Goal: Task Accomplishment & Management: Manage account settings

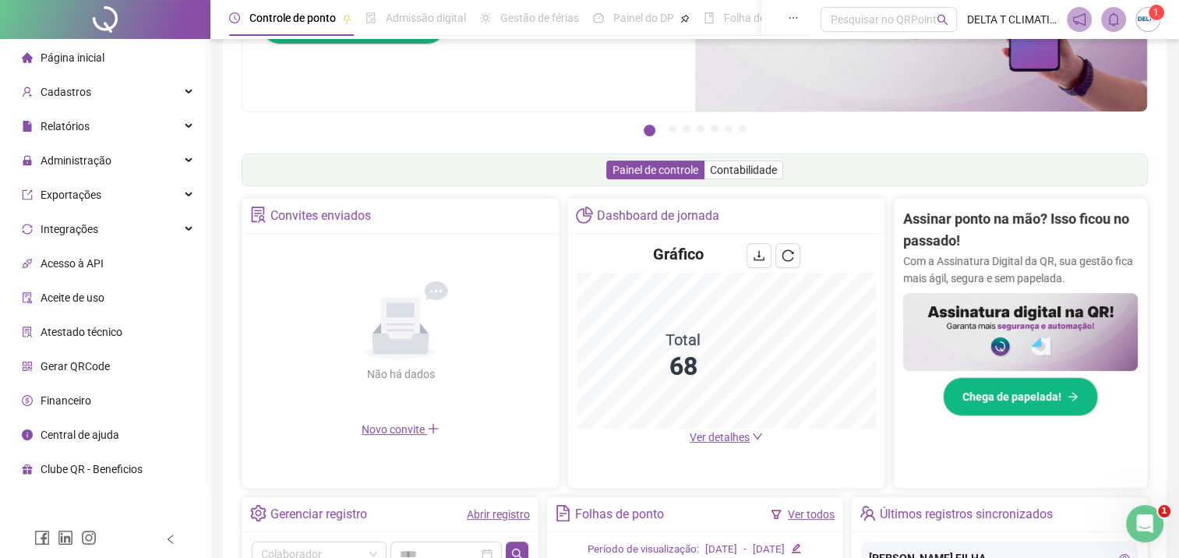
scroll to position [234, 0]
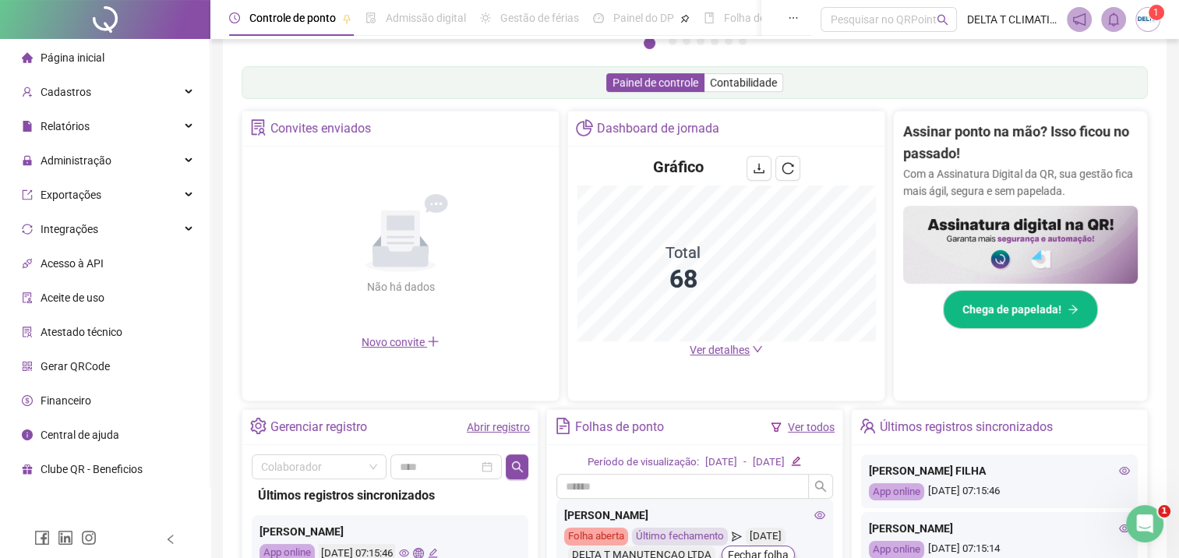
click at [732, 352] on span "Ver detalhes" at bounding box center [720, 350] width 60 height 12
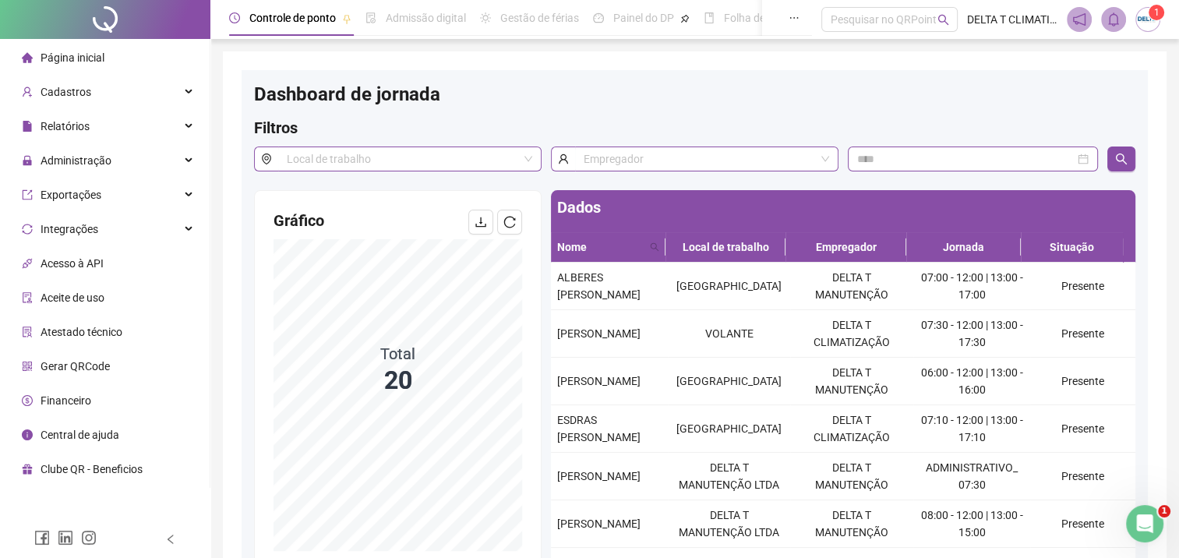
click at [106, 65] on li "Página inicial" at bounding box center [104, 57] width 203 height 31
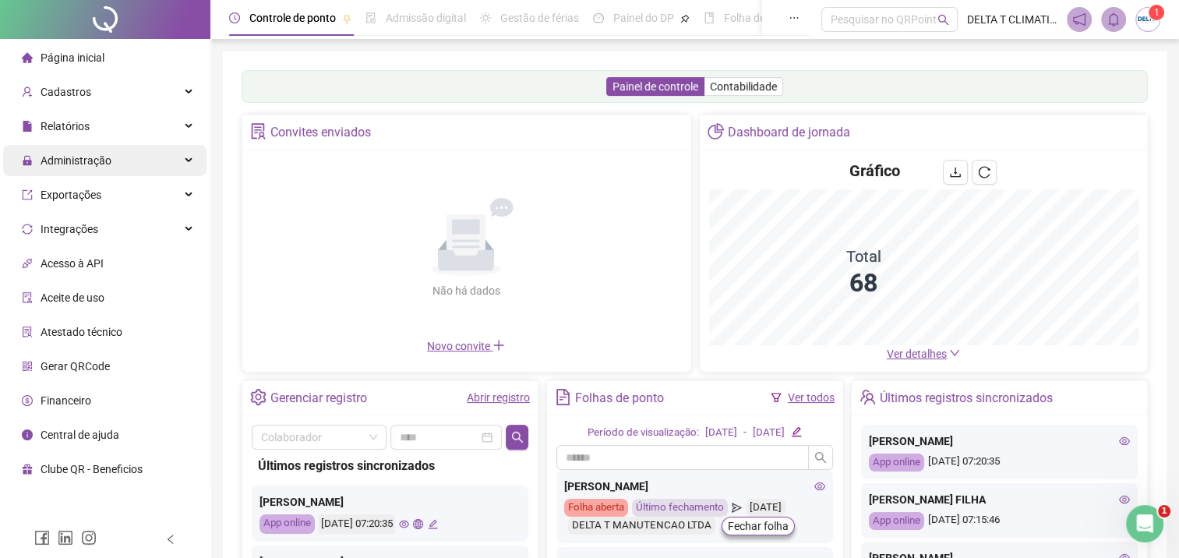
click at [91, 164] on span "Administração" at bounding box center [76, 160] width 71 height 12
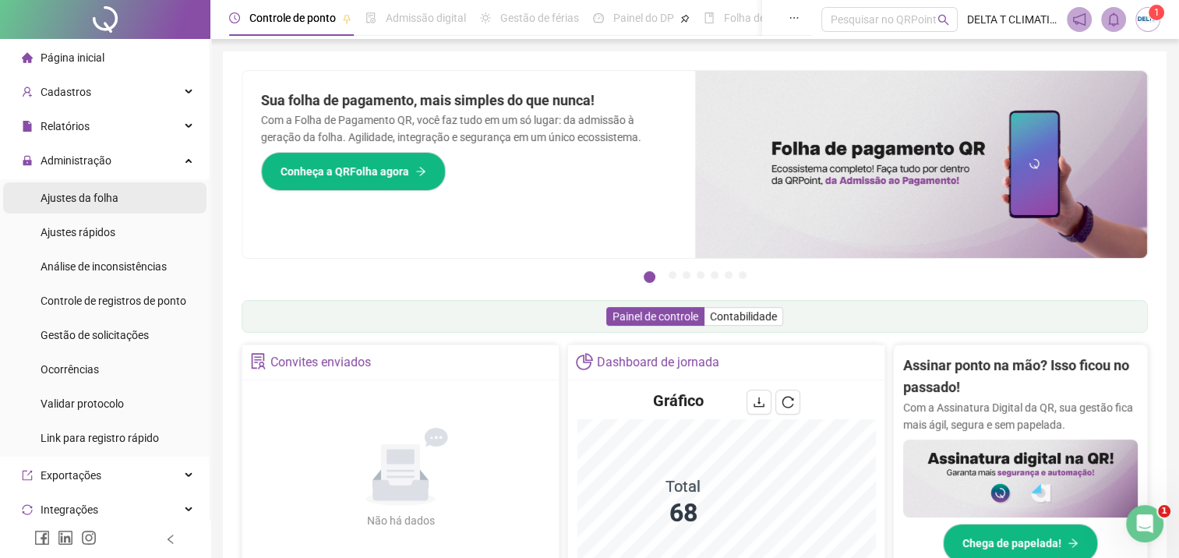
click at [72, 198] on span "Ajustes da folha" at bounding box center [80, 198] width 78 height 12
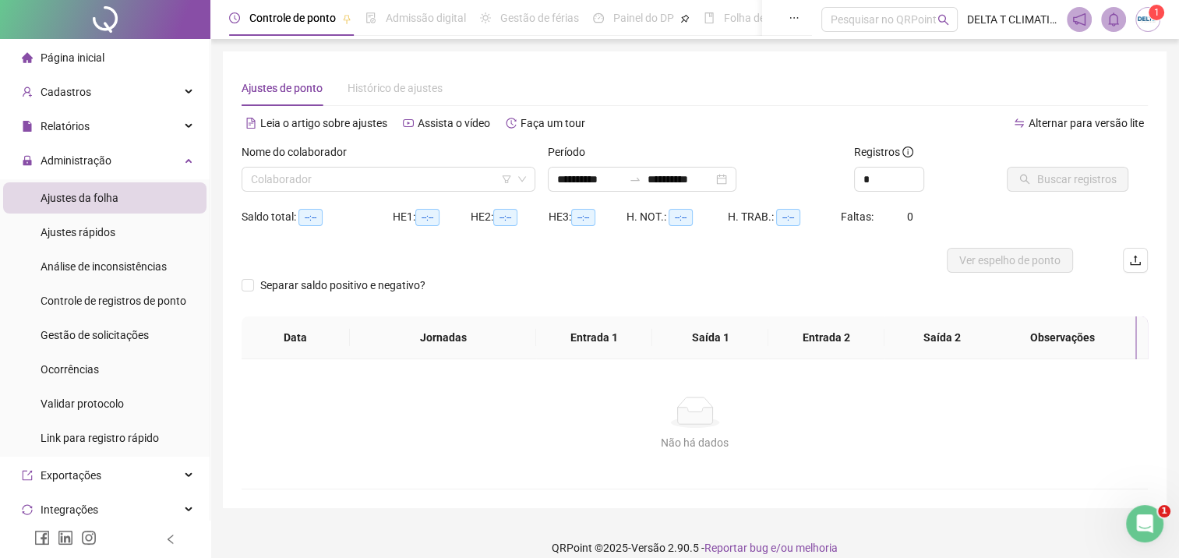
type input "**********"
click at [417, 185] on input "search" at bounding box center [381, 179] width 261 height 23
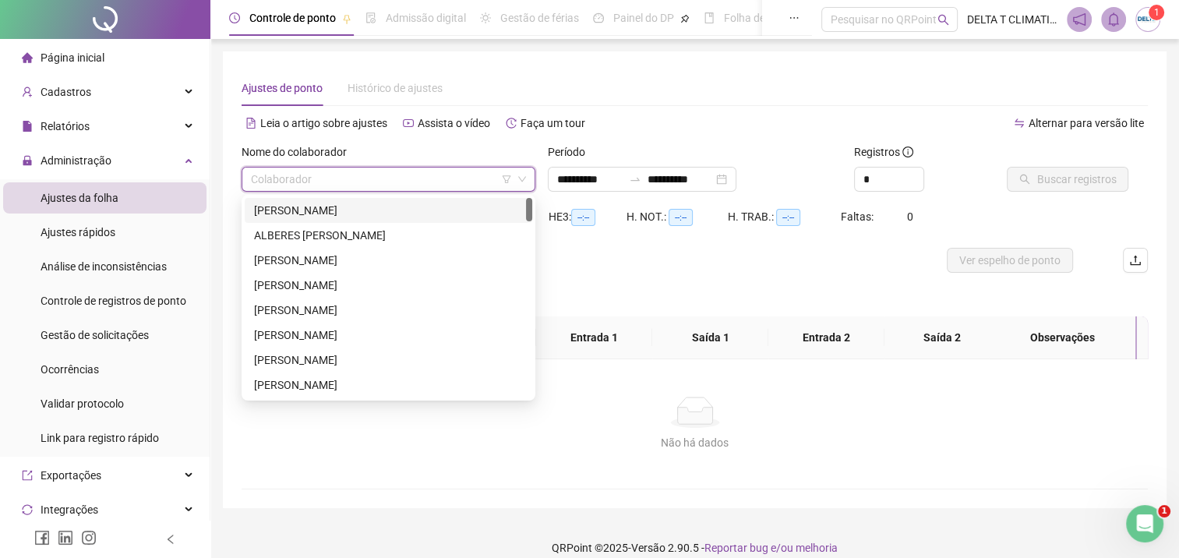
click at [417, 209] on div "[PERSON_NAME]" at bounding box center [388, 210] width 269 height 17
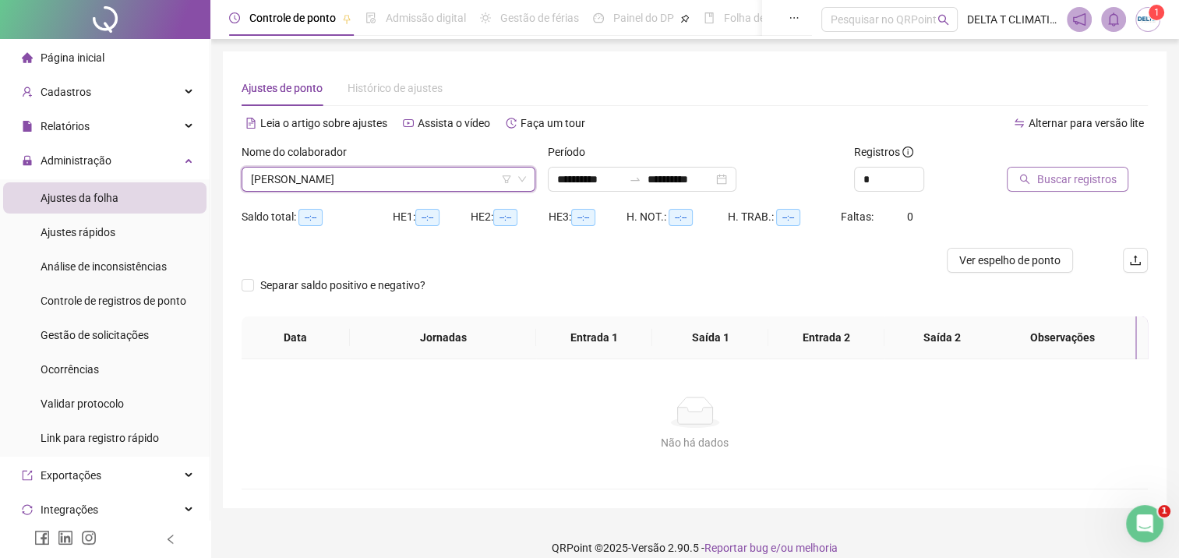
click at [1071, 175] on span "Buscar registros" at bounding box center [1075, 179] width 79 height 17
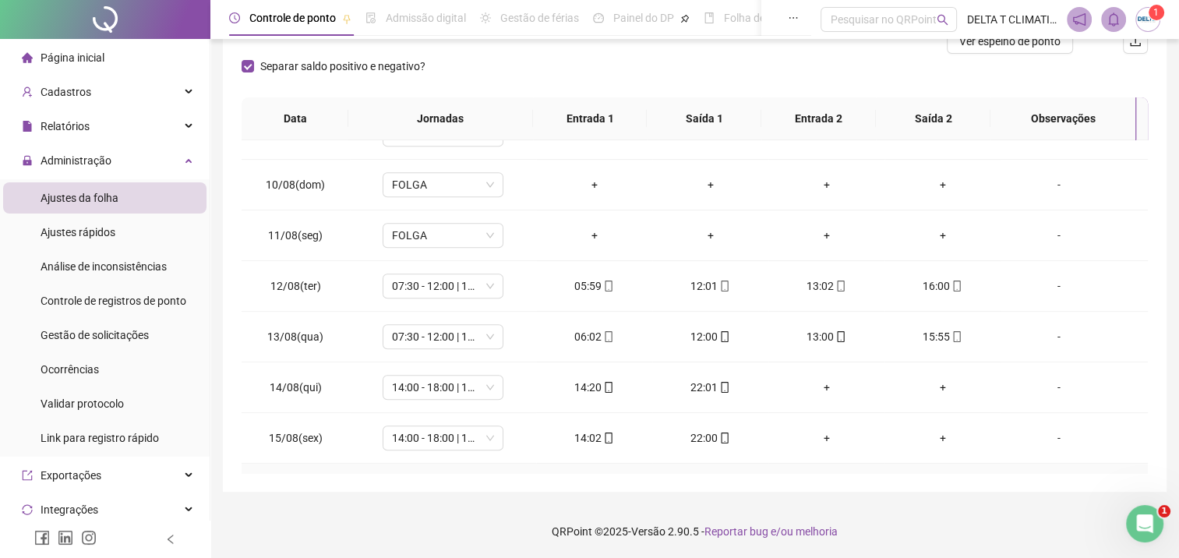
scroll to position [842, 0]
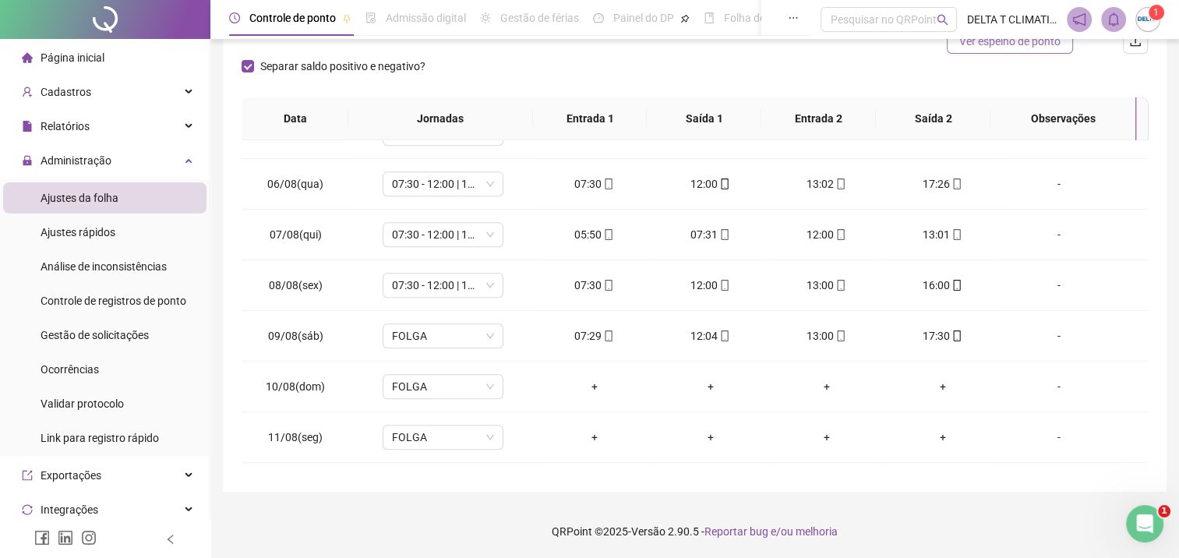
click at [1050, 43] on span "Ver espelho de ponto" at bounding box center [1009, 41] width 101 height 17
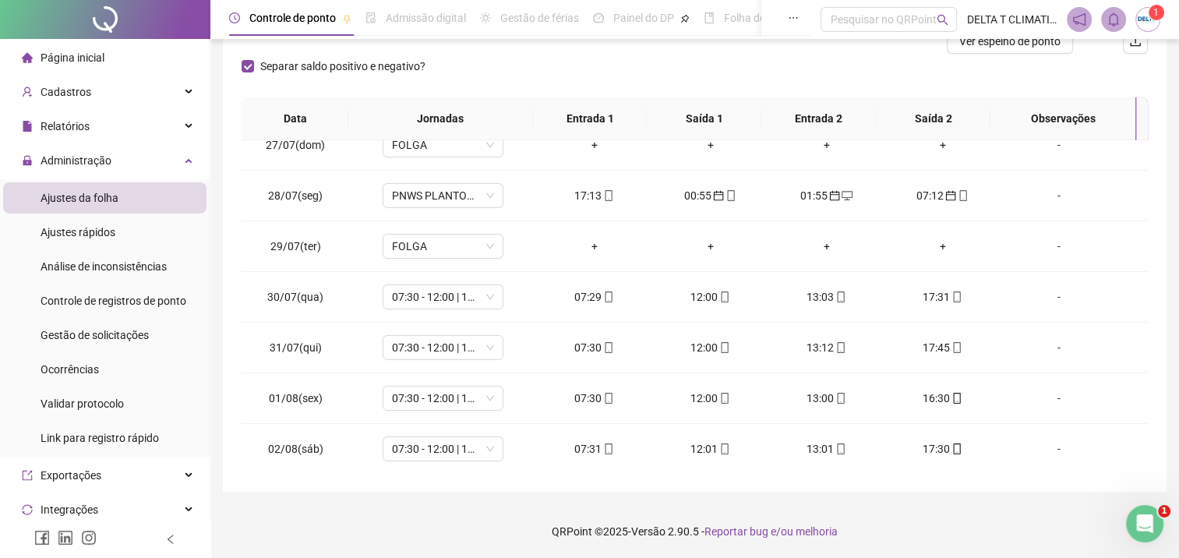
scroll to position [0, 0]
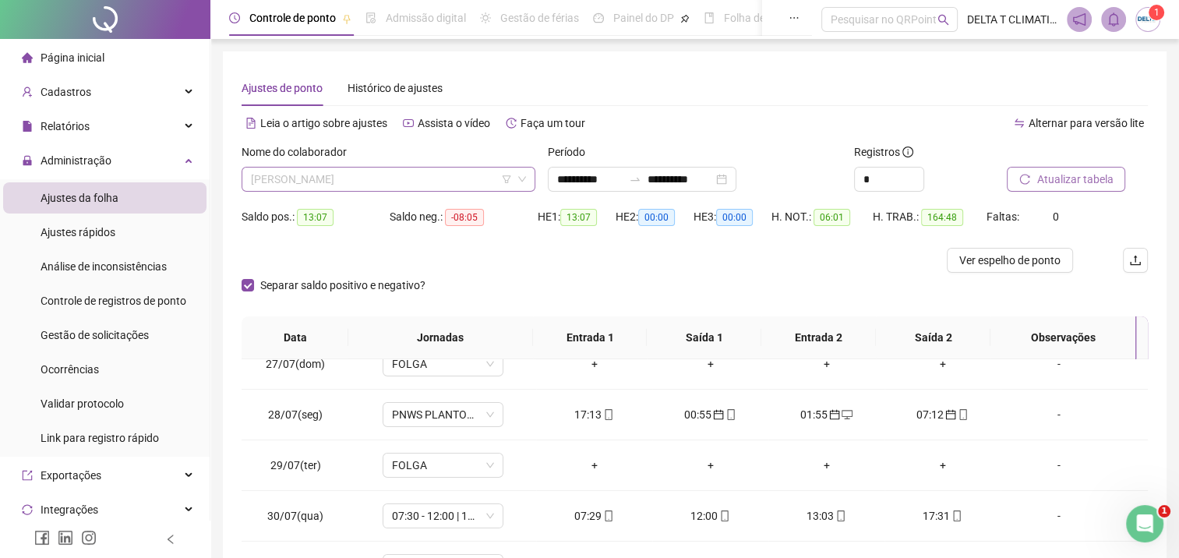
click at [321, 178] on span "[PERSON_NAME]" at bounding box center [388, 179] width 275 height 23
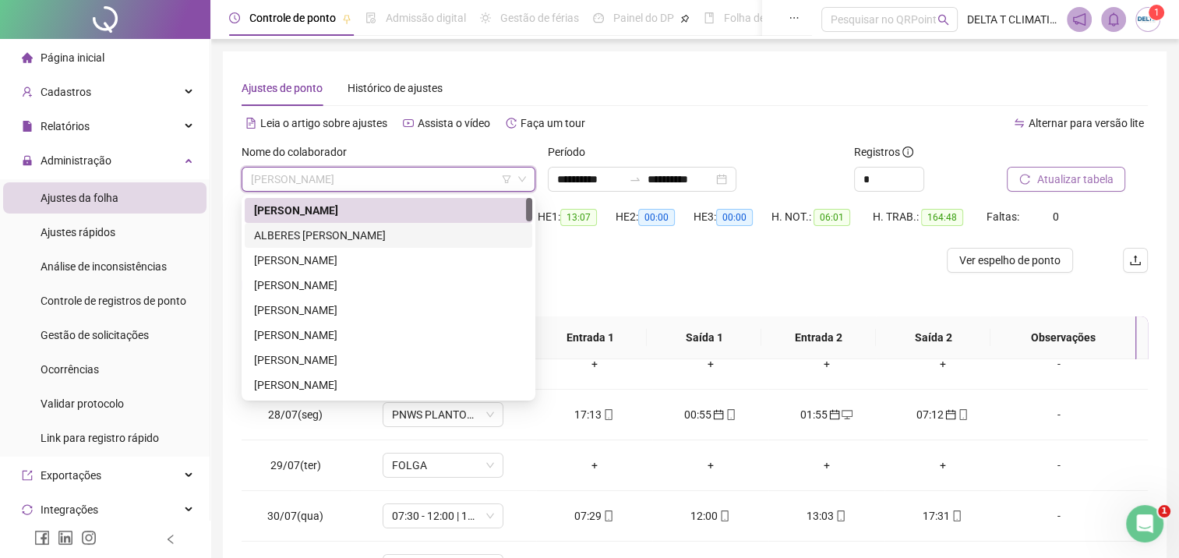
click at [322, 230] on div "ALBERES [PERSON_NAME]" at bounding box center [388, 235] width 269 height 17
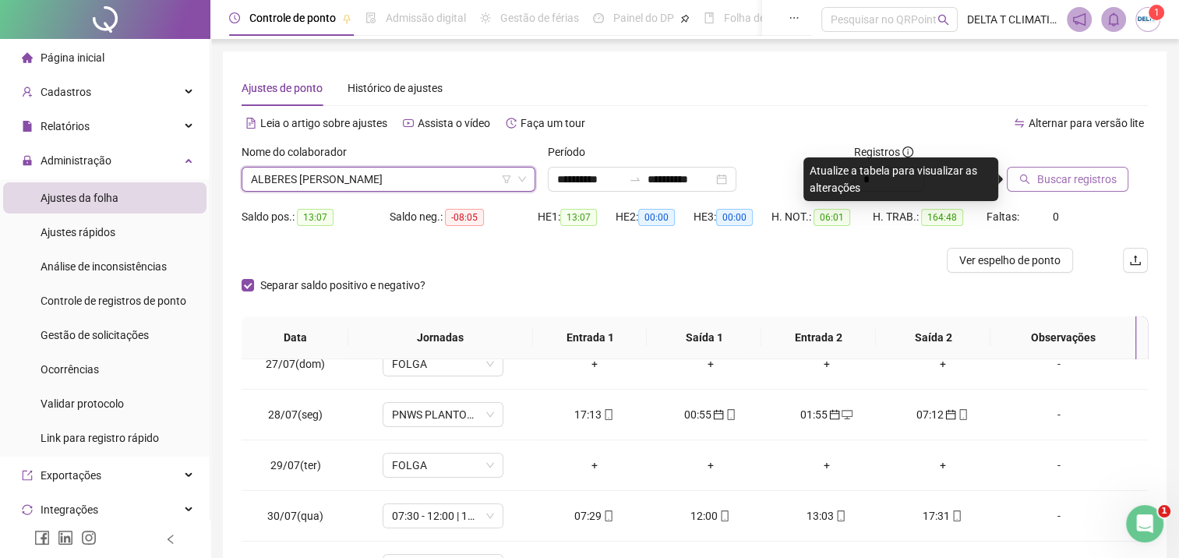
click at [1063, 187] on span "Buscar registros" at bounding box center [1075, 179] width 79 height 17
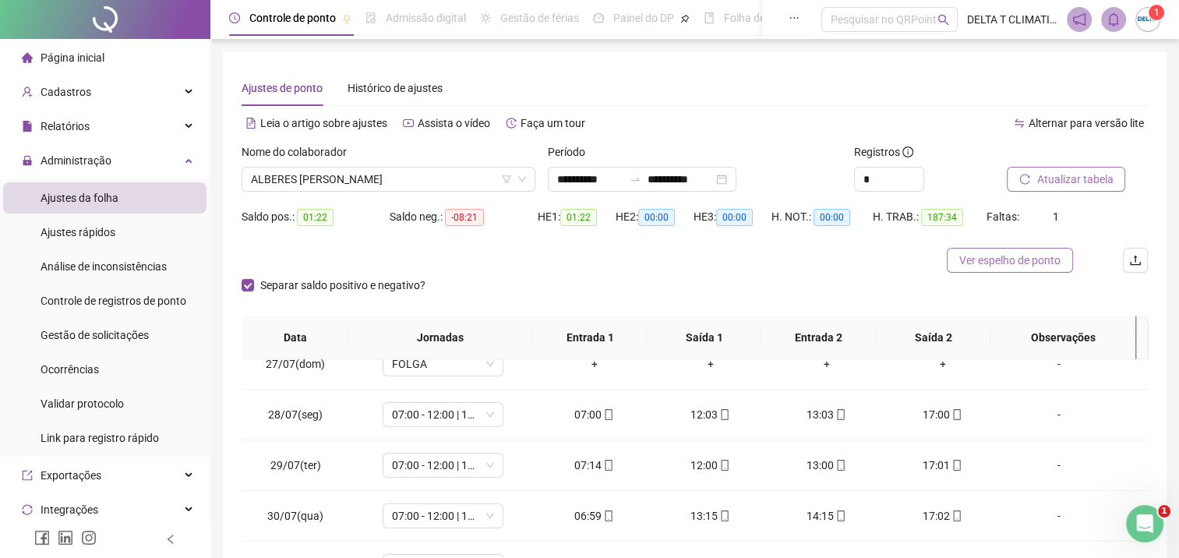
click at [1010, 268] on span "Ver espelho de ponto" at bounding box center [1009, 260] width 101 height 17
click at [369, 185] on span "ALBERES [PERSON_NAME]" at bounding box center [388, 179] width 275 height 23
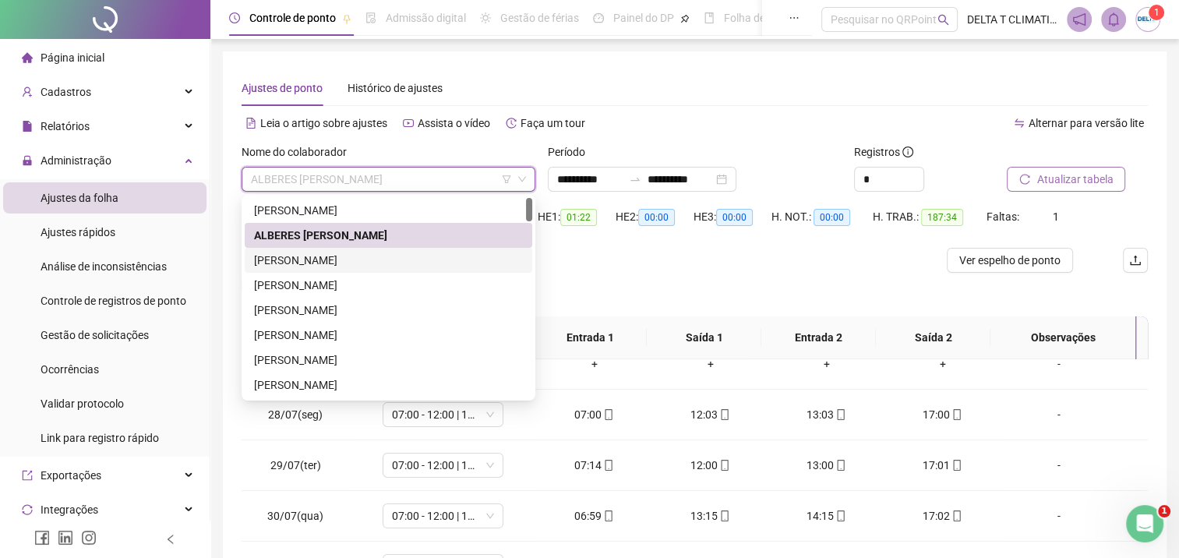
click at [343, 268] on div "[PERSON_NAME]" at bounding box center [388, 260] width 269 height 17
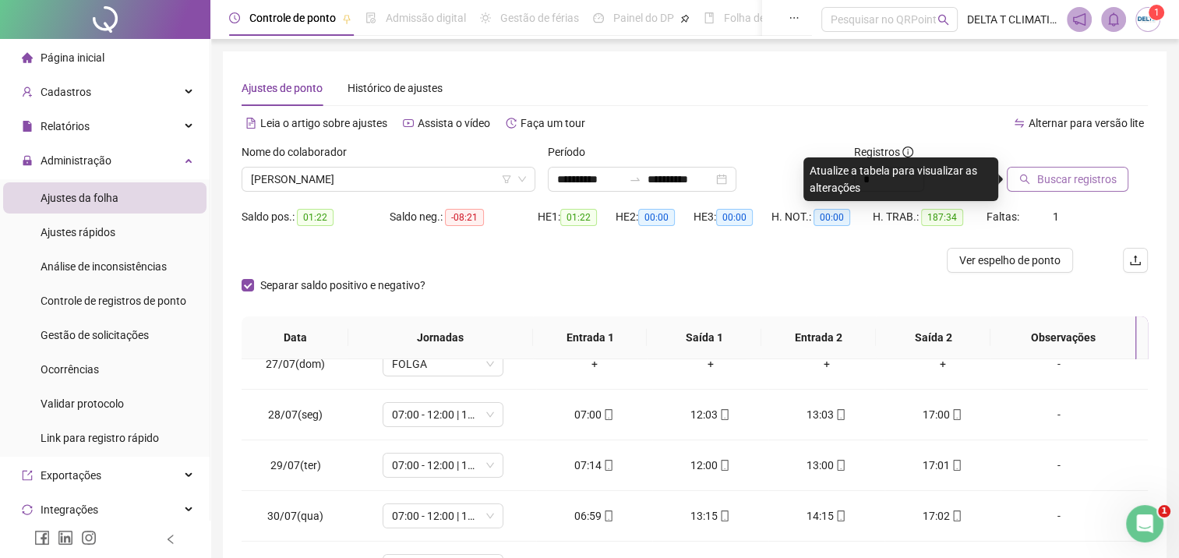
click at [1035, 178] on button "Buscar registros" at bounding box center [1068, 179] width 122 height 25
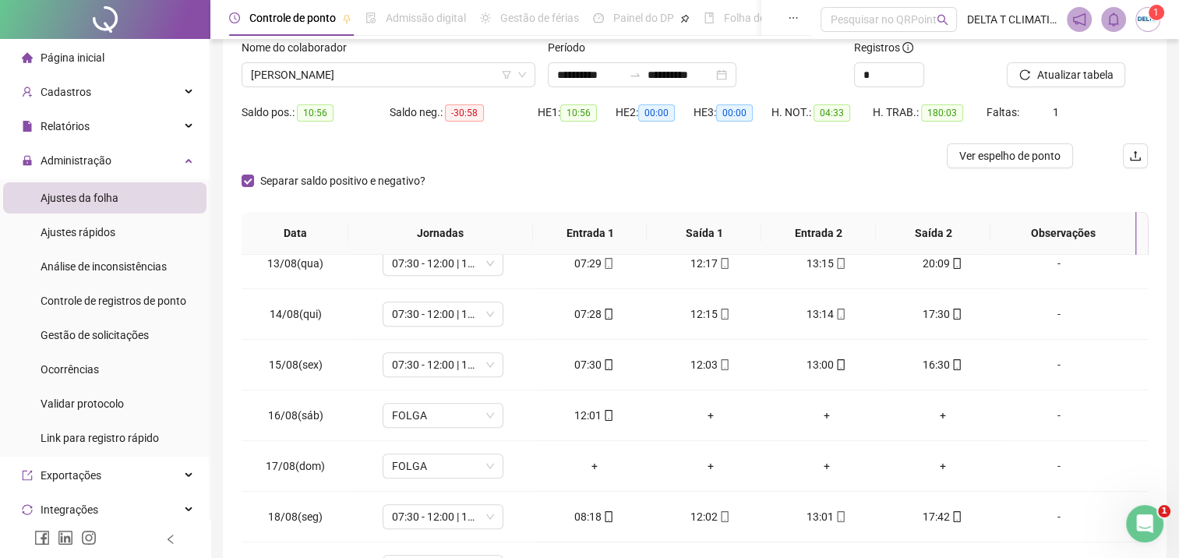
scroll to position [78, 0]
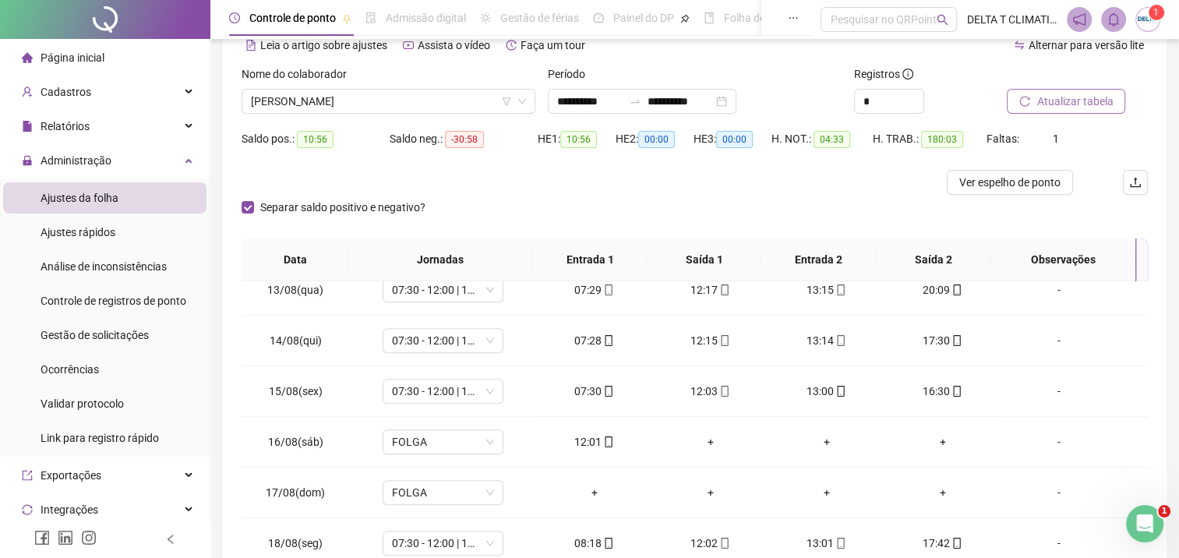
click at [1018, 100] on button "Atualizar tabela" at bounding box center [1066, 101] width 118 height 25
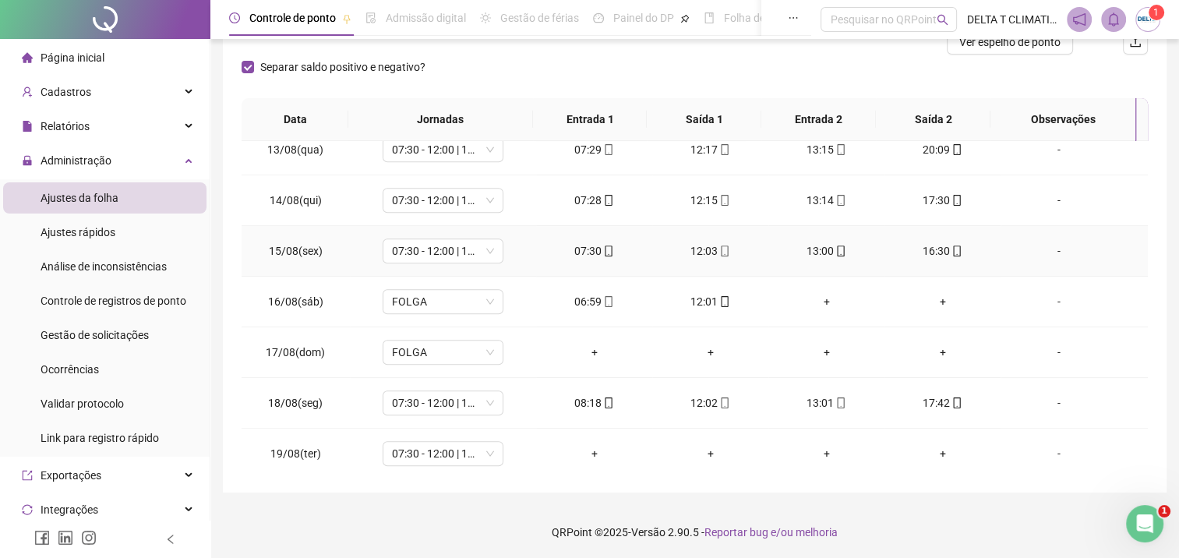
scroll to position [219, 0]
click at [421, 299] on span "FOLGA" at bounding box center [443, 300] width 102 height 23
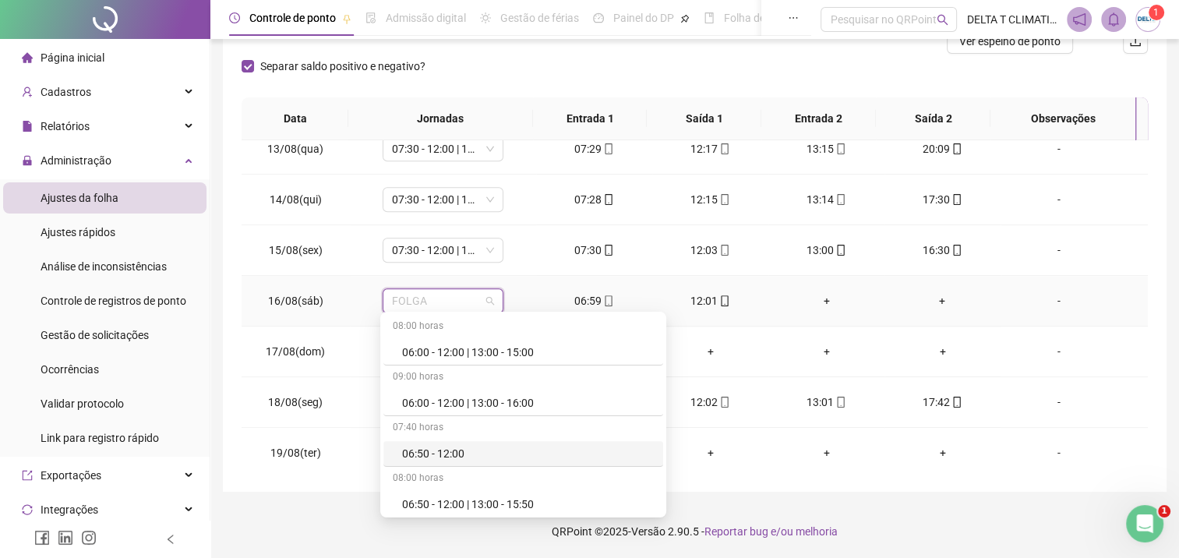
click at [452, 457] on div "06:50 - 12:00" at bounding box center [528, 453] width 252 height 17
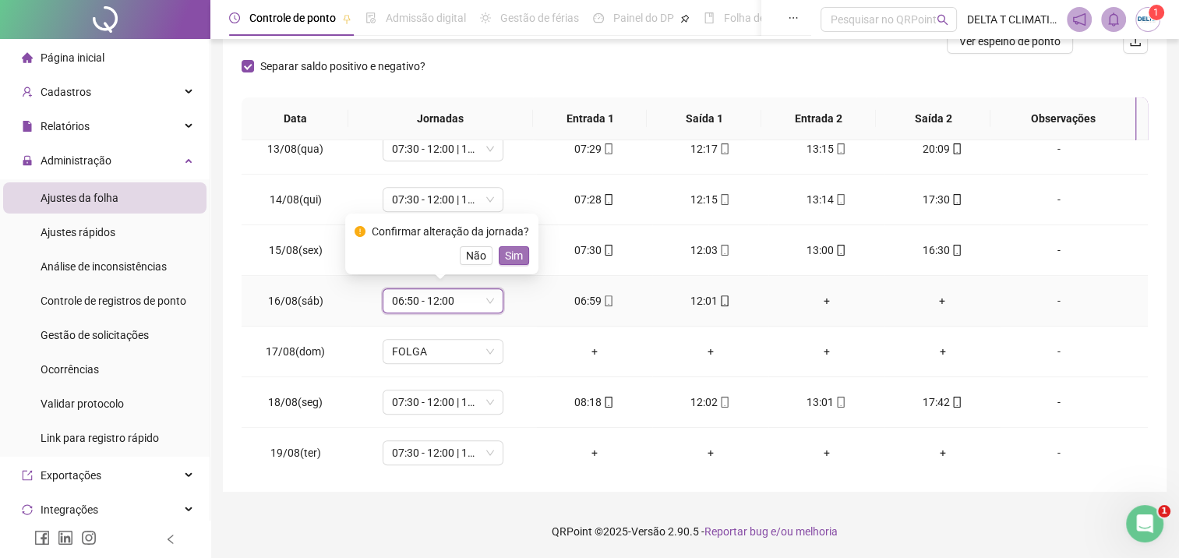
click at [517, 256] on span "Sim" at bounding box center [514, 255] width 18 height 17
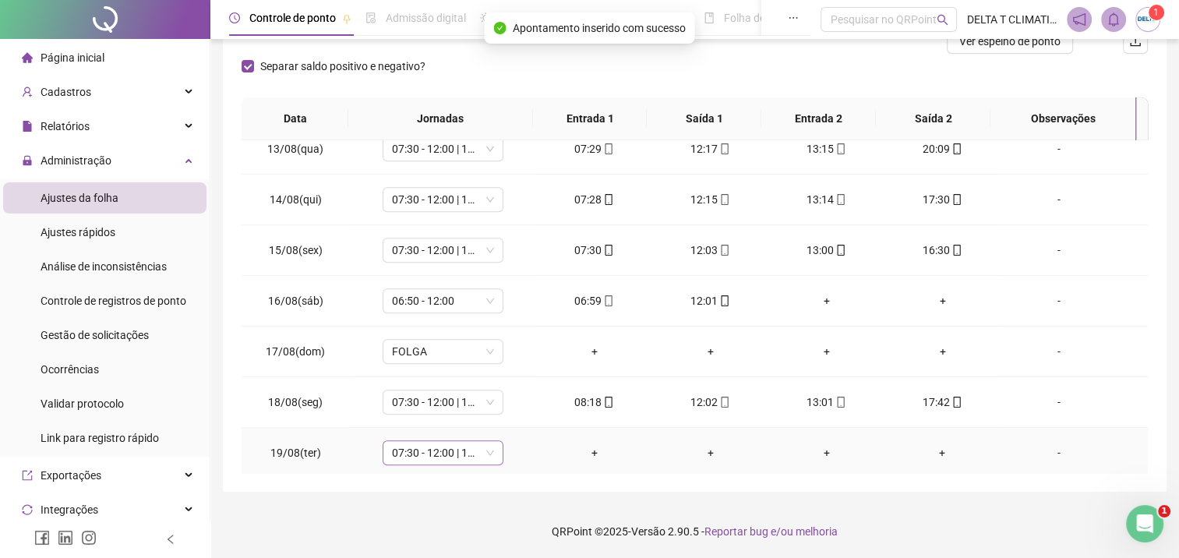
click at [464, 445] on span "07:30 - 12:00 | 13:00 - 17:30" at bounding box center [443, 452] width 102 height 23
type input "*****"
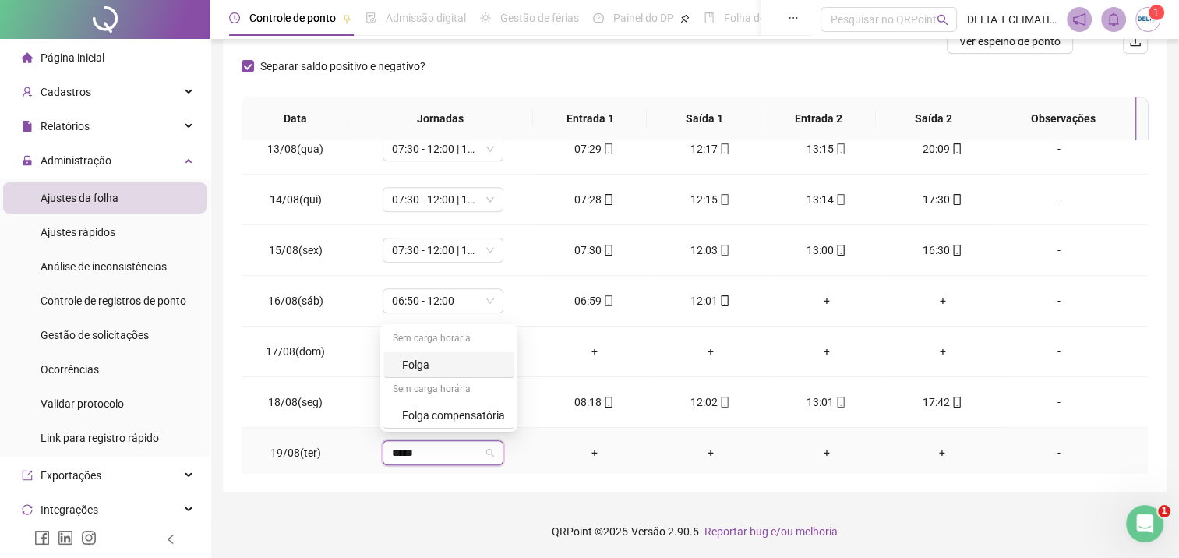
click at [461, 366] on div "Folga" at bounding box center [453, 364] width 103 height 17
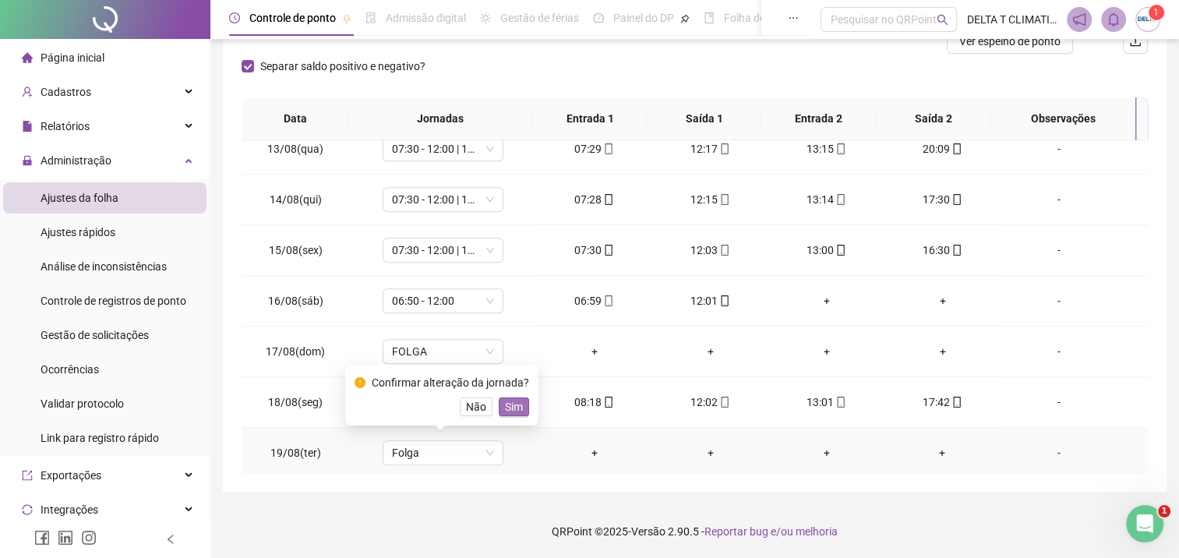
click at [506, 405] on span "Sim" at bounding box center [514, 406] width 18 height 17
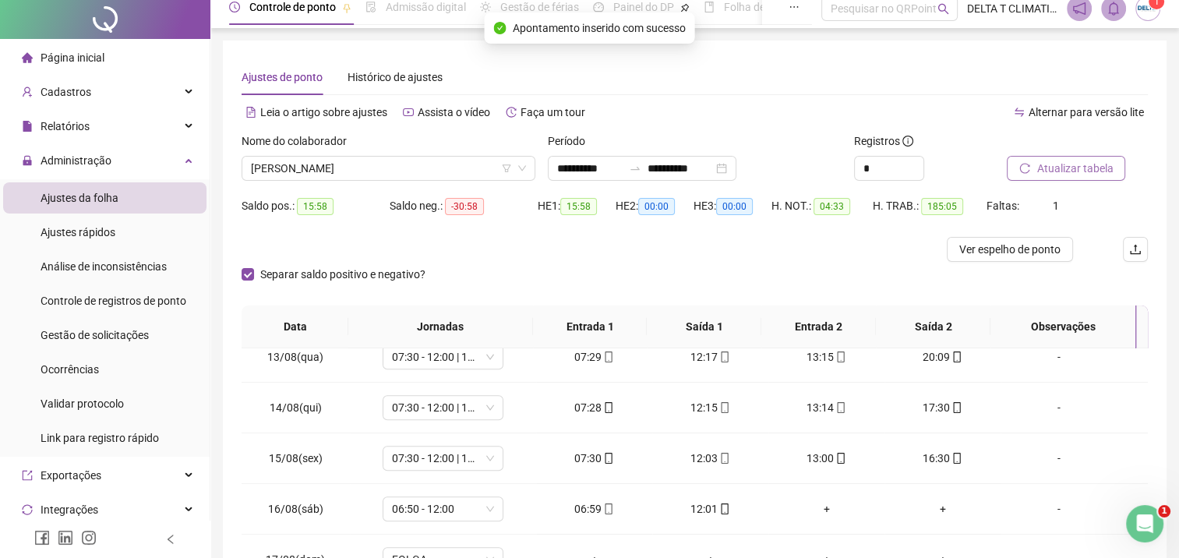
scroll to position [0, 0]
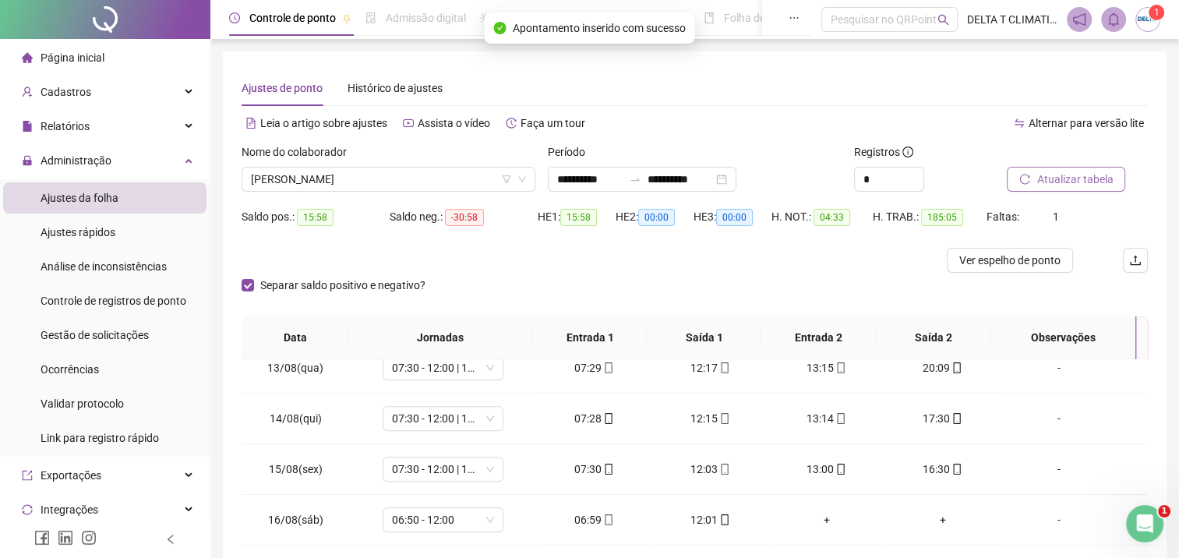
click at [1062, 178] on span "Atualizar tabela" at bounding box center [1074, 179] width 76 height 17
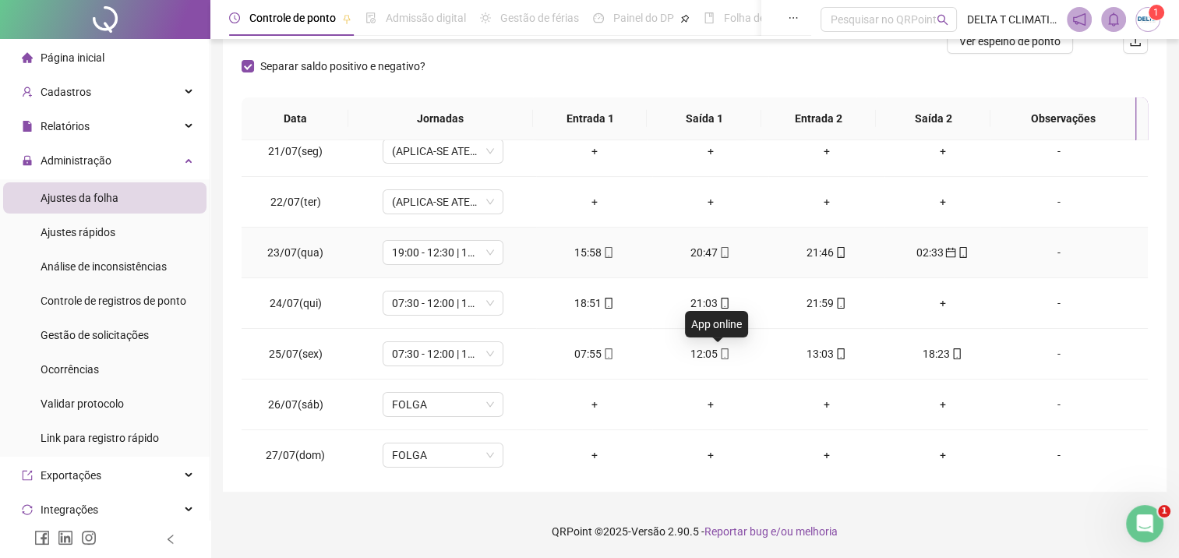
scroll to position [63, 0]
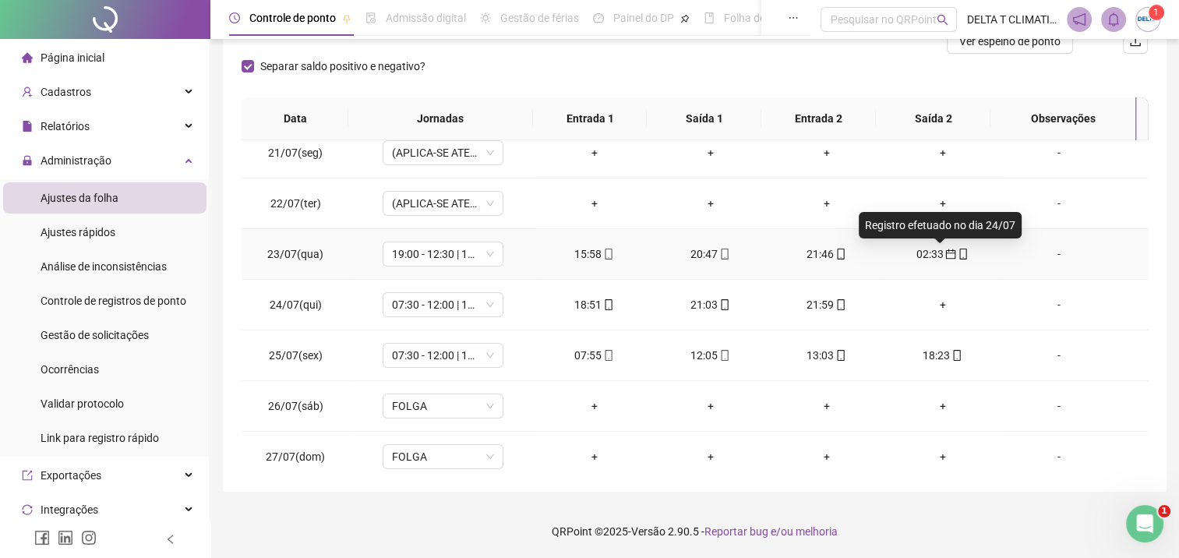
click at [945, 252] on div "02:33" at bounding box center [942, 253] width 91 height 17
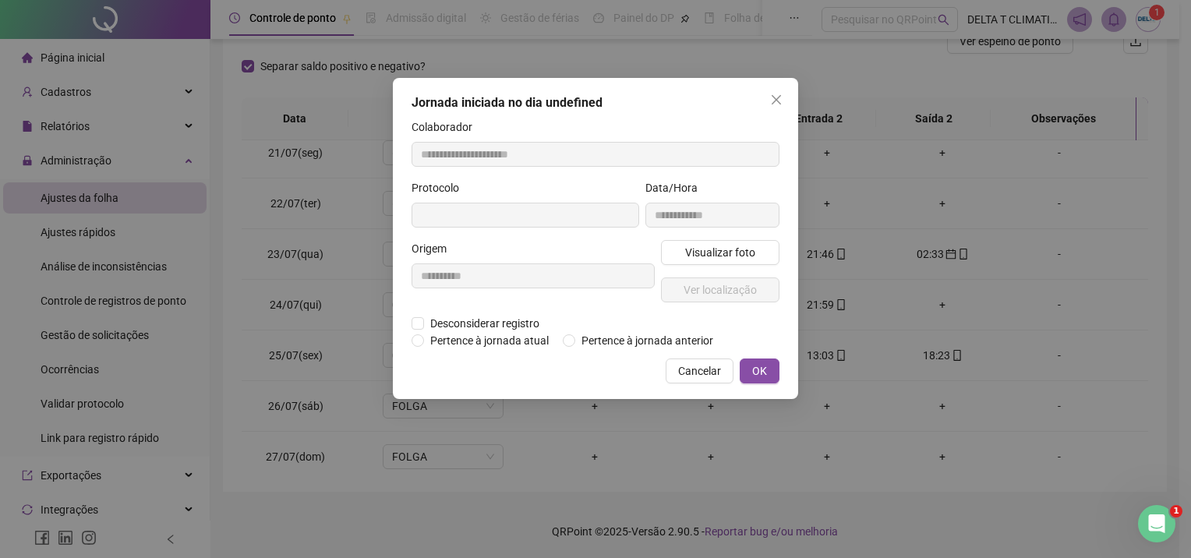
type input "**********"
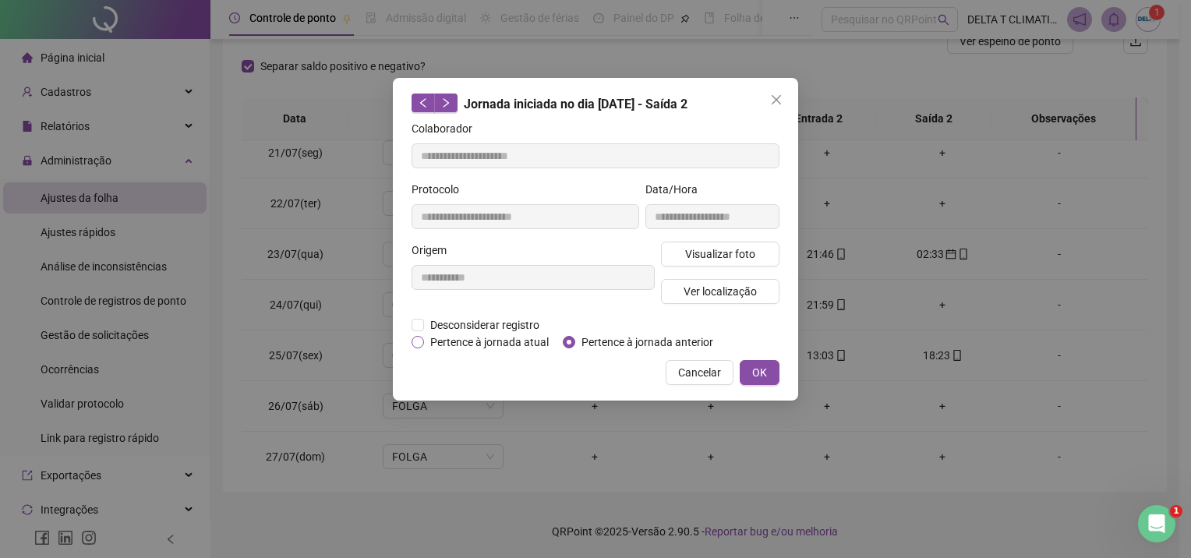
click at [520, 339] on span "Pertence à jornada atual" at bounding box center [489, 341] width 131 height 17
click at [742, 376] on button "OK" at bounding box center [759, 372] width 40 height 25
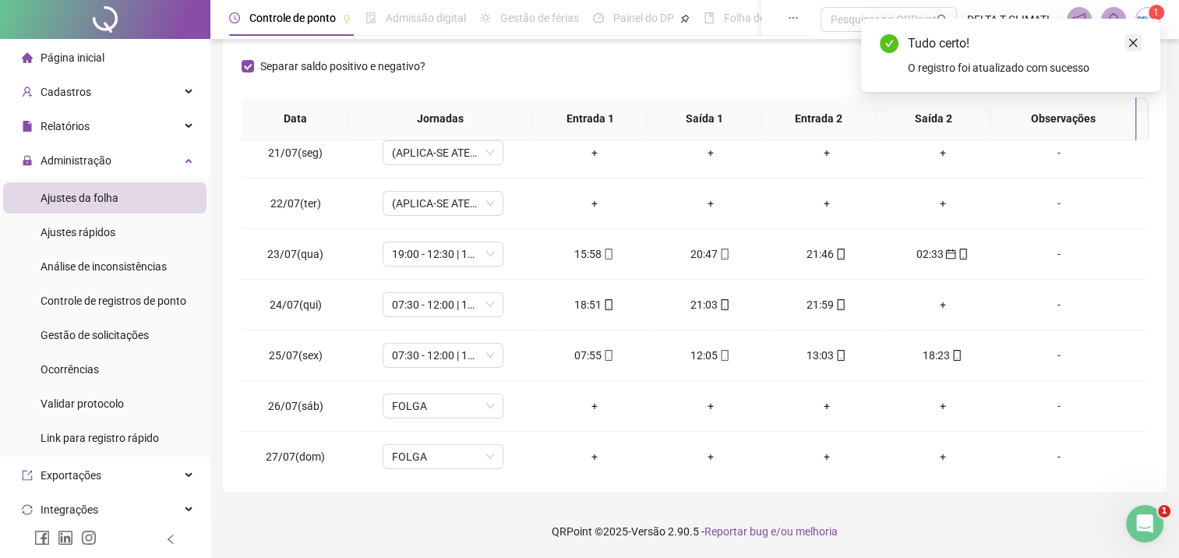
click at [1128, 44] on icon "close" at bounding box center [1132, 42] width 11 height 11
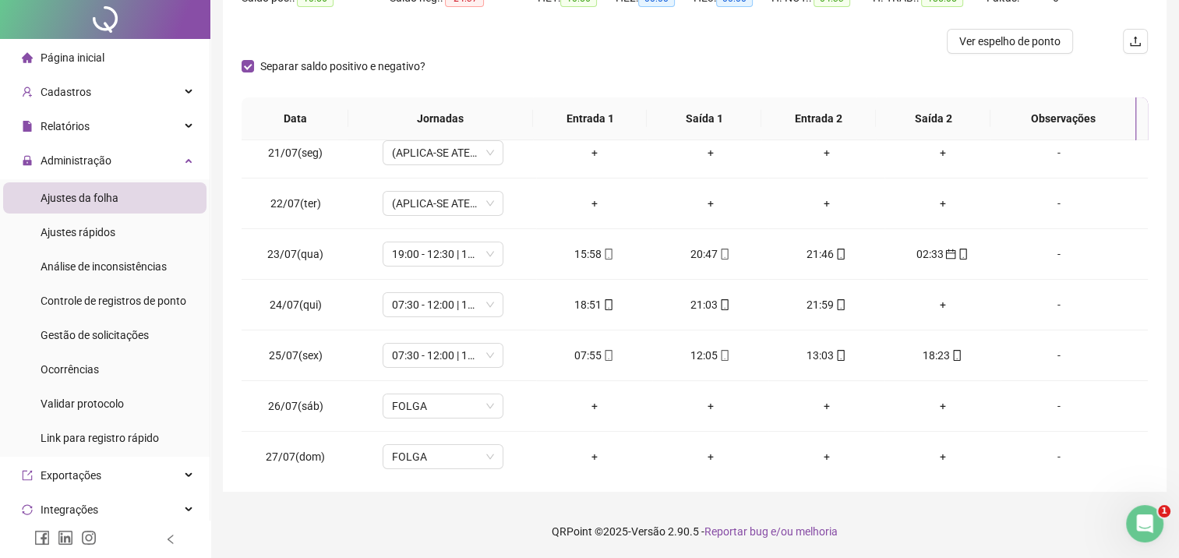
scroll to position [0, 0]
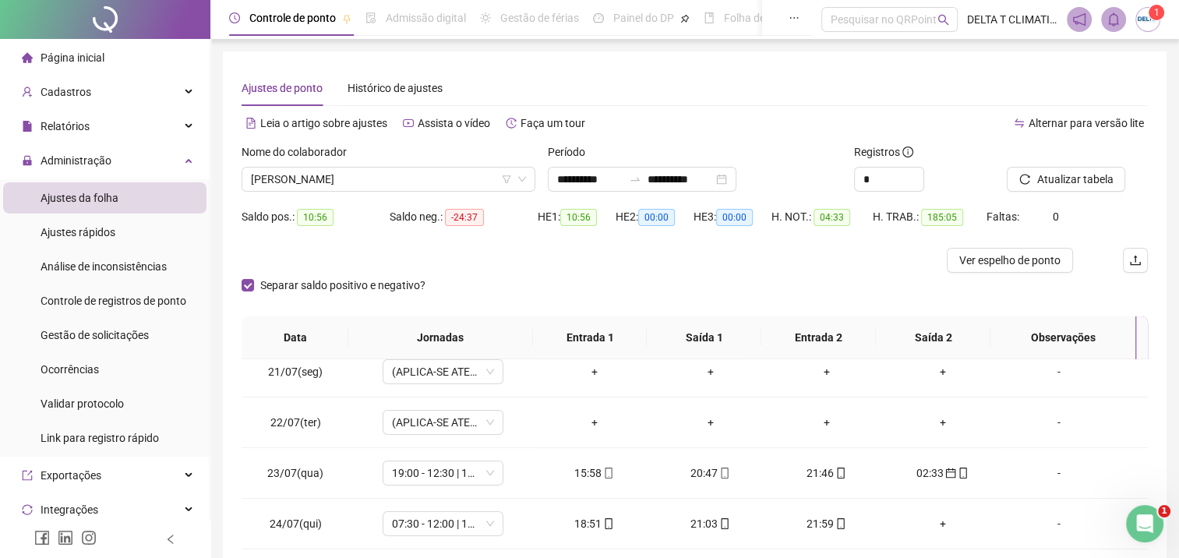
click at [1057, 193] on div "Atualizar tabela" at bounding box center [1076, 173] width 153 height 61
click at [1066, 178] on span "Atualizar tabela" at bounding box center [1074, 179] width 76 height 17
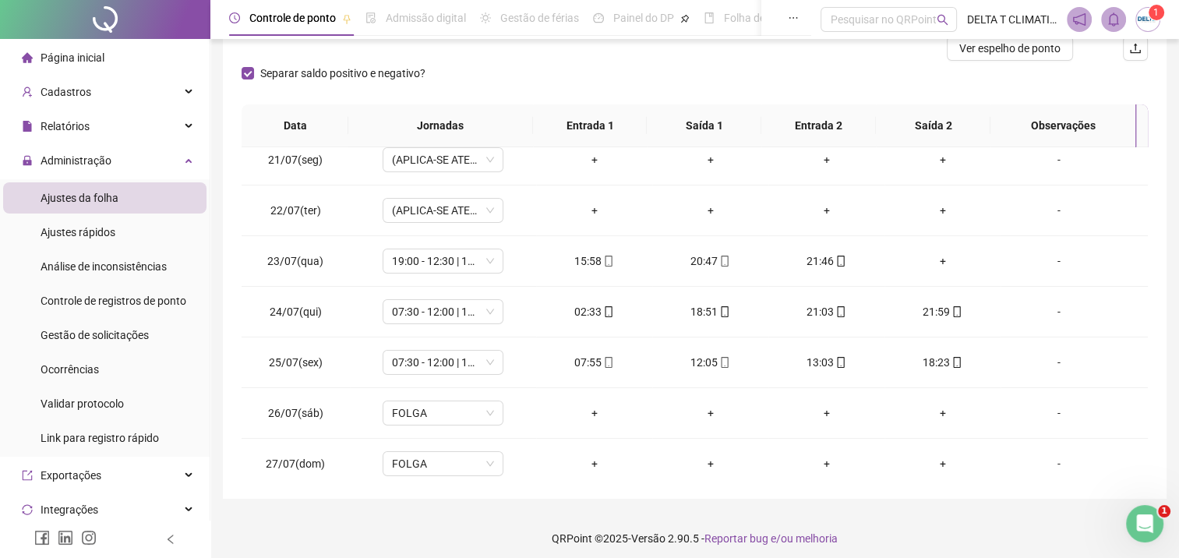
scroll to position [219, 0]
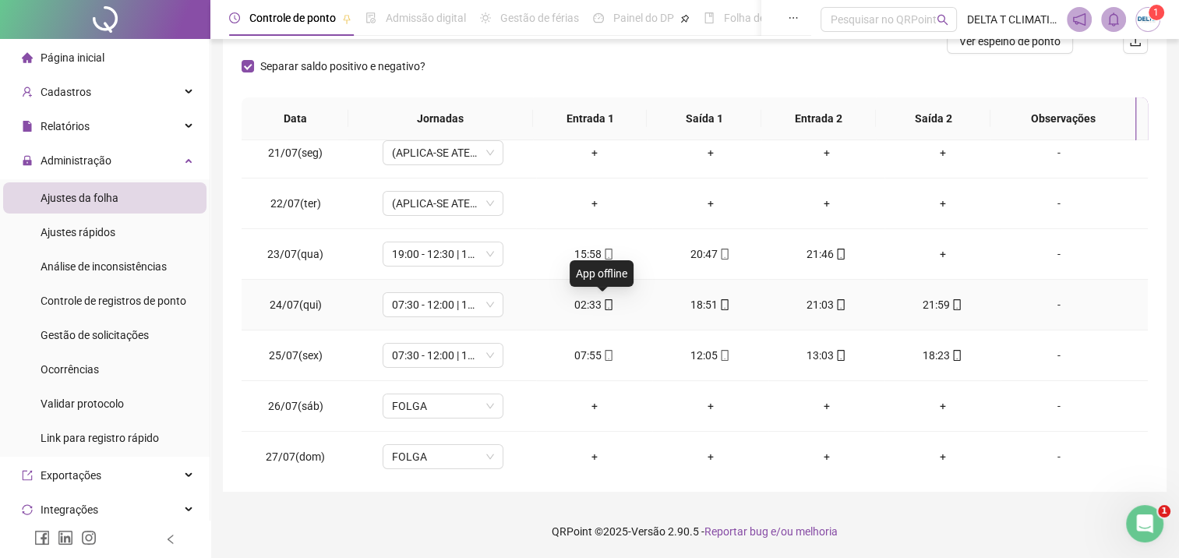
click at [603, 308] on icon "mobile" at bounding box center [608, 304] width 11 height 11
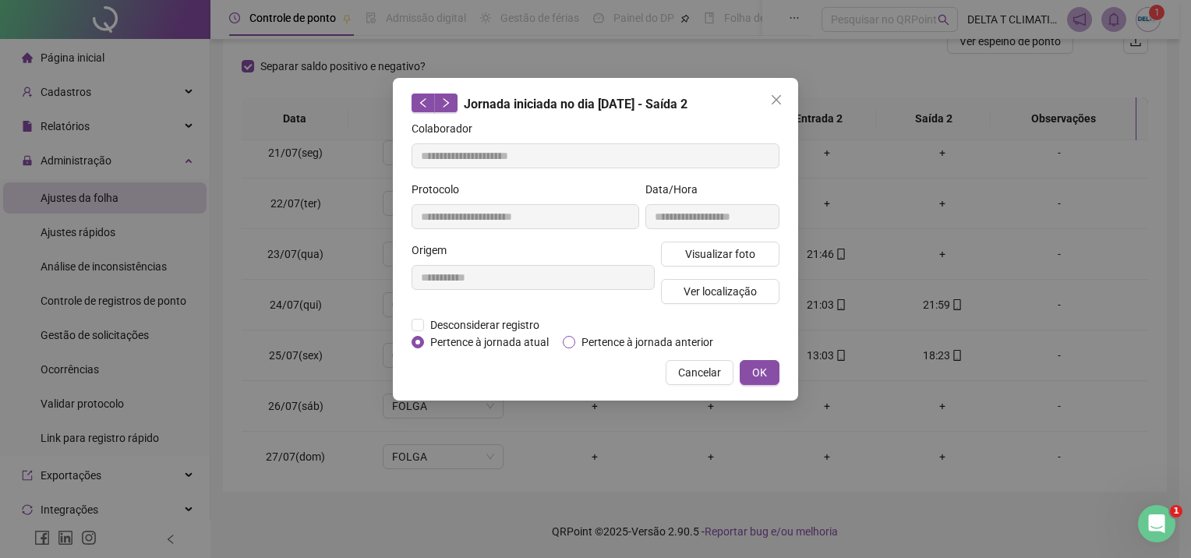
click at [602, 341] on span "Pertence à jornada anterior" at bounding box center [647, 341] width 144 height 17
click at [760, 369] on span "OK" at bounding box center [759, 372] width 15 height 17
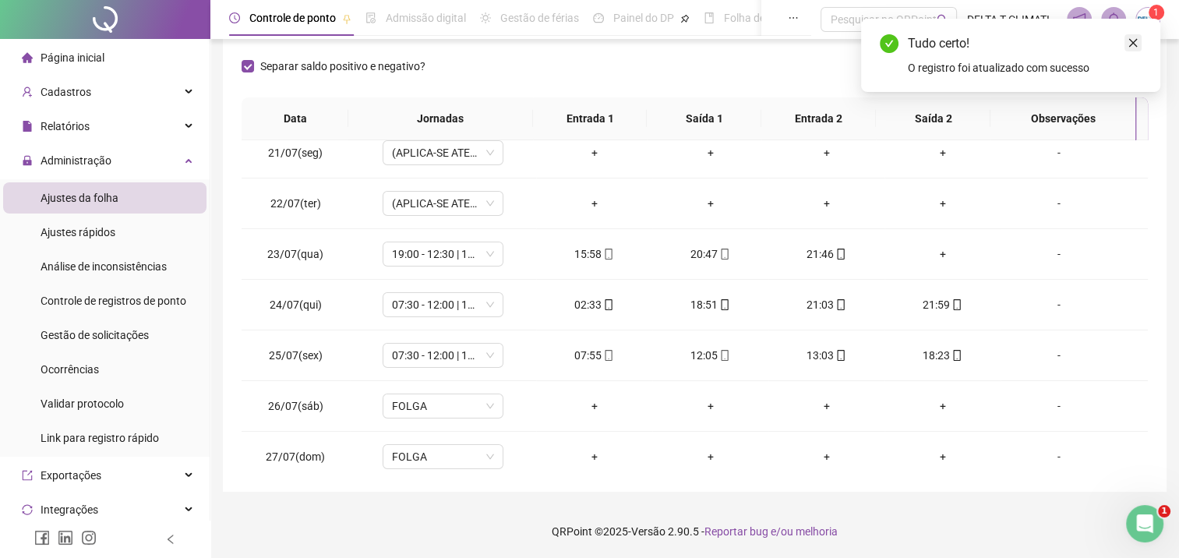
click at [1131, 42] on icon "close" at bounding box center [1132, 42] width 11 height 11
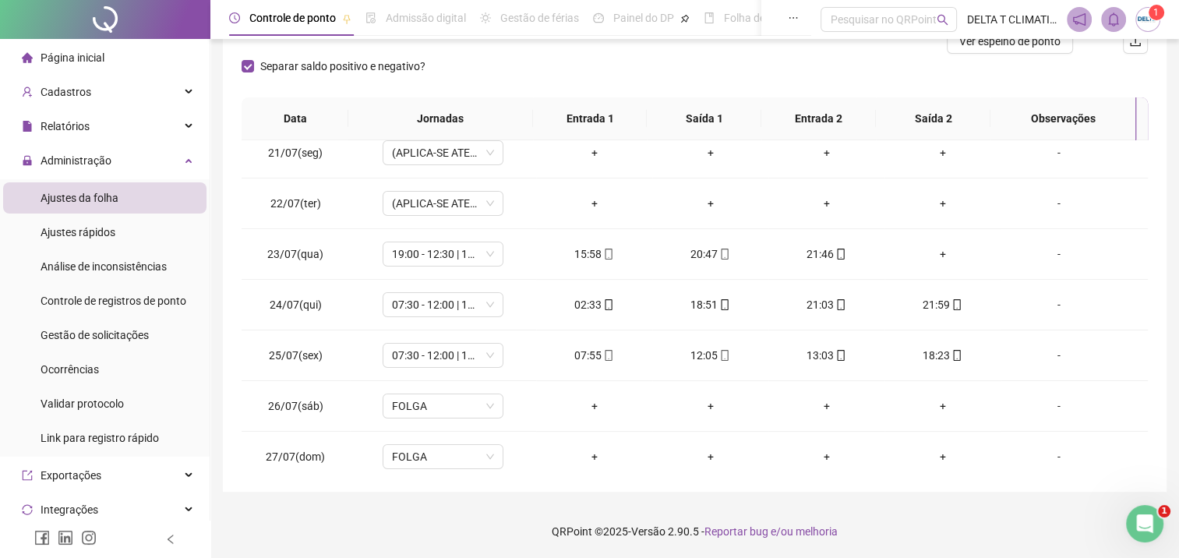
scroll to position [63, 0]
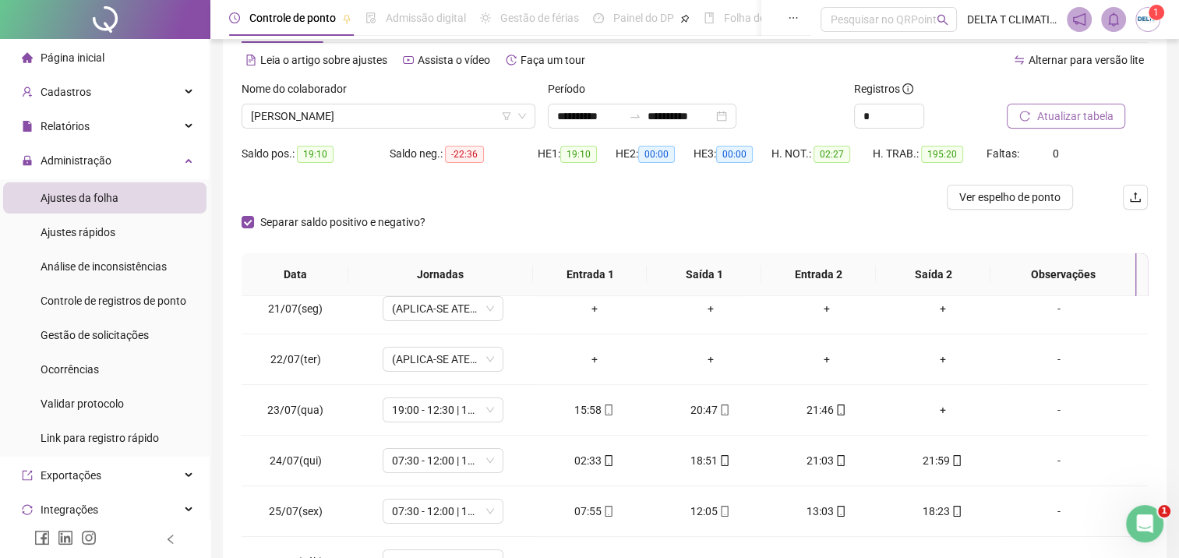
click at [1064, 118] on span "Atualizar tabela" at bounding box center [1074, 116] width 76 height 17
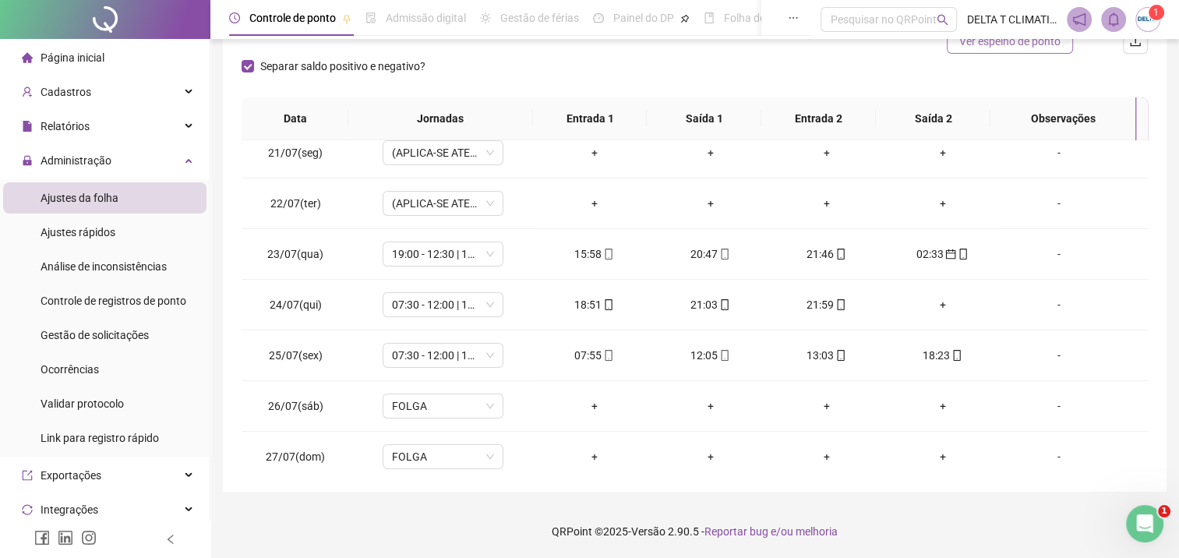
click at [979, 44] on span "Ver espelho de ponto" at bounding box center [1009, 41] width 101 height 17
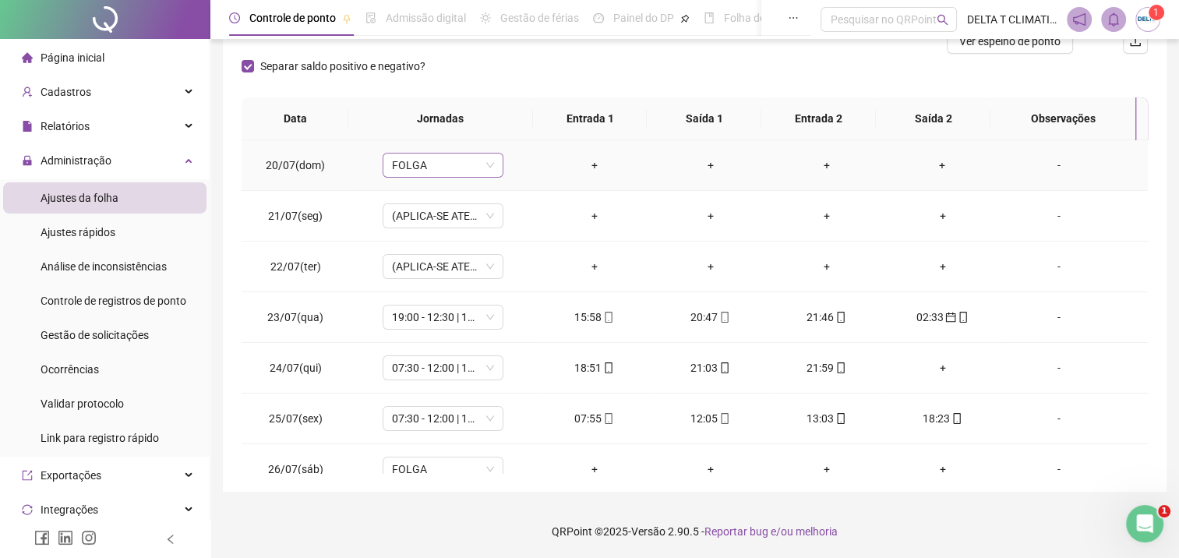
scroll to position [0, 0]
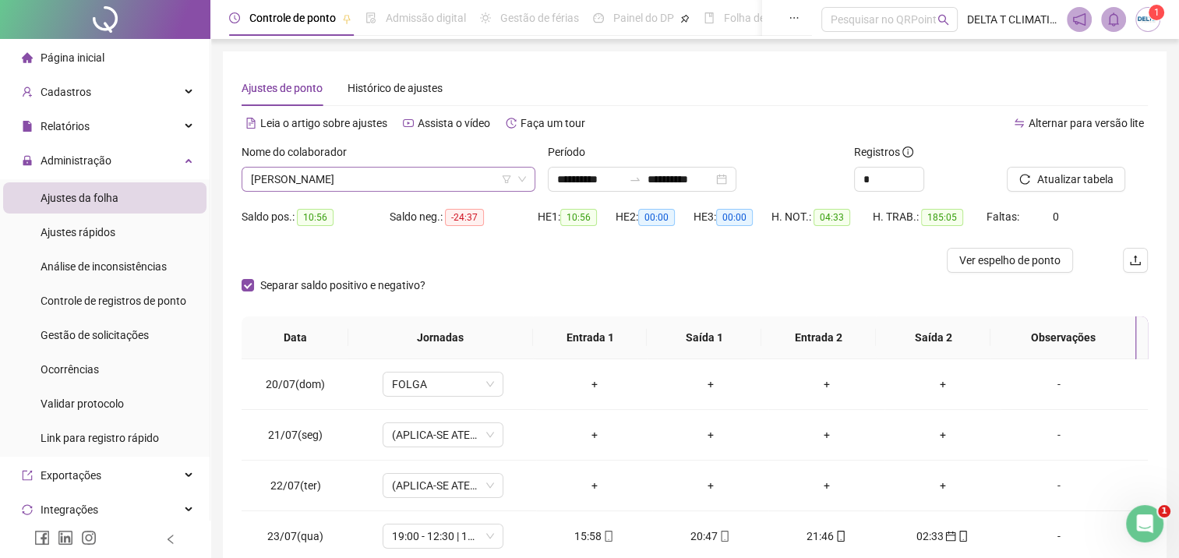
click at [343, 185] on span "[PERSON_NAME]" at bounding box center [388, 179] width 275 height 23
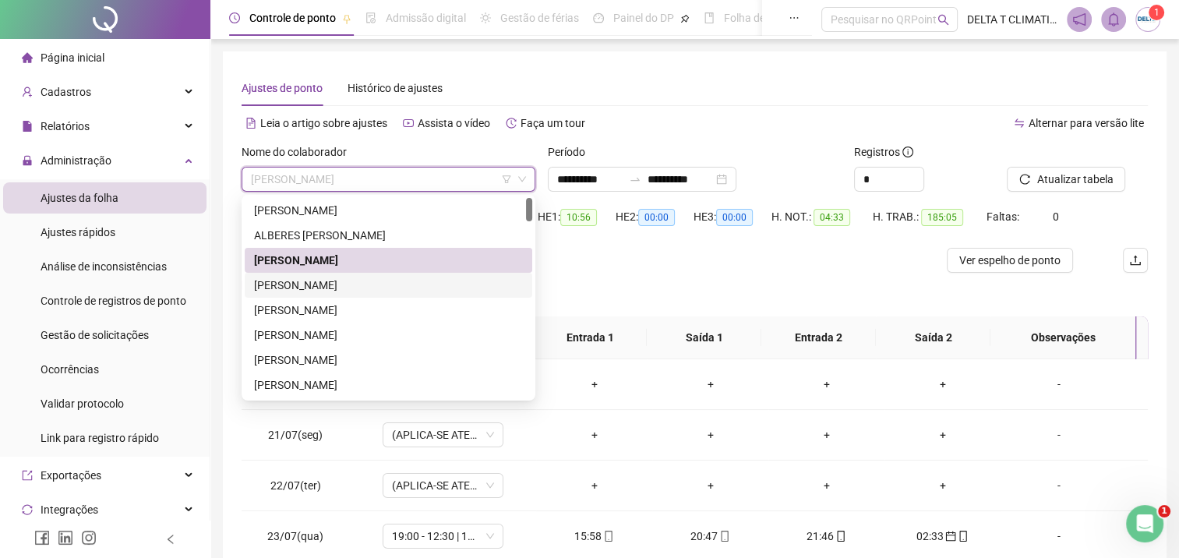
click at [339, 281] on div "[PERSON_NAME]" at bounding box center [388, 285] width 269 height 17
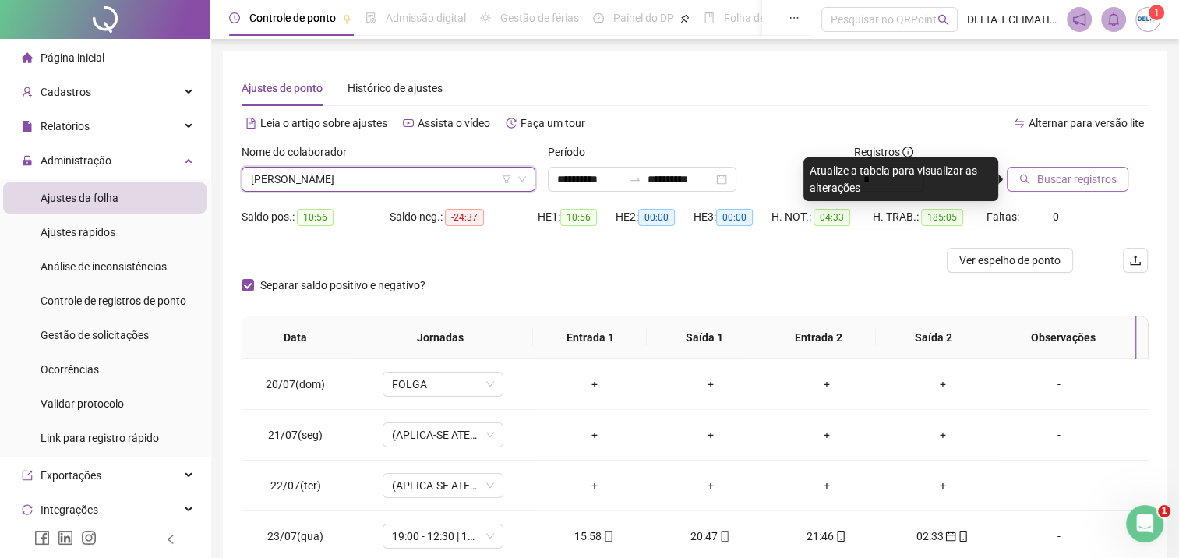
click at [1095, 171] on span "Buscar registros" at bounding box center [1075, 179] width 79 height 17
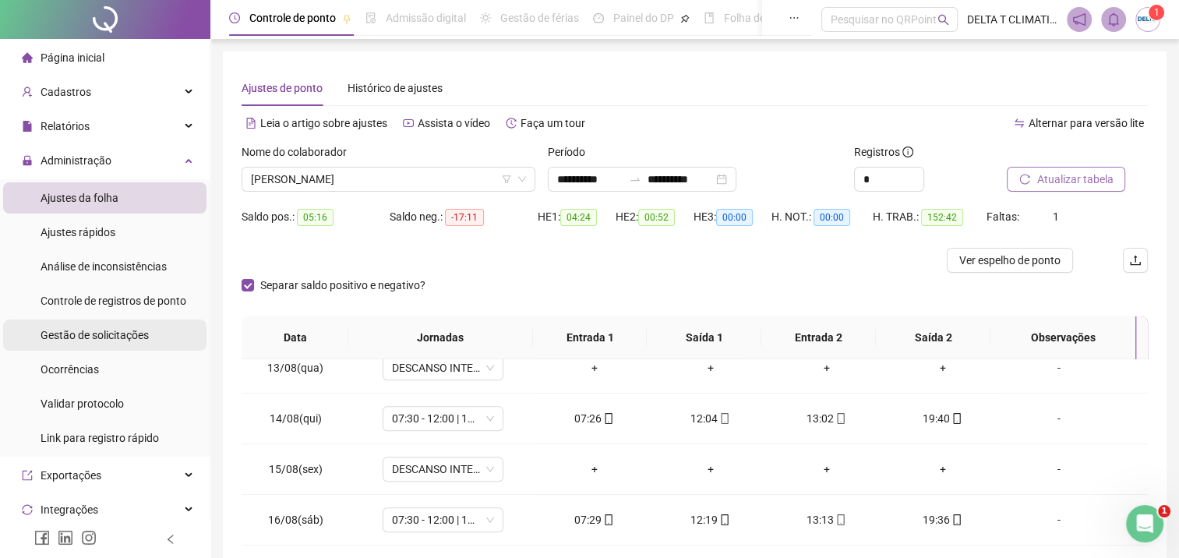
click at [87, 337] on span "Gestão de solicitações" at bounding box center [95, 335] width 108 height 12
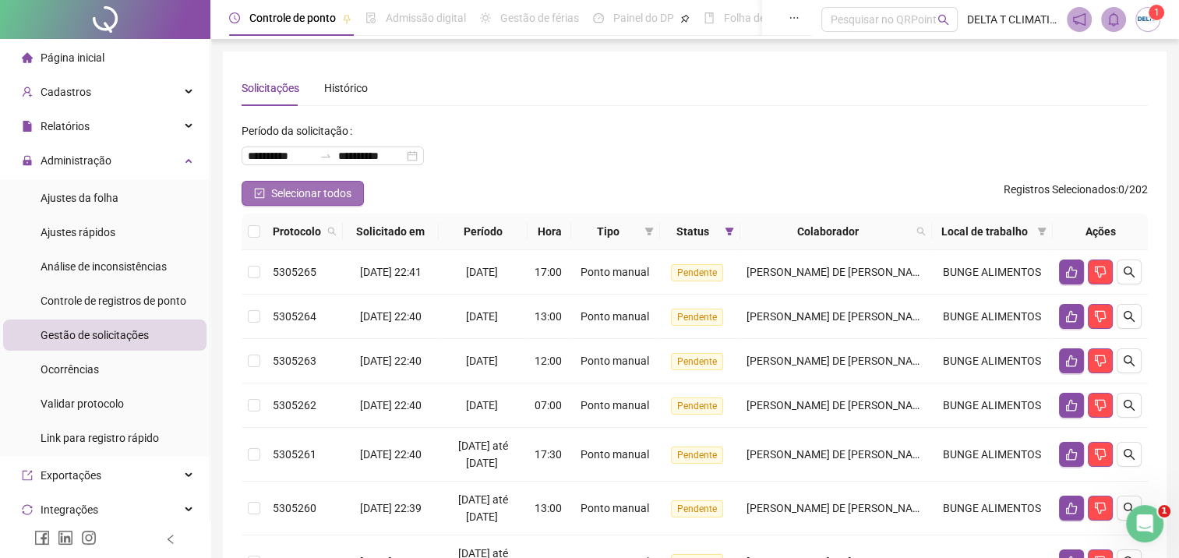
click at [277, 196] on span "Selecionar todos" at bounding box center [311, 193] width 80 height 17
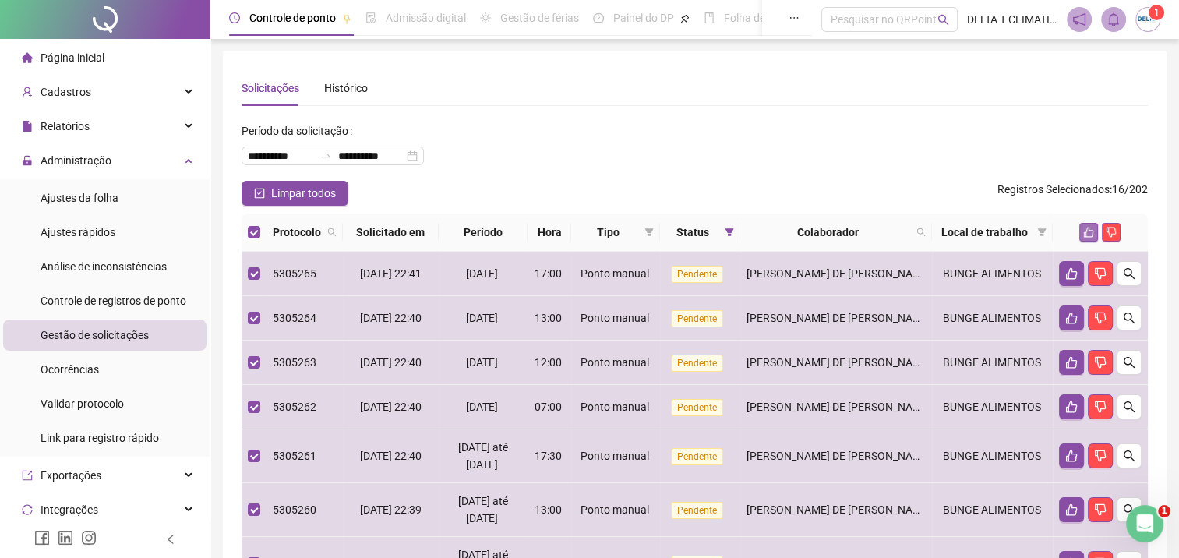
click at [1087, 232] on icon "like" at bounding box center [1088, 232] width 11 height 11
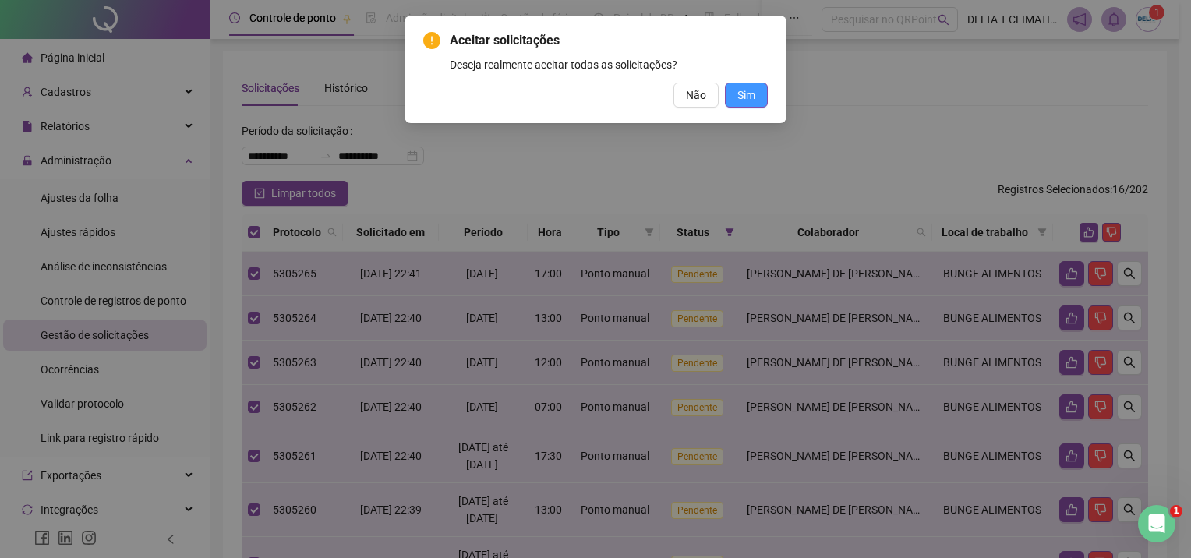
click at [739, 97] on span "Sim" at bounding box center [746, 94] width 18 height 17
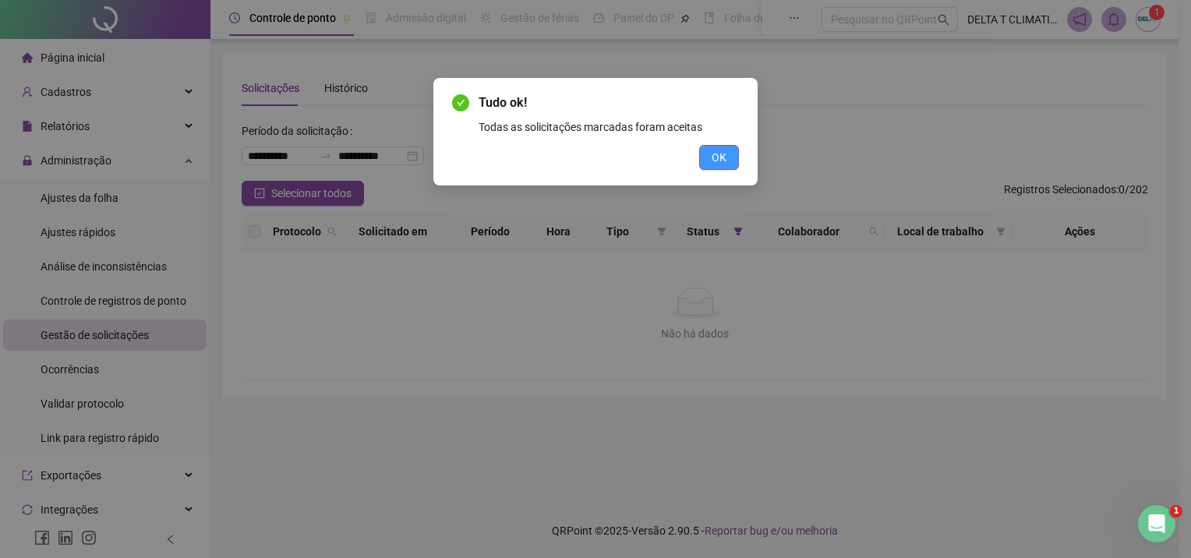
click at [725, 156] on span "OK" at bounding box center [718, 157] width 15 height 17
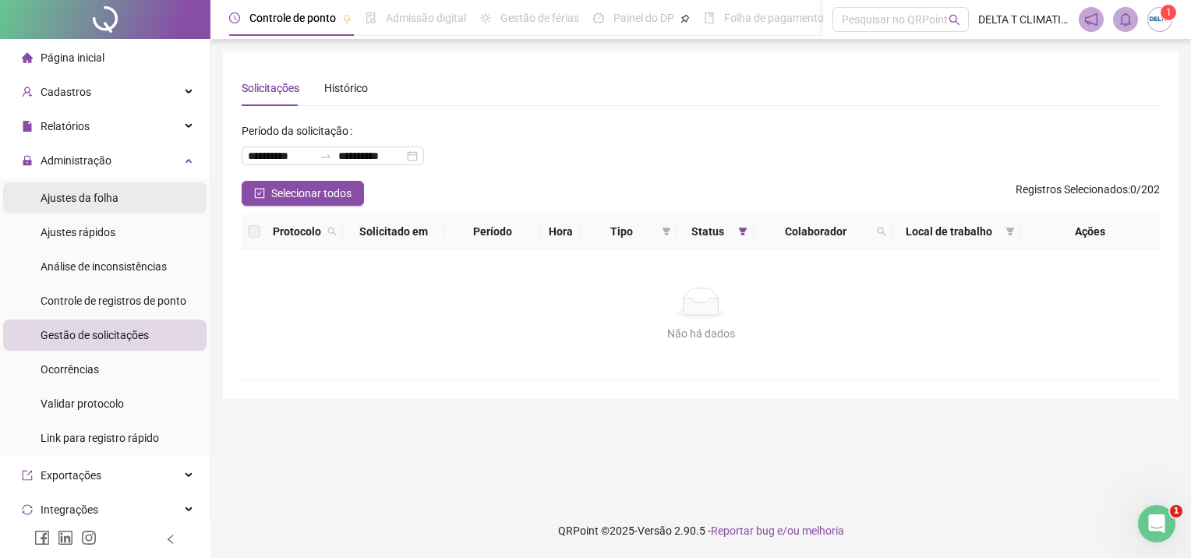
click at [117, 206] on li "Ajustes da folha" at bounding box center [104, 197] width 203 height 31
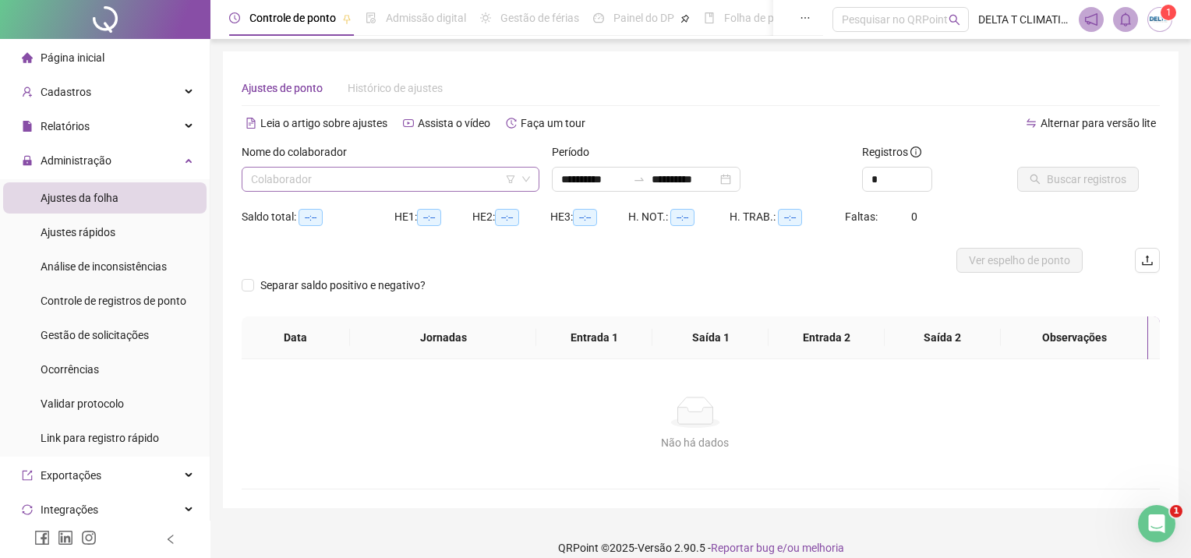
click at [296, 175] on input "search" at bounding box center [383, 179] width 265 height 23
type input "**********"
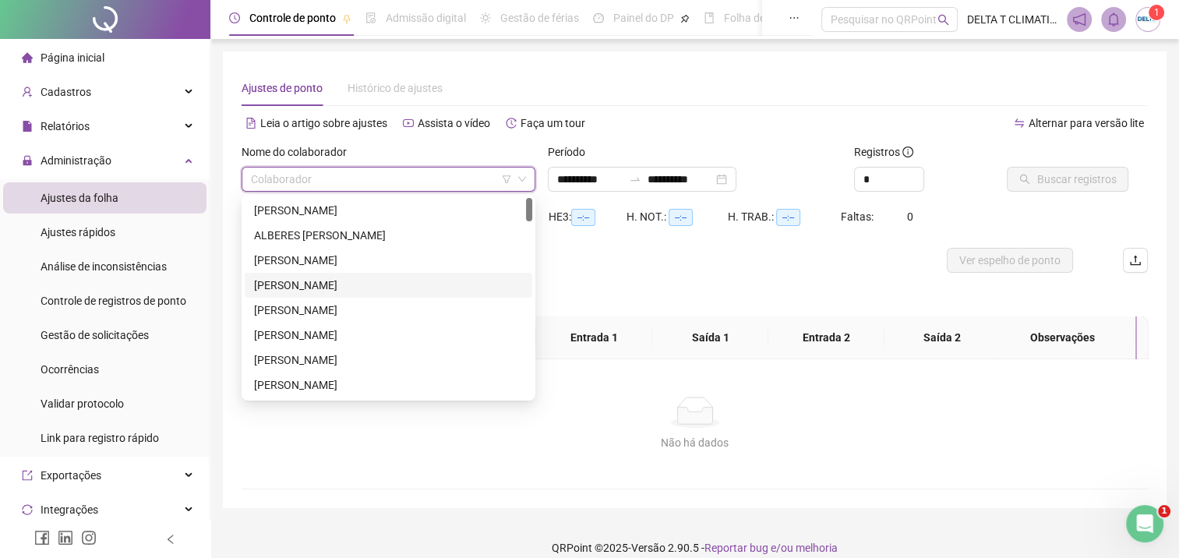
click at [299, 292] on div "[PERSON_NAME]" at bounding box center [388, 285] width 269 height 17
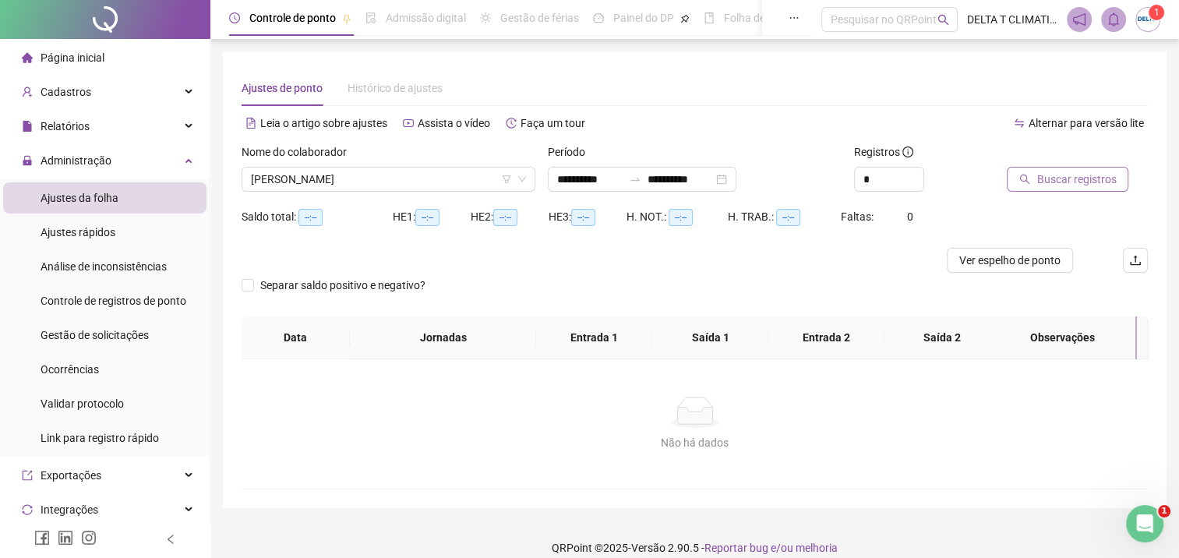
click at [1038, 174] on span "Buscar registros" at bounding box center [1075, 179] width 79 height 17
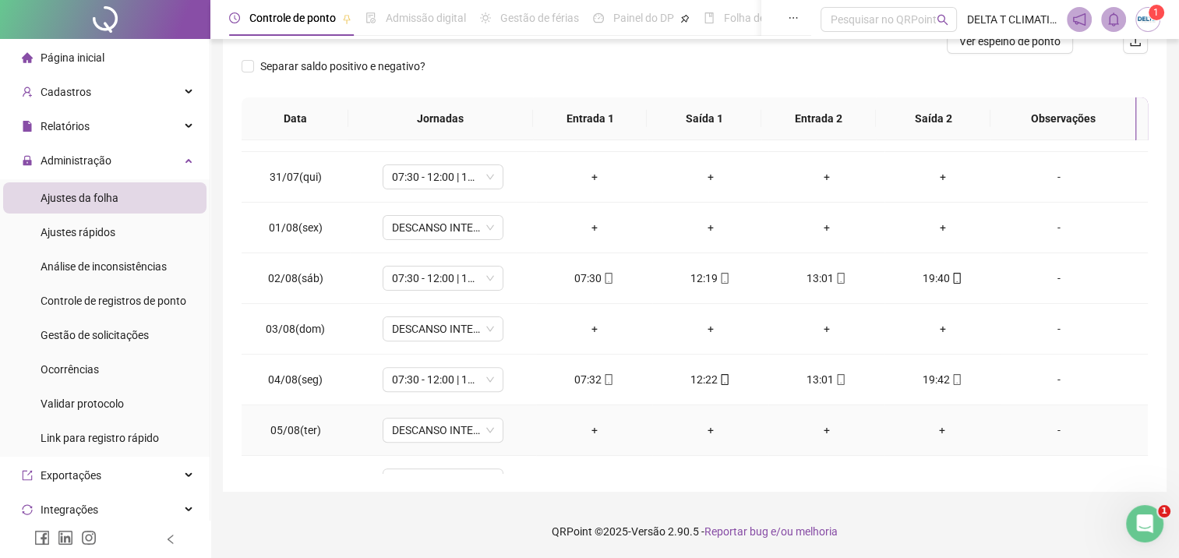
scroll to position [468, 0]
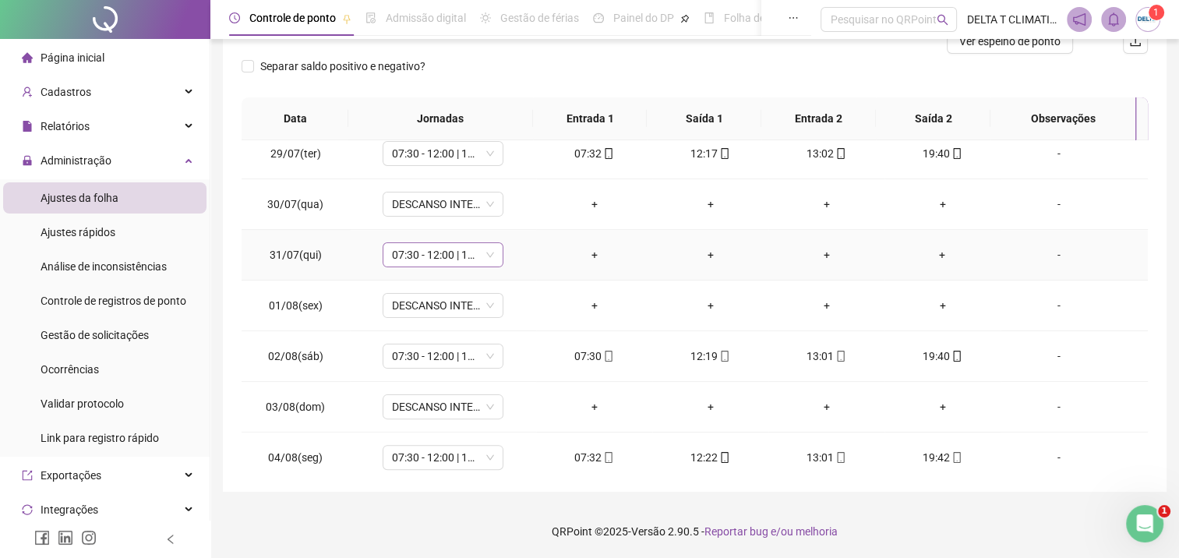
click at [449, 252] on span "07:30 - 12:00 | 13:00 - 19:30" at bounding box center [443, 254] width 102 height 23
type input "*****"
click at [439, 311] on div "Folga" at bounding box center [453, 309] width 103 height 17
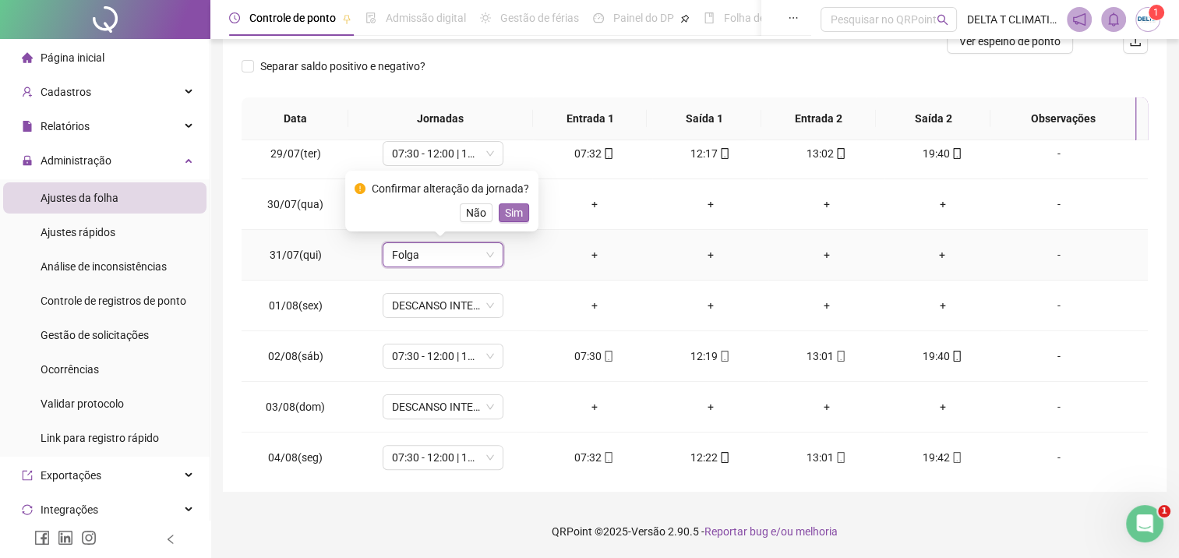
click at [508, 213] on span "Sim" at bounding box center [514, 212] width 18 height 17
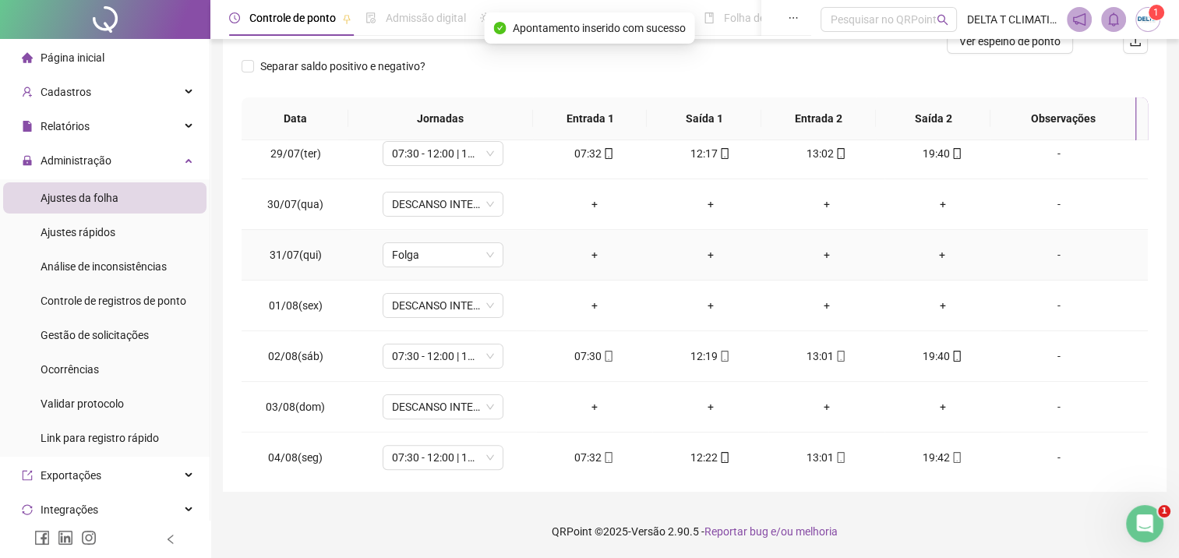
click at [1042, 256] on div "-" at bounding box center [1059, 254] width 92 height 17
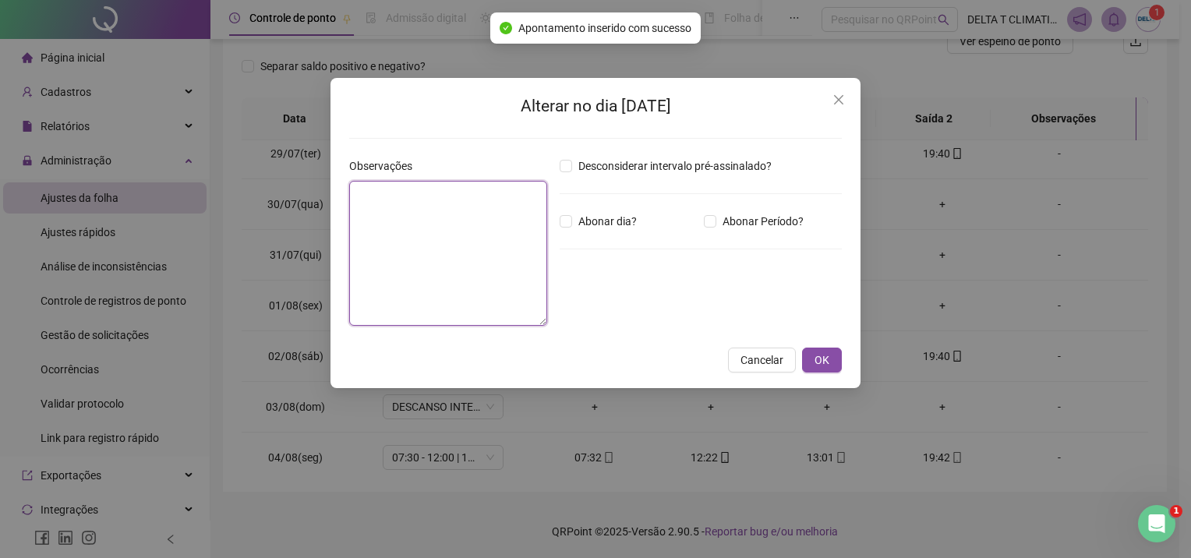
click at [462, 253] on textarea at bounding box center [448, 253] width 198 height 145
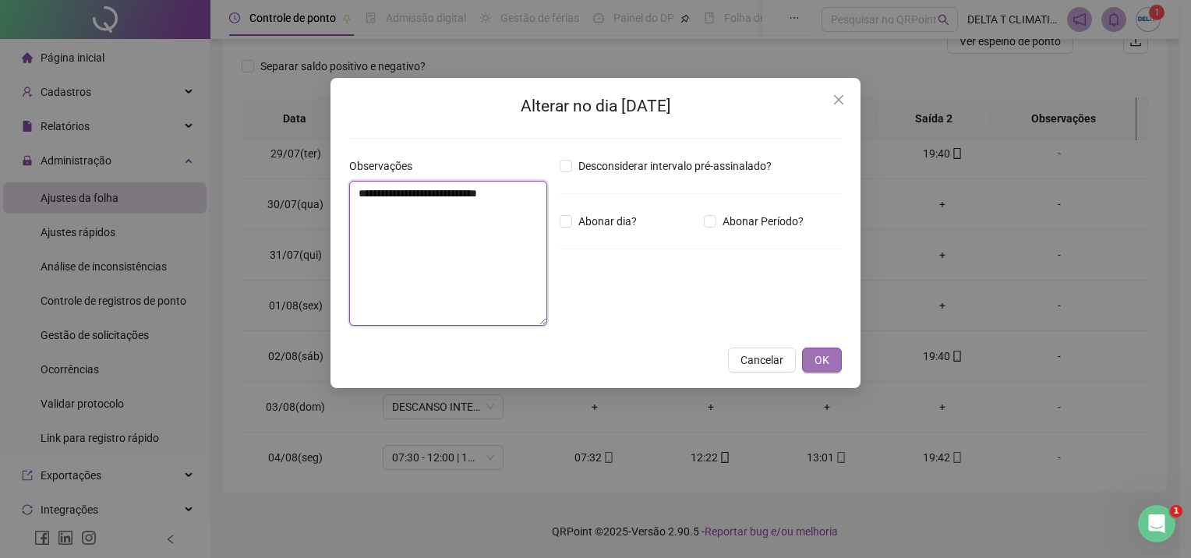
type textarea "**********"
click at [823, 357] on span "OK" at bounding box center [821, 359] width 15 height 17
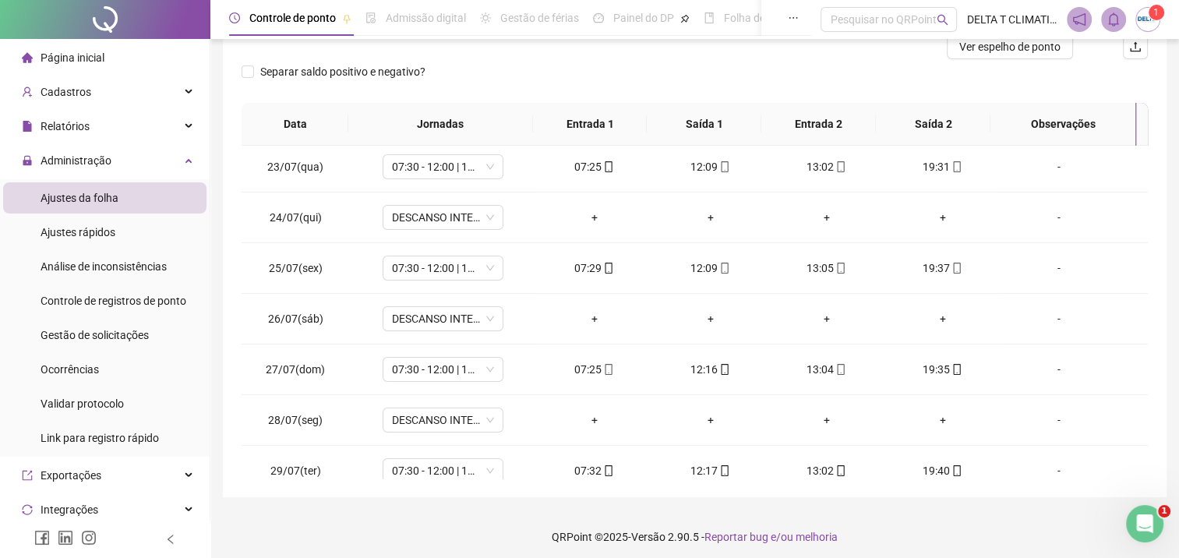
scroll to position [0, 0]
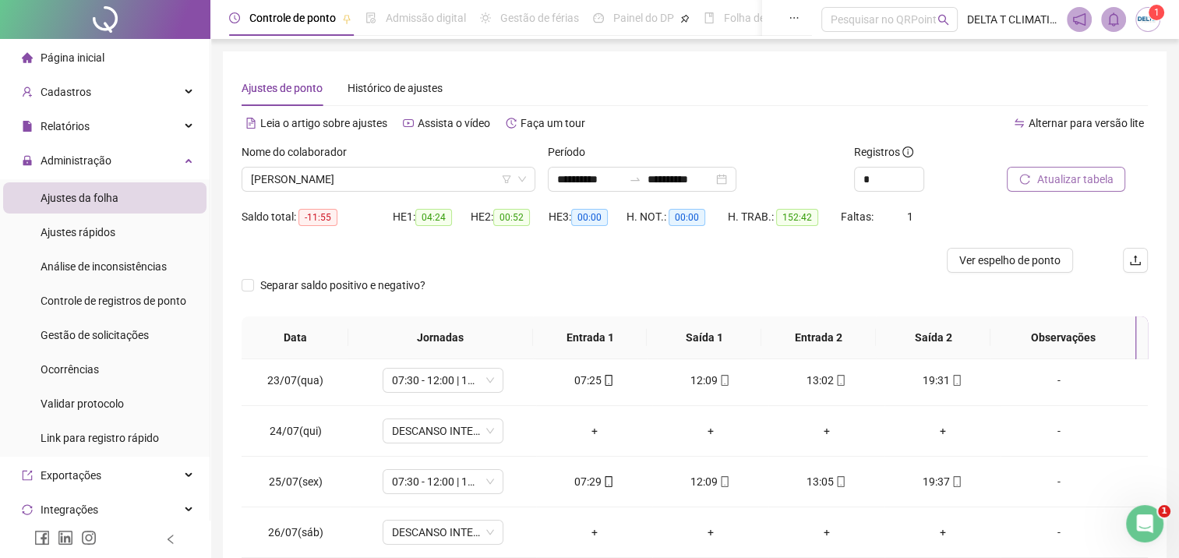
click at [1064, 182] on span "Atualizar tabela" at bounding box center [1074, 179] width 76 height 17
click at [1025, 268] on span "Ver espelho de ponto" at bounding box center [1009, 260] width 101 height 17
click at [436, 180] on span "[PERSON_NAME]" at bounding box center [388, 179] width 275 height 23
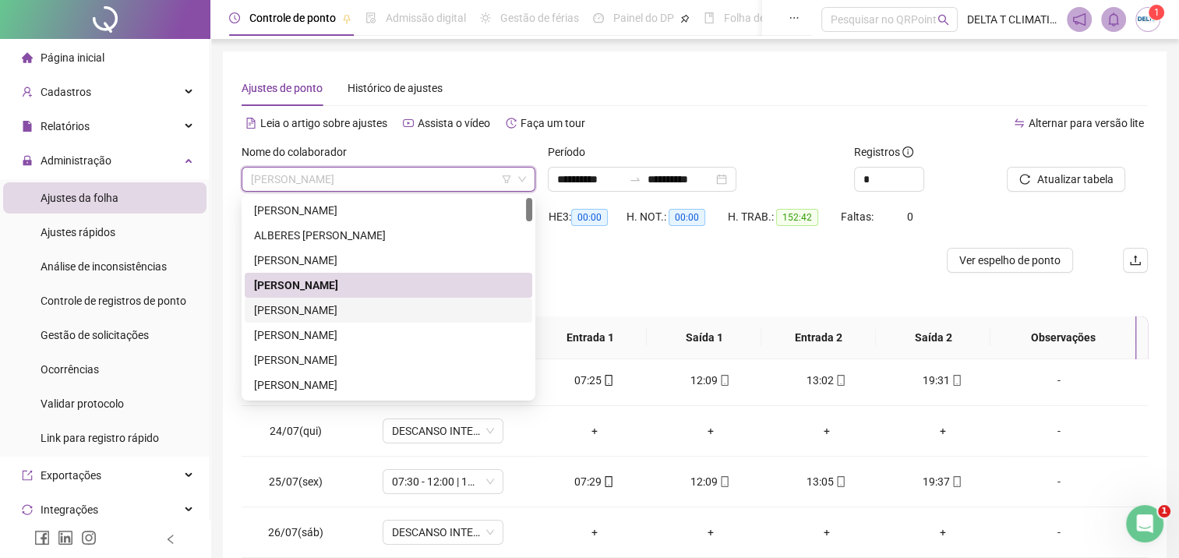
drag, startPoint x: 340, startPoint y: 307, endPoint x: 377, endPoint y: 317, distance: 38.7
click at [340, 307] on div "[PERSON_NAME]" at bounding box center [388, 310] width 269 height 17
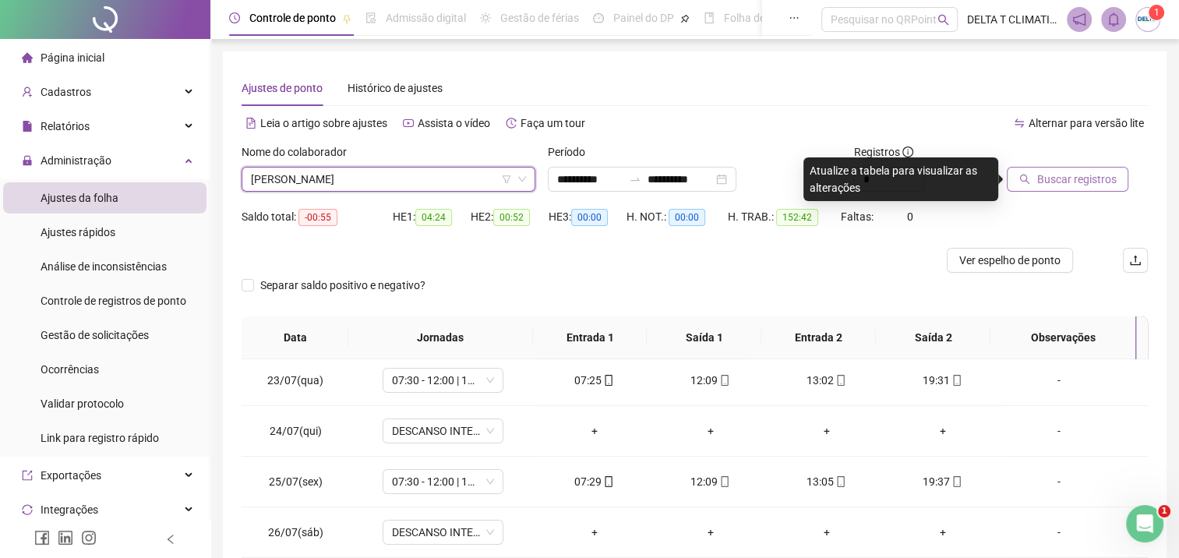
click at [1083, 171] on span "Buscar registros" at bounding box center [1075, 179] width 79 height 17
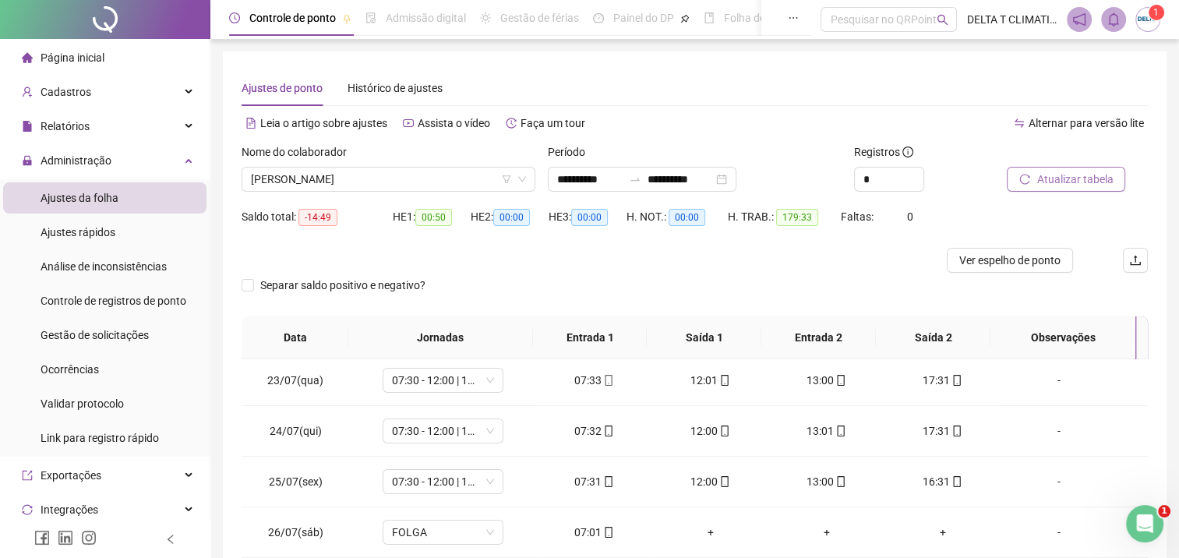
scroll to position [156, 0]
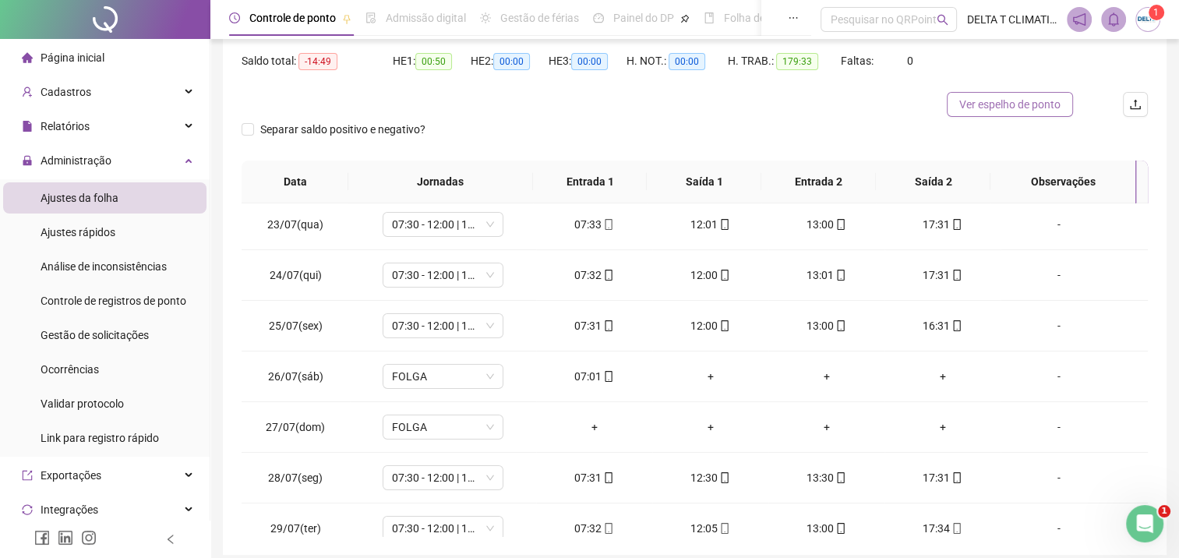
click at [986, 111] on span "Ver espelho de ponto" at bounding box center [1009, 104] width 101 height 17
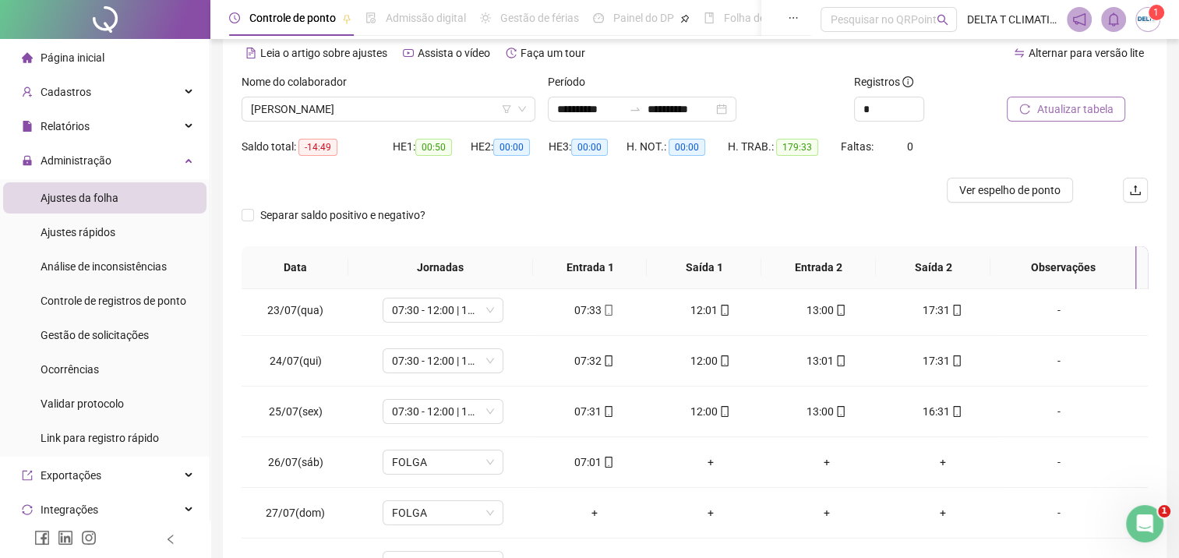
scroll to position [0, 0]
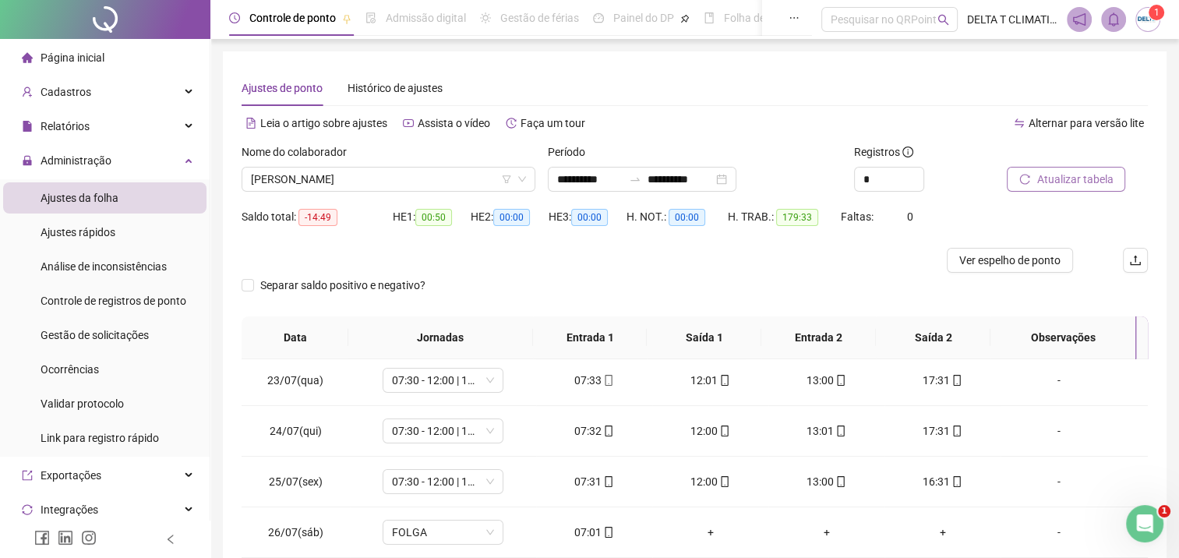
click at [1089, 181] on span "Atualizar tabela" at bounding box center [1074, 179] width 76 height 17
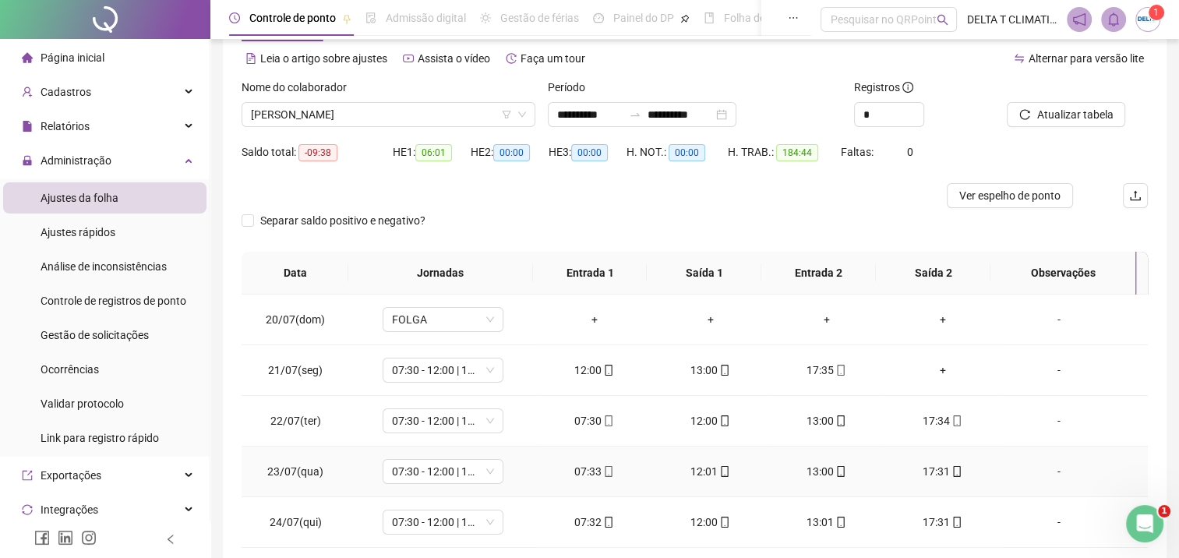
scroll to position [63, 0]
click at [1036, 199] on span "Ver espelho de ponto" at bounding box center [1009, 197] width 101 height 17
click at [456, 112] on span "[PERSON_NAME]" at bounding box center [388, 115] width 275 height 23
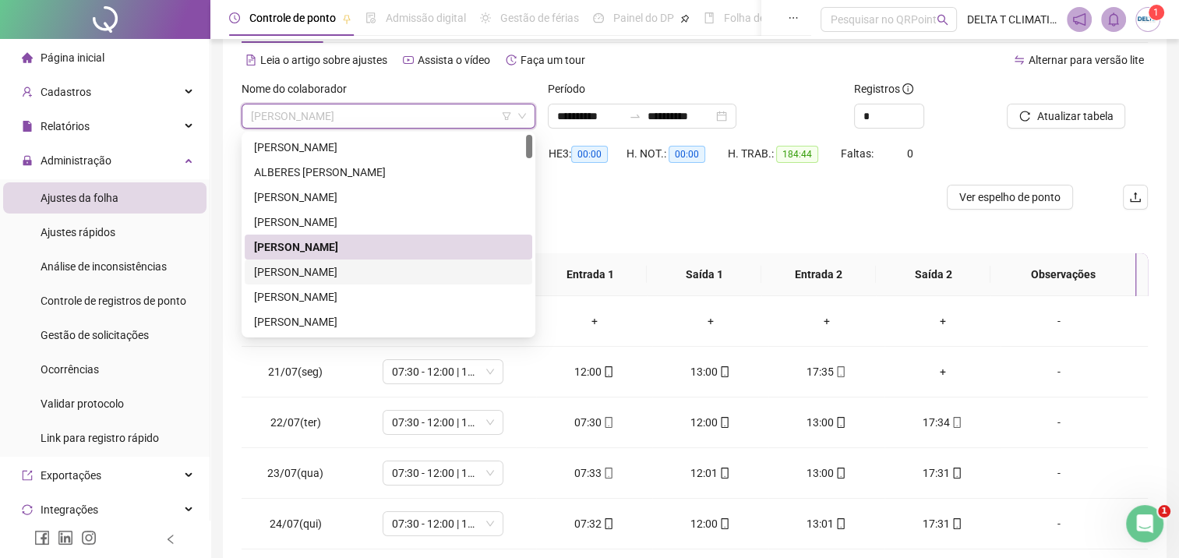
click at [375, 277] on div "[PERSON_NAME]" at bounding box center [388, 271] width 269 height 17
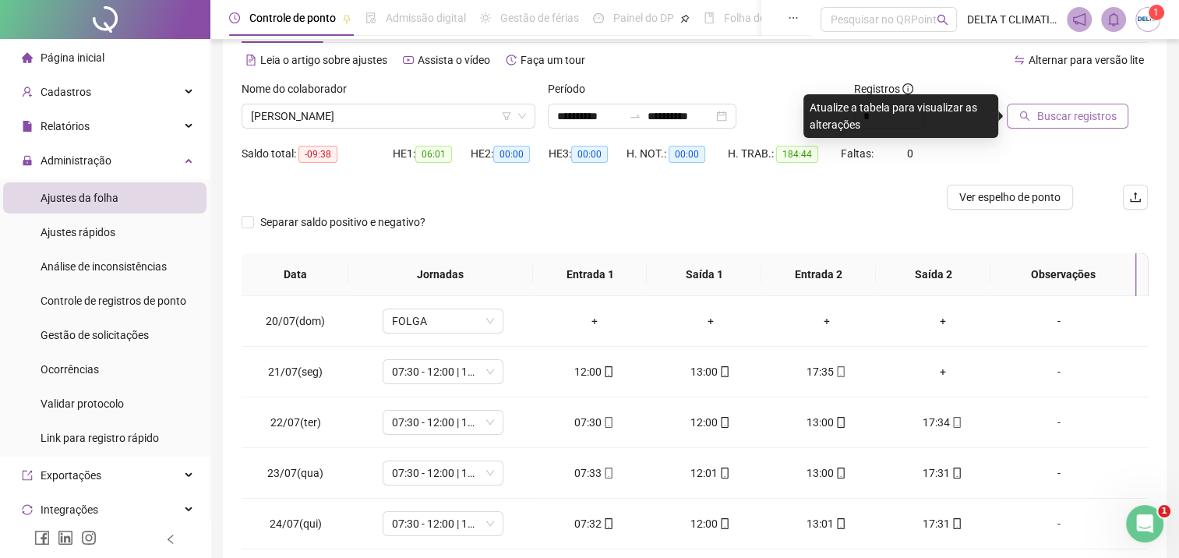
click at [1100, 109] on span "Buscar registros" at bounding box center [1075, 116] width 79 height 17
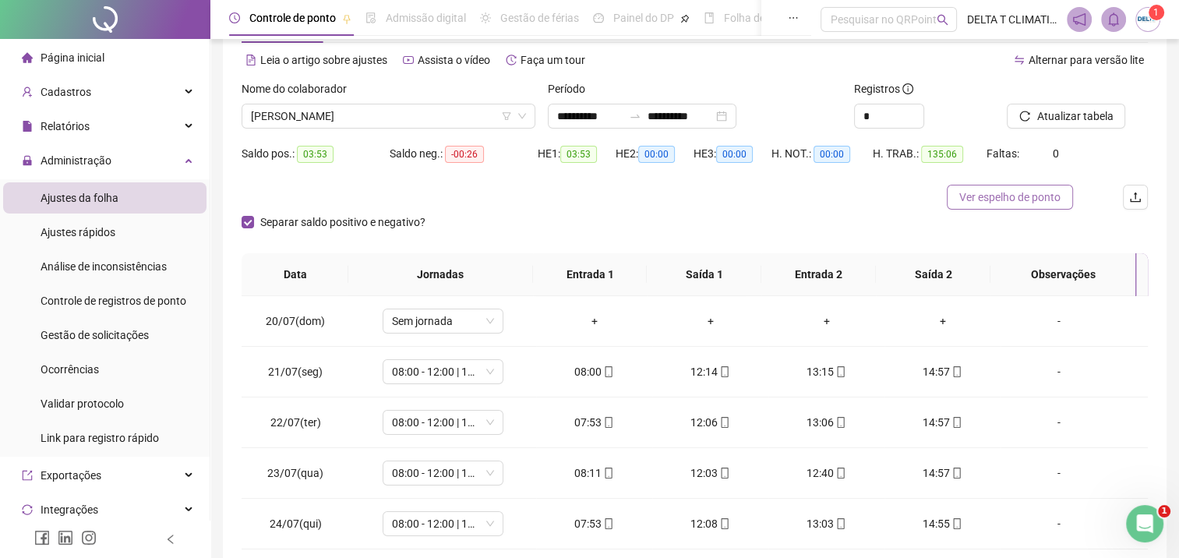
click at [975, 198] on span "Ver espelho de ponto" at bounding box center [1009, 197] width 101 height 17
click at [412, 98] on div "Nome do colaborador" at bounding box center [389, 91] width 294 height 23
click at [412, 112] on span "[PERSON_NAME]" at bounding box center [388, 115] width 275 height 23
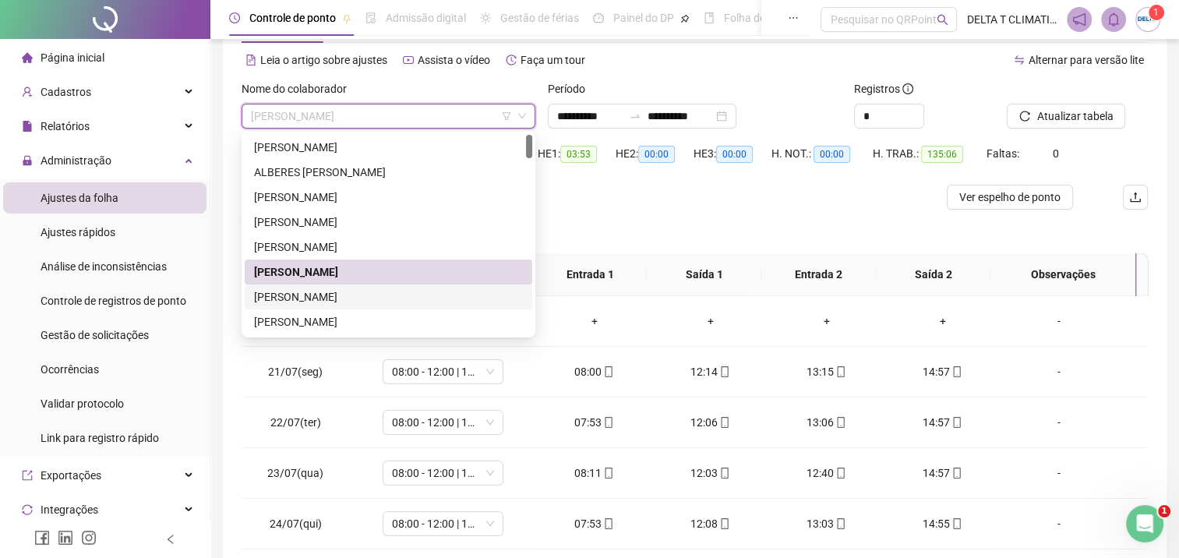
click at [310, 299] on div "[PERSON_NAME]" at bounding box center [388, 296] width 269 height 17
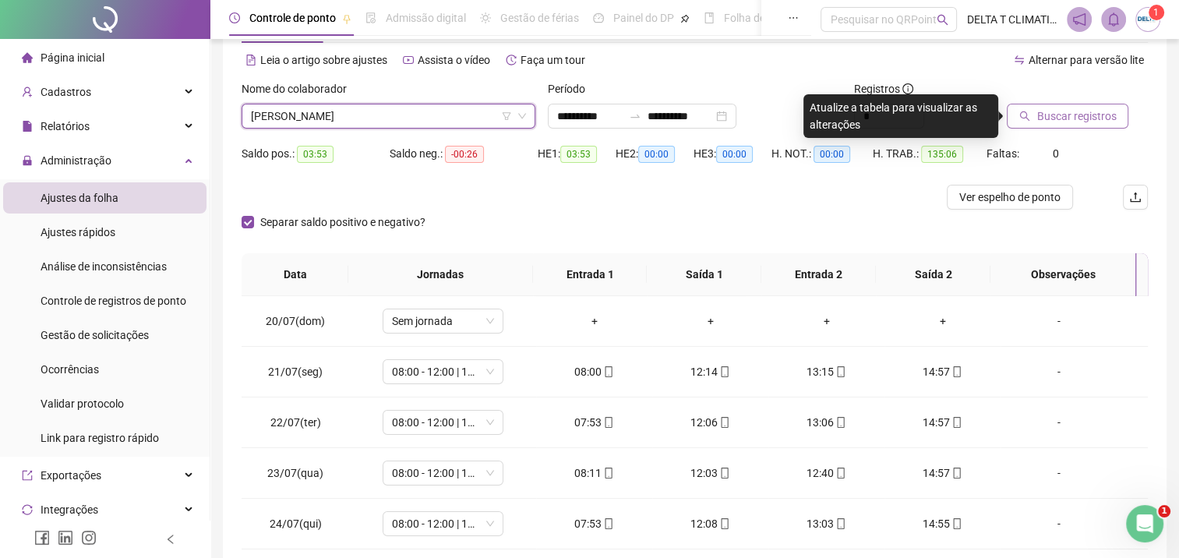
click at [1035, 117] on button "Buscar registros" at bounding box center [1068, 116] width 122 height 25
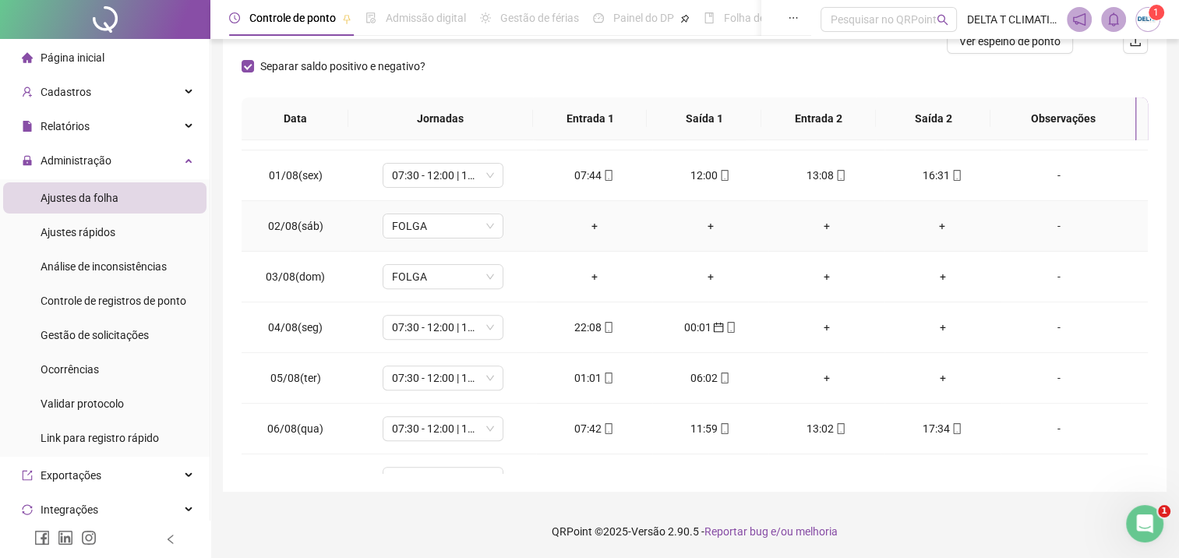
scroll to position [623, 0]
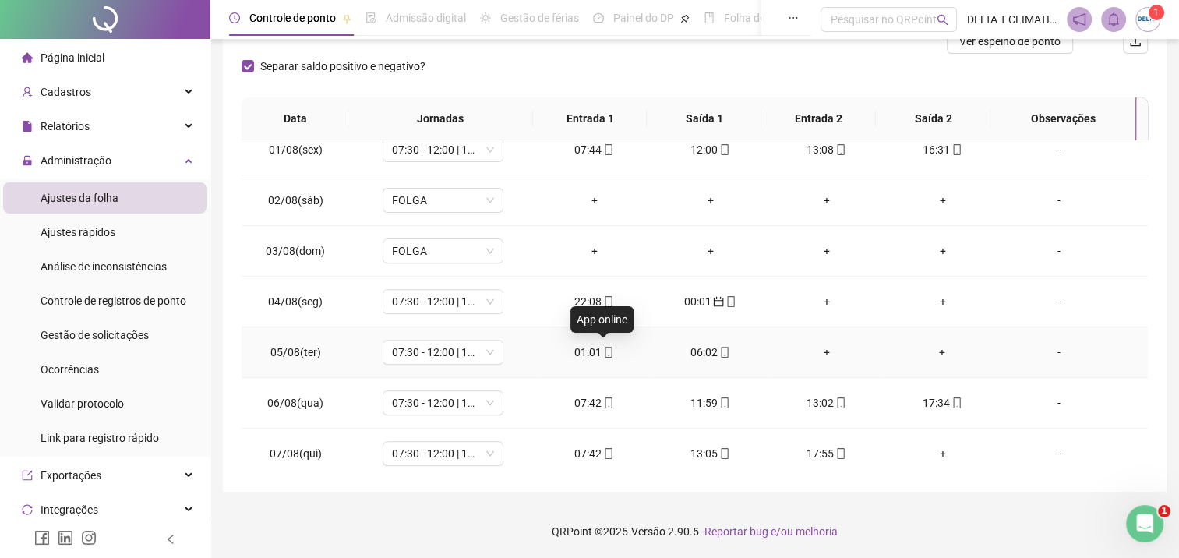
click at [603, 349] on icon "mobile" at bounding box center [608, 352] width 11 height 11
type input "**********"
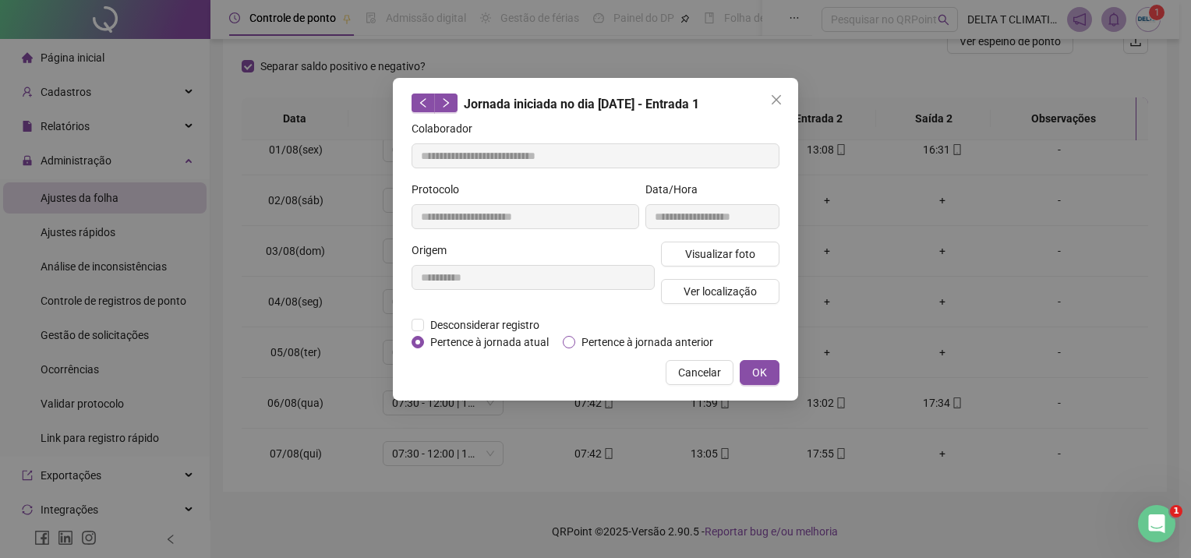
click at [604, 343] on span "Pertence à jornada anterior" at bounding box center [647, 341] width 144 height 17
click at [742, 370] on button "OK" at bounding box center [759, 372] width 40 height 25
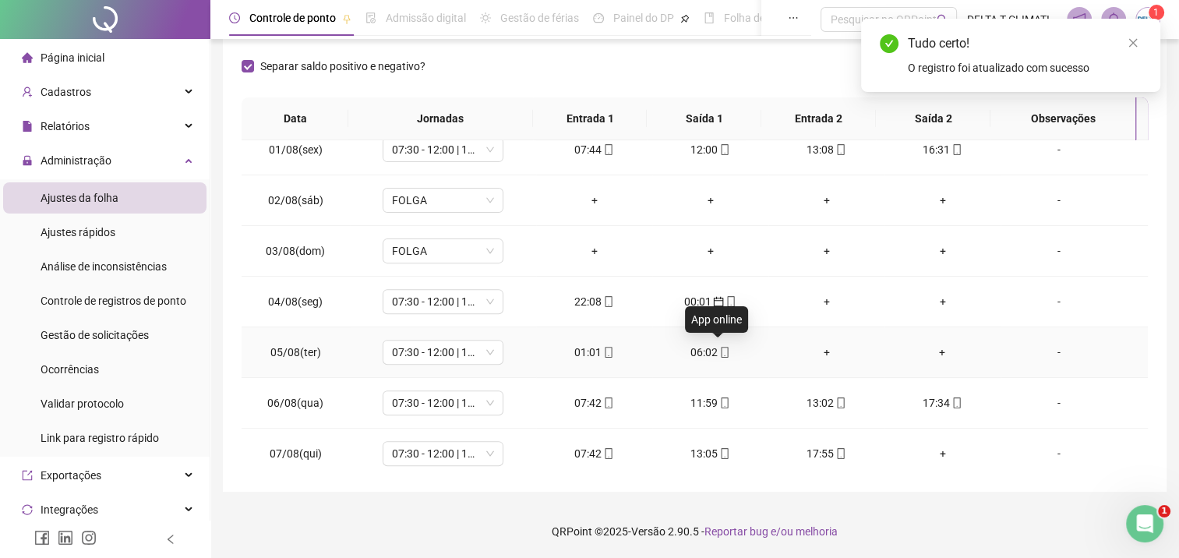
click at [719, 349] on icon "mobile" at bounding box center [724, 352] width 11 height 11
type input "**********"
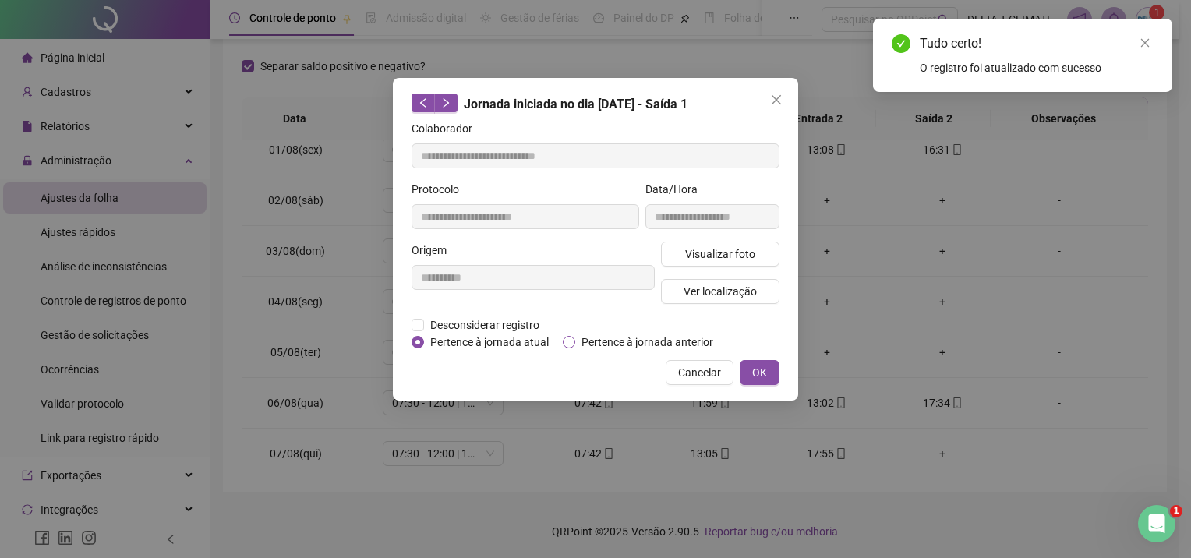
click at [633, 337] on span "Pertence à jornada anterior" at bounding box center [647, 341] width 144 height 17
click at [754, 377] on span "OK" at bounding box center [759, 372] width 15 height 17
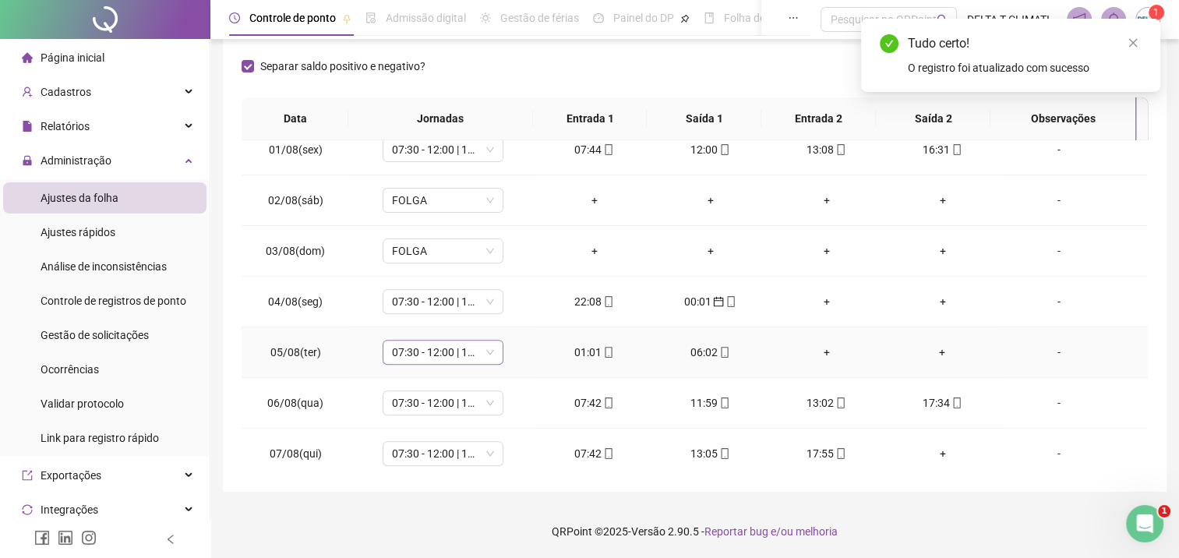
click at [432, 350] on span "07:30 - 12:00 | 13:00 - 17:30" at bounding box center [443, 352] width 102 height 23
type input "*****"
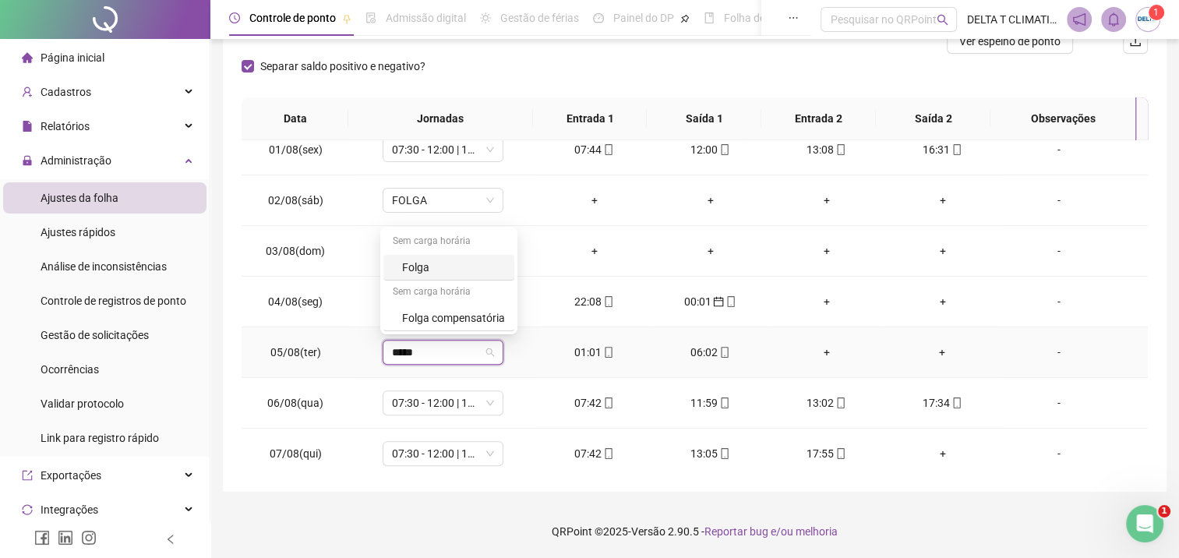
click at [417, 266] on div "Folga" at bounding box center [453, 267] width 103 height 17
click at [513, 312] on span "Sim" at bounding box center [514, 309] width 18 height 17
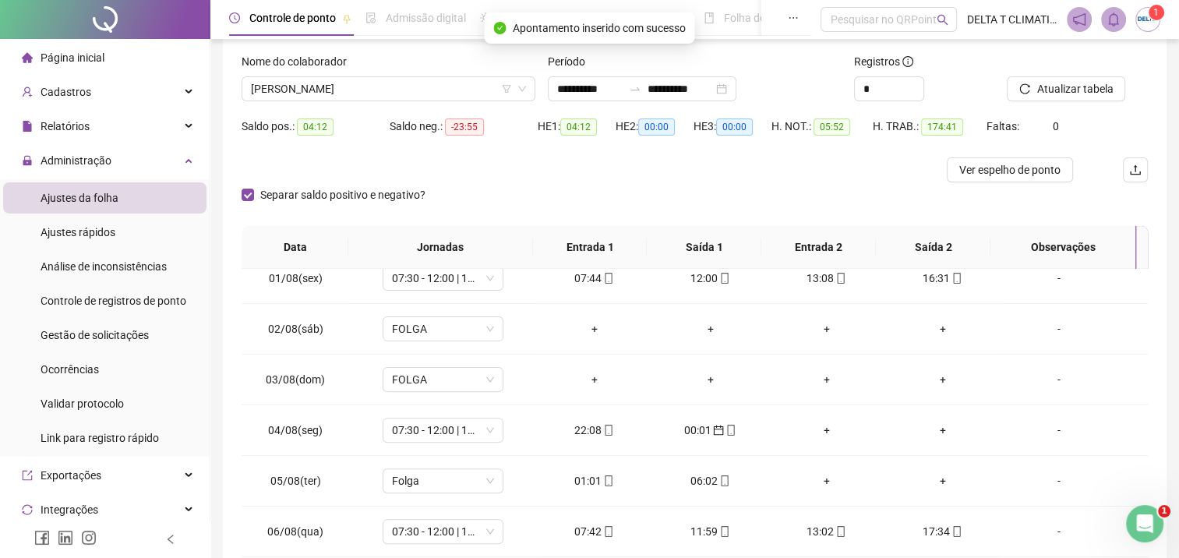
scroll to position [63, 0]
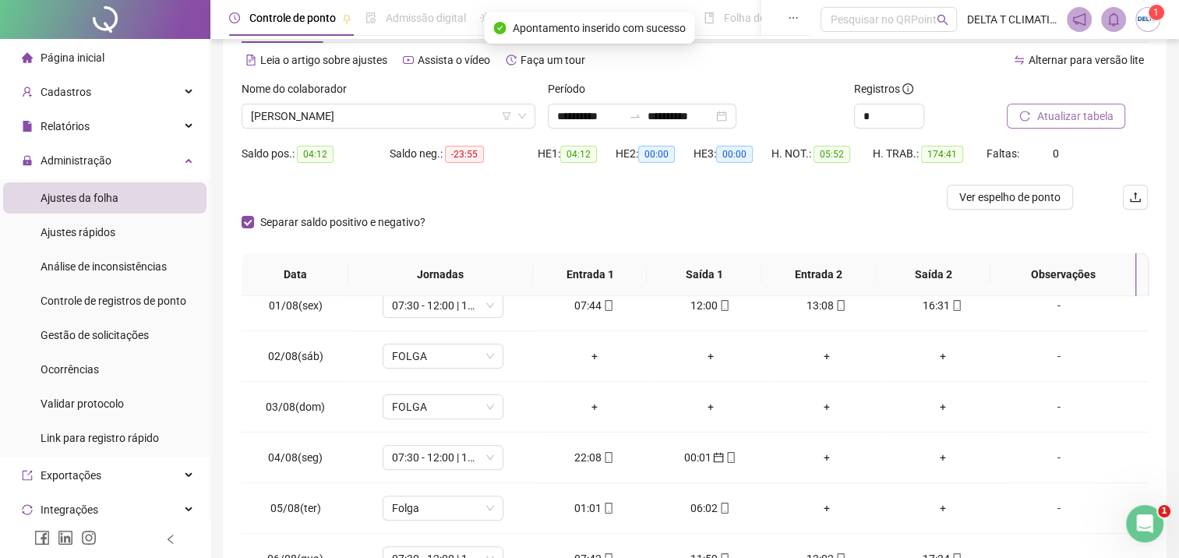
click at [1078, 122] on span "Atualizar tabela" at bounding box center [1074, 116] width 76 height 17
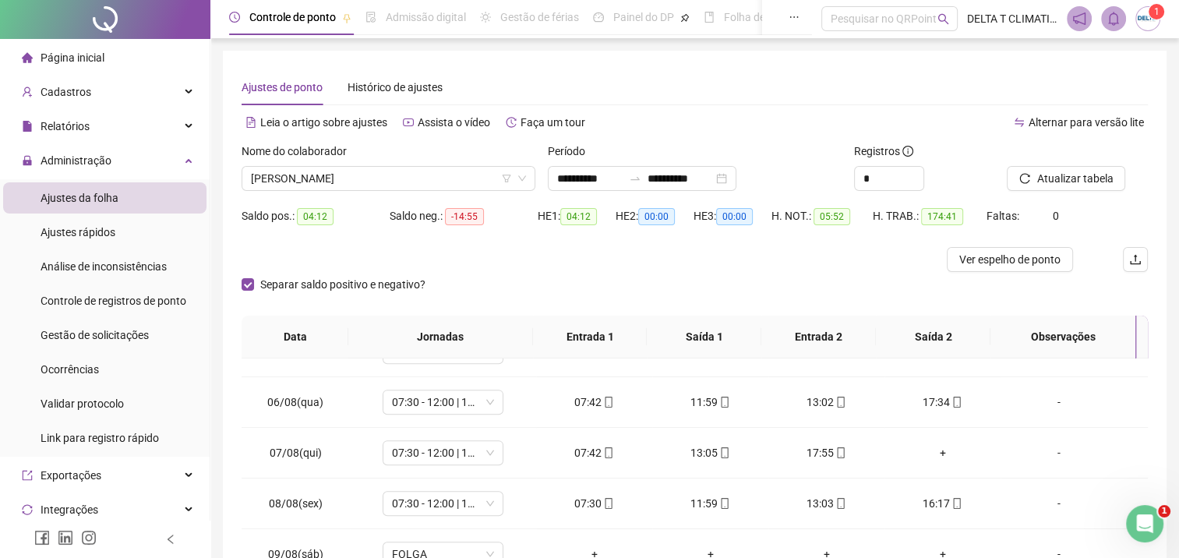
scroll to position [0, 0]
click at [1050, 171] on span "Atualizar tabela" at bounding box center [1074, 179] width 76 height 17
click at [1022, 260] on span "Ver espelho de ponto" at bounding box center [1009, 260] width 101 height 17
click at [408, 178] on span "[PERSON_NAME]" at bounding box center [388, 179] width 275 height 23
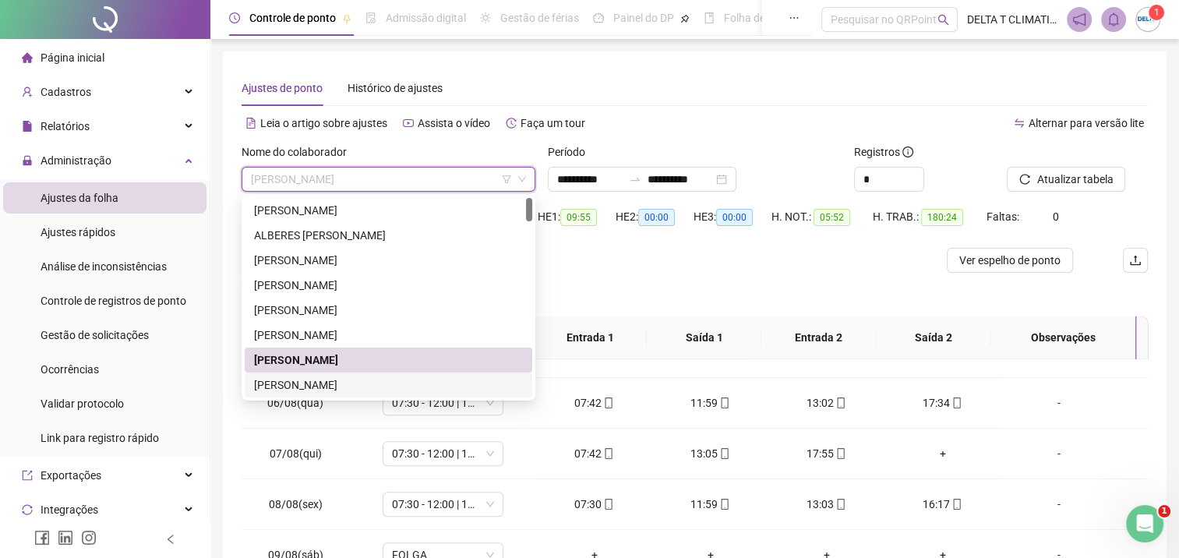
click at [356, 386] on div "[PERSON_NAME]" at bounding box center [388, 384] width 269 height 17
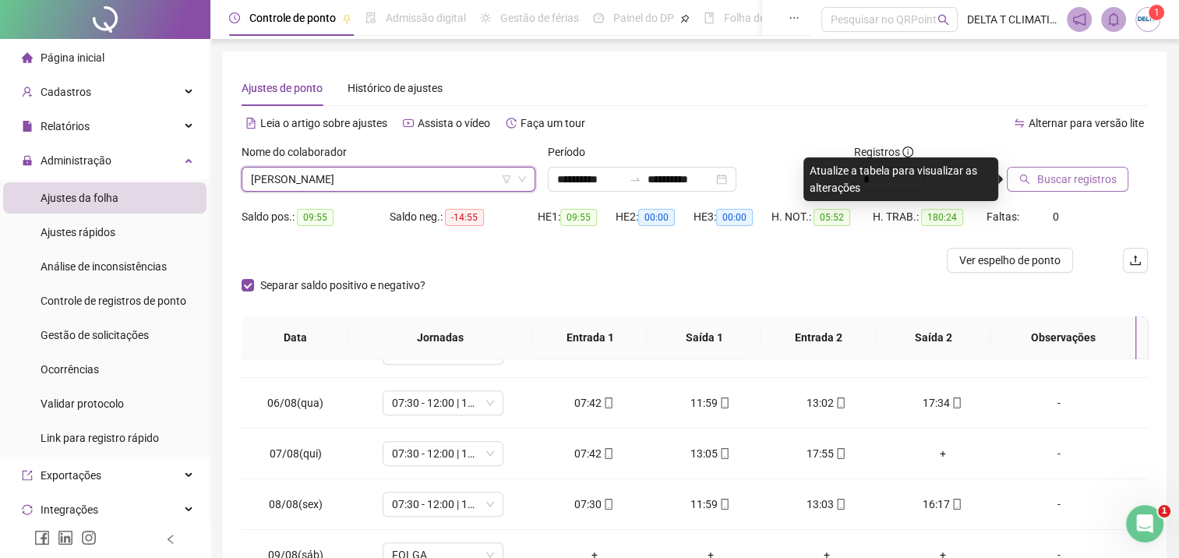
click at [1031, 171] on button "Buscar registros" at bounding box center [1068, 179] width 122 height 25
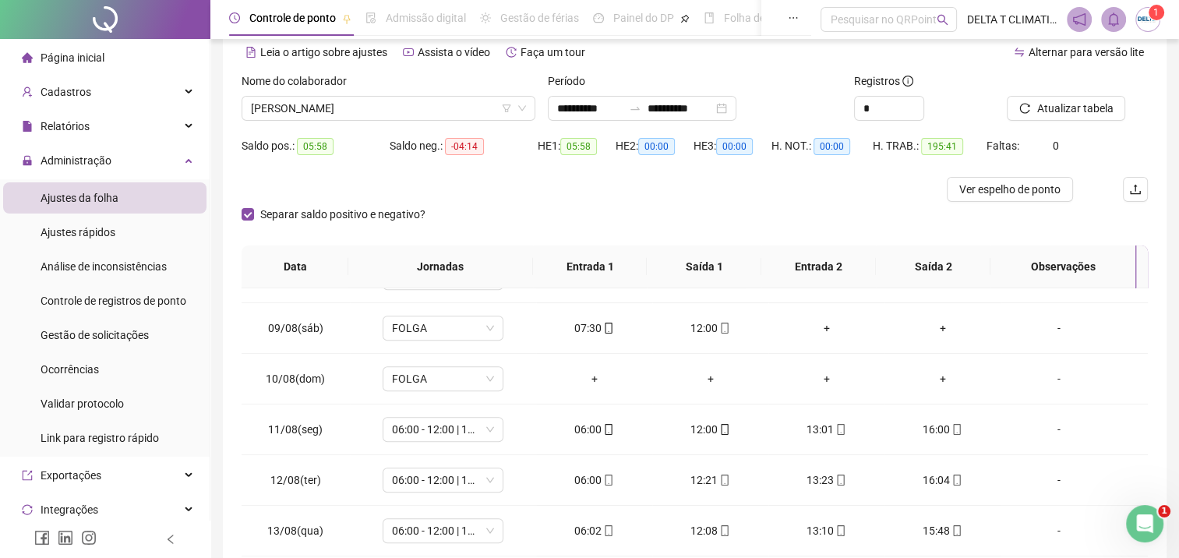
scroll to position [63, 0]
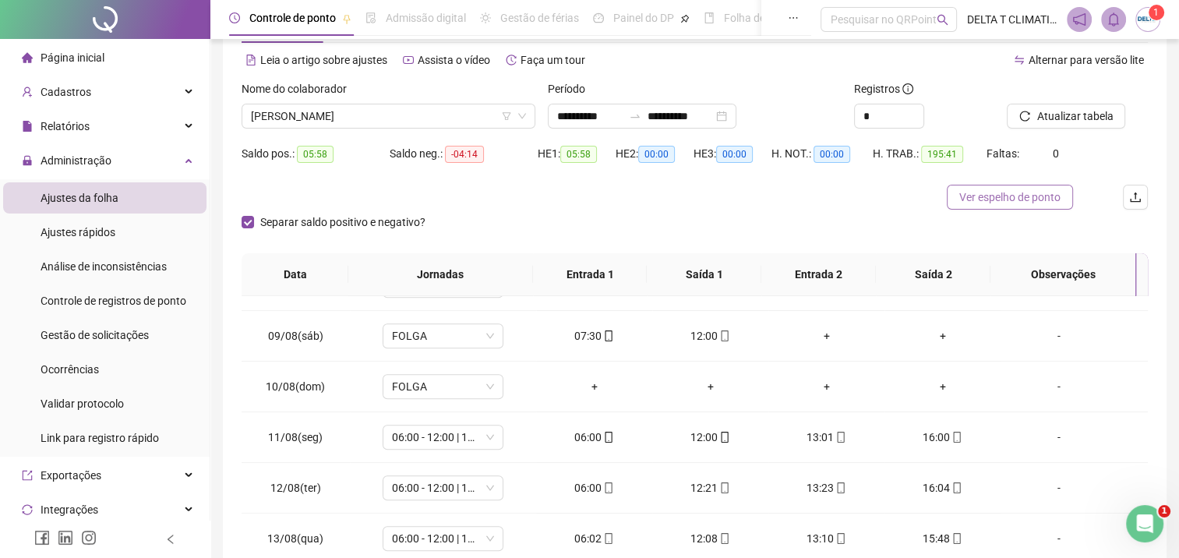
click at [1026, 200] on span "Ver espelho de ponto" at bounding box center [1009, 197] width 101 height 17
click at [415, 113] on span "[PERSON_NAME]" at bounding box center [388, 115] width 275 height 23
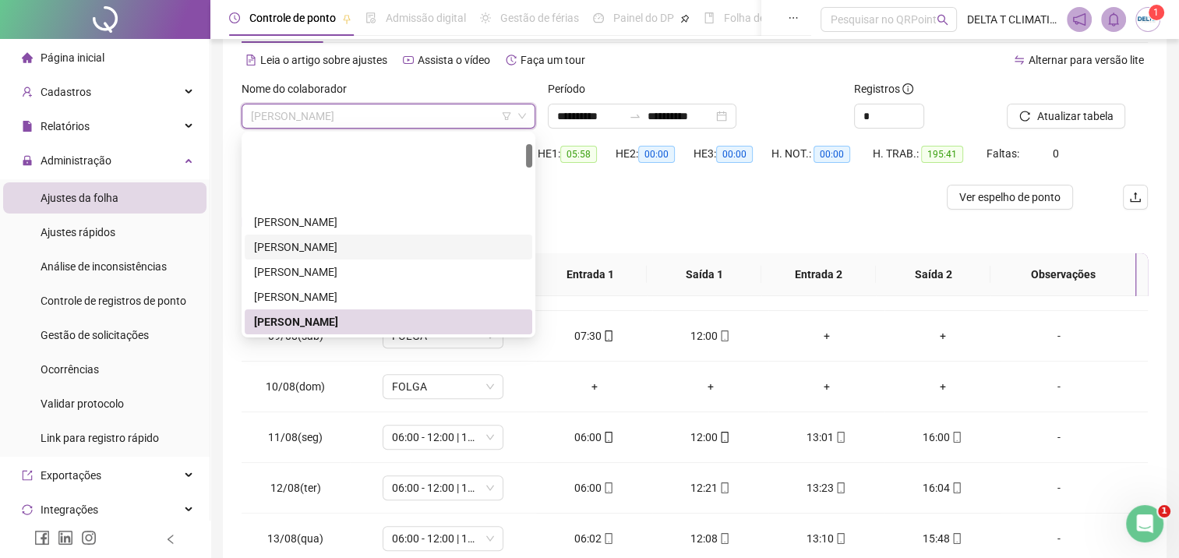
scroll to position [78, 0]
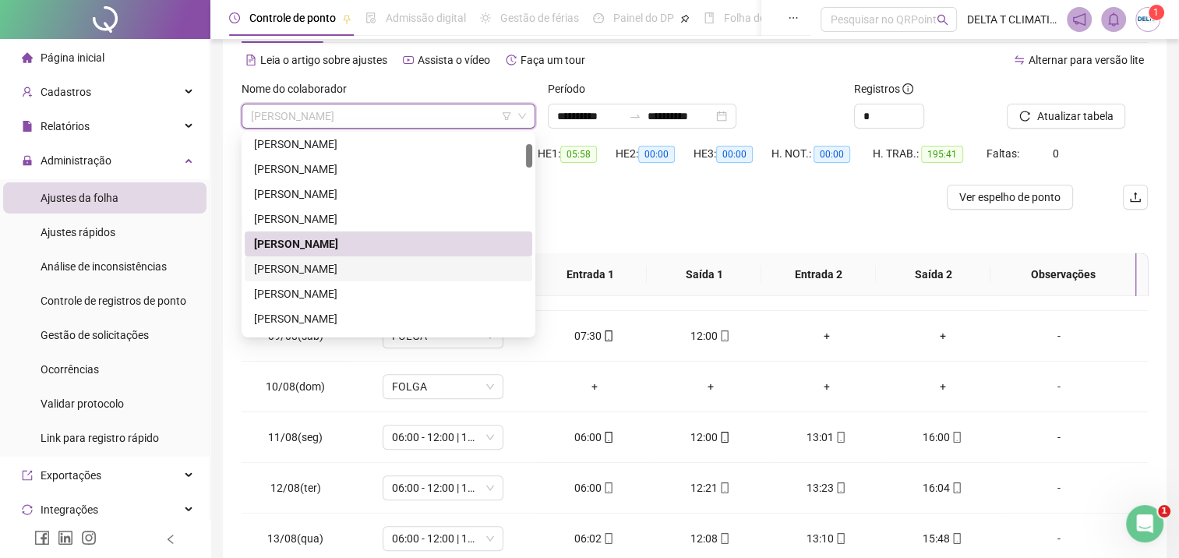
click at [362, 270] on div "[PERSON_NAME]" at bounding box center [388, 268] width 269 height 17
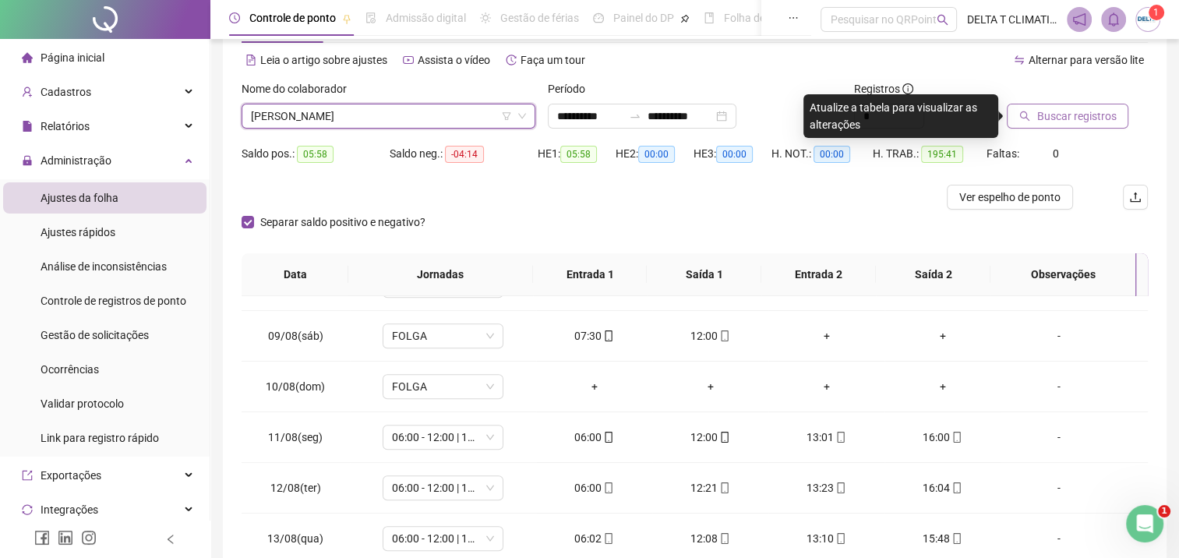
click at [1049, 111] on span "Buscar registros" at bounding box center [1075, 116] width 79 height 17
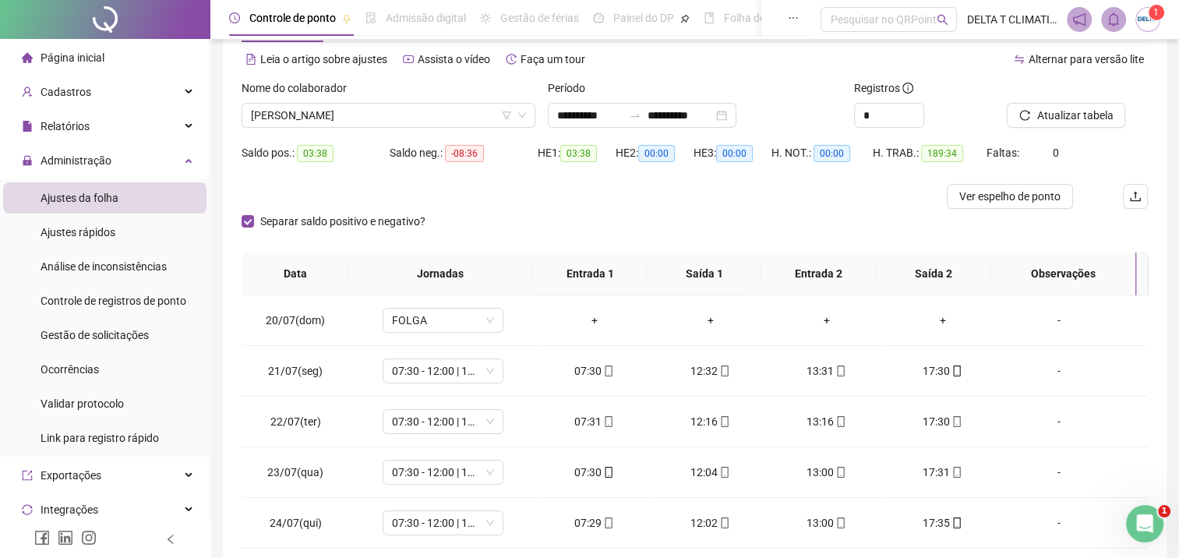
scroll to position [63, 0]
click at [1013, 203] on span "Ver espelho de ponto" at bounding box center [1009, 197] width 101 height 17
click at [697, 196] on div at bounding box center [581, 197] width 679 height 25
click at [376, 119] on span "[PERSON_NAME]" at bounding box center [388, 115] width 275 height 23
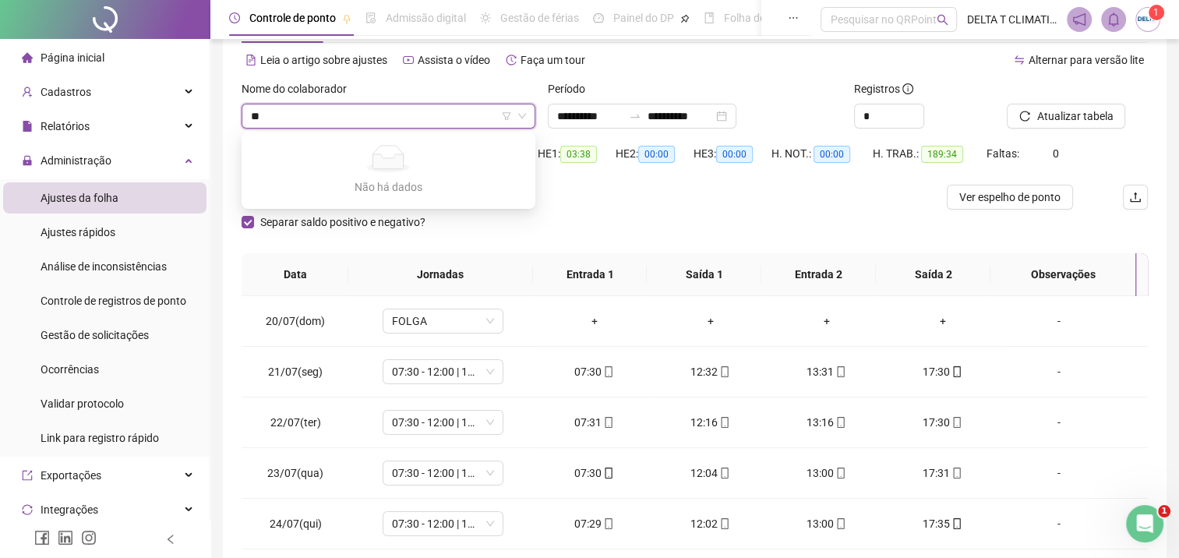
type input "*"
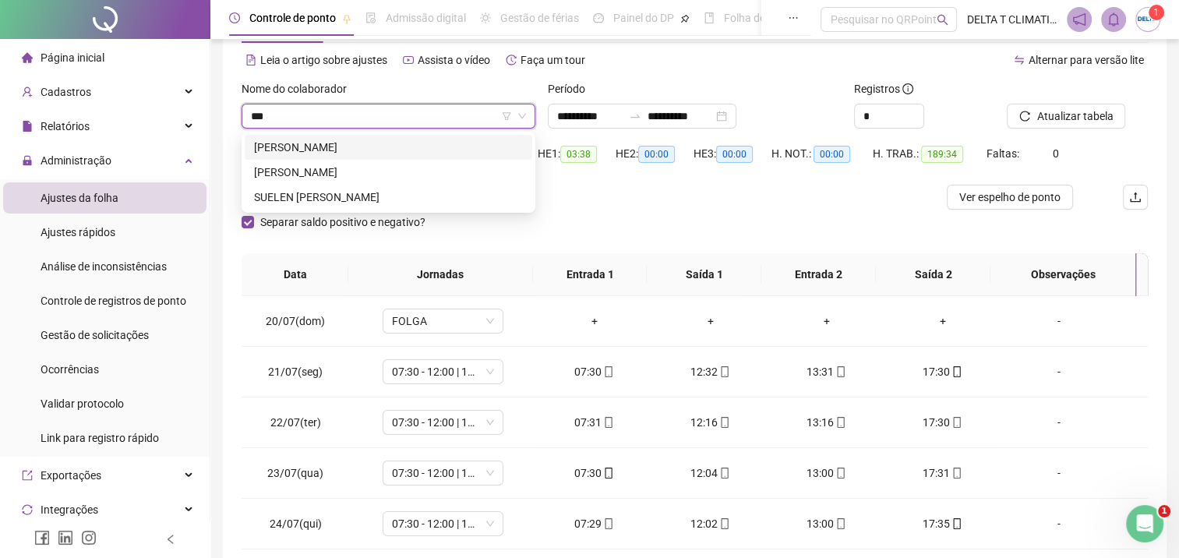
scroll to position [0, 0]
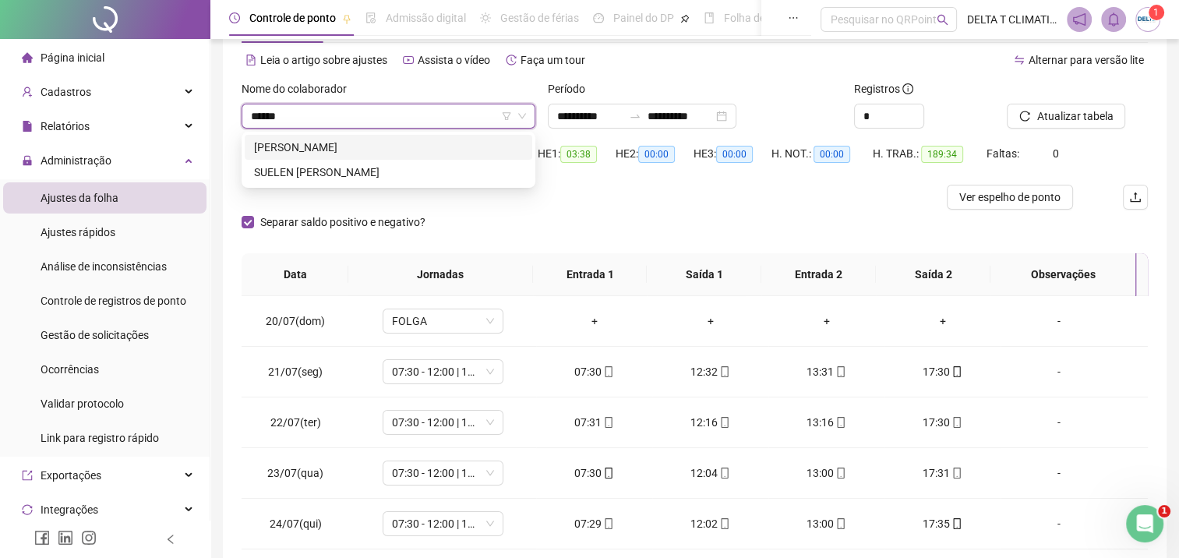
type input "*******"
click at [395, 152] on div "[PERSON_NAME]" at bounding box center [388, 147] width 269 height 17
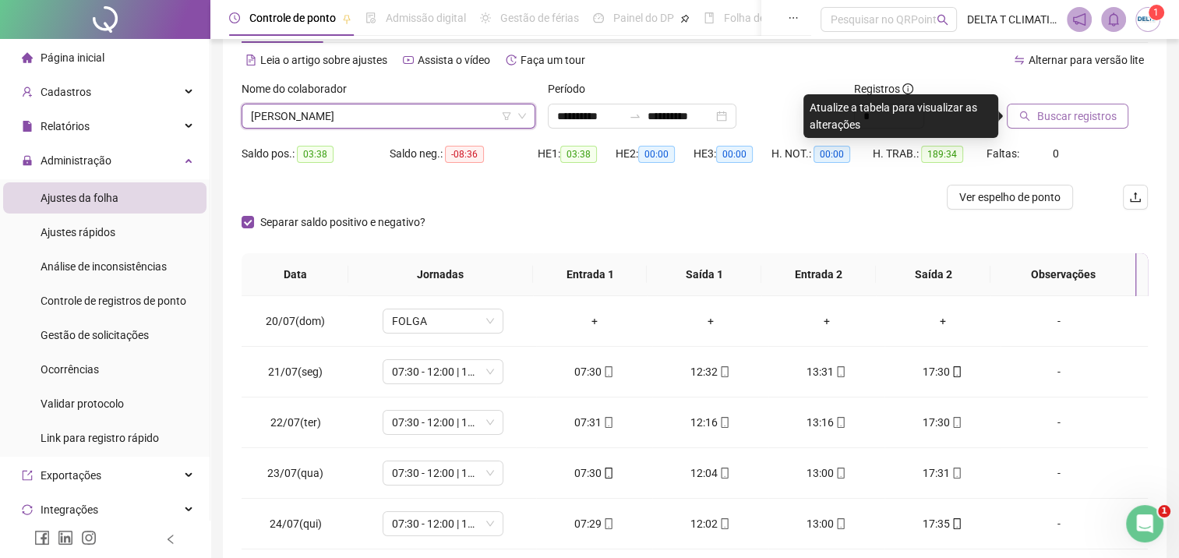
click at [1064, 123] on span "Buscar registros" at bounding box center [1075, 116] width 79 height 17
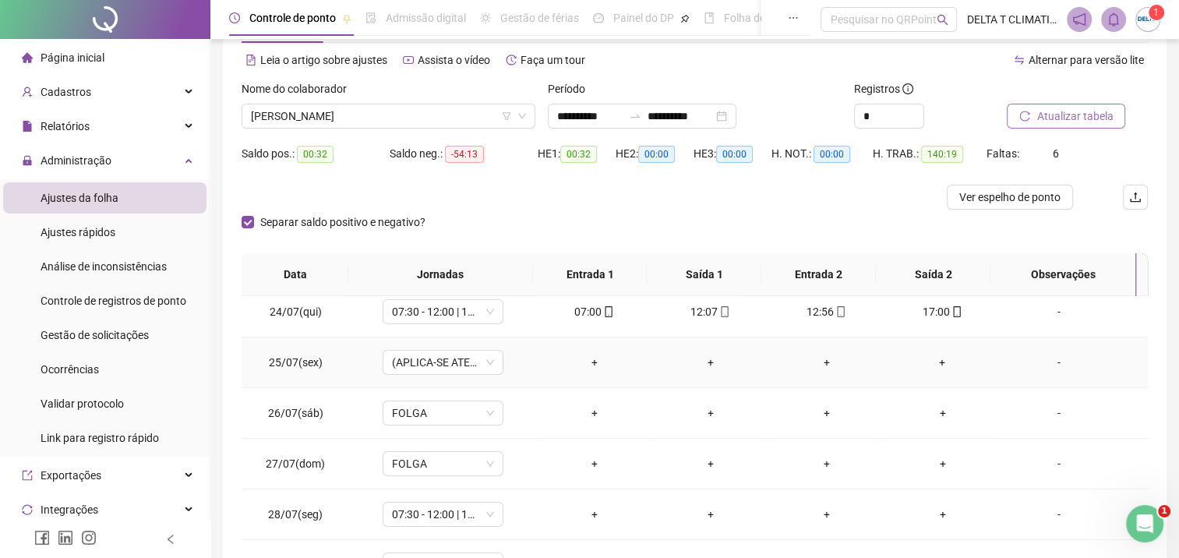
scroll to position [312, 0]
click at [1054, 415] on div "-" at bounding box center [1059, 414] width 92 height 17
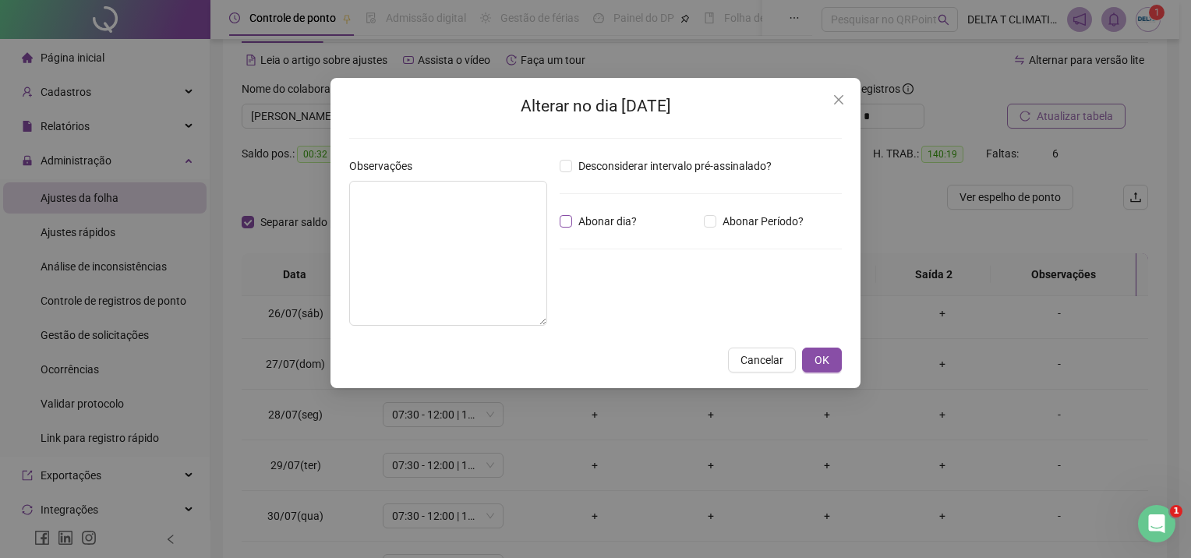
click at [572, 224] on span "Abonar dia?" at bounding box center [607, 221] width 71 height 17
click at [818, 352] on span "OK" at bounding box center [821, 359] width 15 height 17
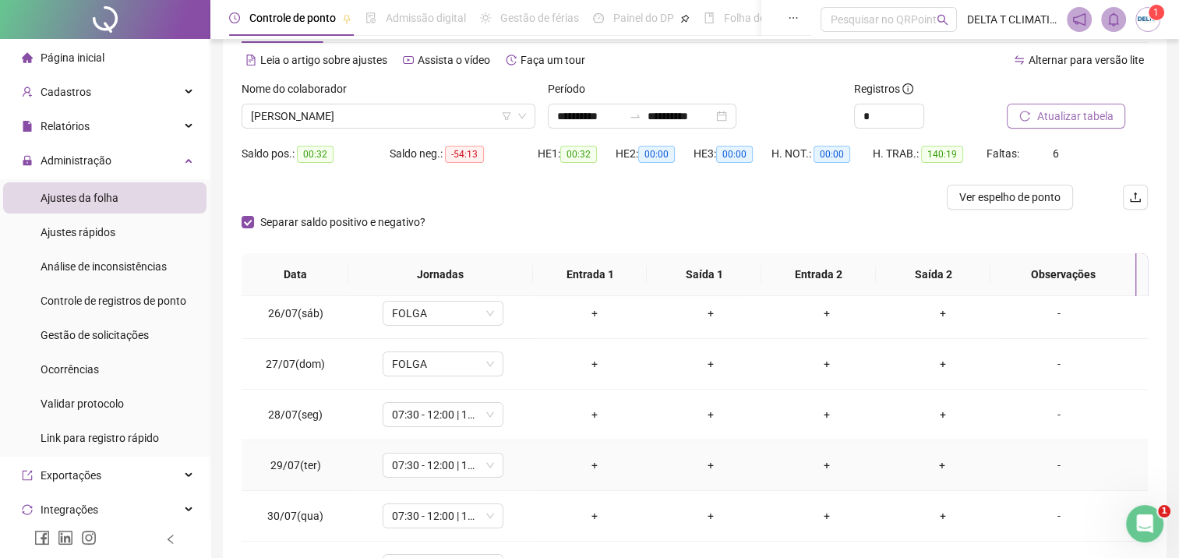
click at [1044, 461] on div "-" at bounding box center [1059, 465] width 92 height 17
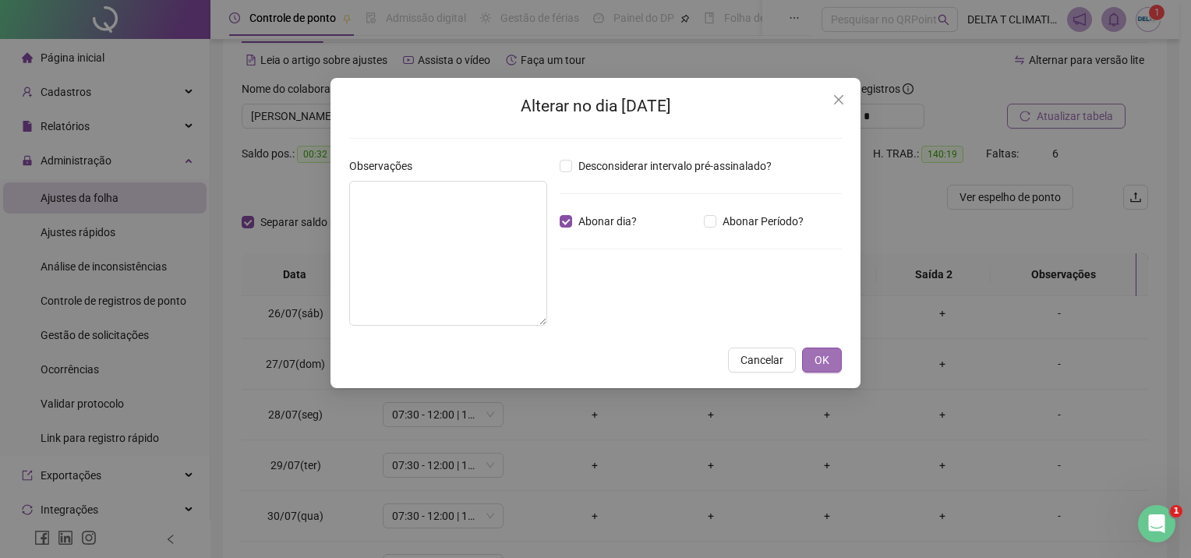
click at [818, 359] on span "OK" at bounding box center [821, 359] width 15 height 17
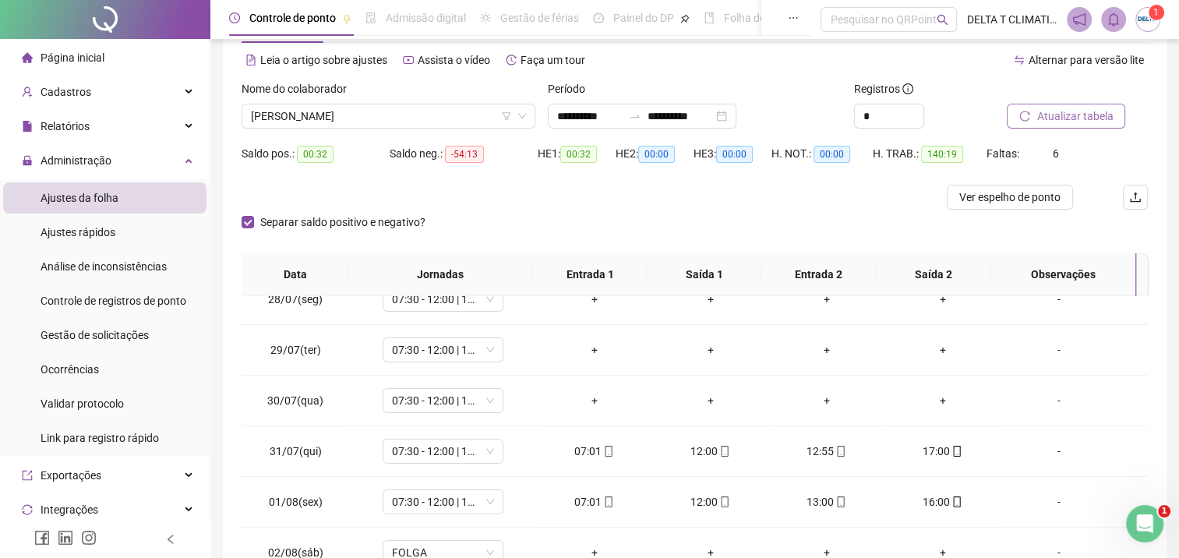
scroll to position [468, 0]
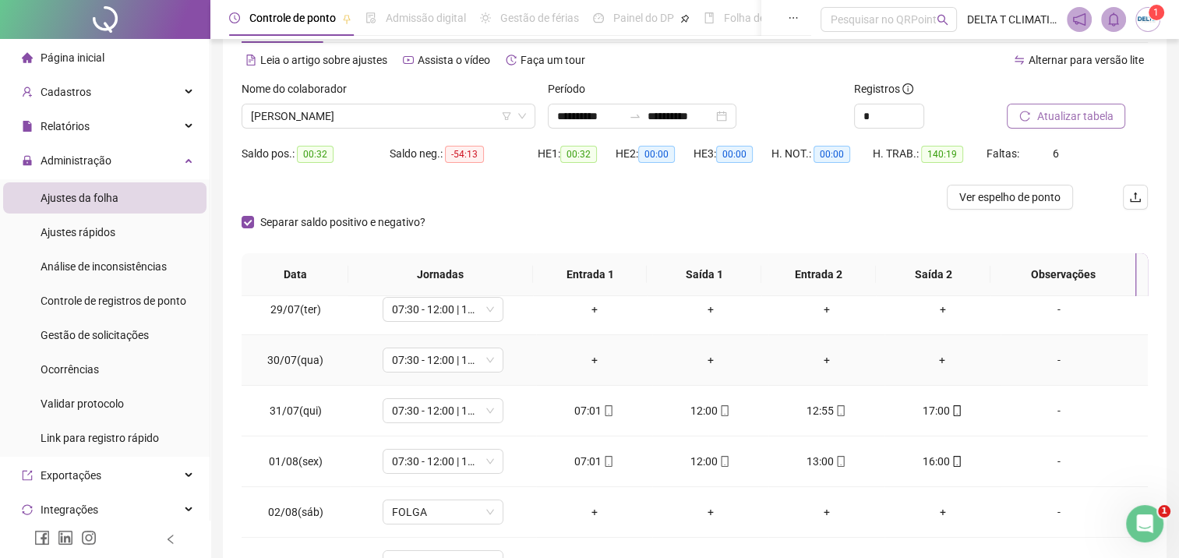
click at [1033, 361] on div "-" at bounding box center [1059, 359] width 92 height 17
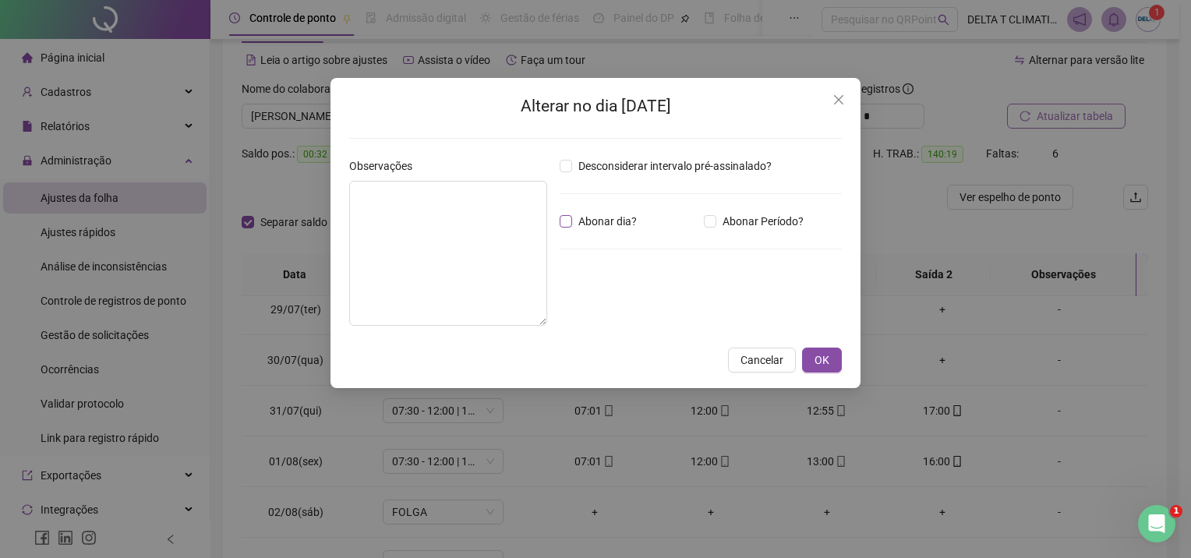
click at [582, 224] on span "Abonar dia?" at bounding box center [607, 221] width 71 height 17
click at [816, 355] on span "OK" at bounding box center [821, 359] width 15 height 17
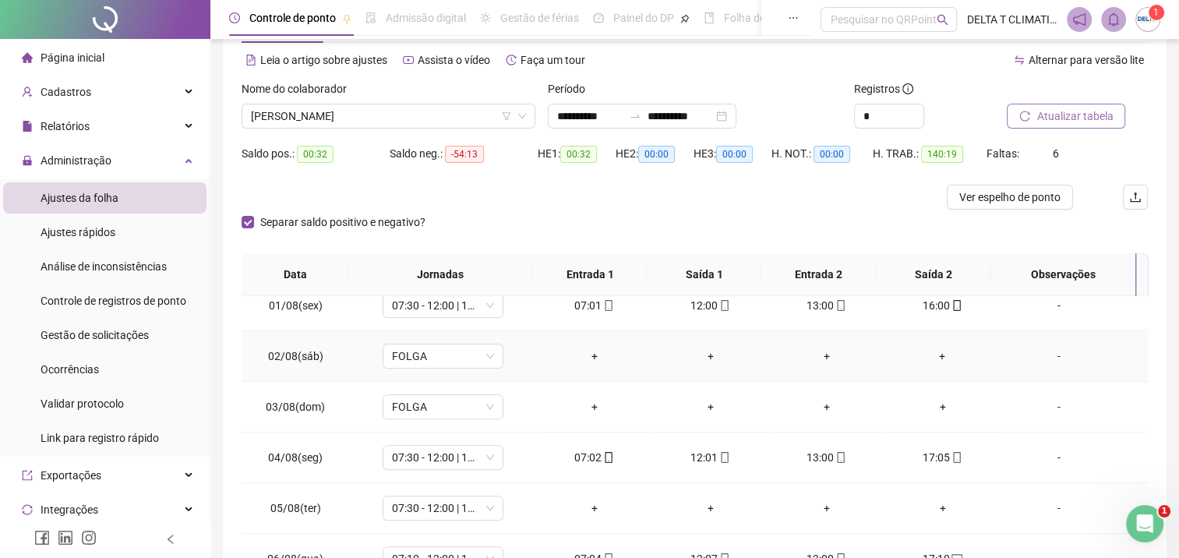
scroll to position [701, 0]
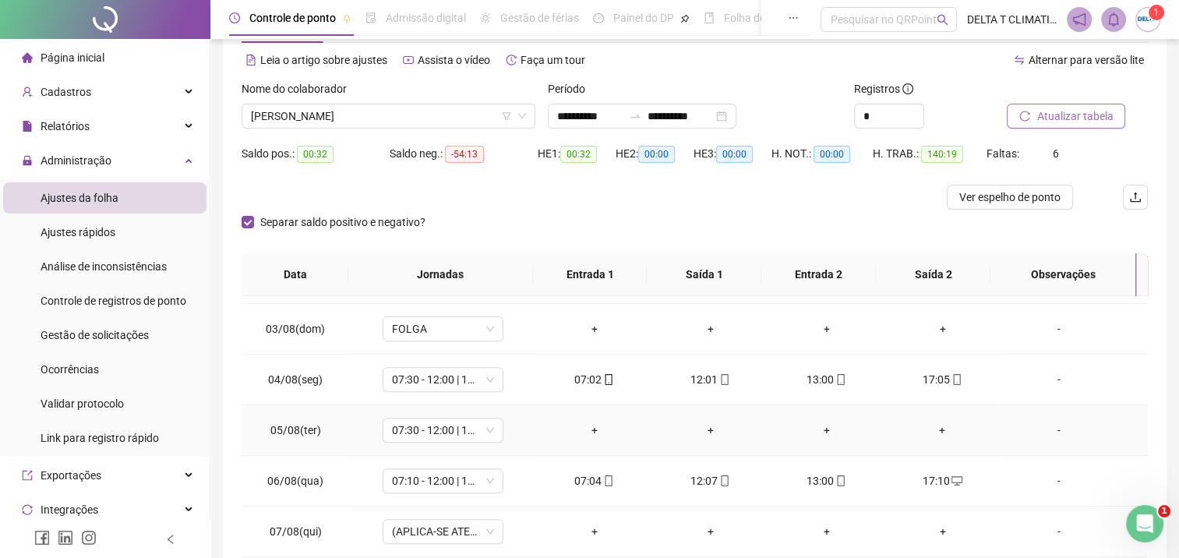
click at [1053, 427] on div "-" at bounding box center [1059, 430] width 92 height 17
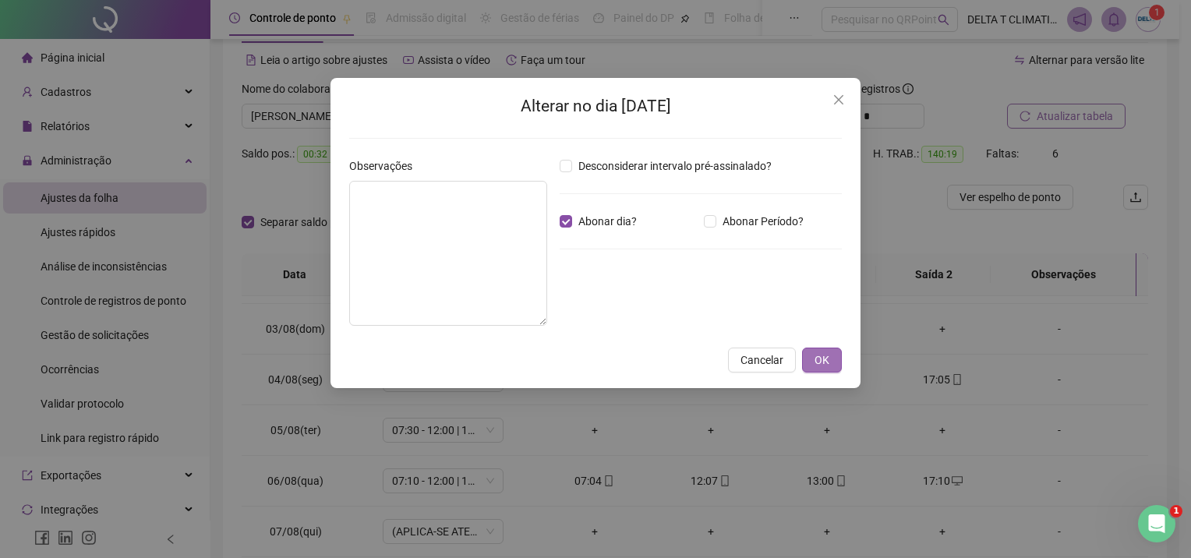
click at [827, 355] on span "OK" at bounding box center [821, 359] width 15 height 17
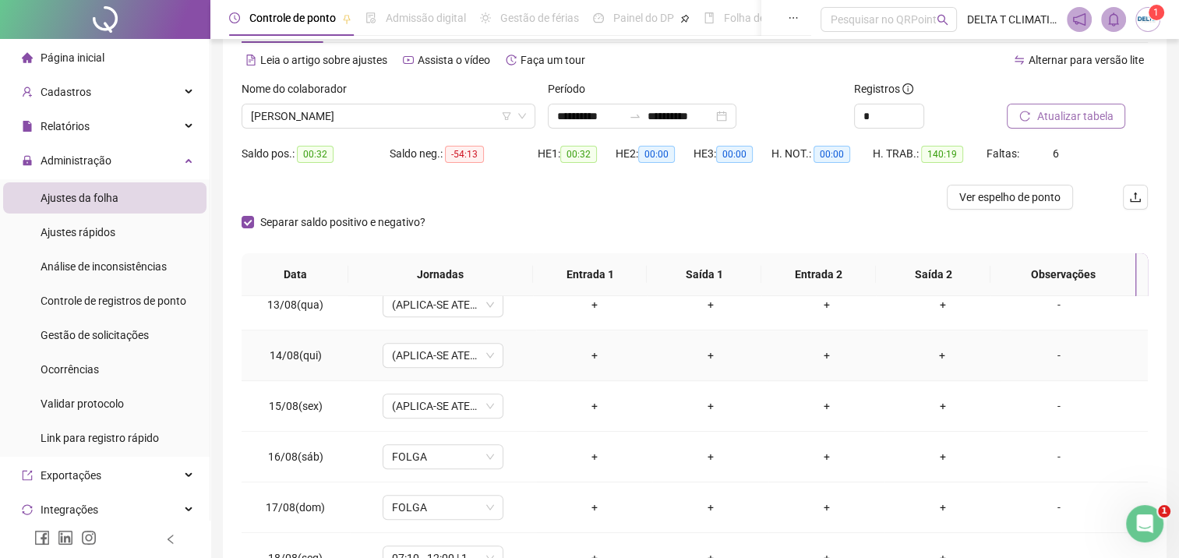
scroll to position [219, 0]
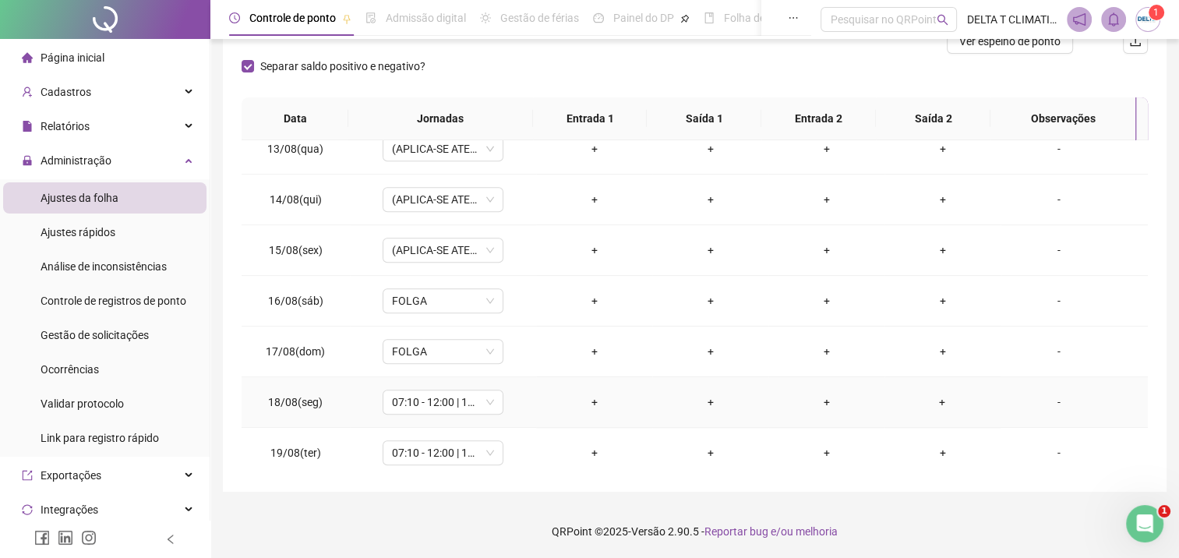
click at [1043, 398] on div "-" at bounding box center [1059, 401] width 92 height 17
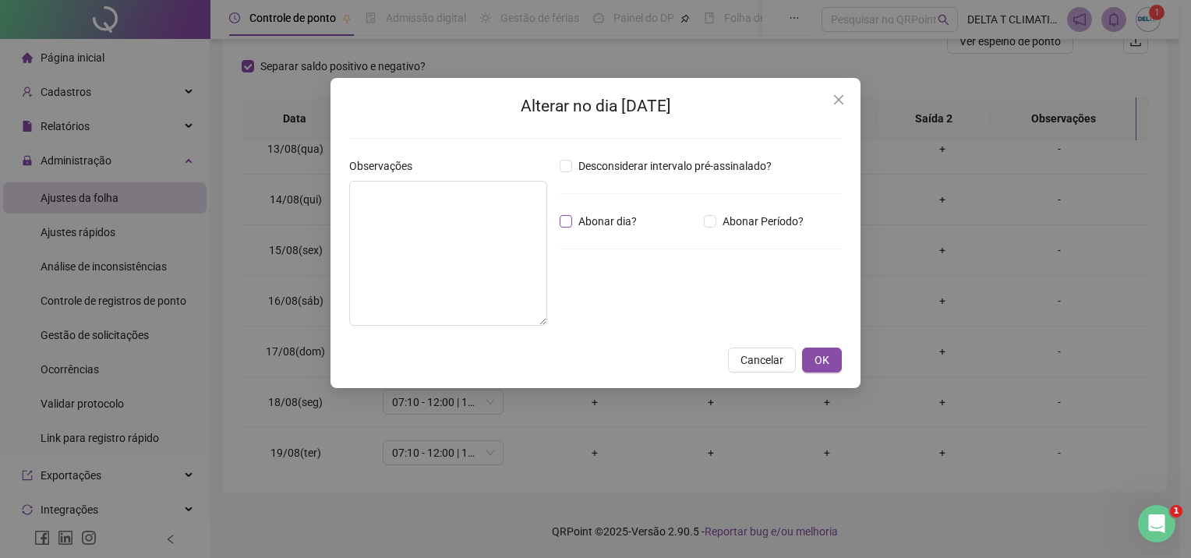
click at [577, 224] on span "Abonar dia?" at bounding box center [607, 221] width 71 height 17
click at [815, 362] on span "OK" at bounding box center [821, 359] width 15 height 17
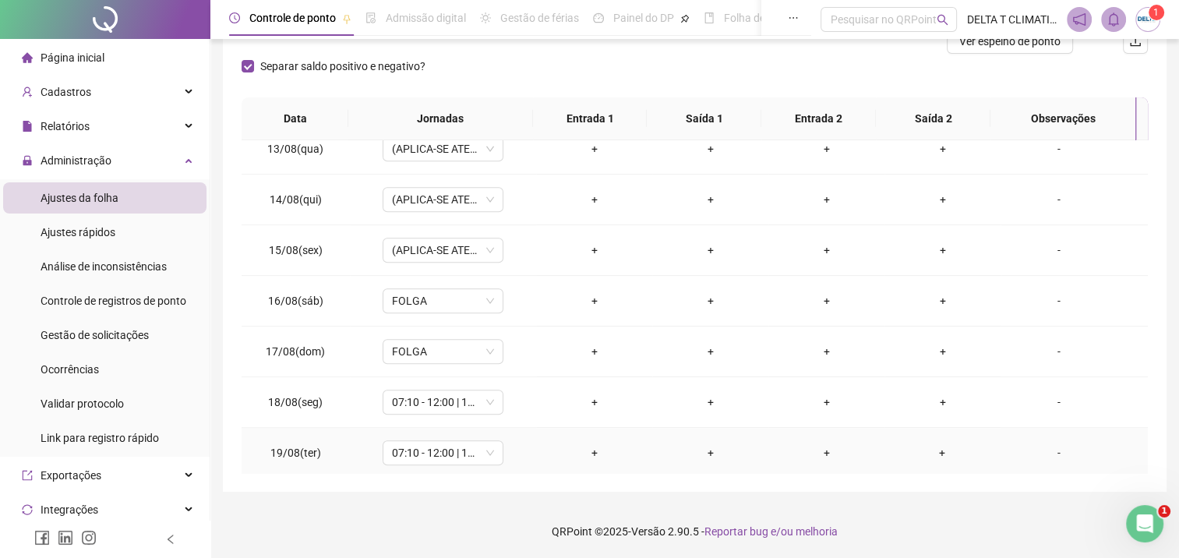
click at [1050, 450] on div "-" at bounding box center [1059, 452] width 92 height 17
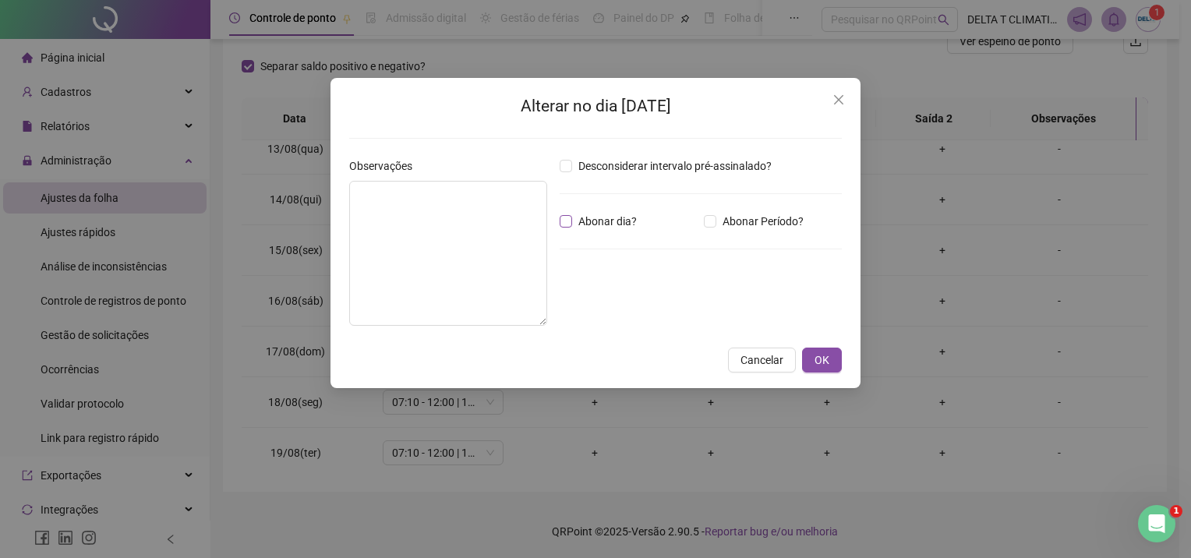
click at [579, 221] on span "Abonar dia?" at bounding box center [607, 221] width 71 height 17
click at [826, 359] on span "OK" at bounding box center [821, 359] width 15 height 17
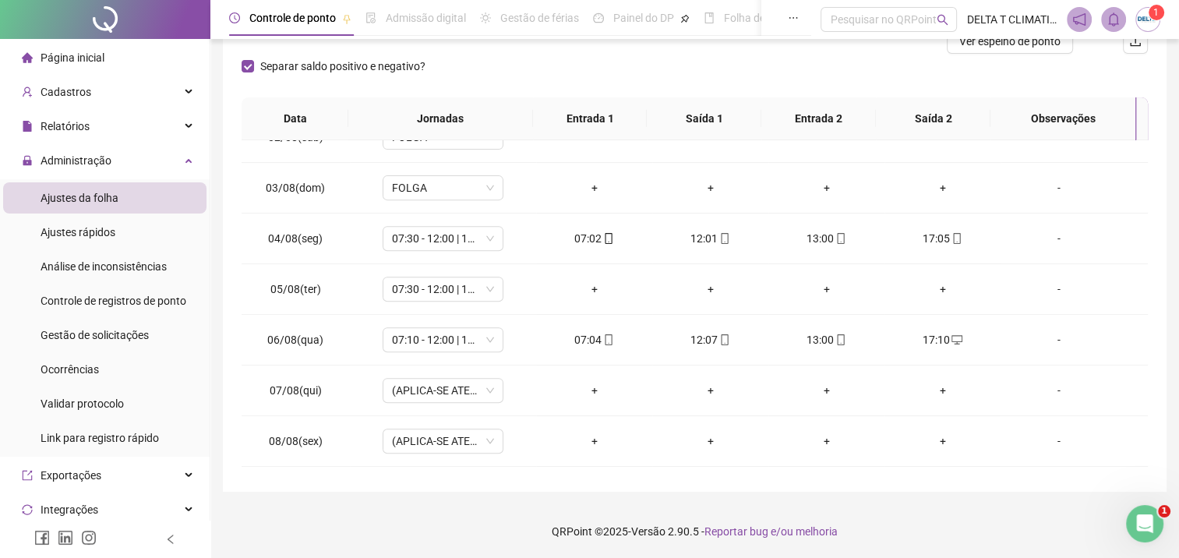
scroll to position [0, 0]
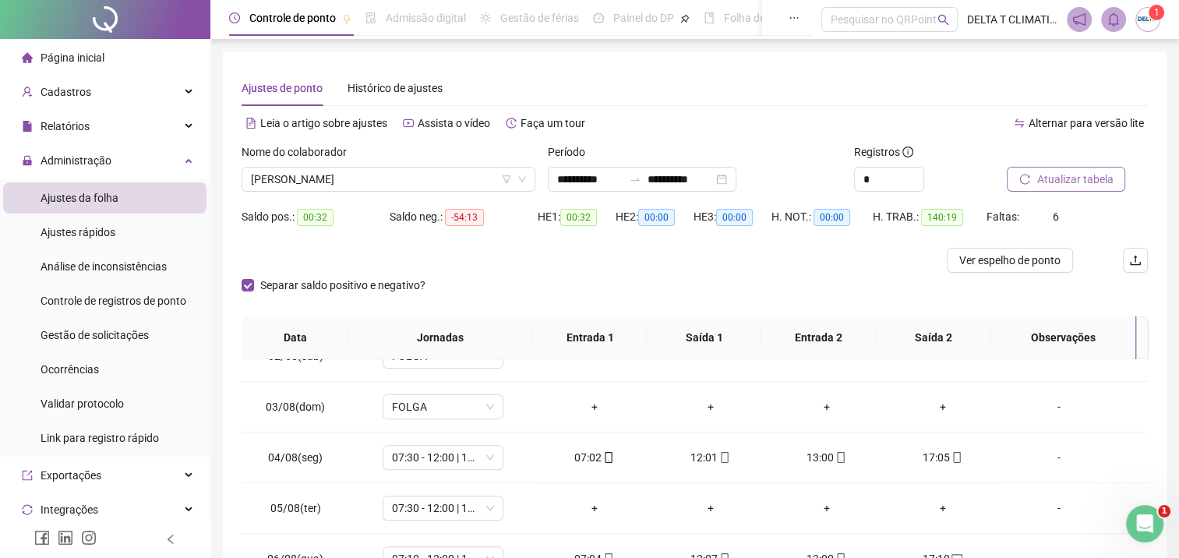
click at [1076, 179] on span "Atualizar tabela" at bounding box center [1074, 179] width 76 height 17
click at [1057, 262] on span "Ver espelho de ponto" at bounding box center [1009, 260] width 101 height 17
click at [288, 181] on span "[PERSON_NAME]" at bounding box center [388, 179] width 275 height 23
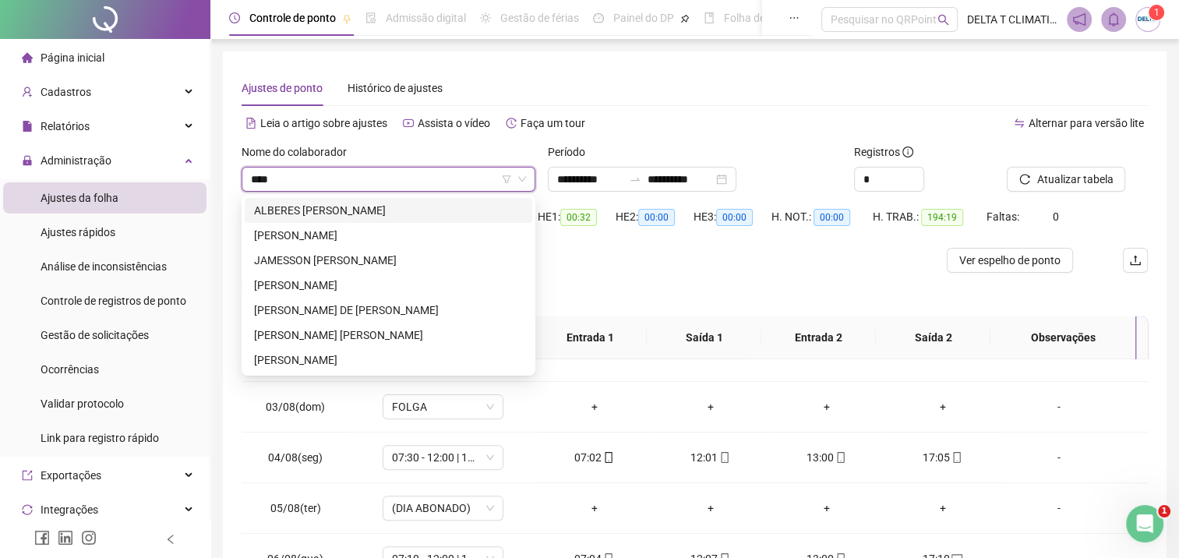
type input "****"
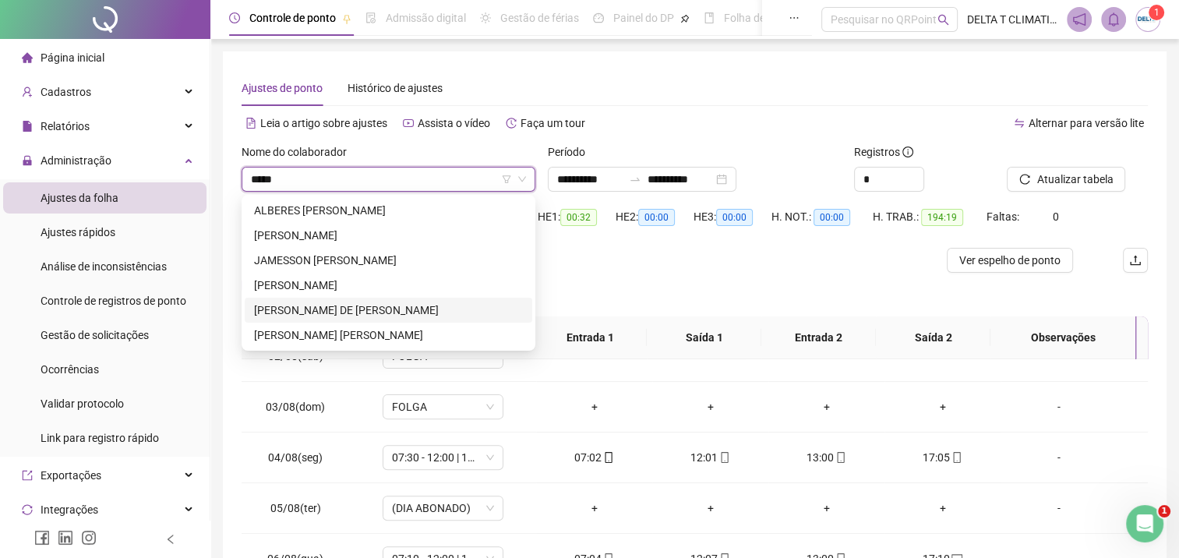
click at [412, 308] on div "[PERSON_NAME] DE [PERSON_NAME]" at bounding box center [388, 310] width 269 height 17
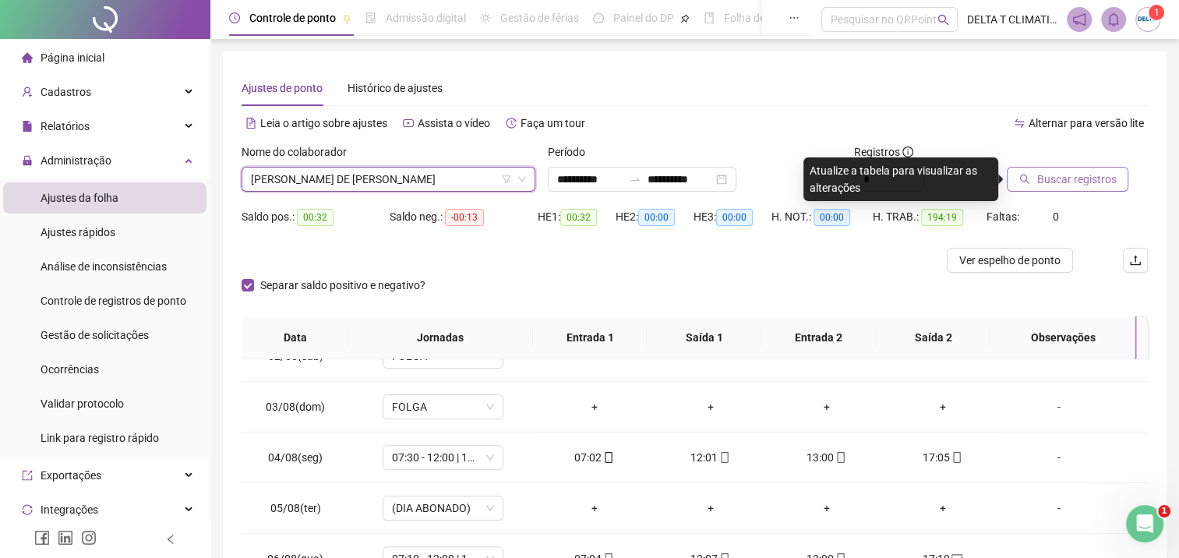
click at [1105, 184] on span "Buscar registros" at bounding box center [1075, 179] width 79 height 17
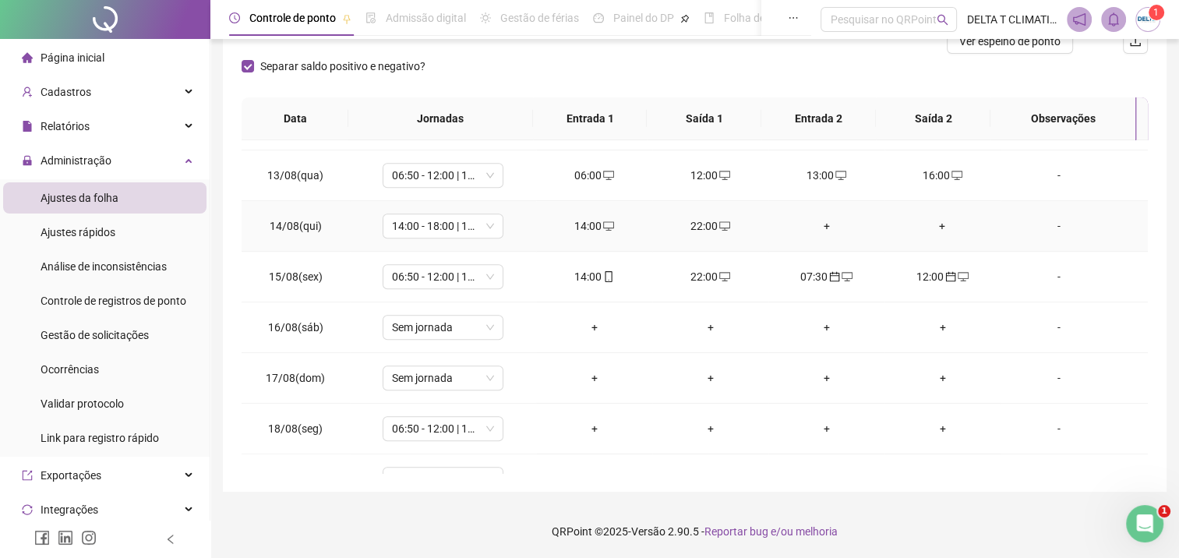
scroll to position [1232, 0]
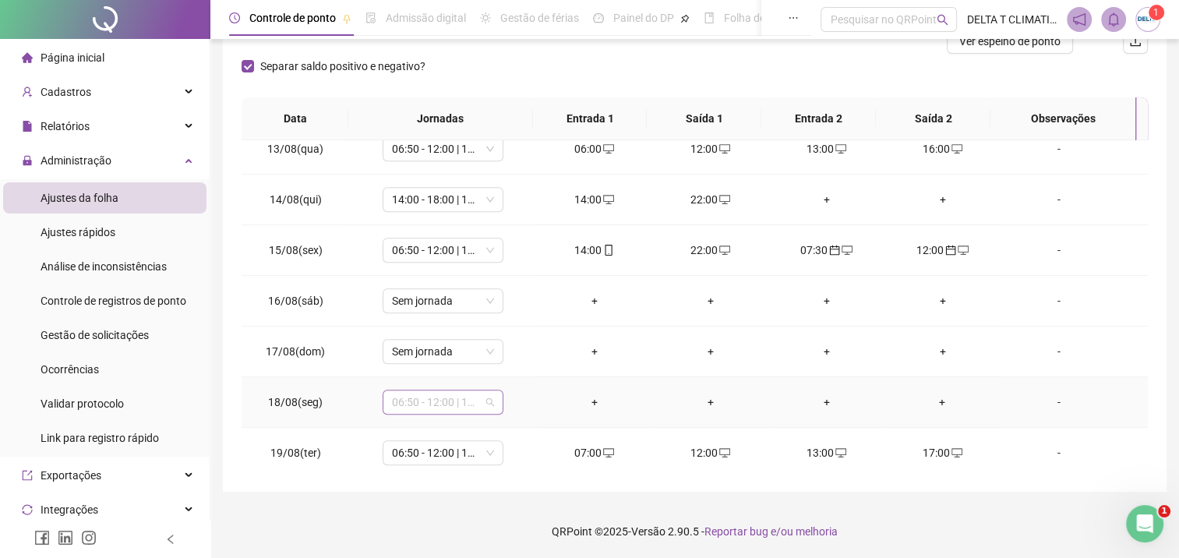
click at [418, 405] on span "06:50 - 12:00 | 13:00 - 16:50" at bounding box center [443, 401] width 102 height 23
type input "*****"
click at [428, 312] on div "Folga" at bounding box center [453, 313] width 103 height 17
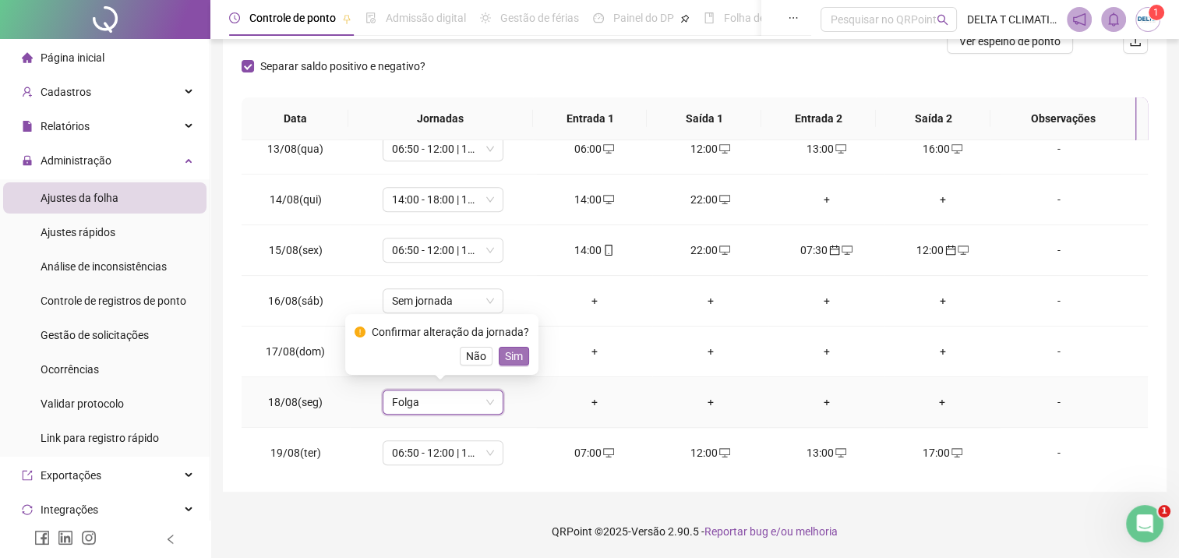
click at [524, 357] on button "Sim" at bounding box center [514, 356] width 30 height 19
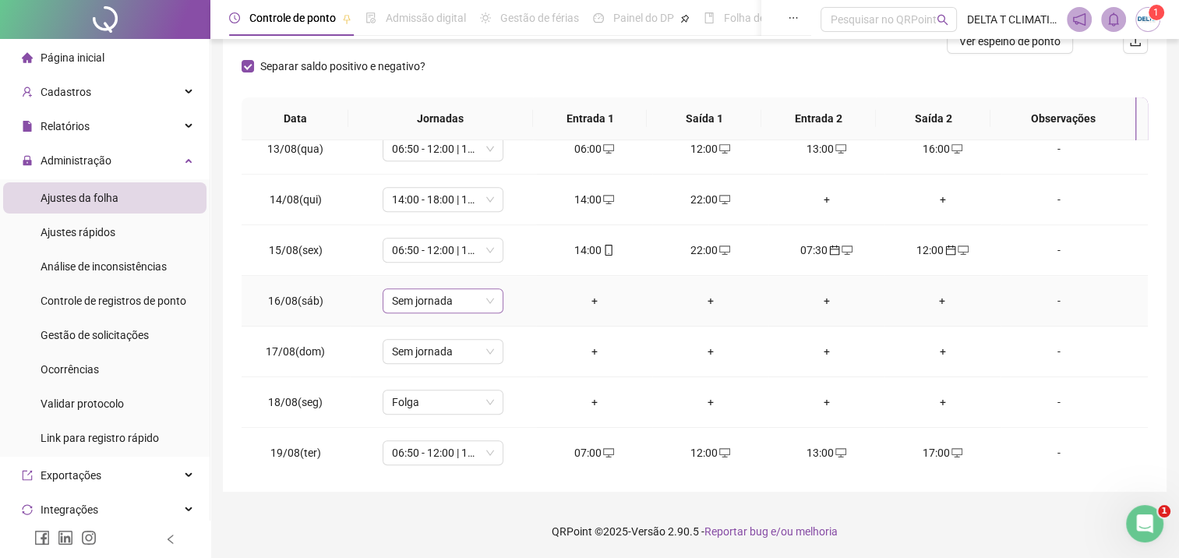
click at [420, 298] on span "Sem jornada" at bounding box center [443, 300] width 102 height 23
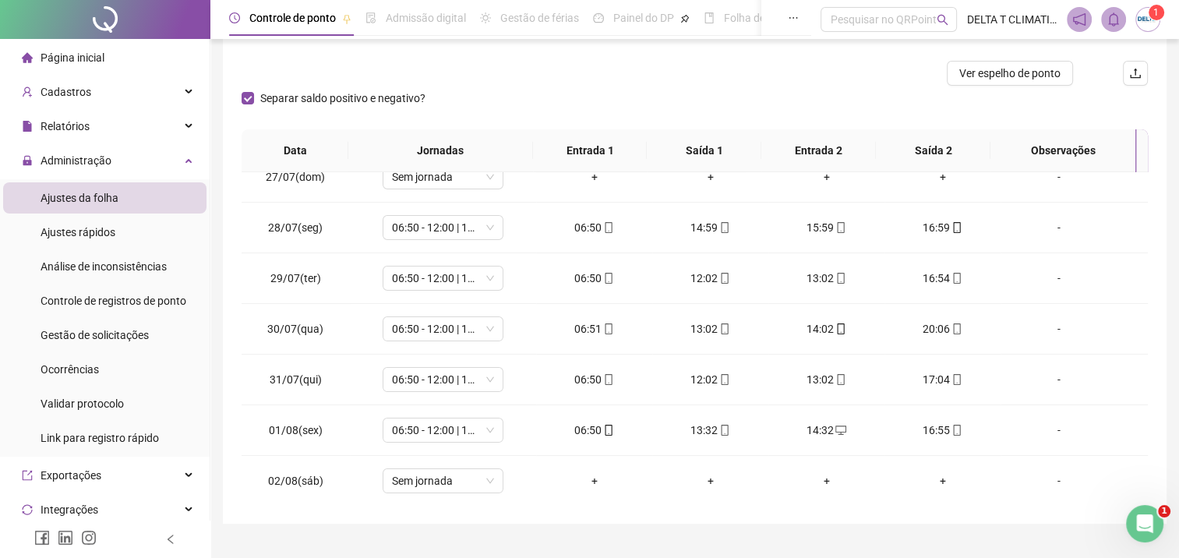
scroll to position [0, 0]
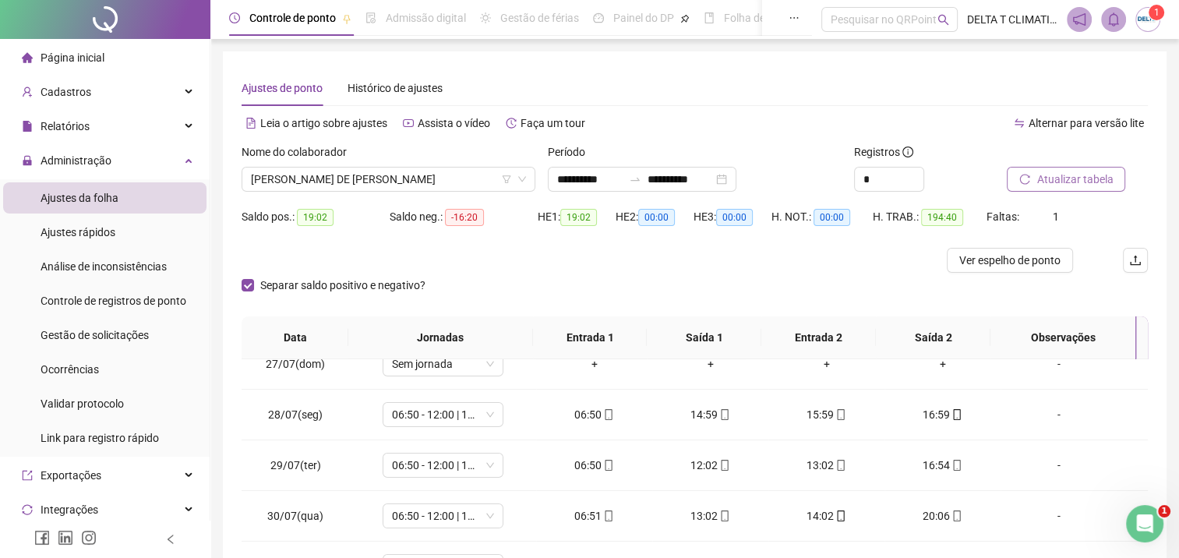
click at [1080, 181] on span "Atualizar tabela" at bounding box center [1074, 179] width 76 height 17
click at [1047, 183] on span "Atualizar tabela" at bounding box center [1074, 179] width 76 height 17
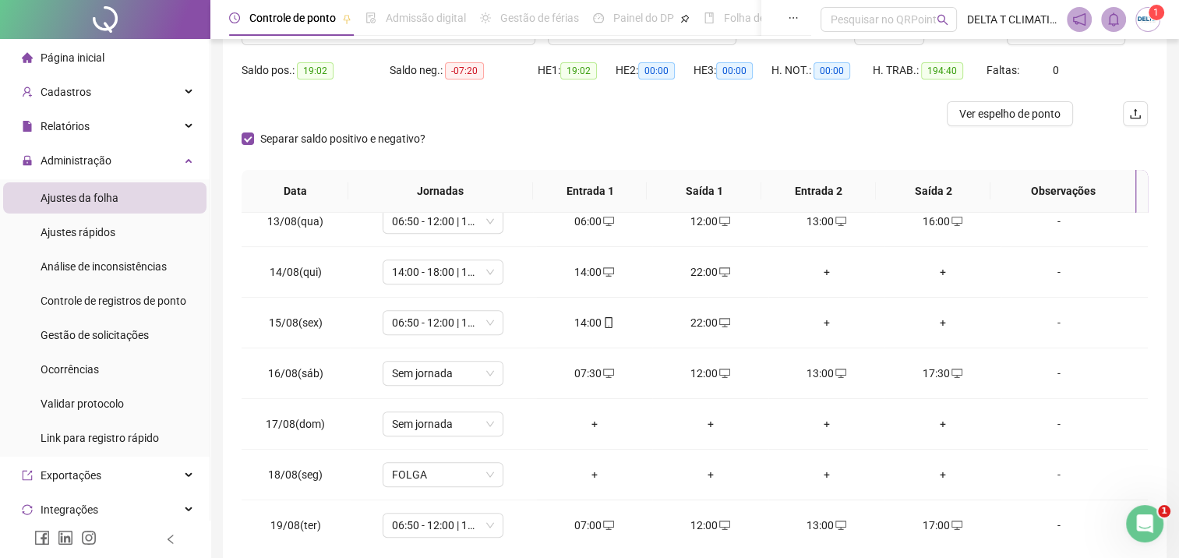
scroll to position [156, 0]
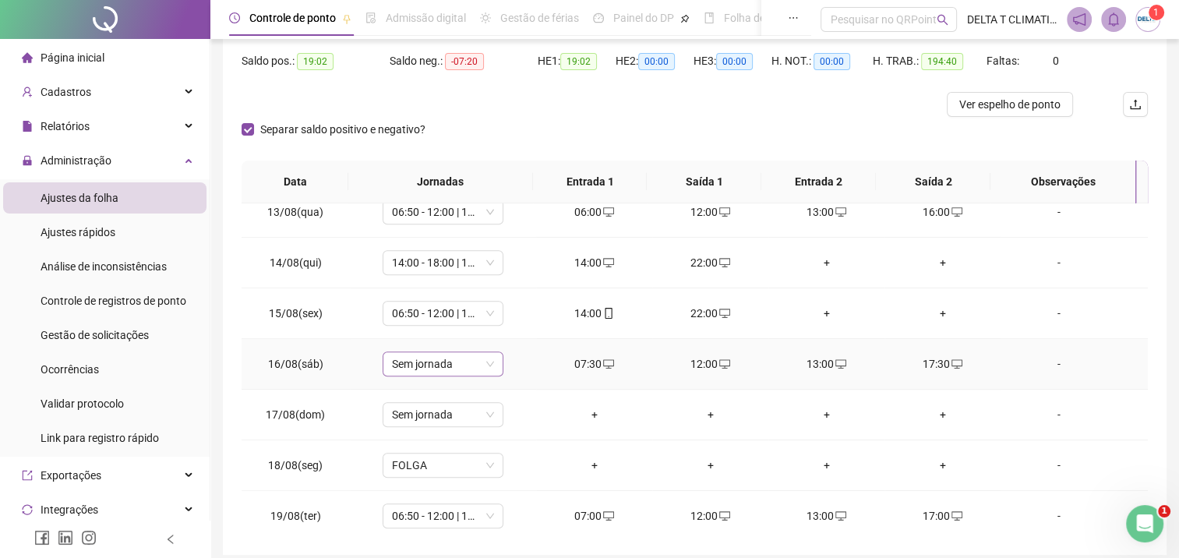
click at [419, 362] on span "Sem jornada" at bounding box center [443, 363] width 102 height 23
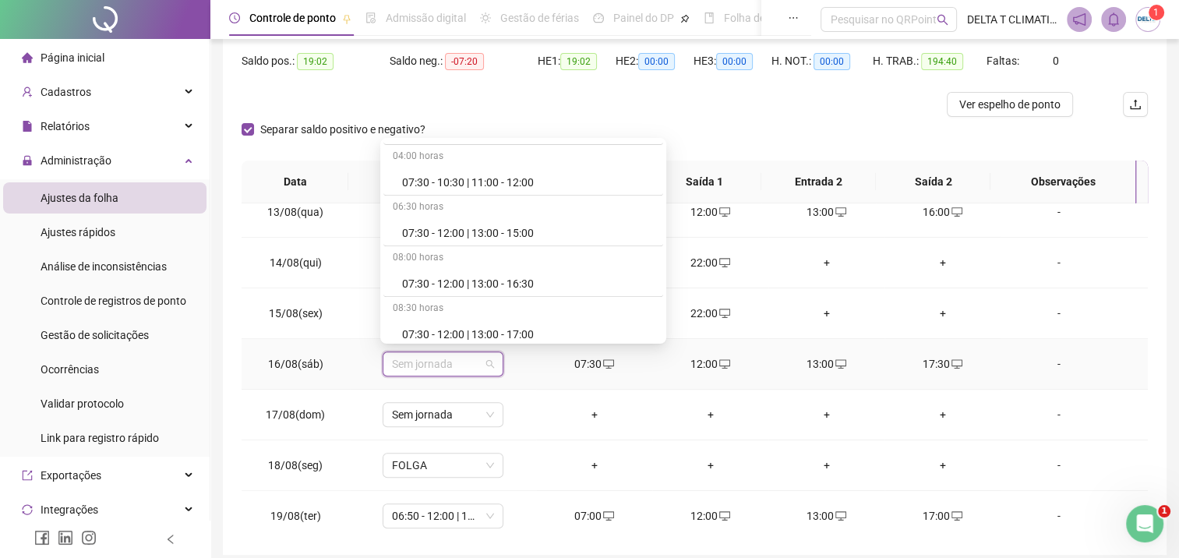
scroll to position [935, 0]
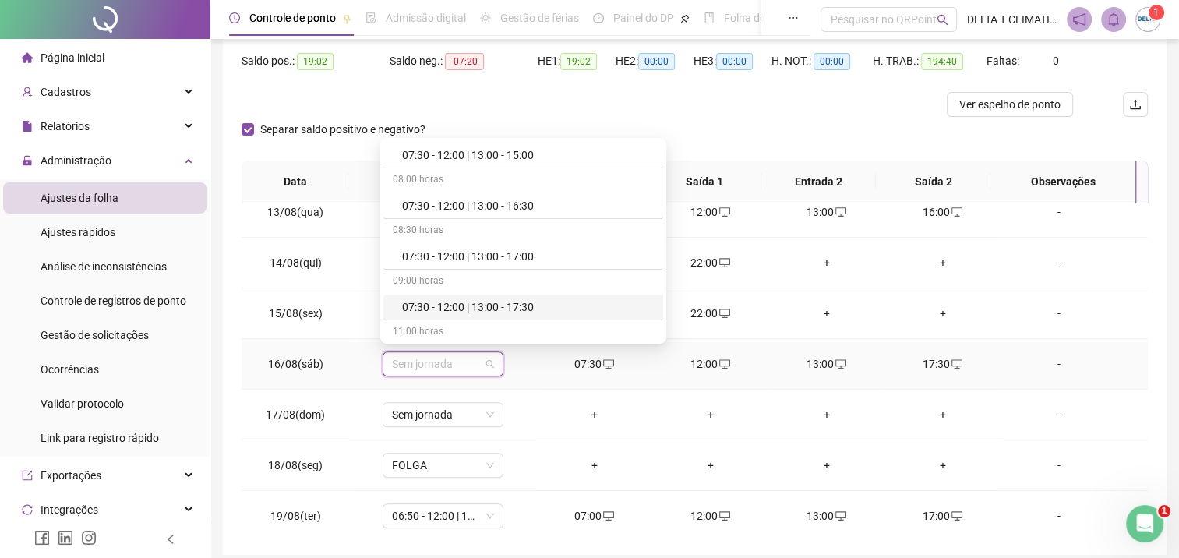
click at [460, 309] on div "07:30 - 12:00 | 13:00 - 17:30" at bounding box center [528, 306] width 252 height 17
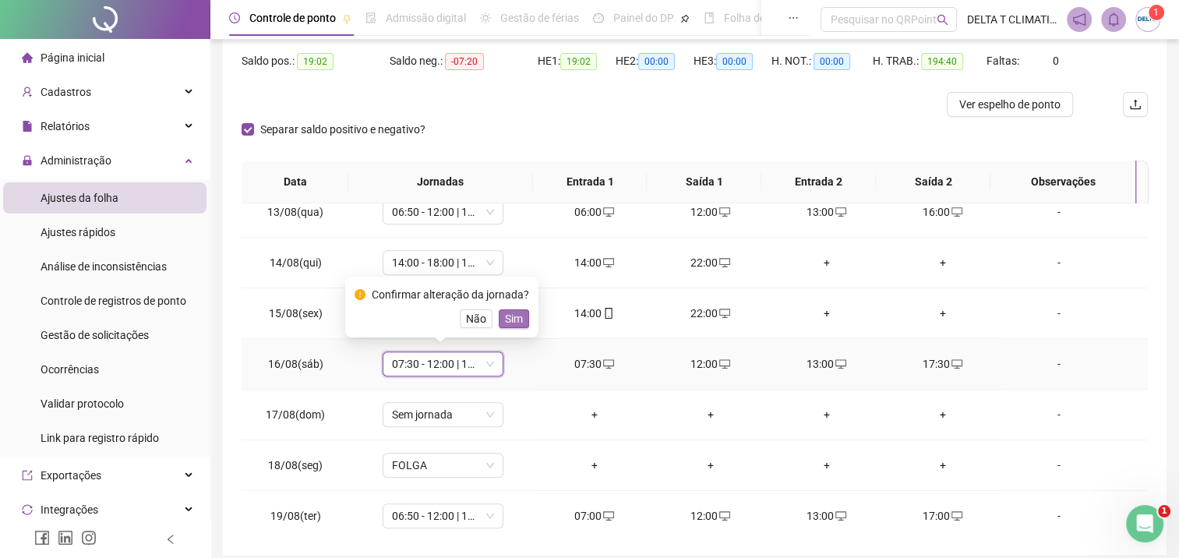
click at [522, 322] on button "Sim" at bounding box center [514, 318] width 30 height 19
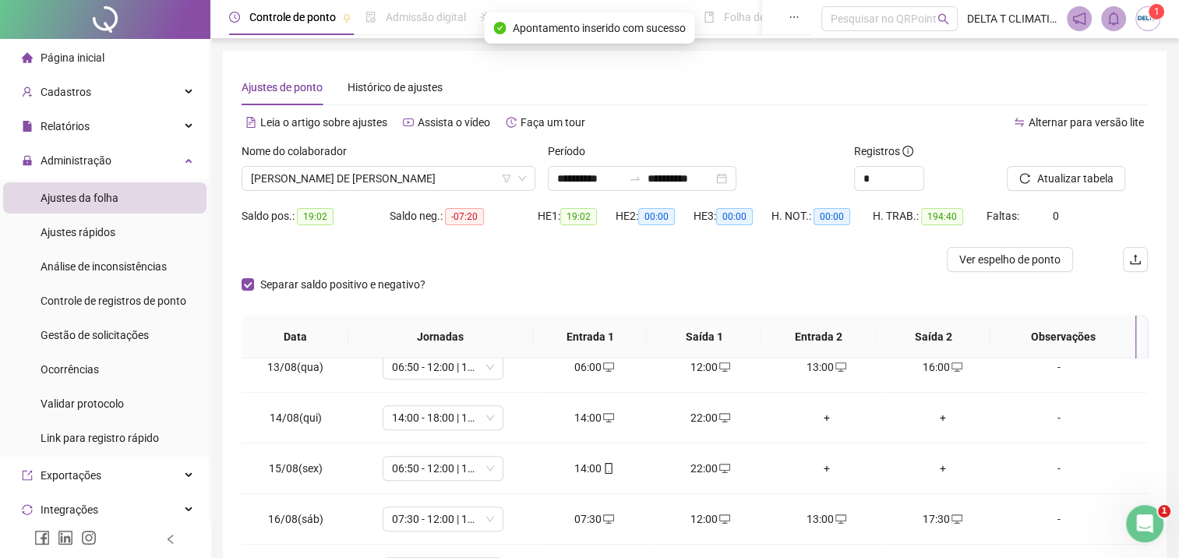
scroll to position [0, 0]
click at [1088, 181] on span "Atualizar tabela" at bounding box center [1074, 179] width 76 height 17
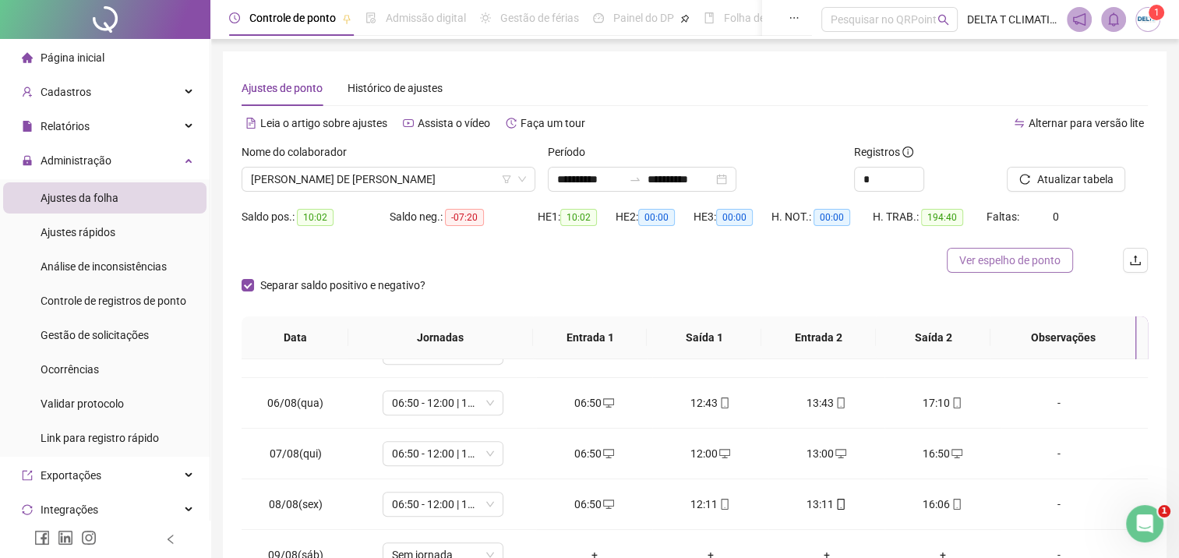
click at [986, 265] on span "Ver espelho de ponto" at bounding box center [1009, 260] width 101 height 17
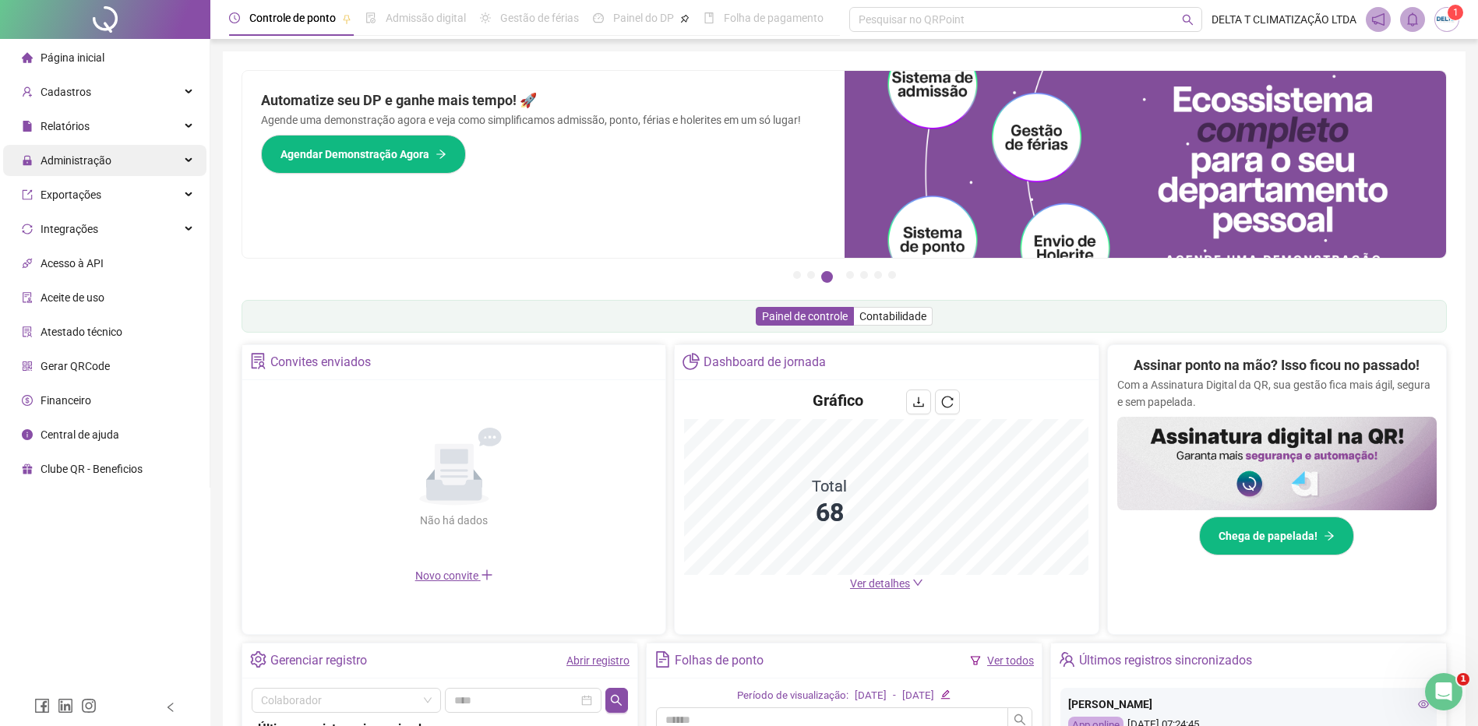
click at [91, 170] on span "Administração" at bounding box center [67, 160] width 90 height 31
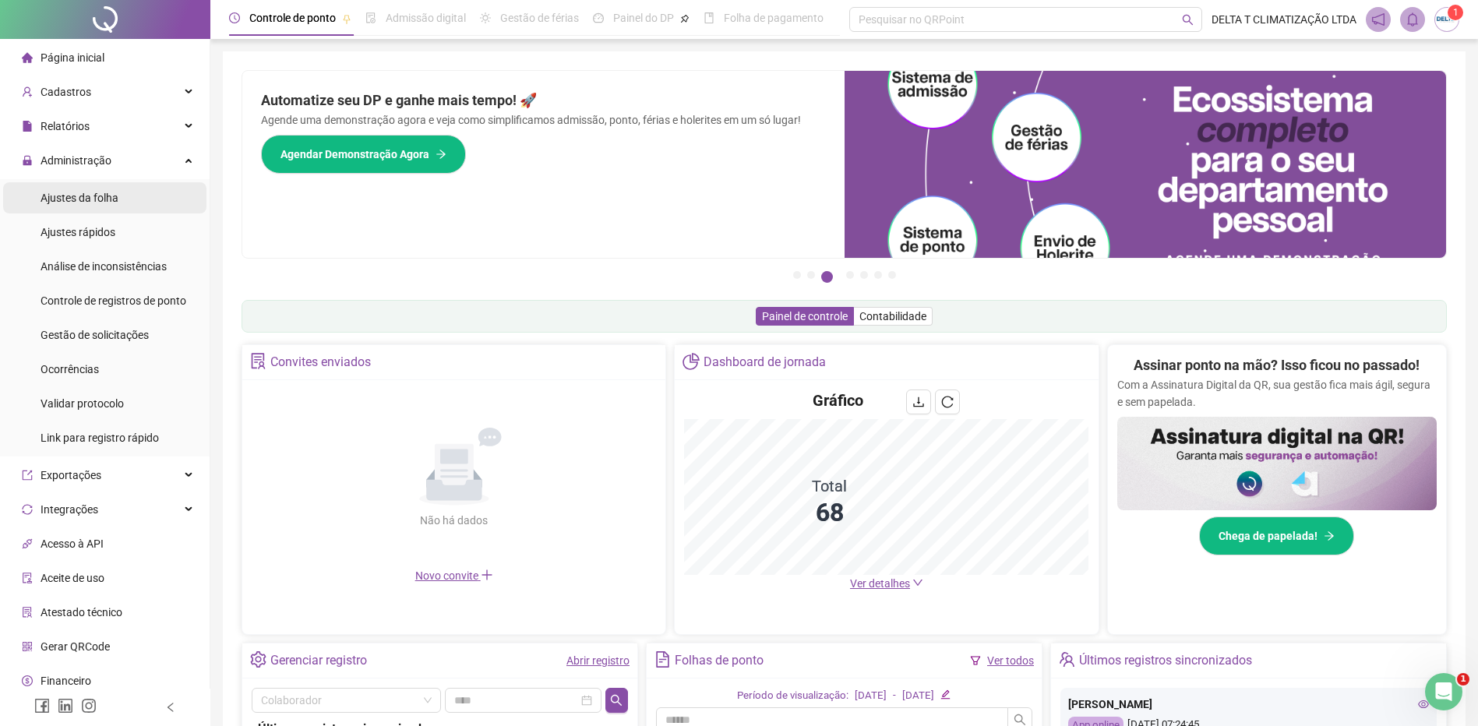
click at [96, 193] on span "Ajustes da folha" at bounding box center [80, 198] width 78 height 12
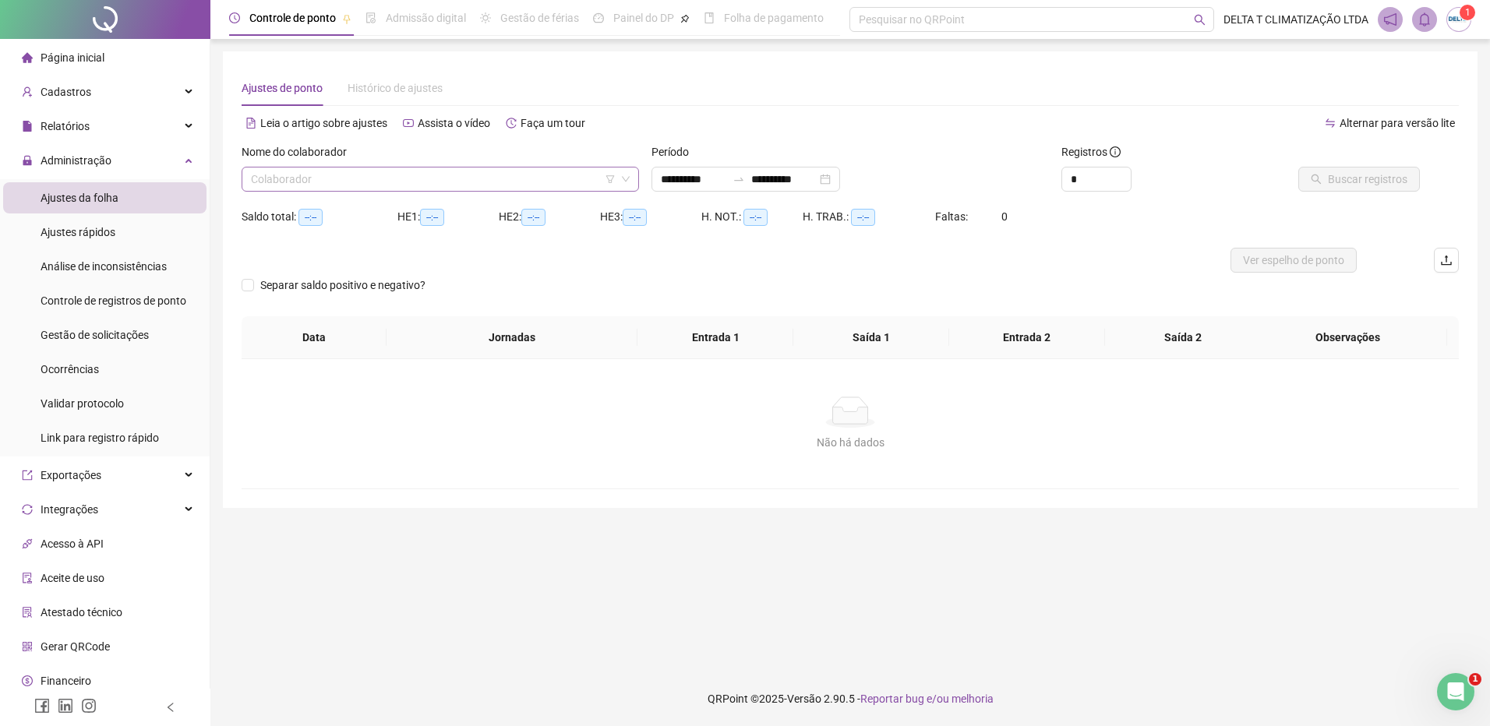
type input "**********"
click at [320, 183] on input "search" at bounding box center [433, 179] width 365 height 23
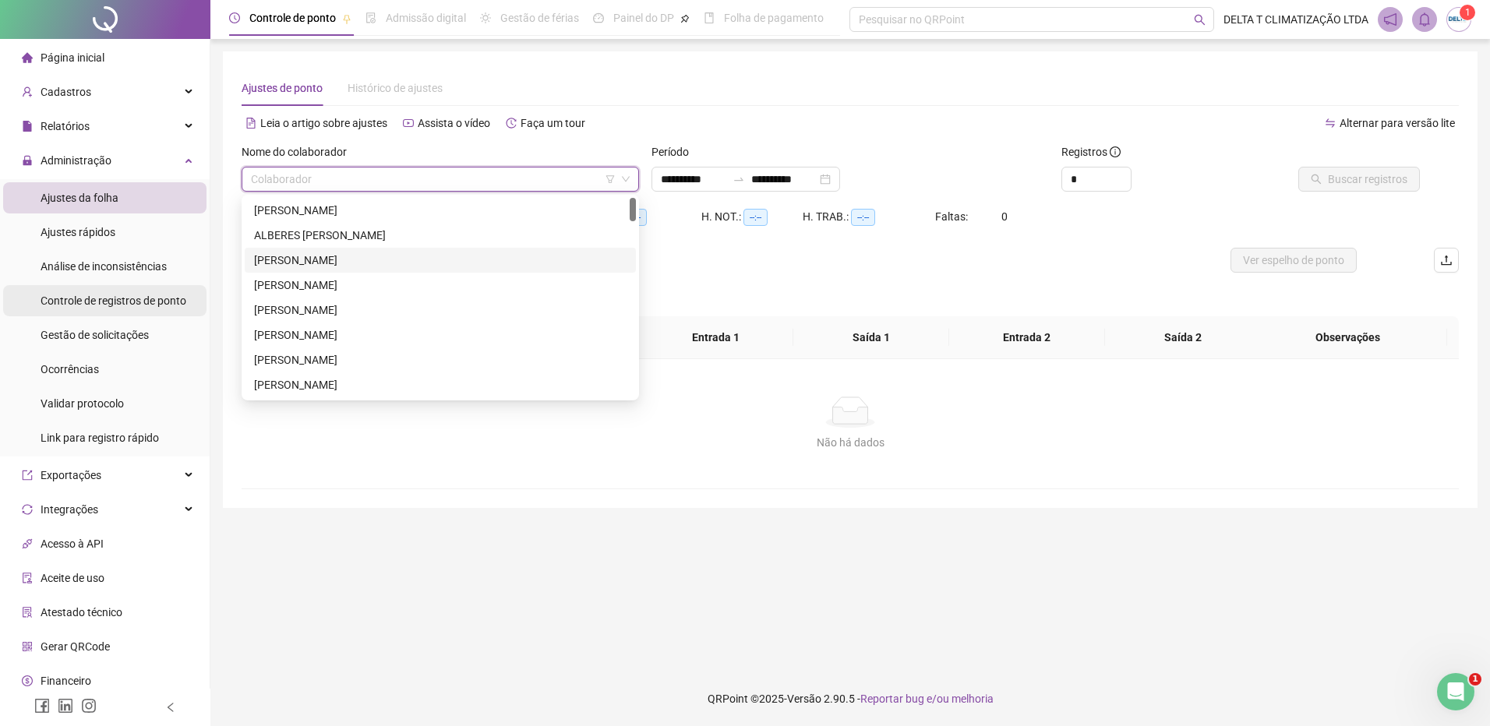
click at [123, 305] on span "Controle de registros de ponto" at bounding box center [114, 301] width 146 height 12
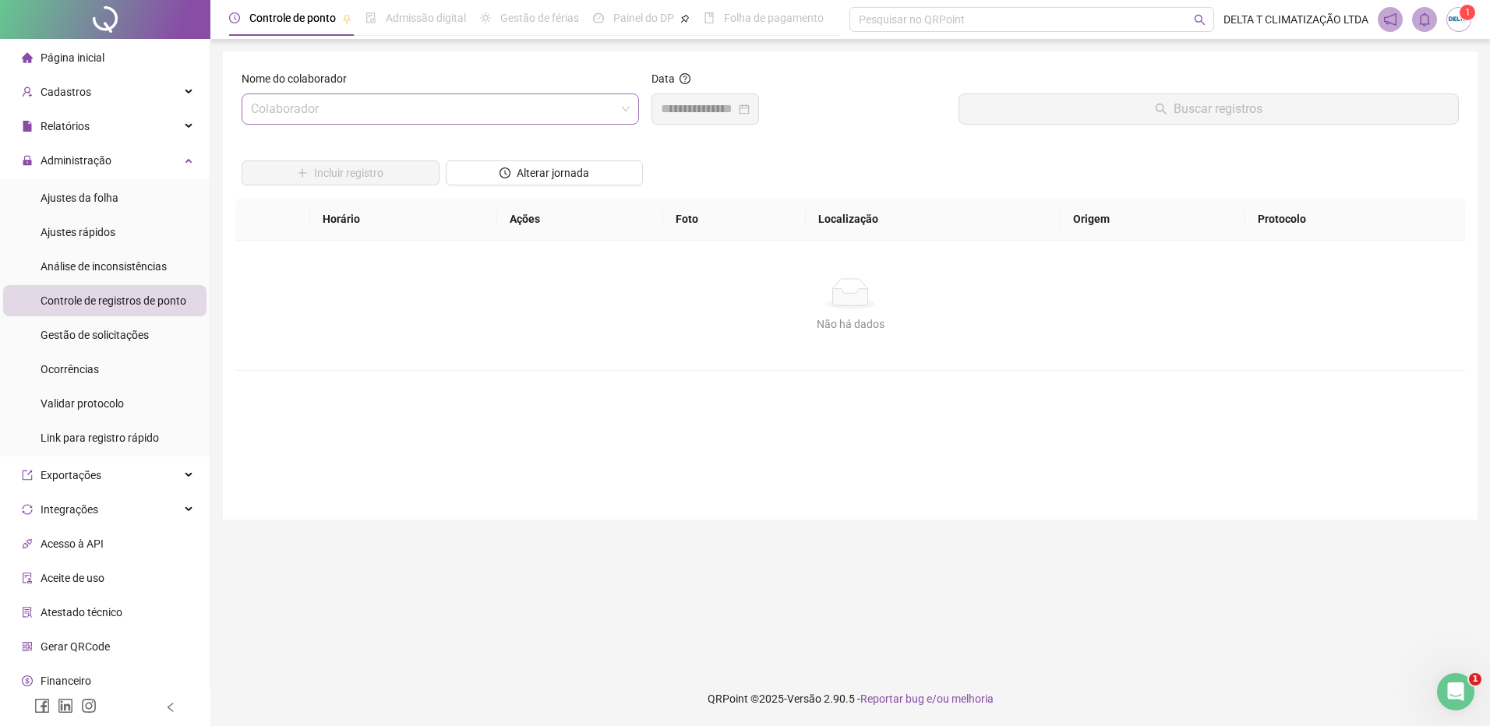
click at [316, 111] on input "search" at bounding box center [433, 109] width 365 height 30
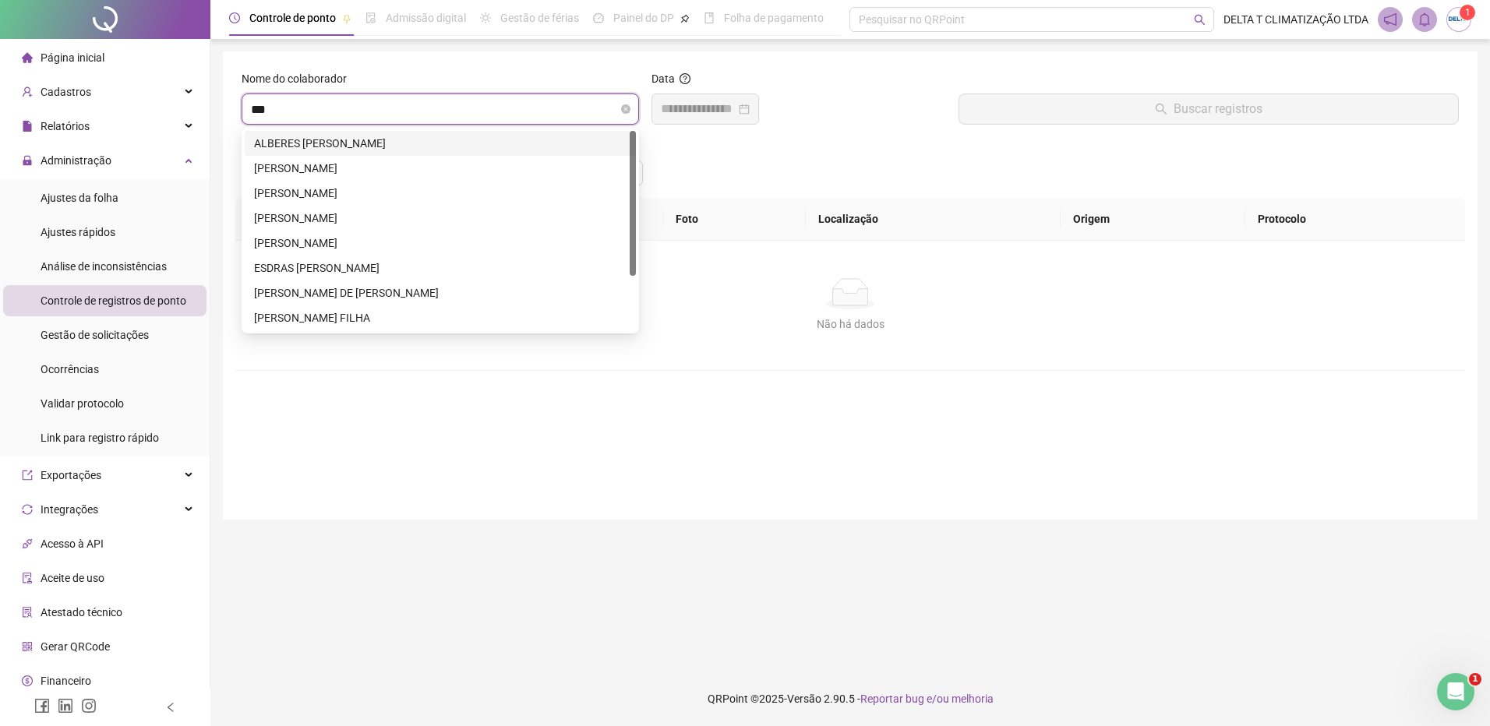
type input "****"
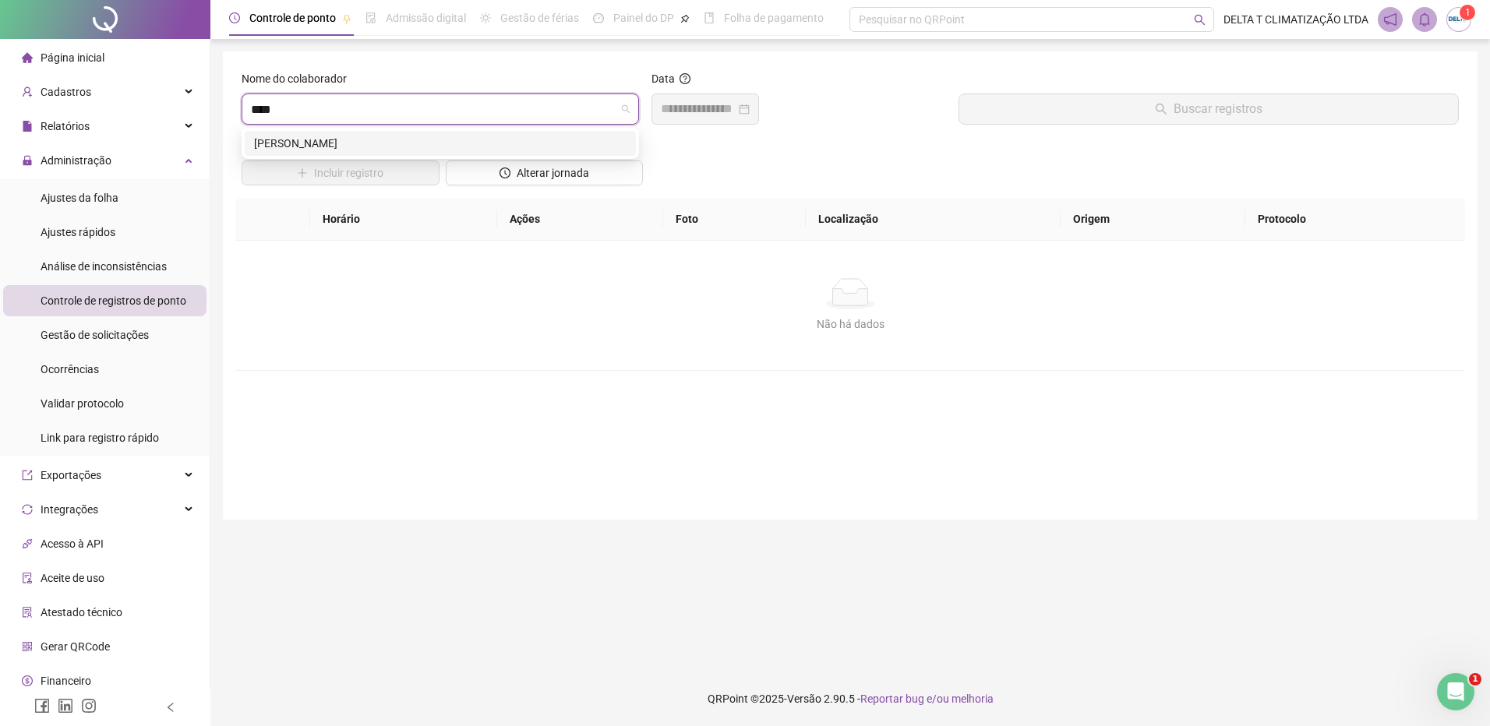
click at [309, 144] on div "[PERSON_NAME]" at bounding box center [440, 143] width 372 height 17
click at [718, 108] on input at bounding box center [698, 109] width 75 height 19
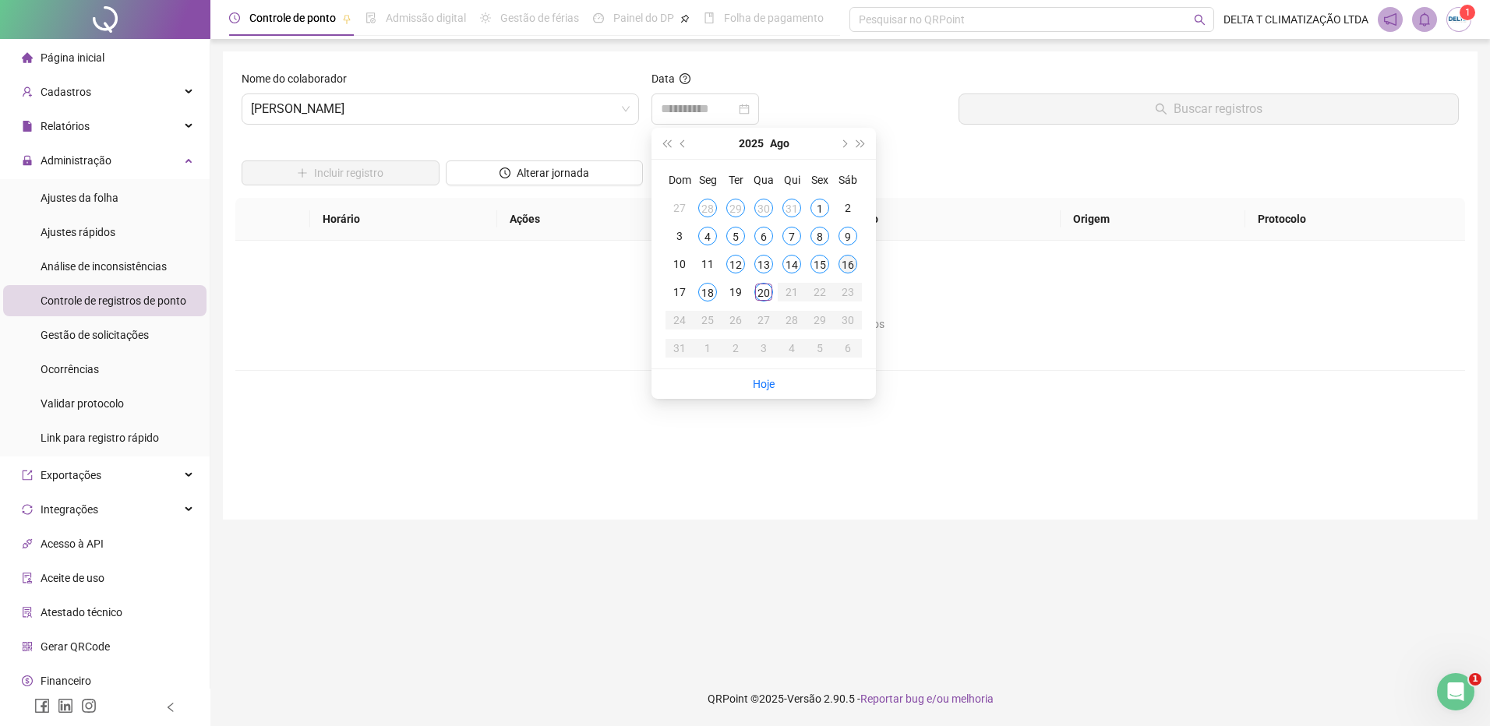
click at [846, 264] on div "16" at bounding box center [847, 264] width 19 height 19
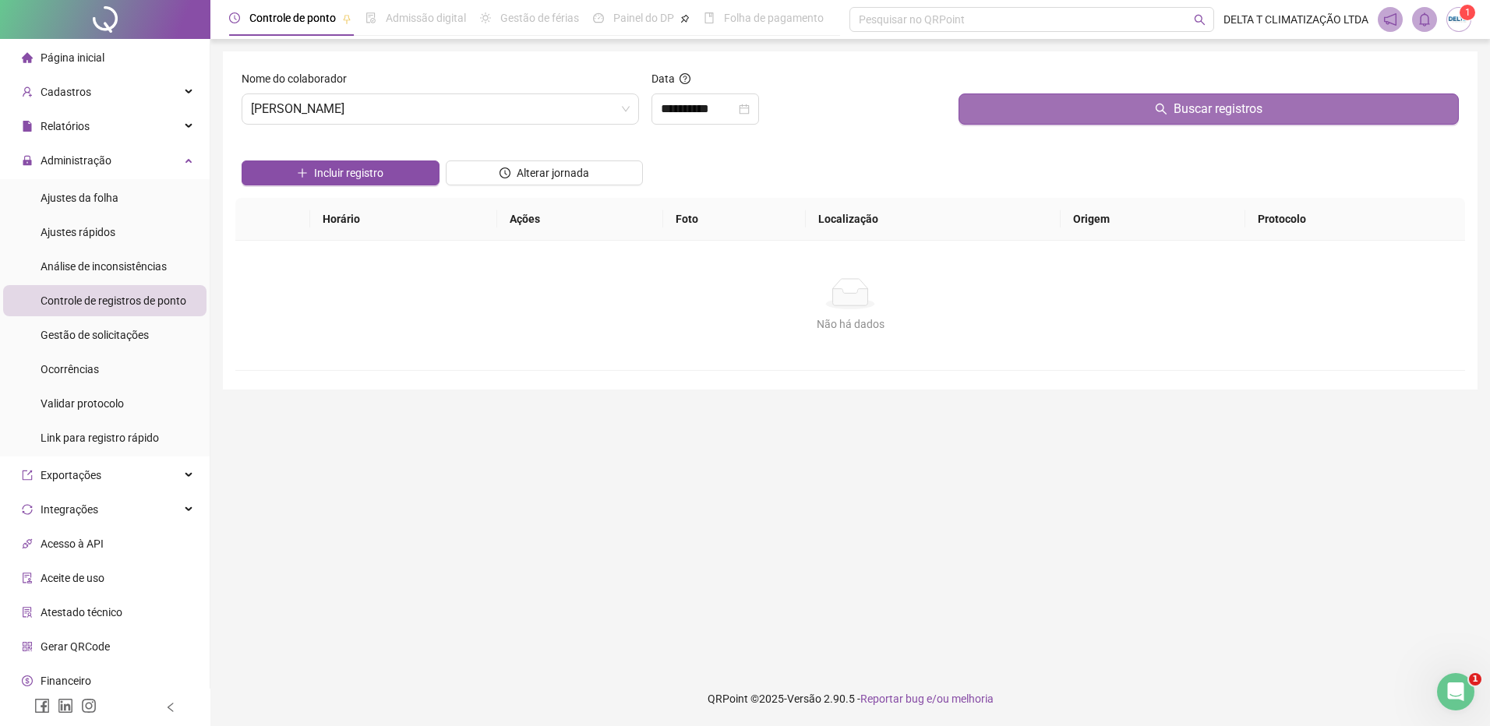
click at [1025, 102] on button "Buscar registros" at bounding box center [1208, 109] width 500 height 31
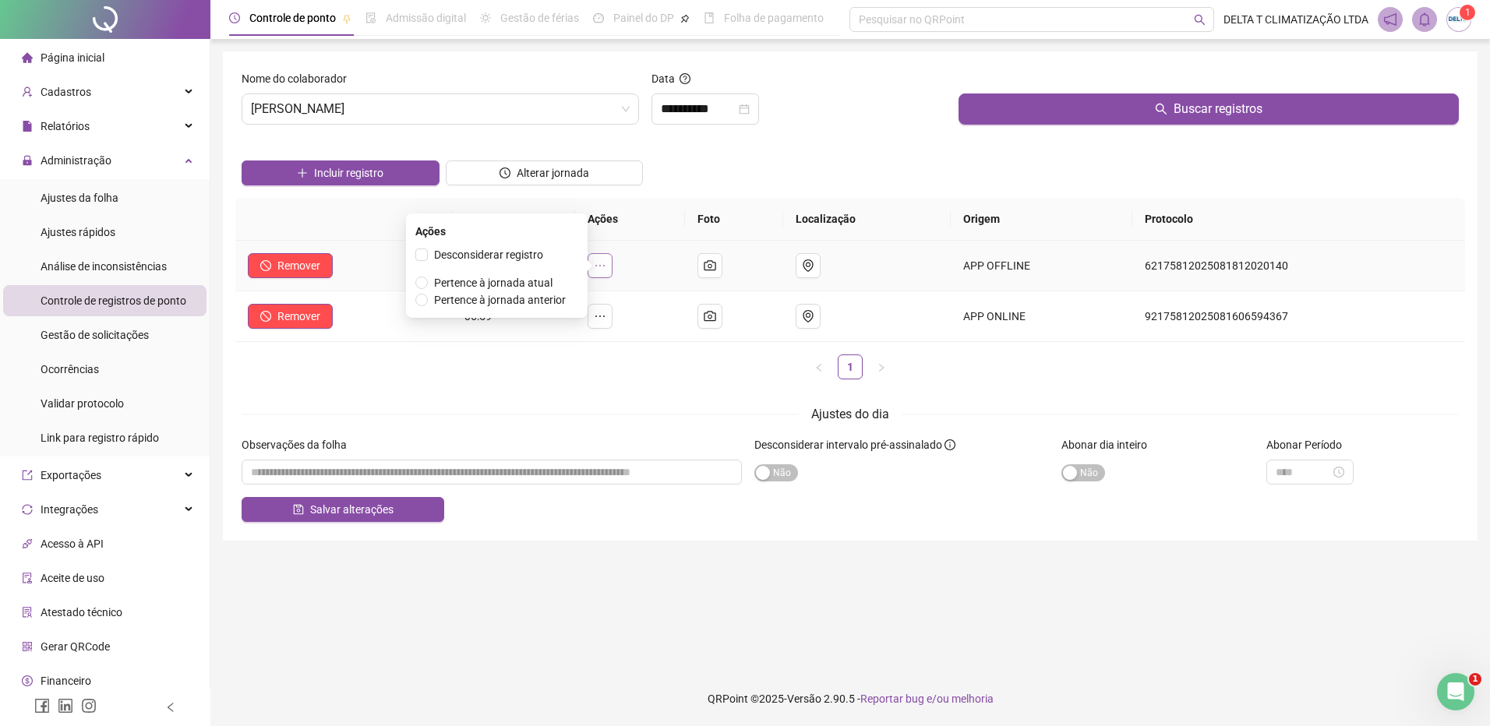
click at [606, 266] on icon "ellipsis" at bounding box center [600, 265] width 12 height 12
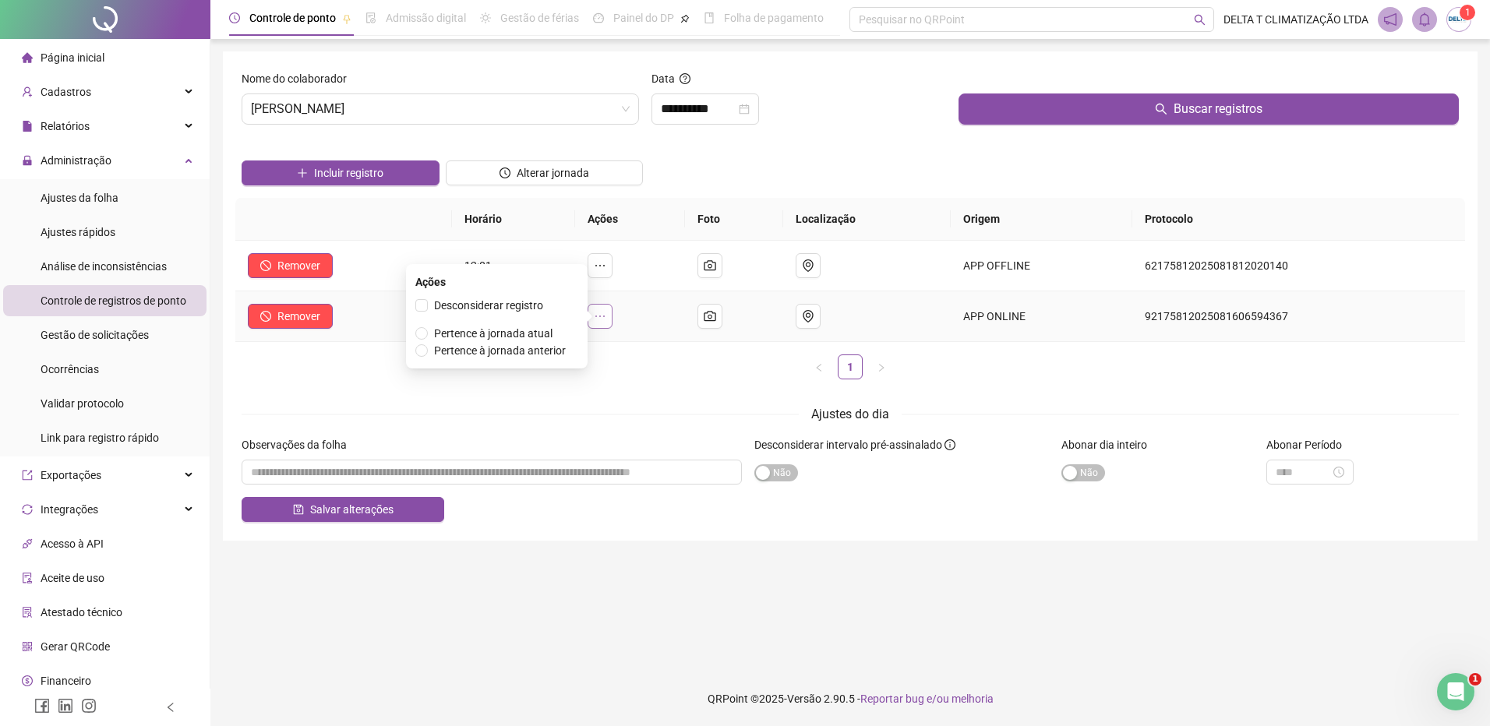
click at [612, 319] on button "button" at bounding box center [600, 316] width 25 height 25
click at [547, 331] on span "Pertence à jornada atual" at bounding box center [493, 333] width 118 height 12
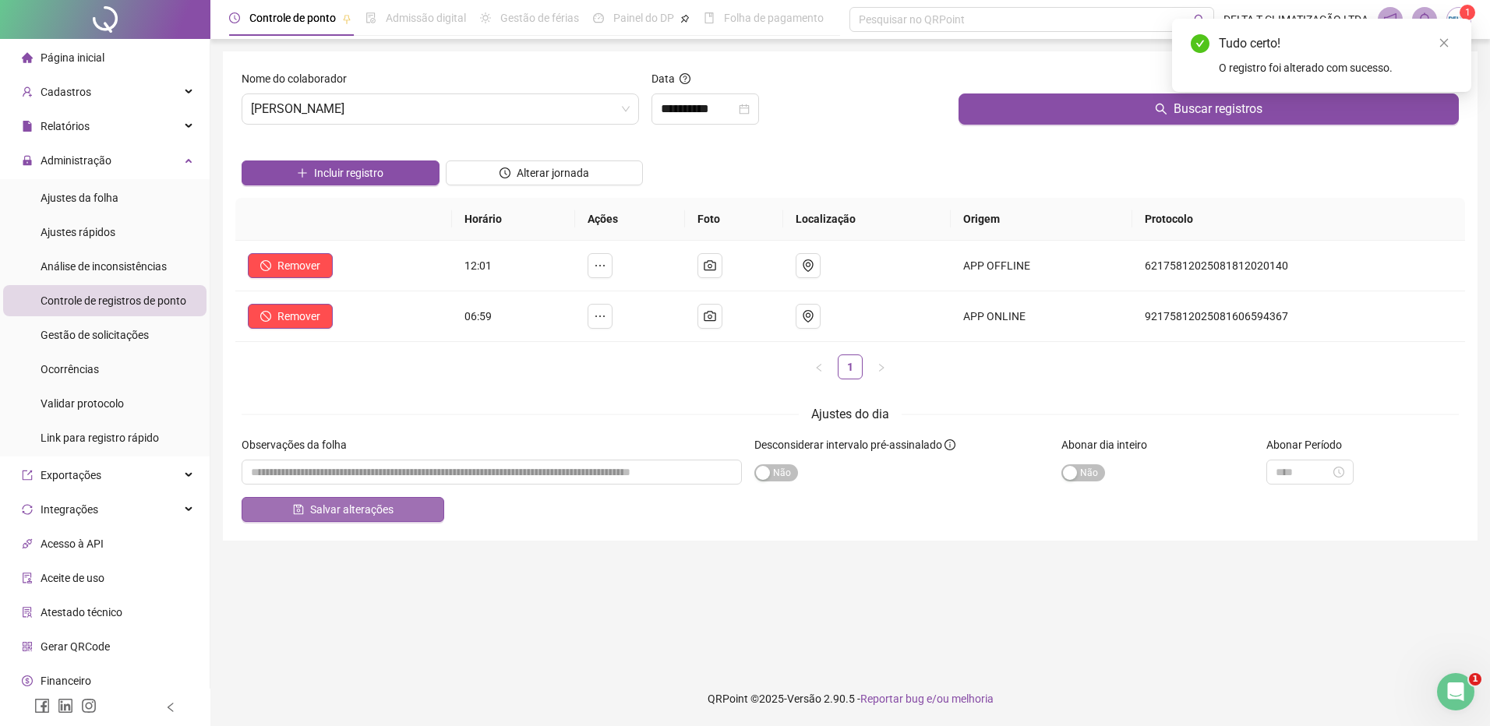
click at [390, 510] on span "Salvar alterações" at bounding box center [351, 509] width 83 height 17
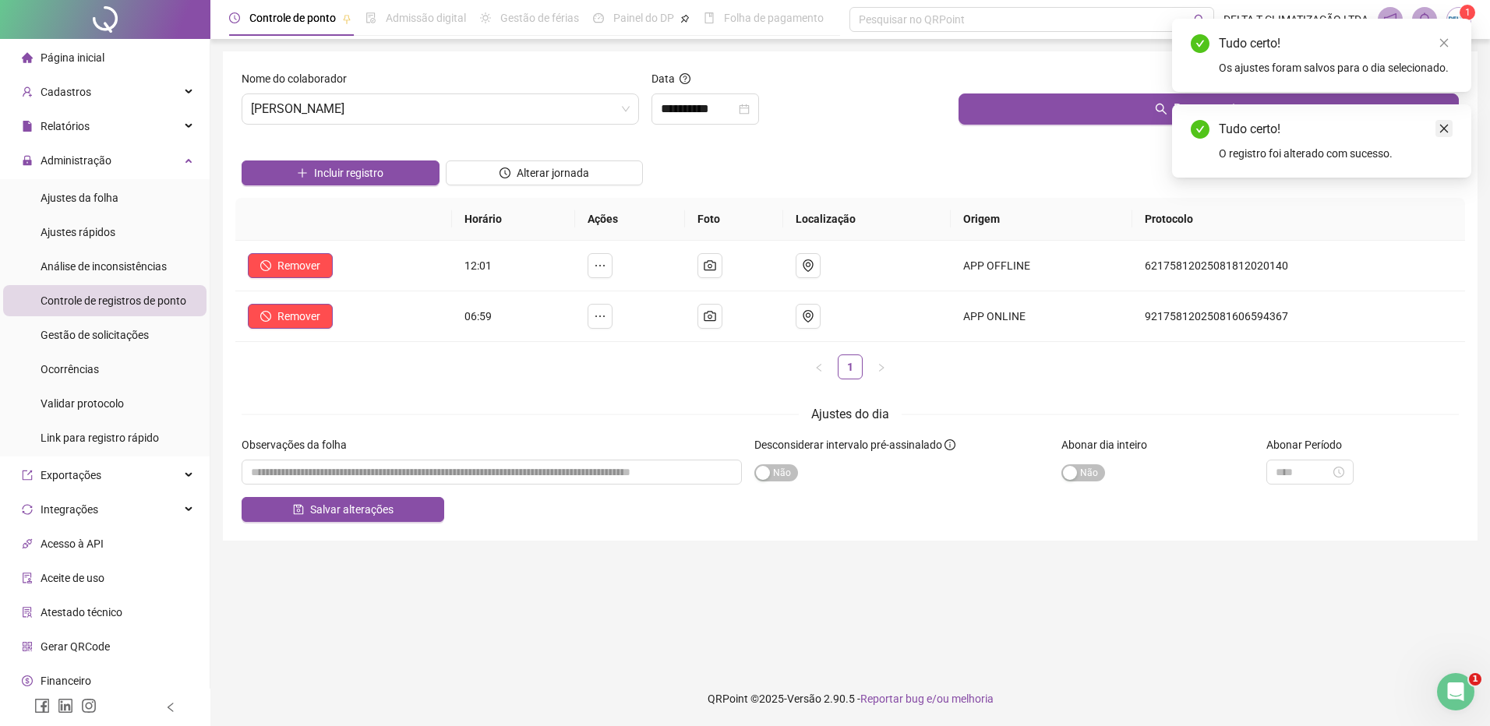
click at [1190, 129] on icon "close" at bounding box center [1443, 128] width 11 height 11
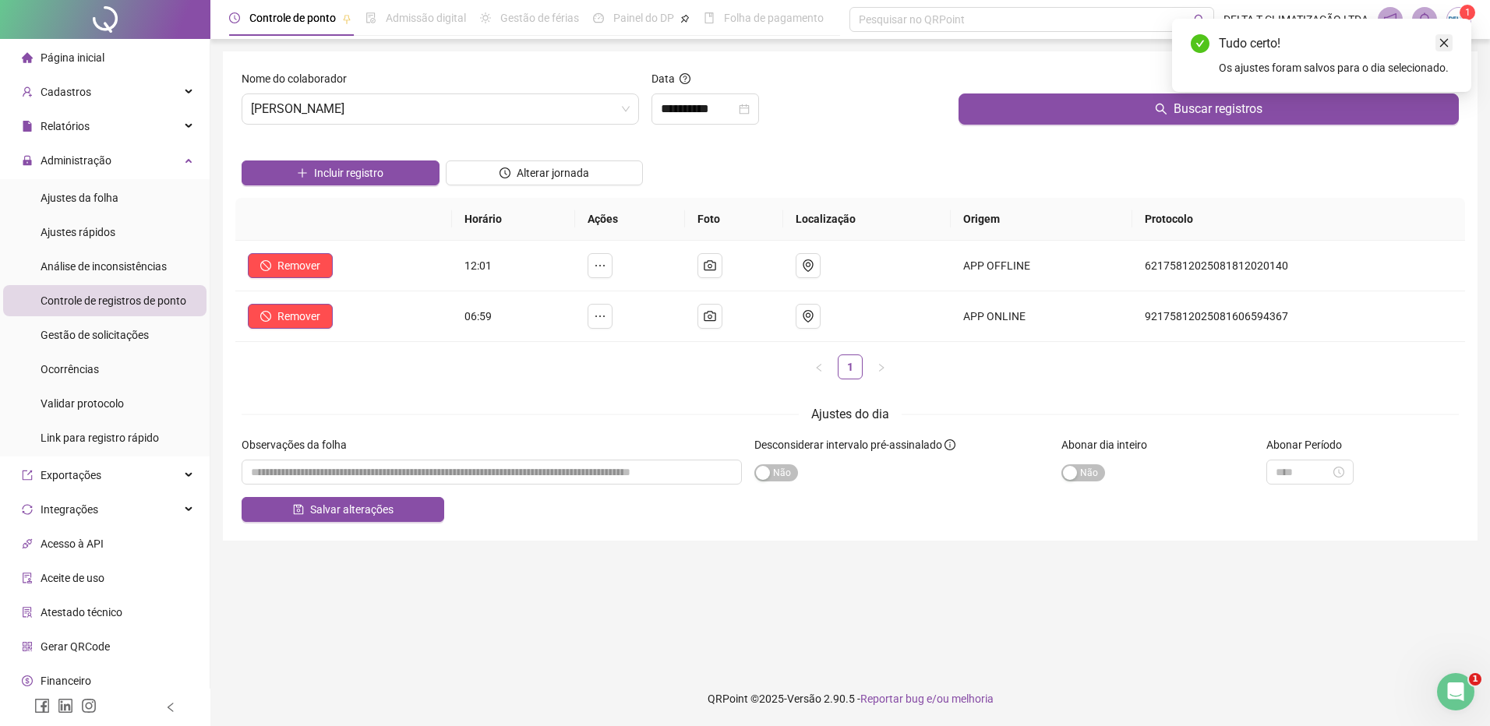
click at [1190, 44] on icon "close" at bounding box center [1443, 42] width 11 height 11
click at [667, 111] on input "**********" at bounding box center [698, 109] width 75 height 19
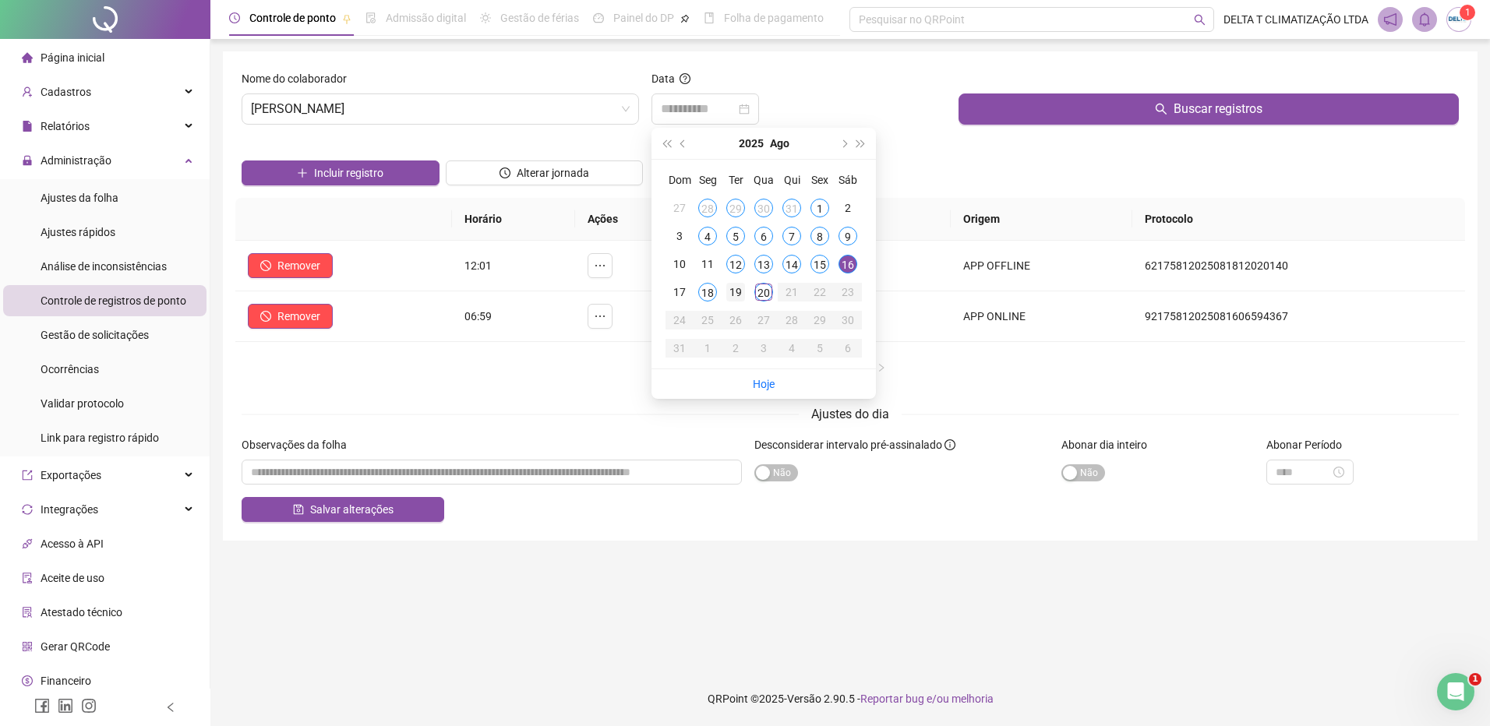
click at [733, 288] on div "19" at bounding box center [735, 292] width 19 height 19
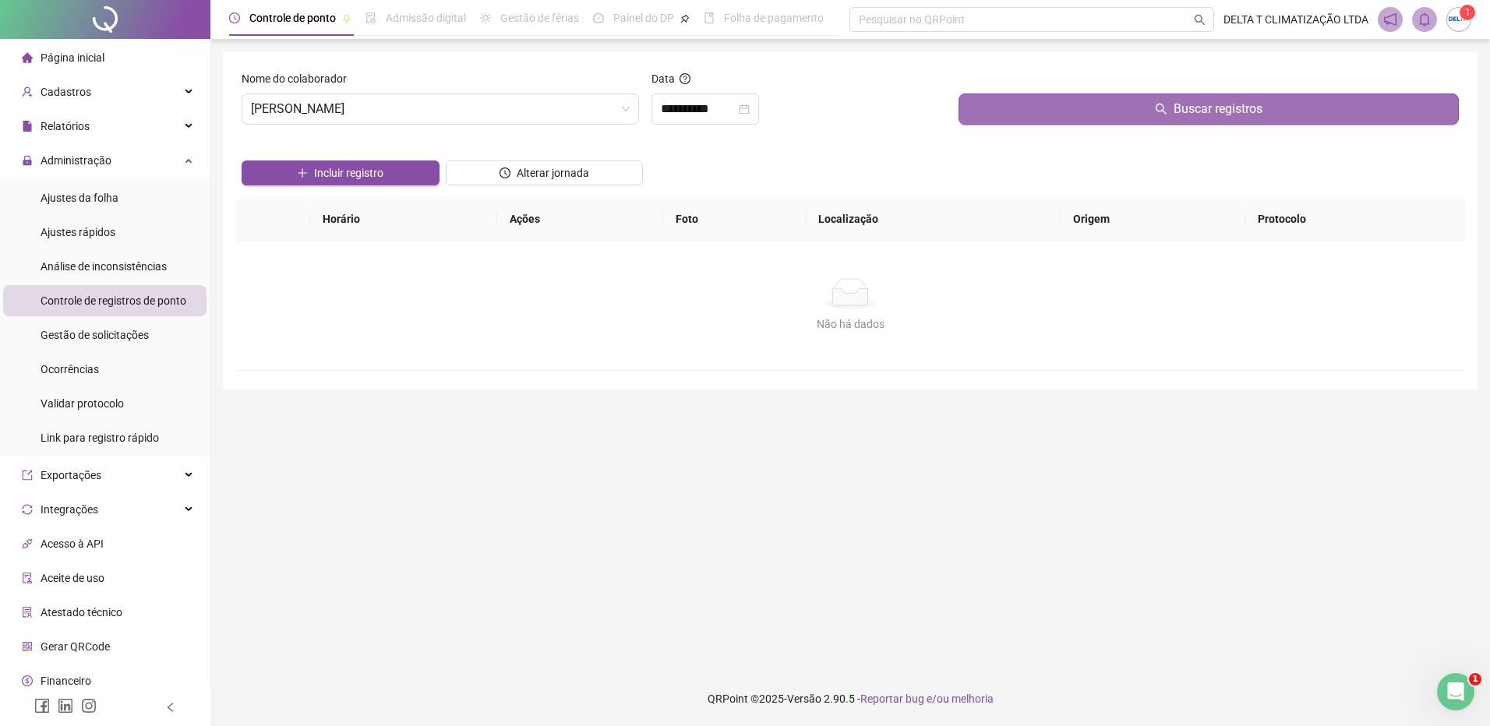
click at [1190, 101] on span "Buscar registros" at bounding box center [1217, 109] width 89 height 19
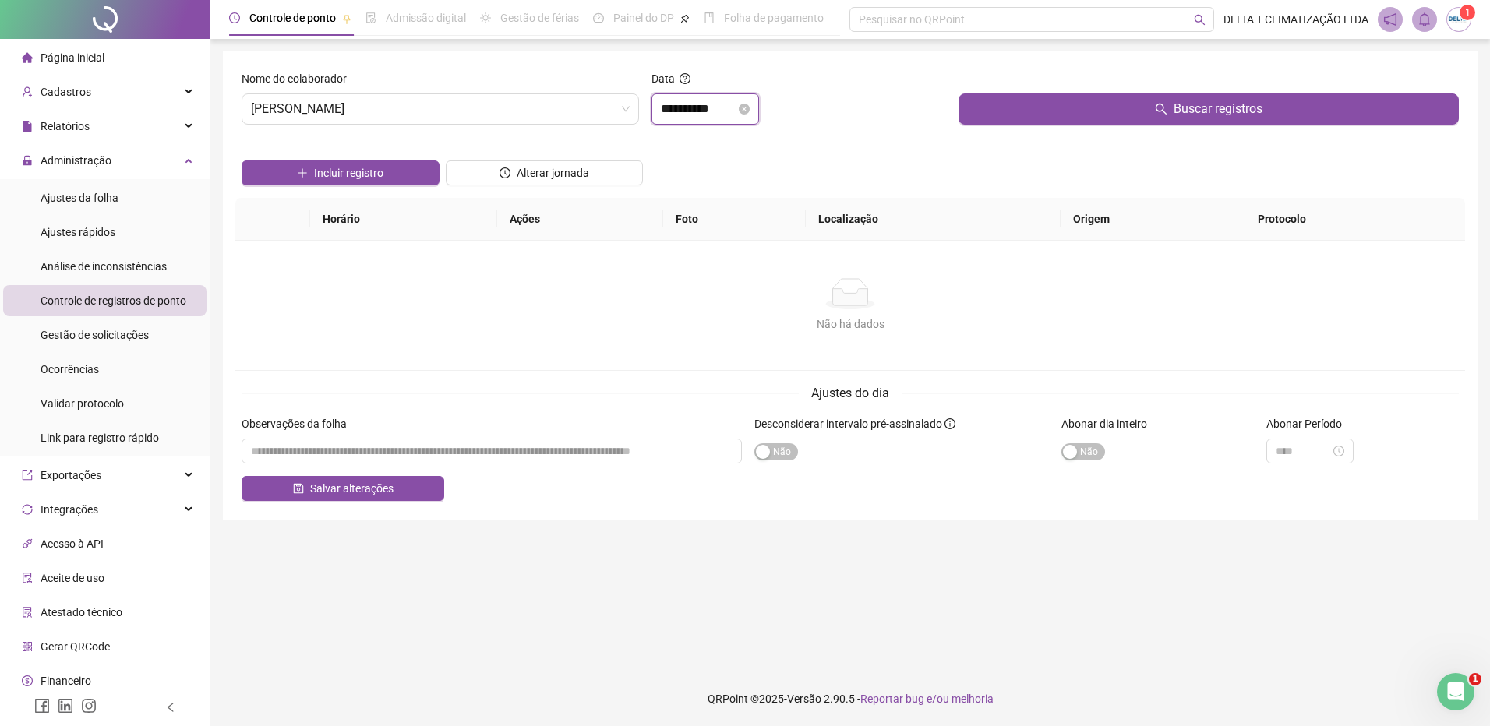
click at [676, 111] on input "**********" at bounding box center [698, 109] width 75 height 19
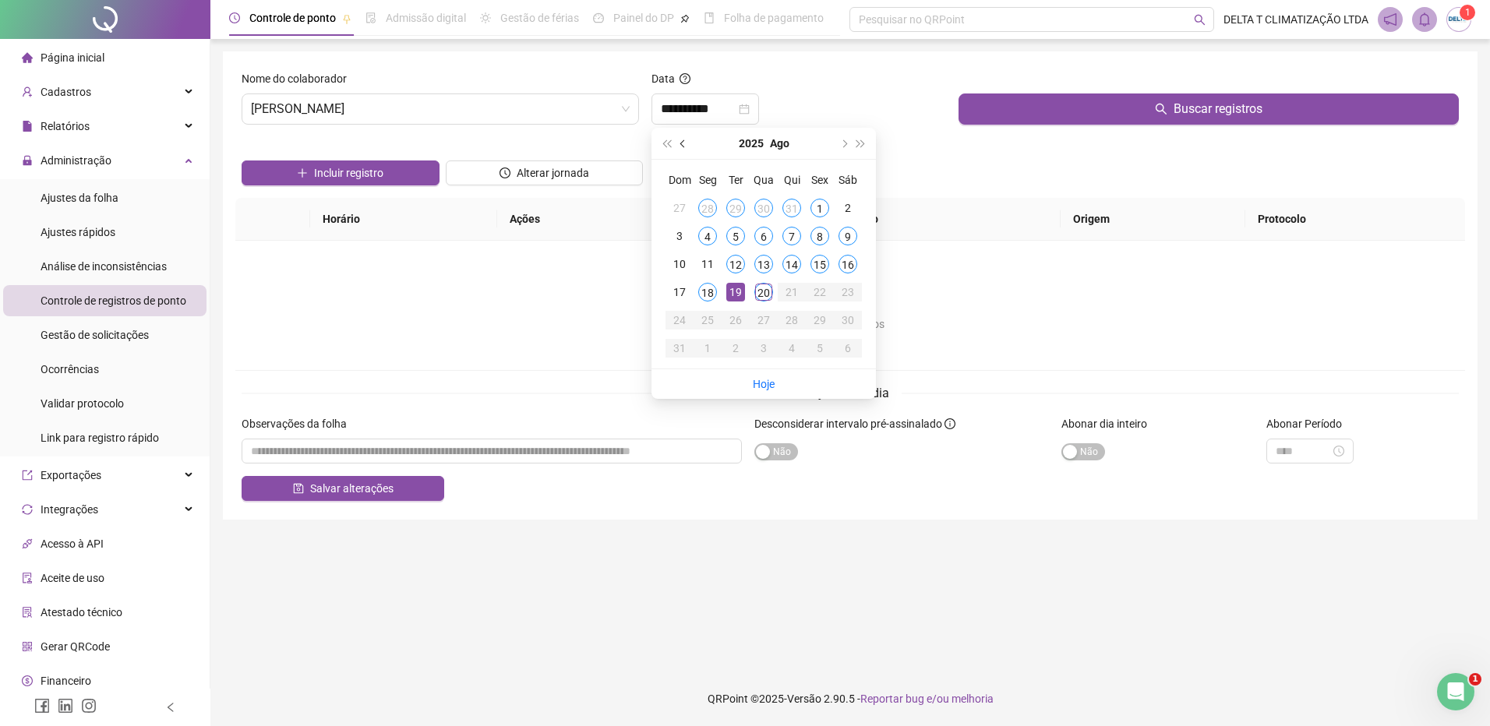
click at [685, 139] on button "prev-year" at bounding box center [683, 143] width 17 height 31
click at [789, 288] on div "24" at bounding box center [791, 292] width 19 height 19
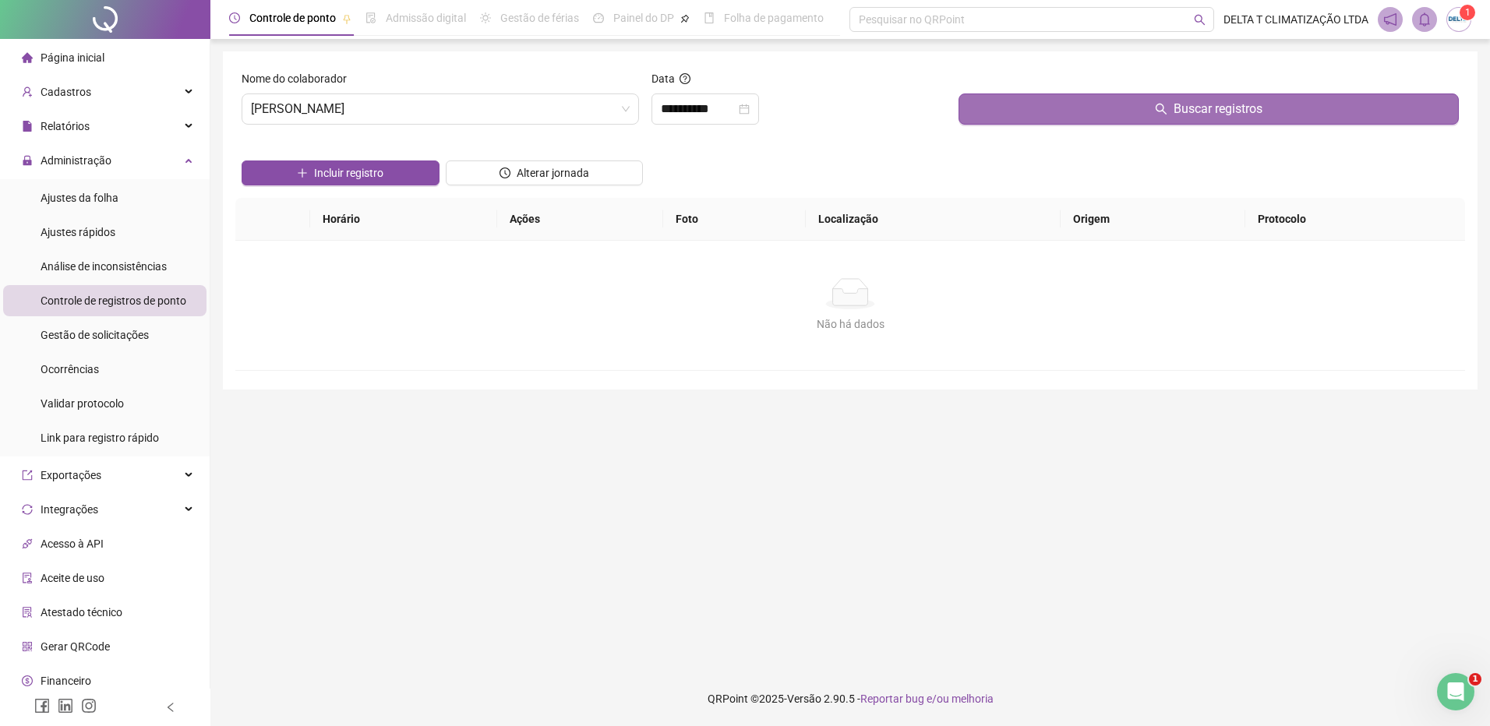
click at [1010, 114] on button "Buscar registros" at bounding box center [1208, 109] width 500 height 31
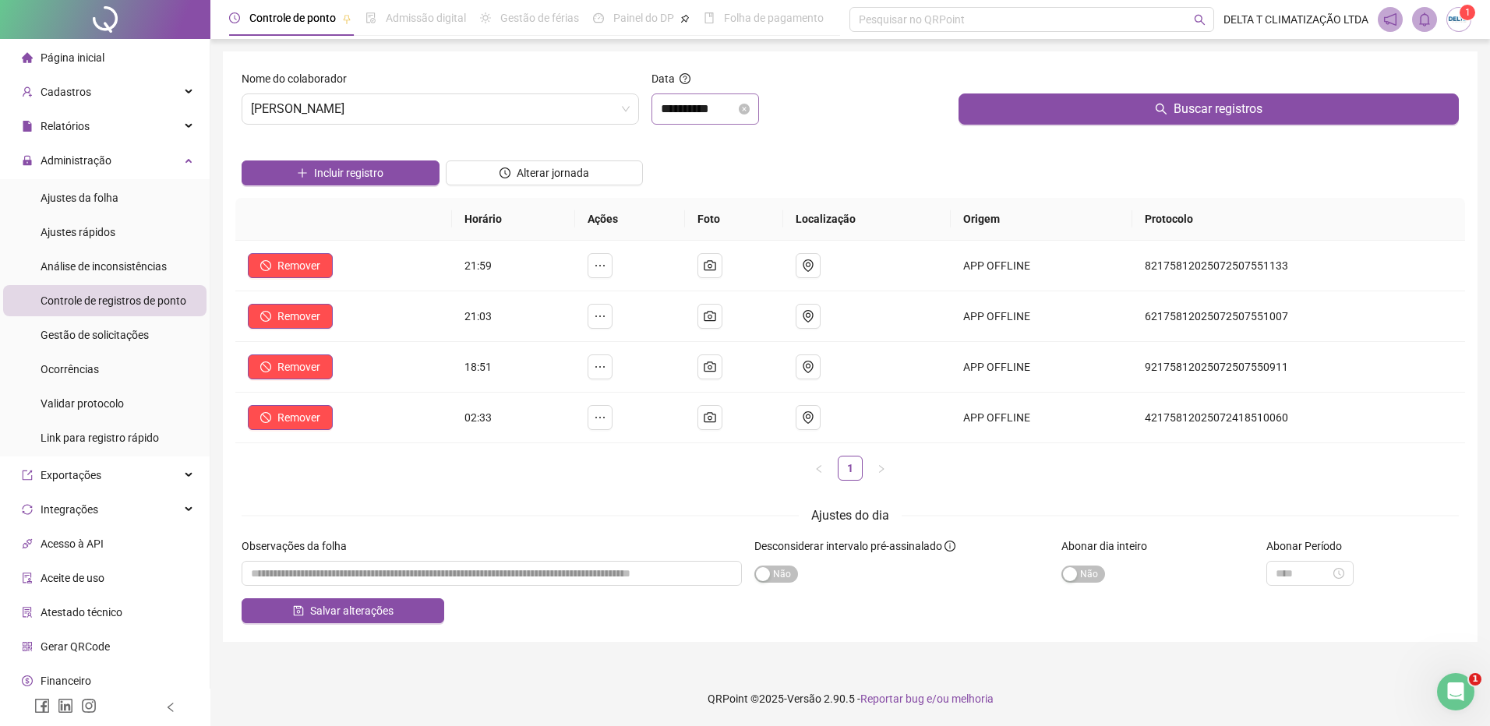
click at [658, 115] on div "**********" at bounding box center [705, 109] width 108 height 31
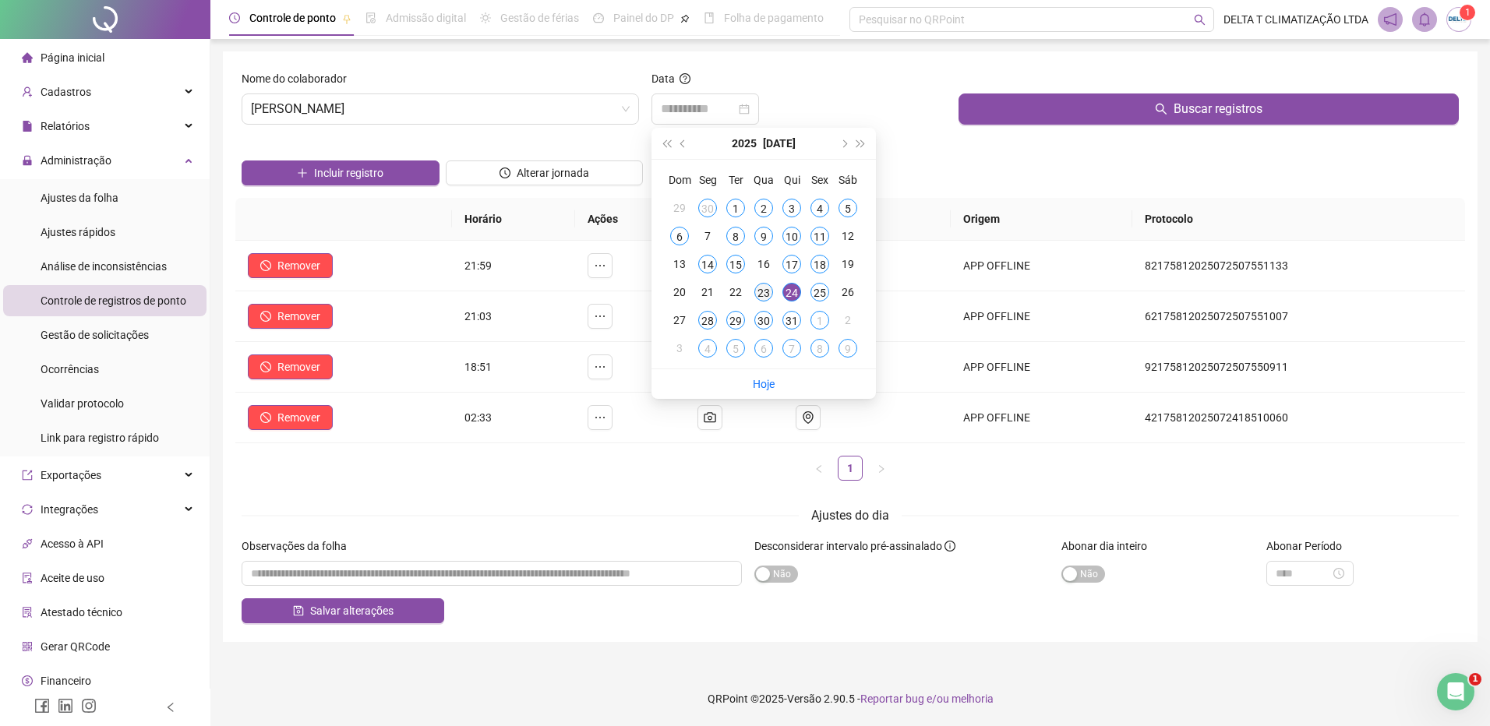
click at [763, 292] on div "23" at bounding box center [763, 292] width 19 height 19
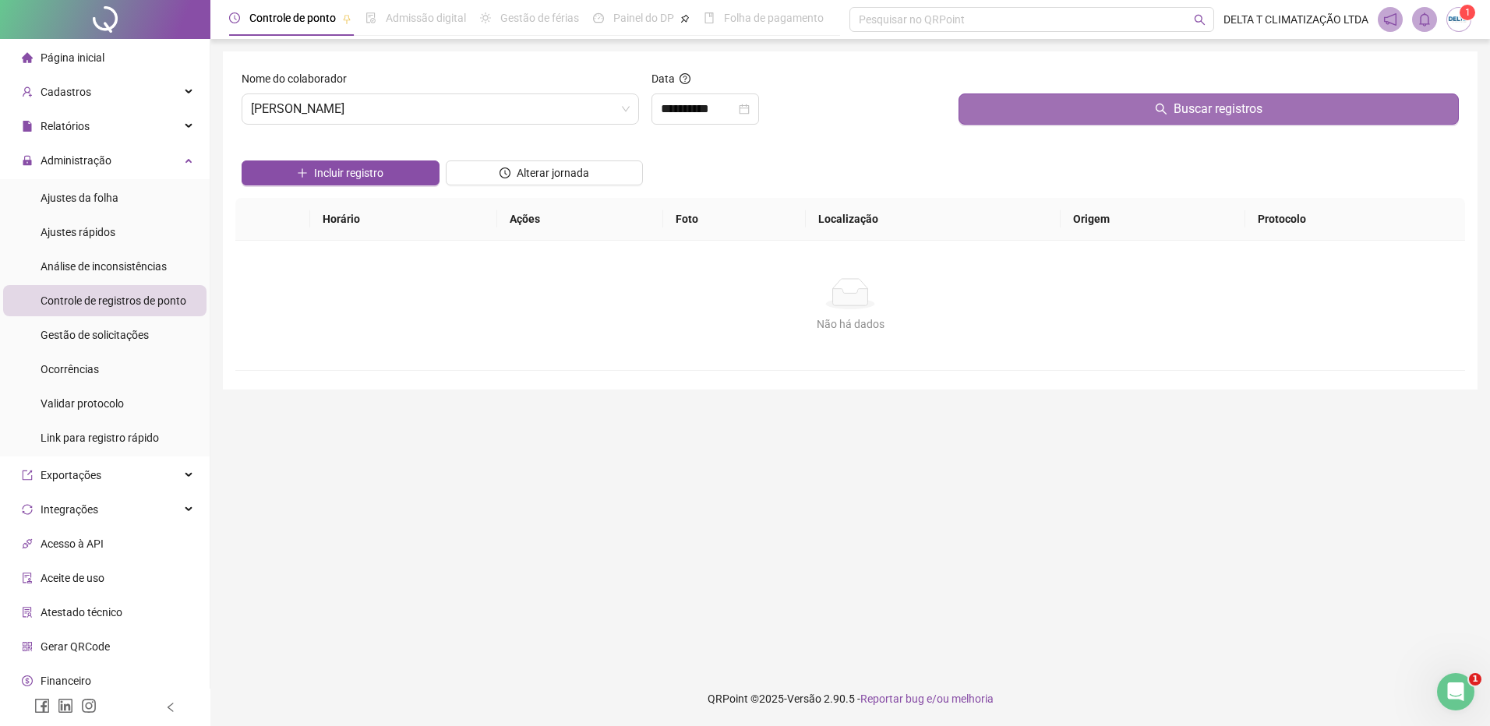
click at [974, 108] on button "Buscar registros" at bounding box center [1208, 109] width 500 height 31
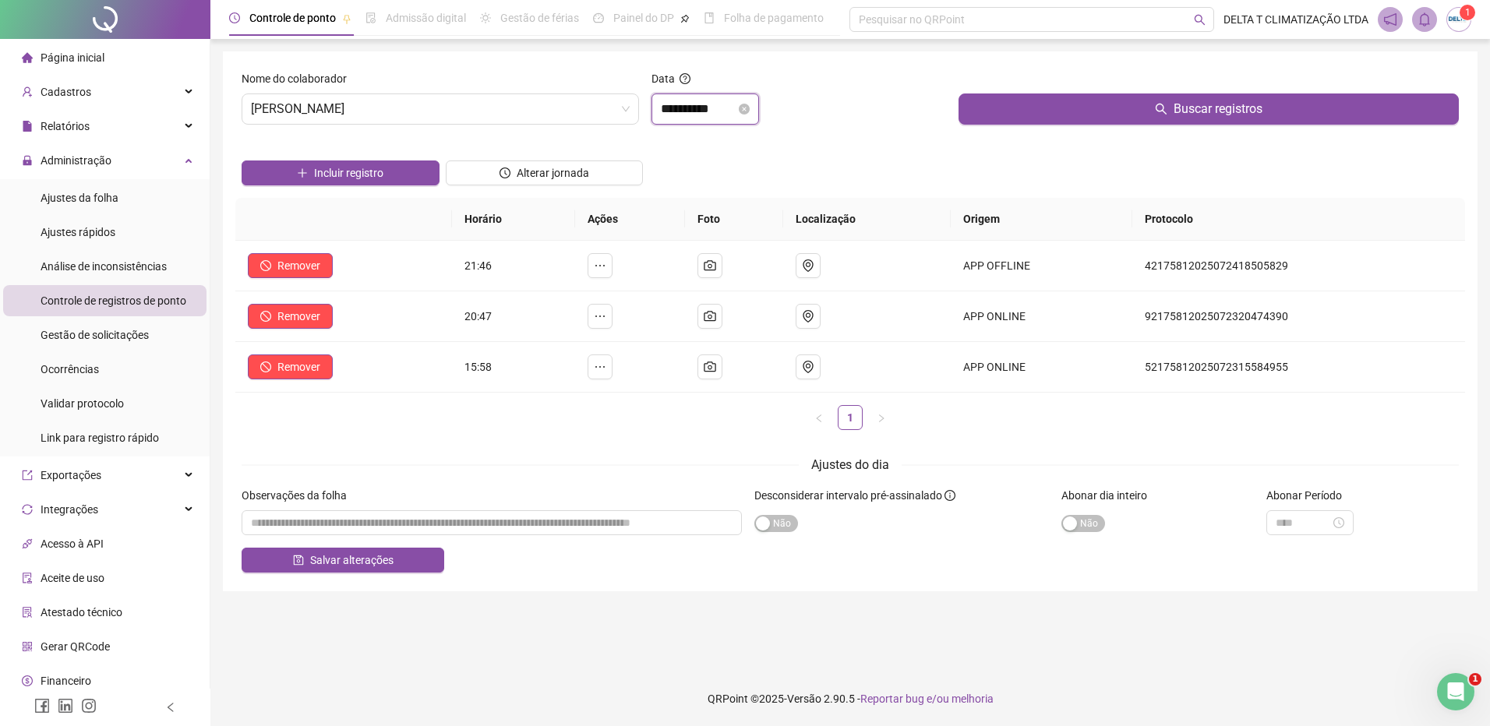
click at [697, 115] on input "**********" at bounding box center [698, 109] width 75 height 19
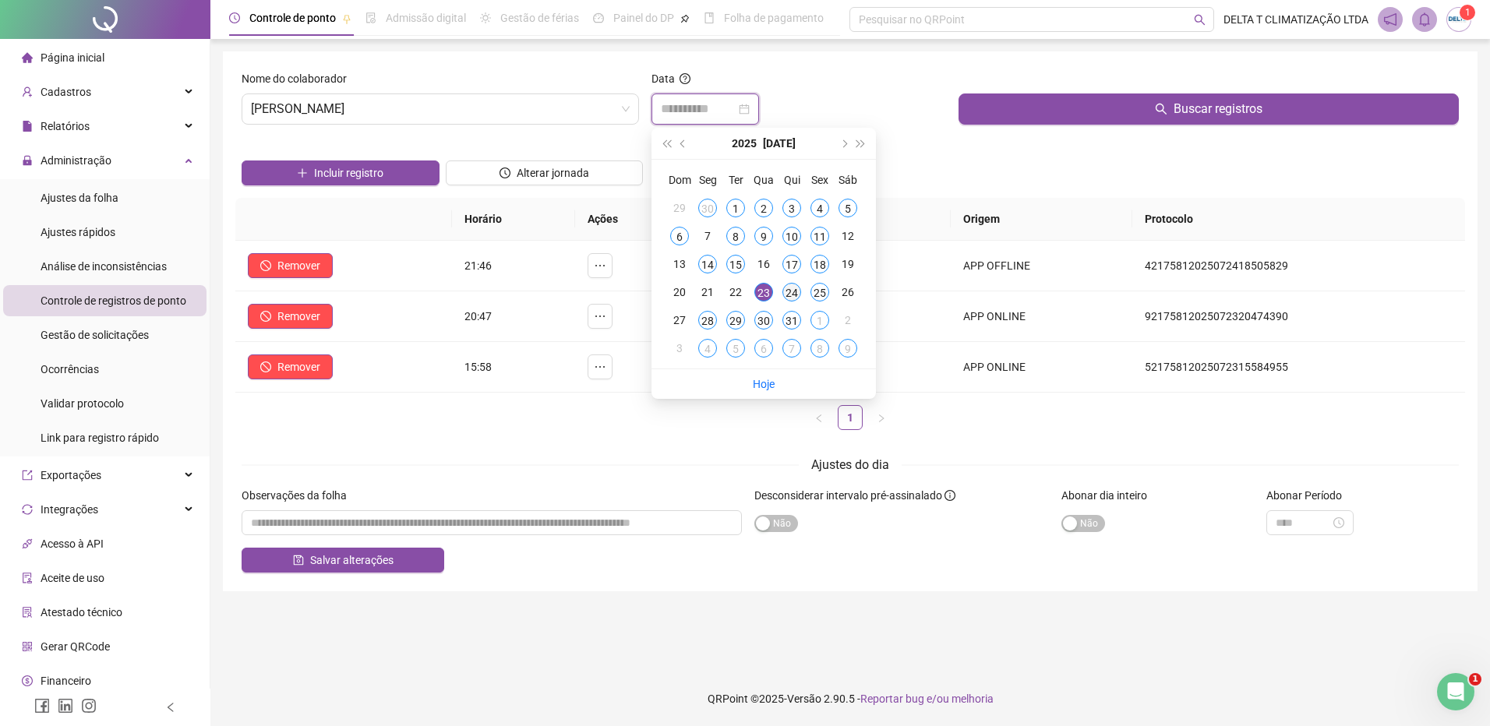
type input "**********"
click at [793, 288] on div "24" at bounding box center [791, 292] width 19 height 19
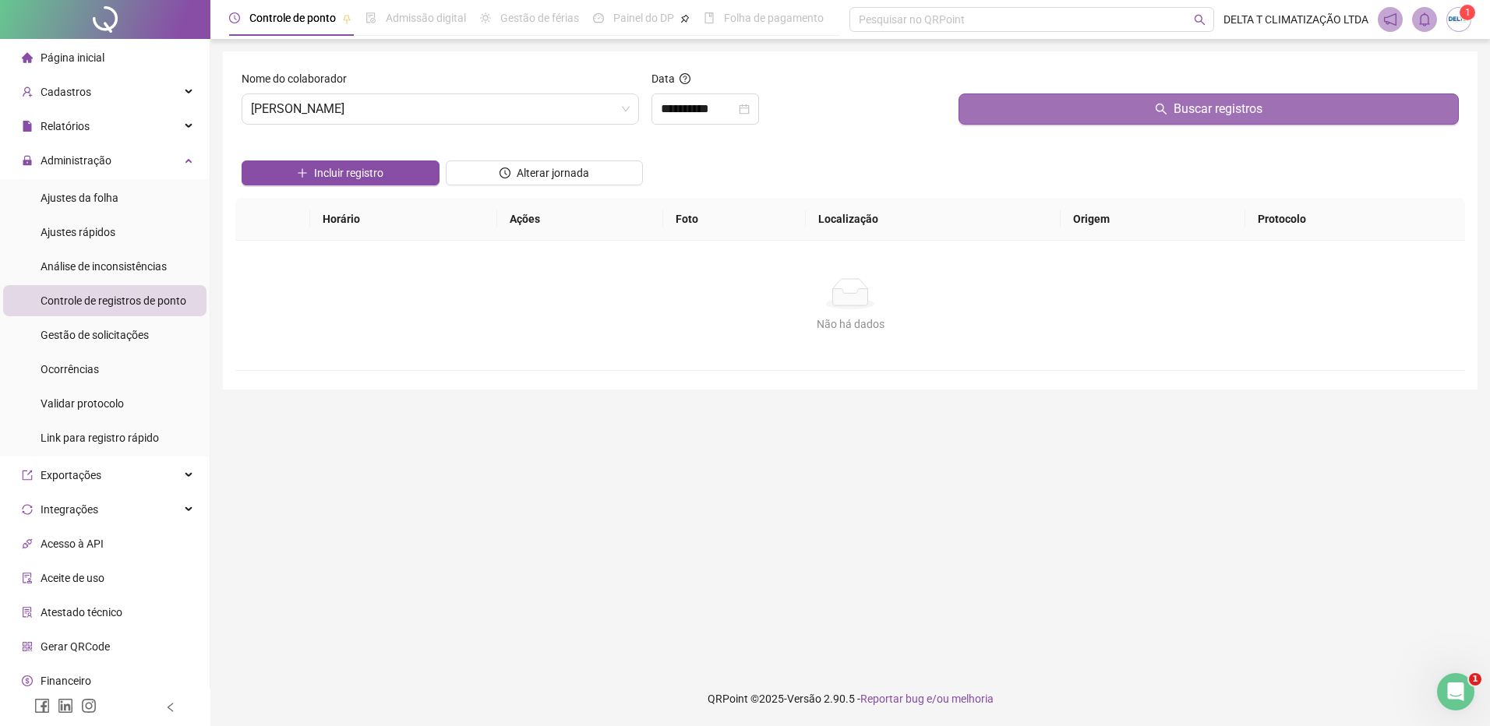
click at [1012, 94] on button "Buscar registros" at bounding box center [1208, 109] width 500 height 31
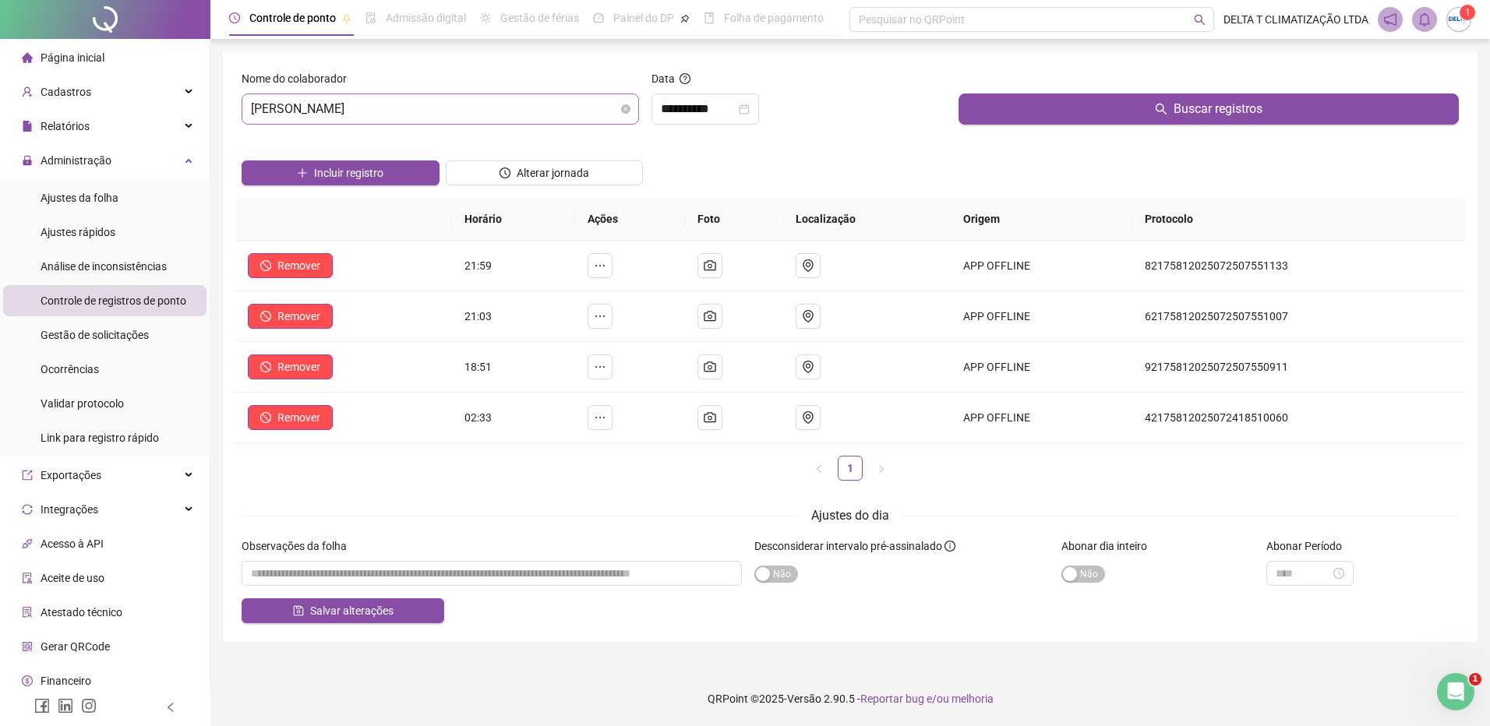
click at [394, 124] on div "Nome do colaborador ALDEMIR DA SILVA GOMES" at bounding box center [440, 103] width 410 height 67
click at [392, 117] on span "[PERSON_NAME]" at bounding box center [440, 109] width 379 height 30
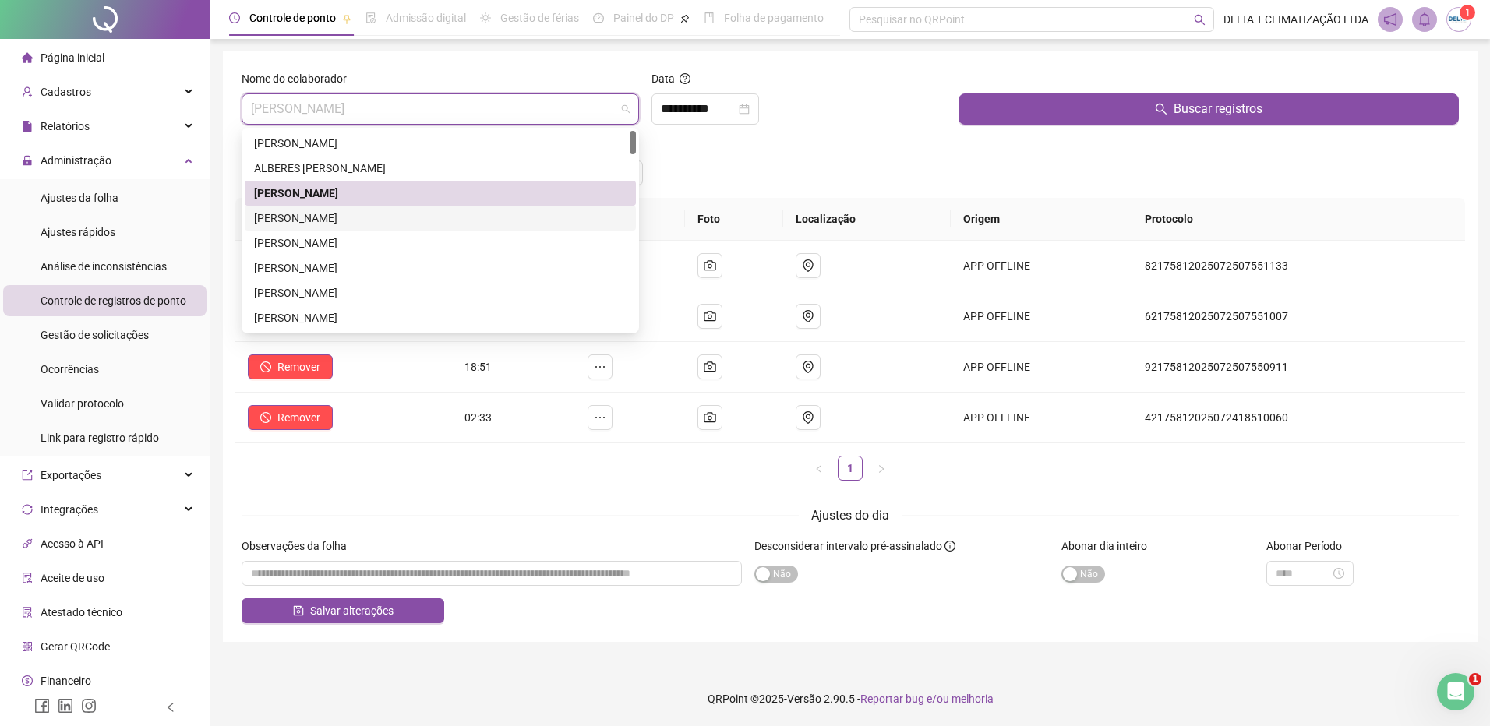
click at [301, 223] on div "[PERSON_NAME]" at bounding box center [440, 218] width 372 height 17
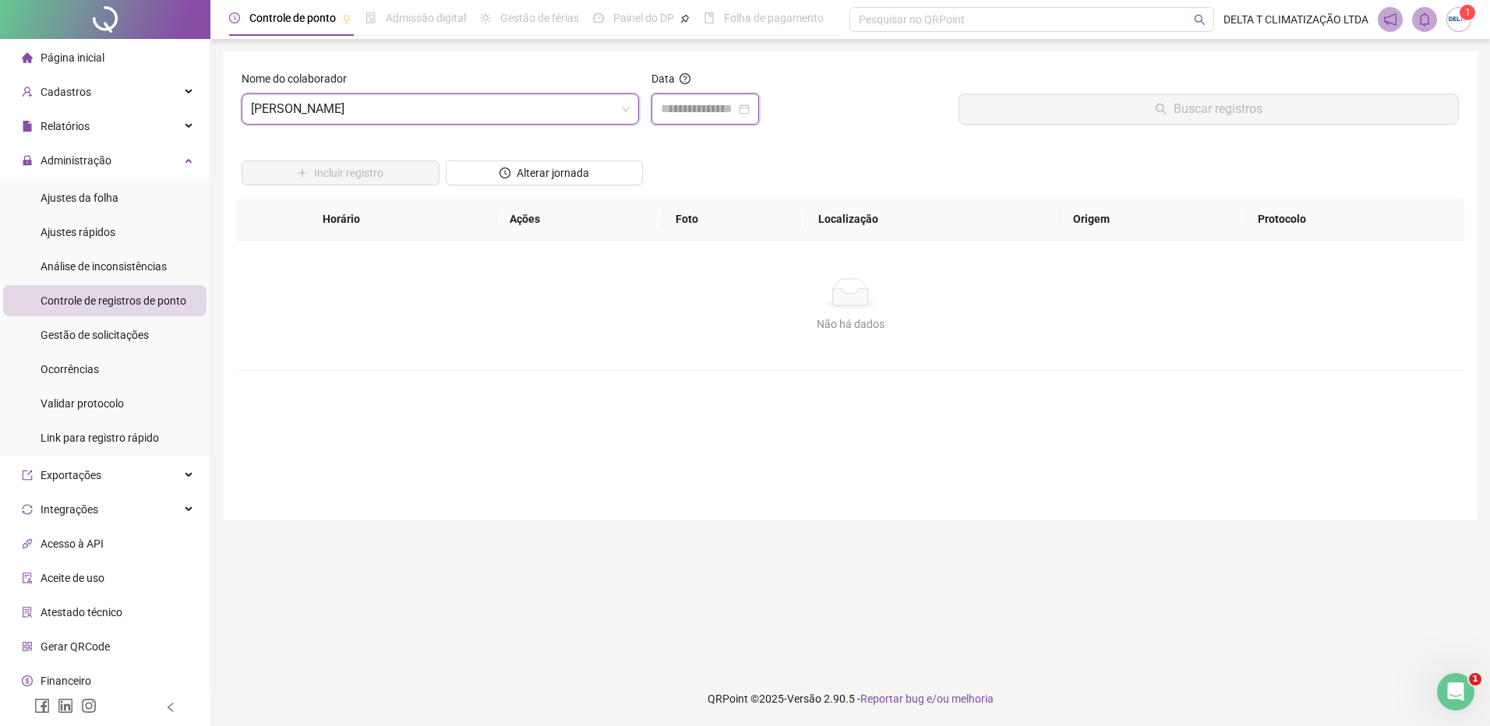
click at [714, 114] on input at bounding box center [698, 109] width 75 height 19
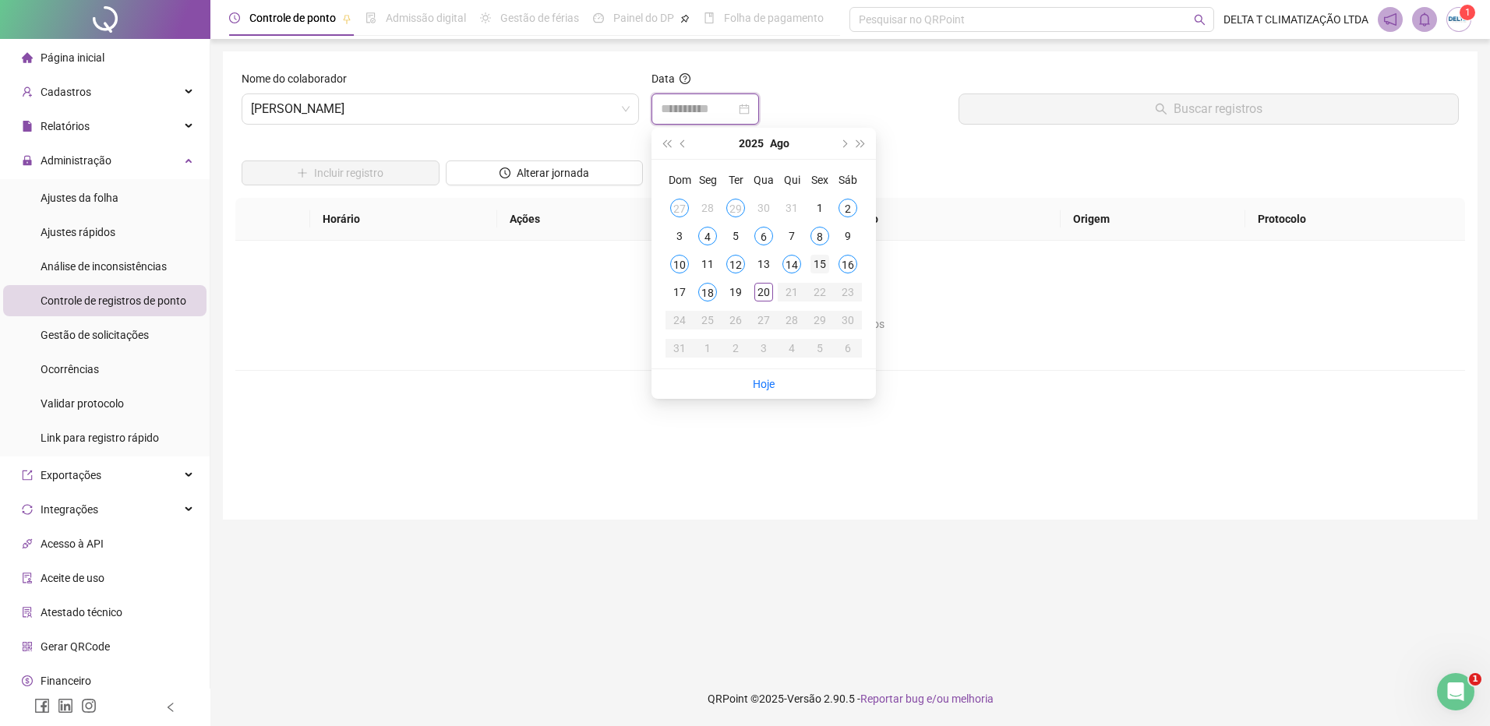
type input "**********"
click at [713, 292] on div "18" at bounding box center [707, 292] width 19 height 19
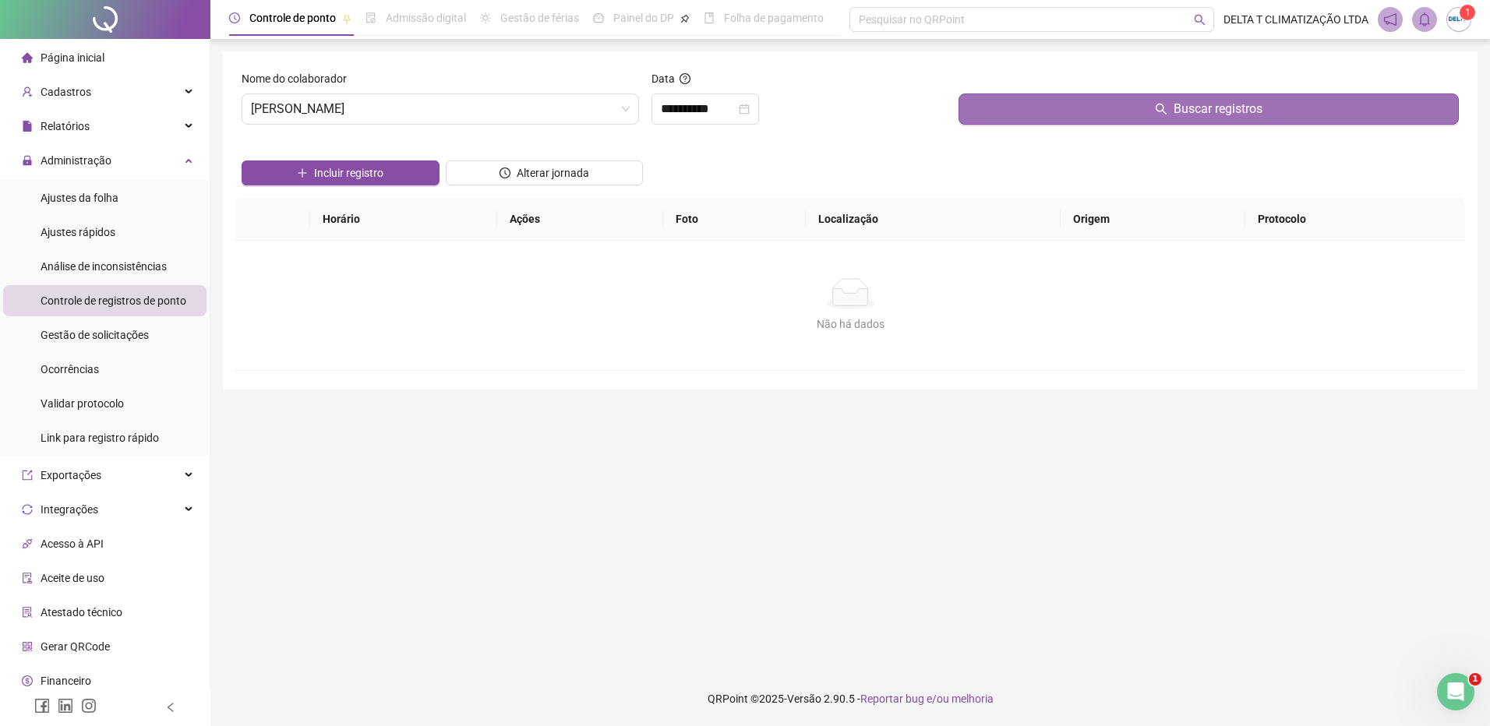
click at [1043, 119] on button "Buscar registros" at bounding box center [1208, 109] width 500 height 31
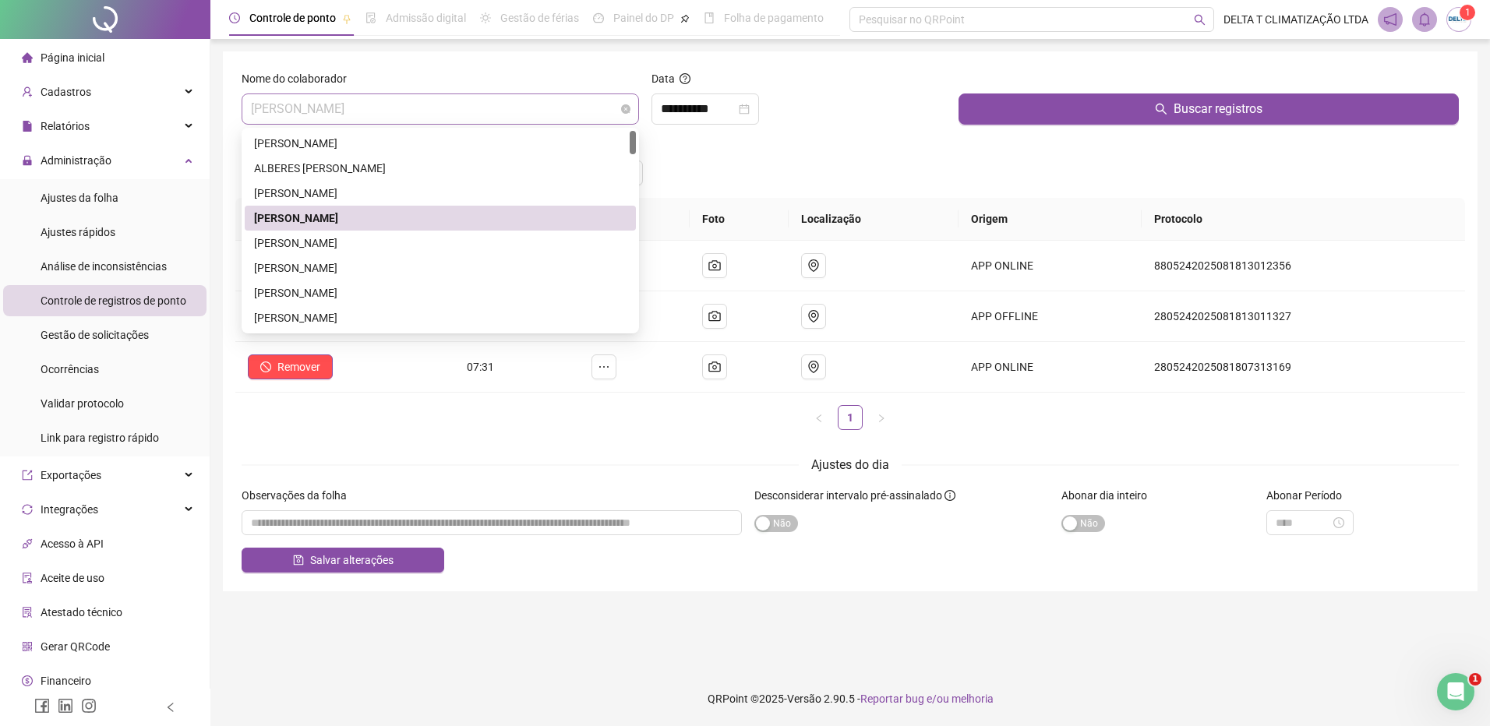
click at [376, 107] on span "[PERSON_NAME]" at bounding box center [440, 109] width 379 height 30
click at [371, 245] on div "[PERSON_NAME]" at bounding box center [440, 243] width 372 height 17
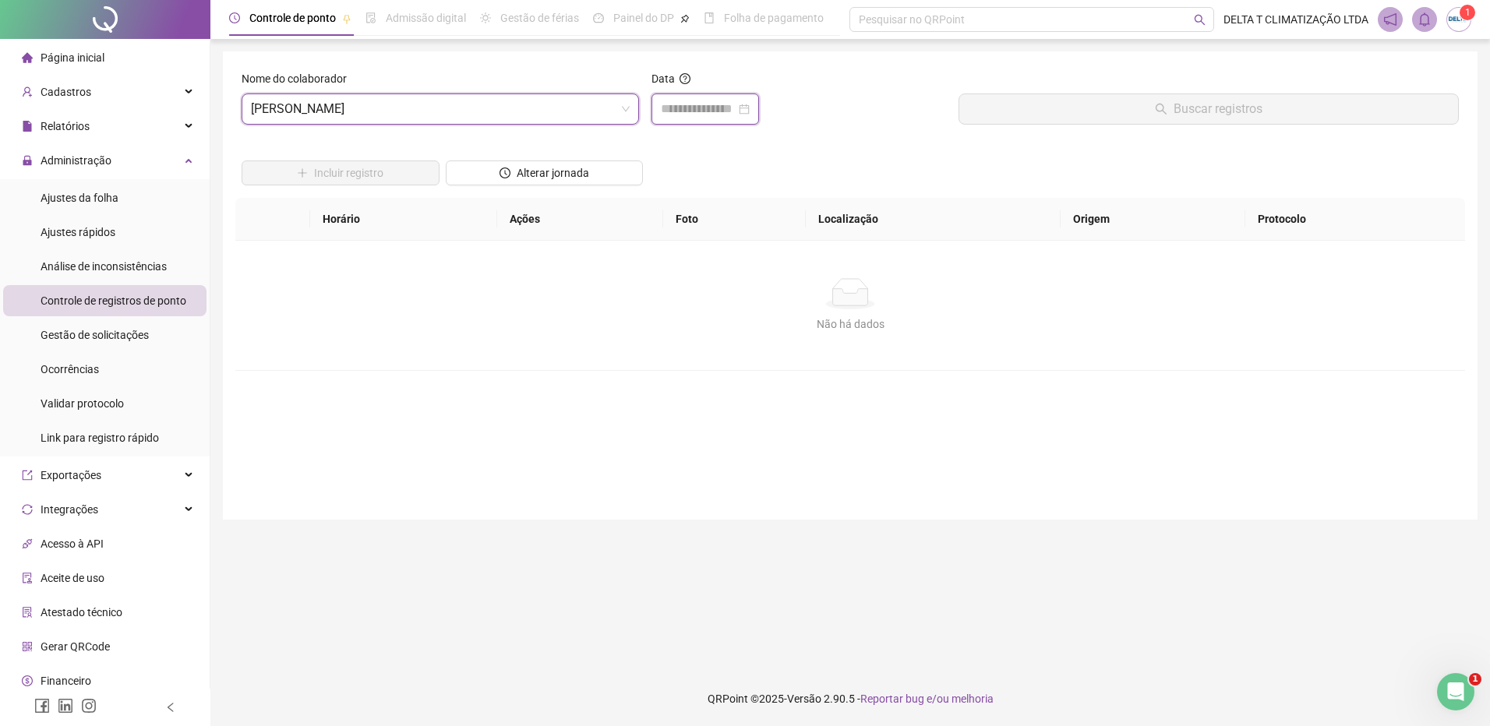
click at [685, 110] on input at bounding box center [698, 109] width 75 height 19
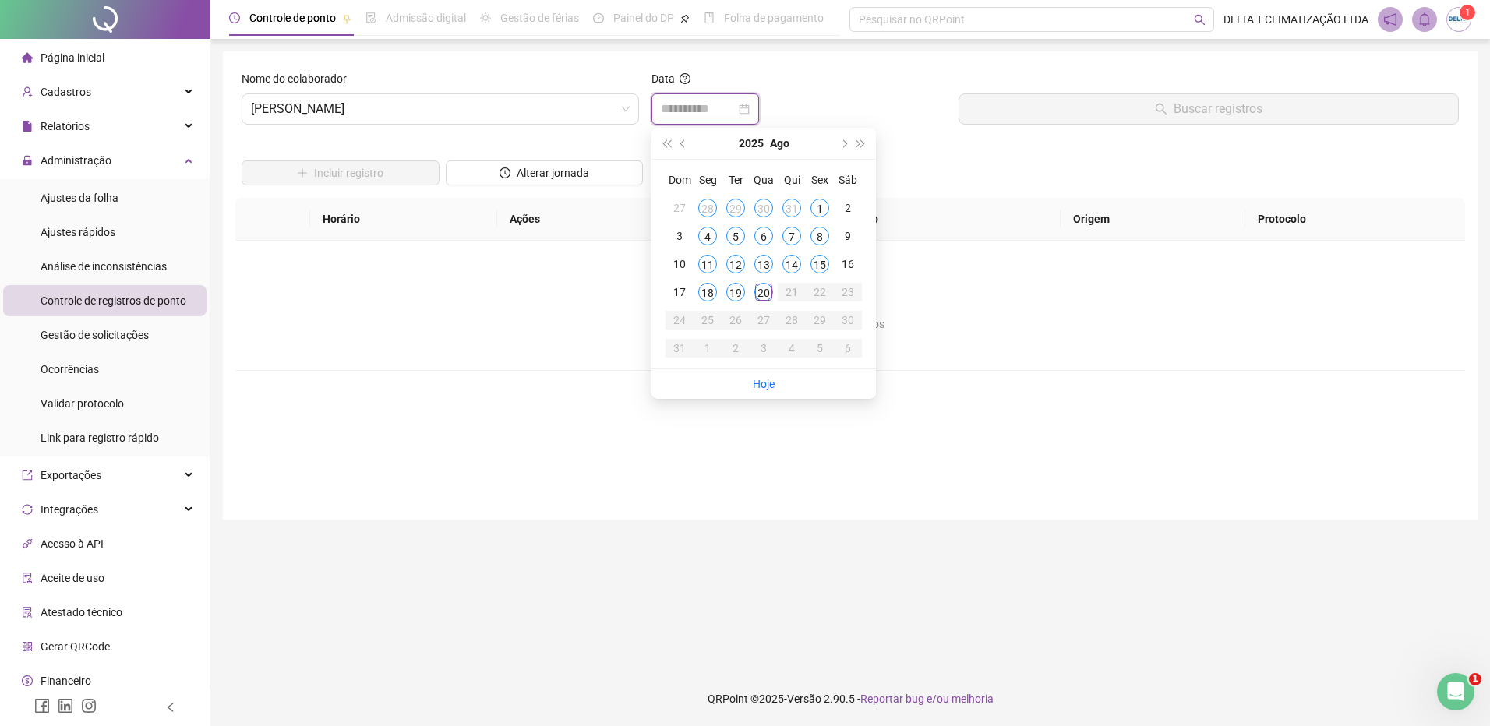
type input "**********"
click at [680, 147] on button "prev-year" at bounding box center [683, 143] width 17 height 31
click at [846, 287] on div "26" at bounding box center [847, 292] width 19 height 19
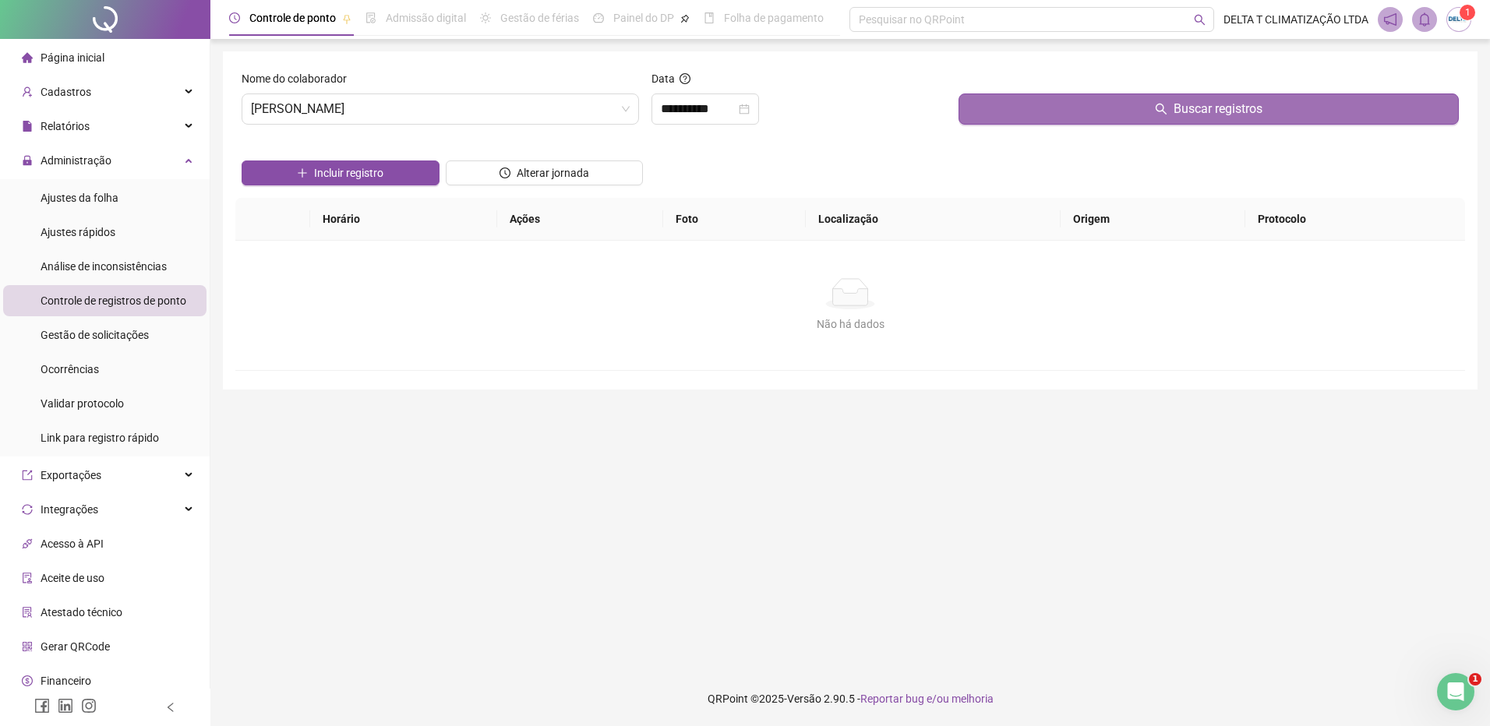
click at [1069, 105] on button "Buscar registros" at bounding box center [1208, 109] width 500 height 31
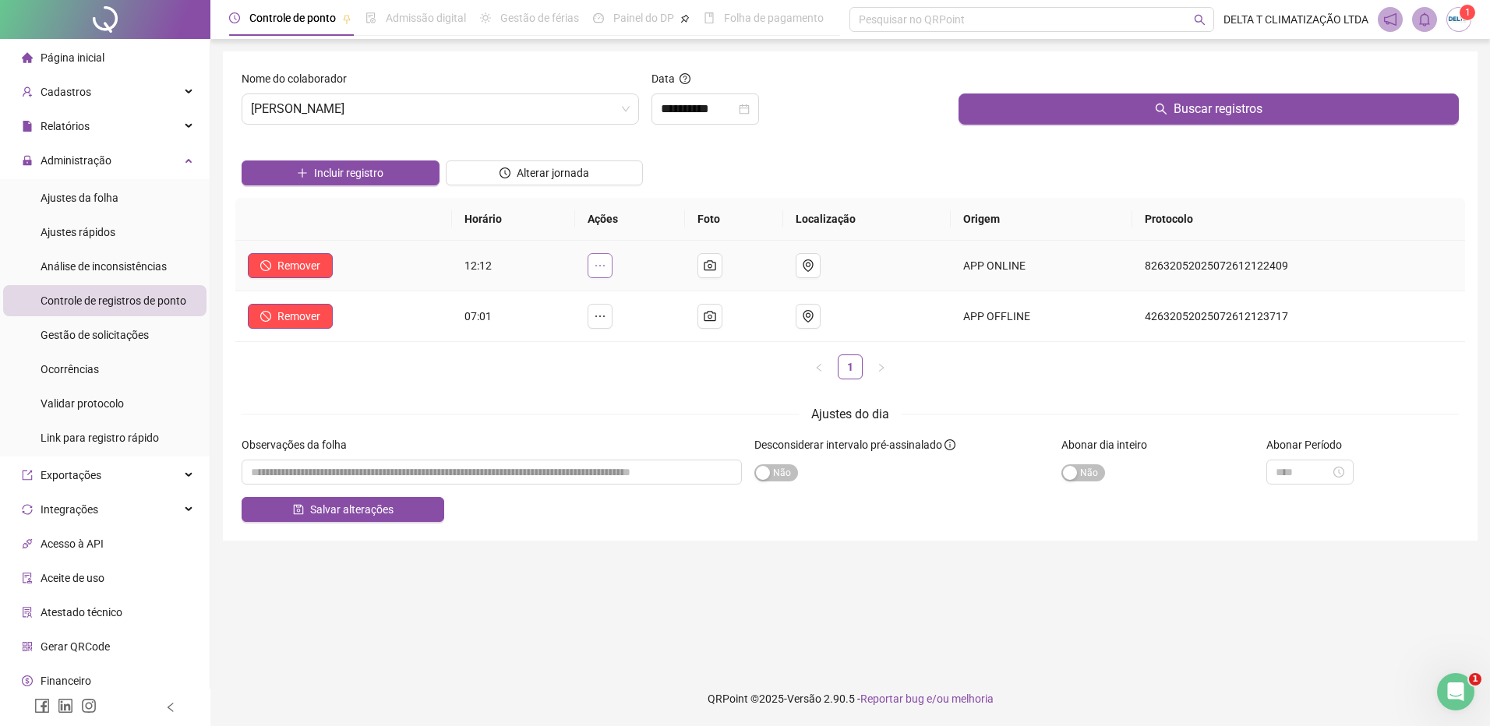
click at [606, 266] on icon "ellipsis" at bounding box center [600, 265] width 12 height 12
click at [480, 281] on span "Pertence à jornada atual" at bounding box center [493, 283] width 118 height 12
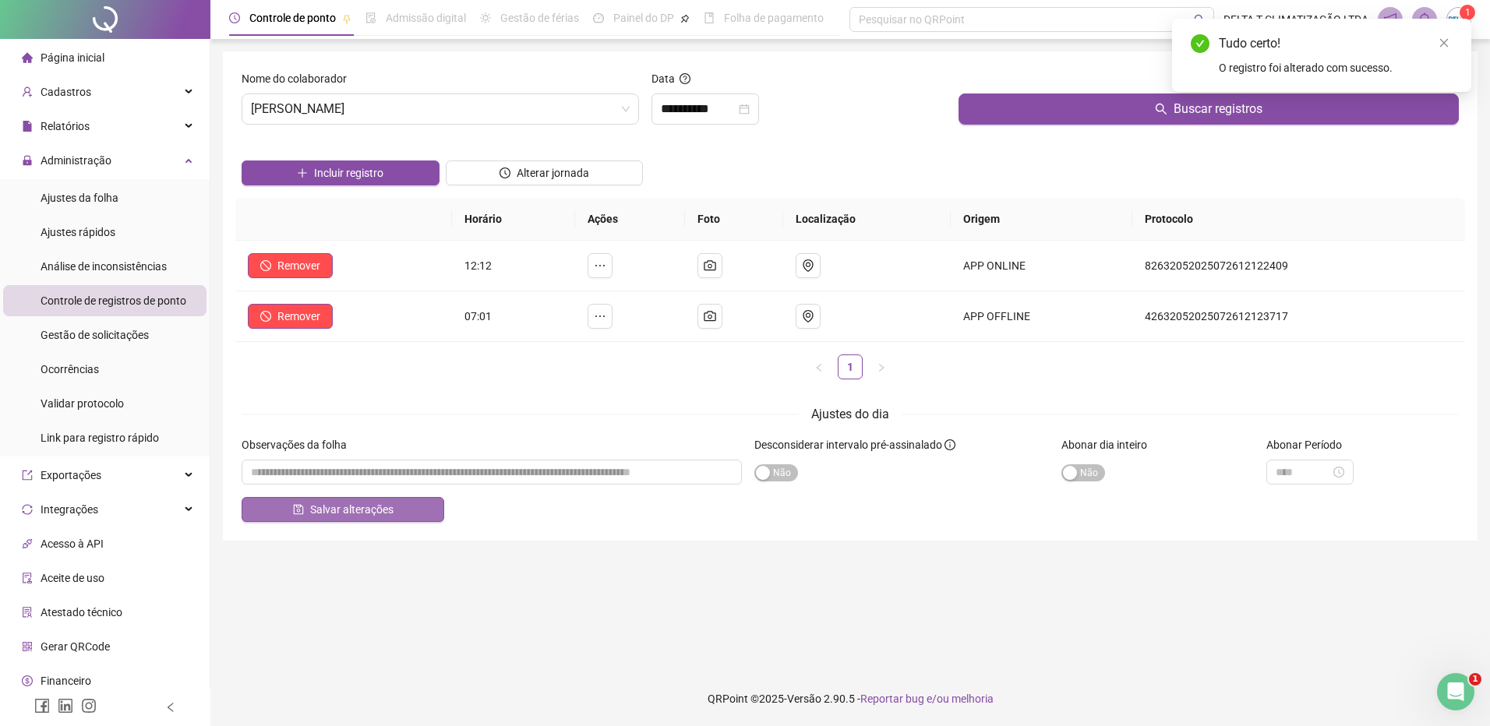
click at [375, 507] on span "Salvar alterações" at bounding box center [351, 509] width 83 height 17
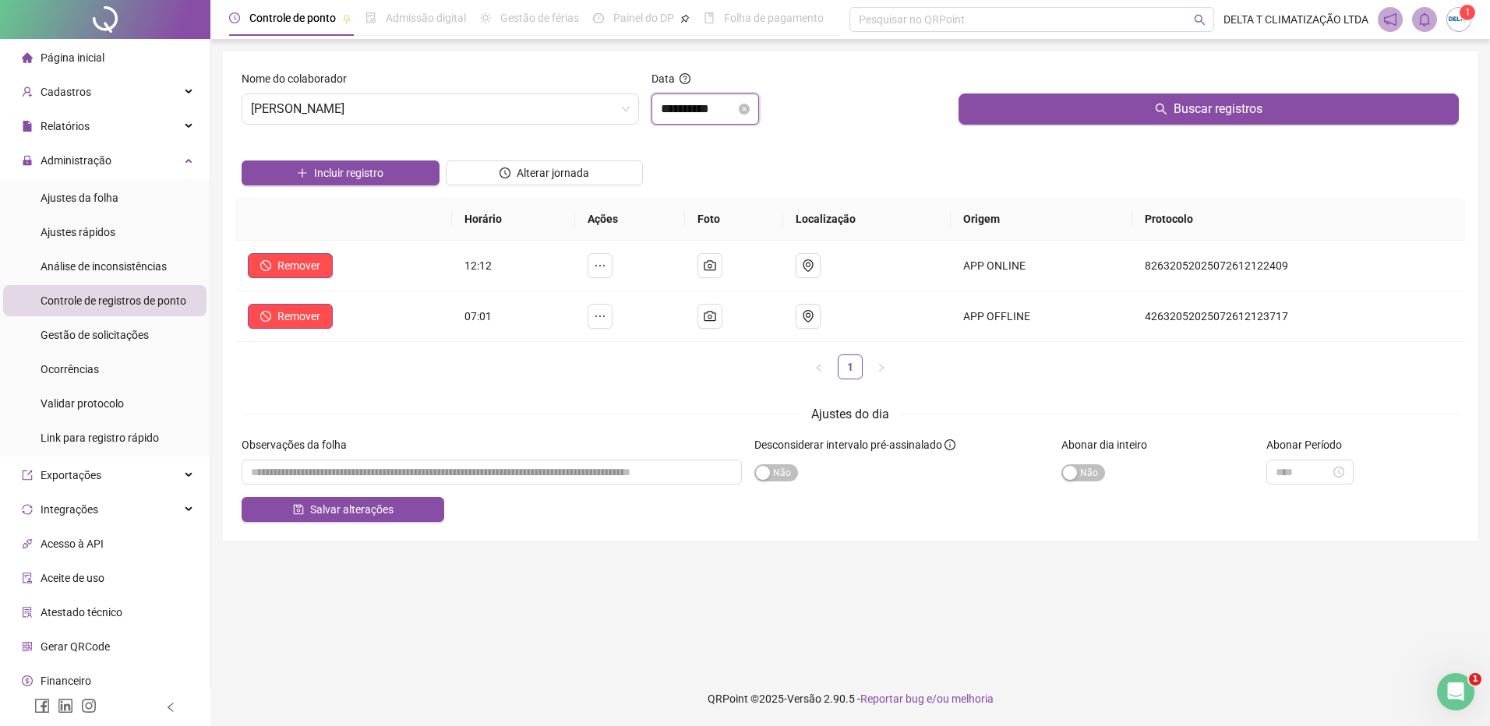
click at [716, 115] on input "**********" at bounding box center [698, 109] width 75 height 19
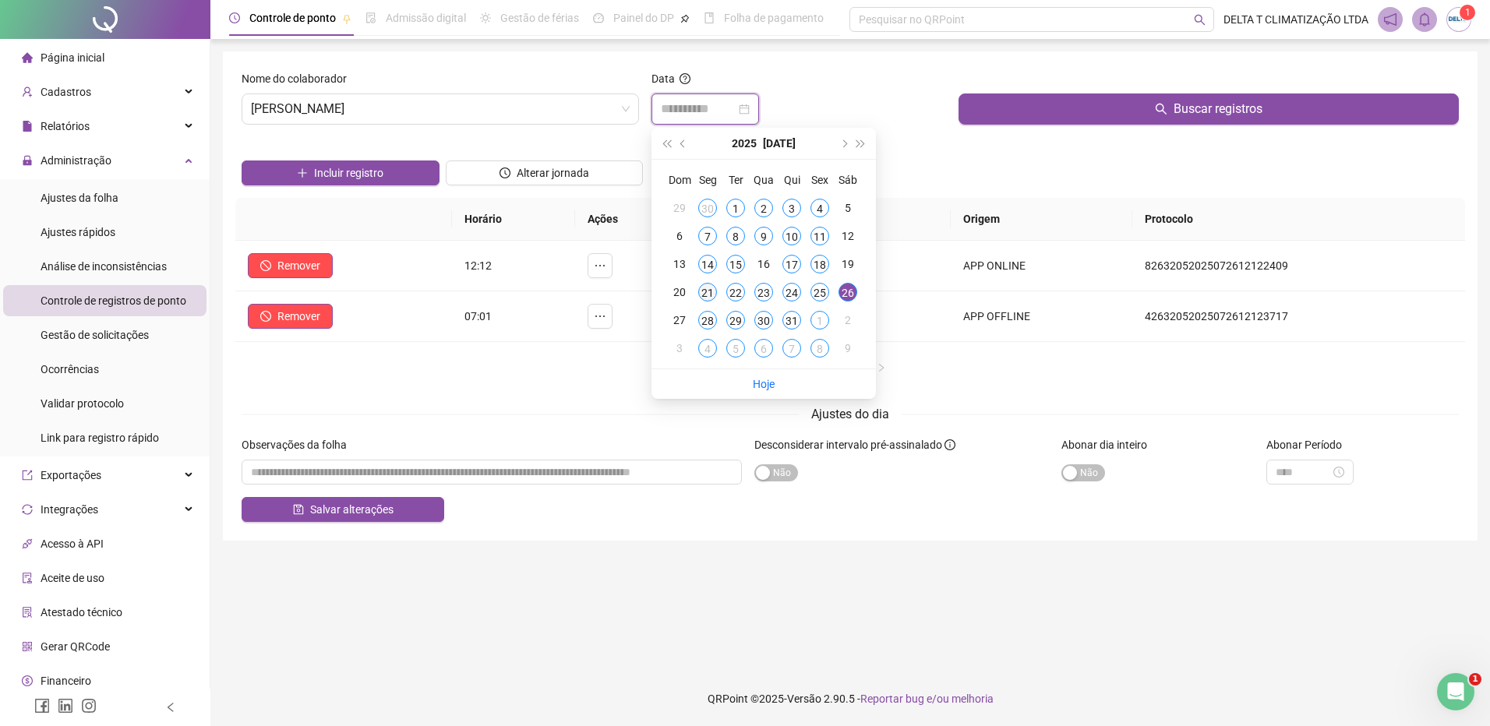
type input "**********"
click at [711, 295] on div "21" at bounding box center [707, 292] width 19 height 19
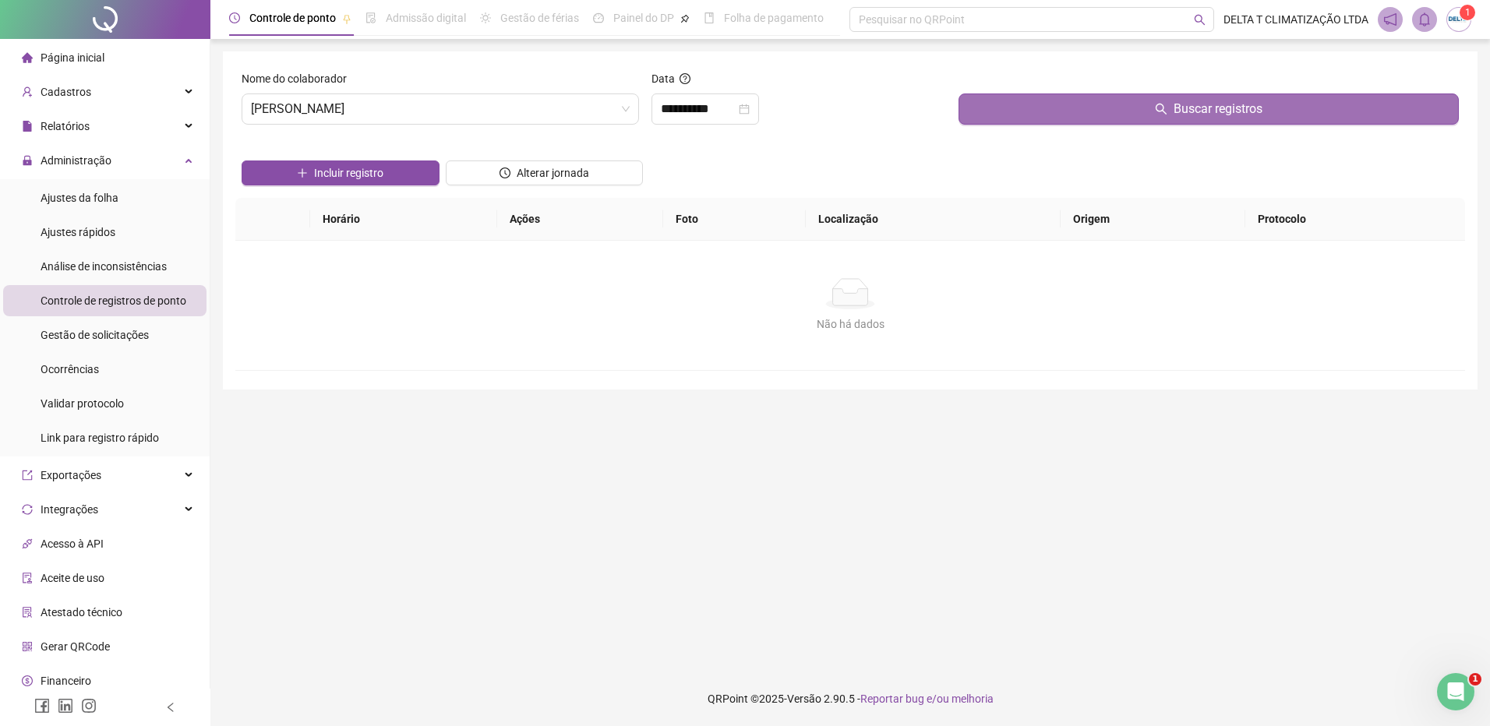
click at [1029, 104] on button "Buscar registros" at bounding box center [1208, 109] width 500 height 31
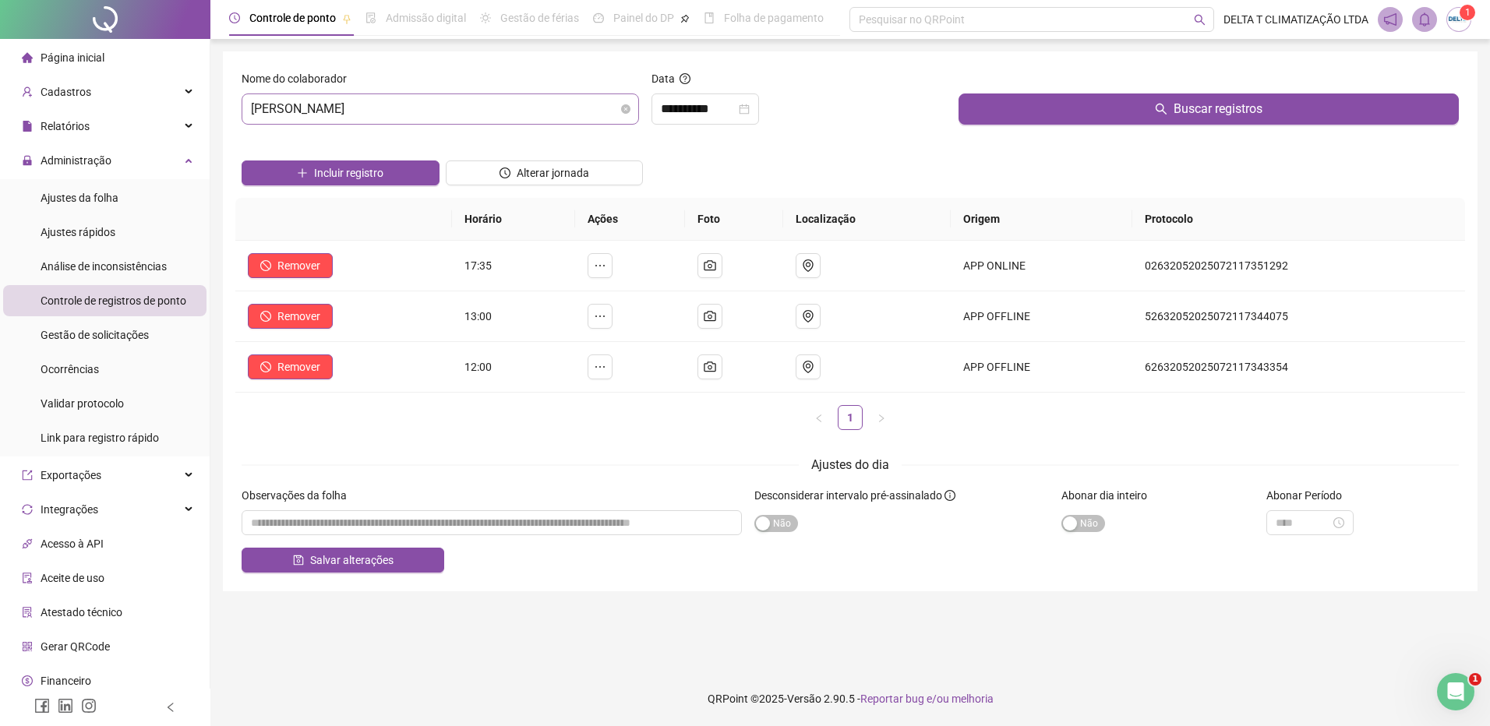
click at [426, 119] on span "[PERSON_NAME]" at bounding box center [440, 109] width 379 height 30
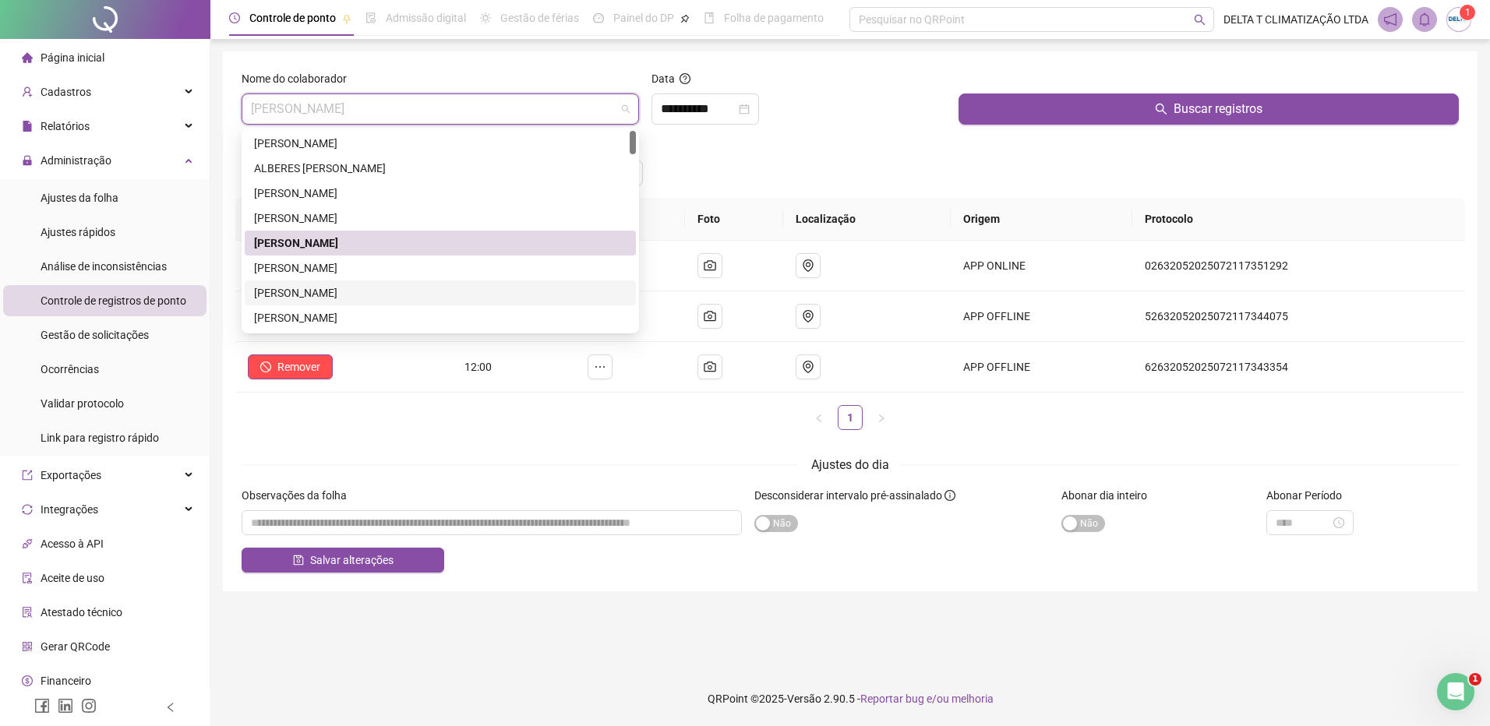
click at [404, 297] on div "[PERSON_NAME]" at bounding box center [440, 292] width 372 height 17
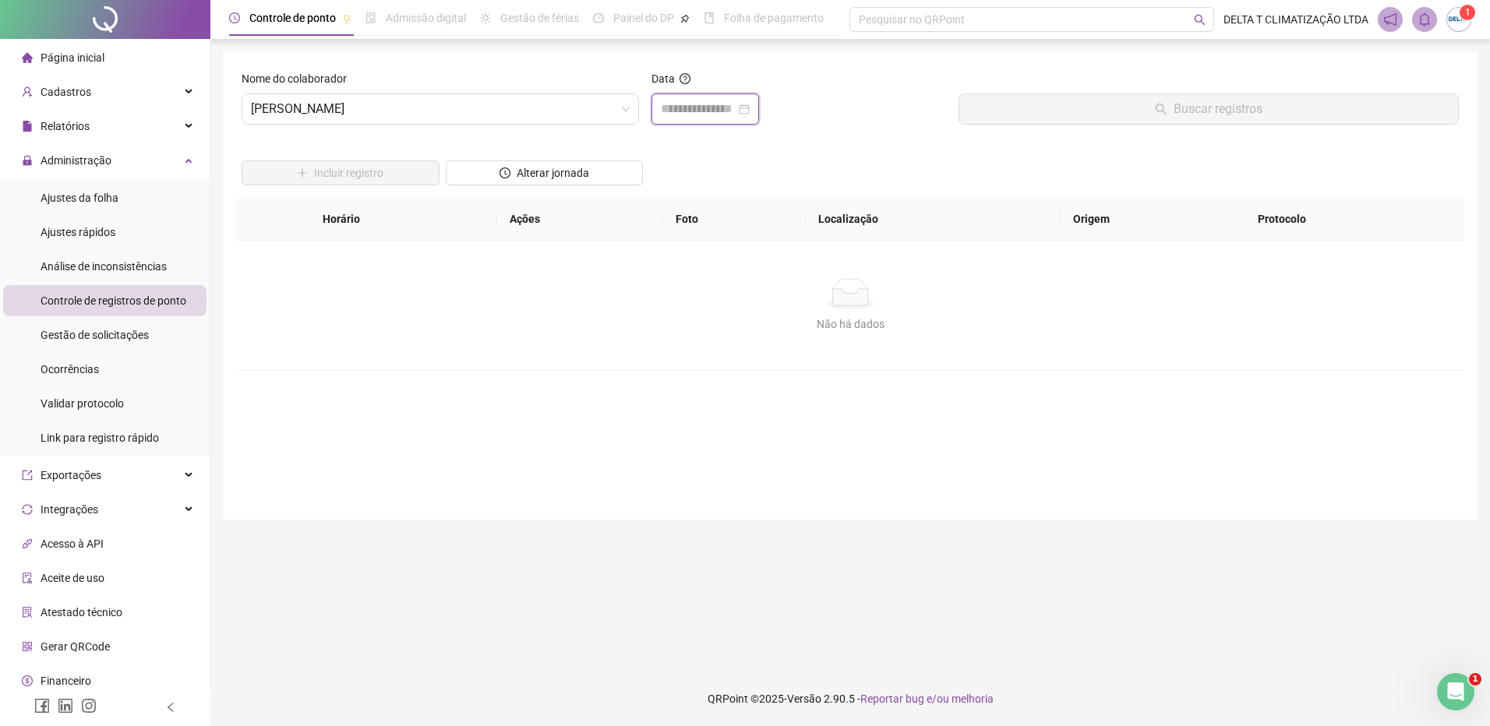
click at [685, 111] on input at bounding box center [698, 109] width 75 height 19
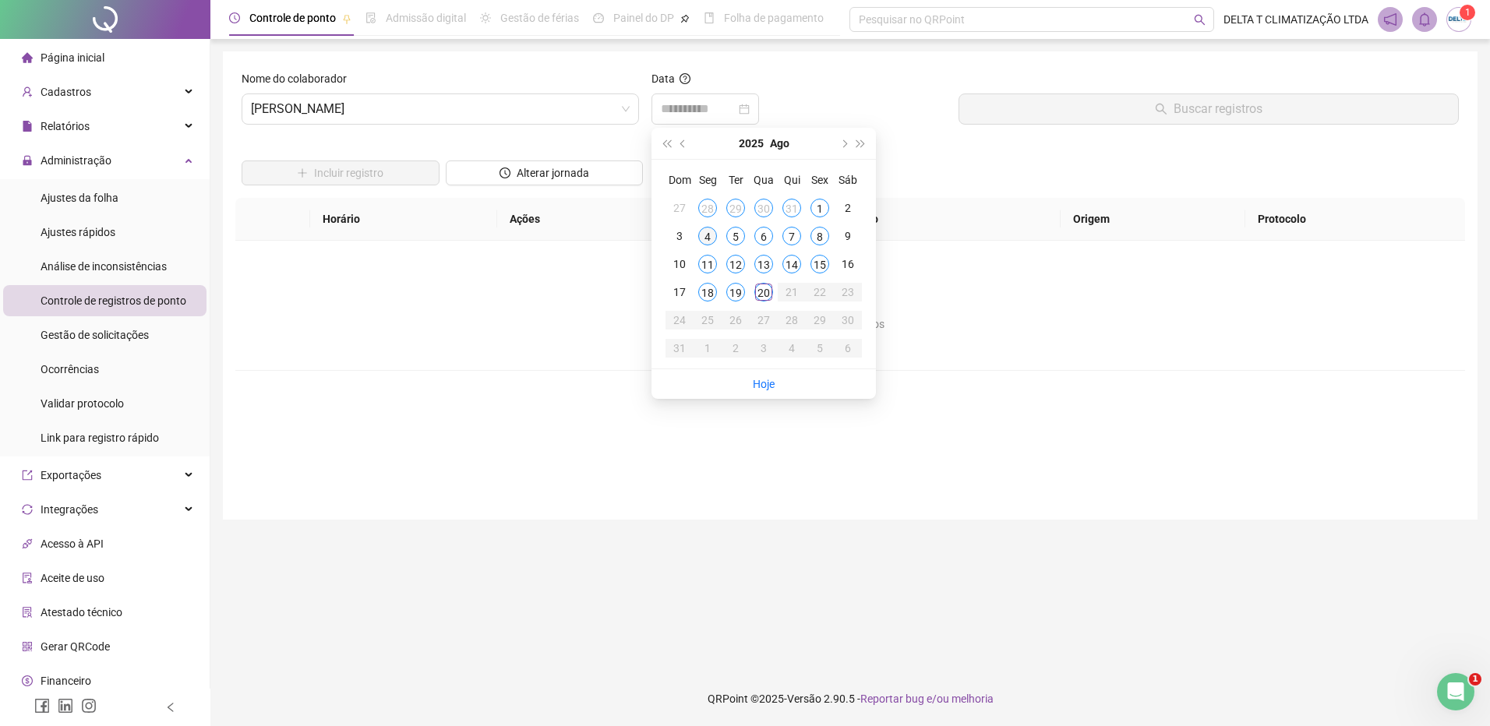
click at [706, 231] on div "4" at bounding box center [707, 236] width 19 height 19
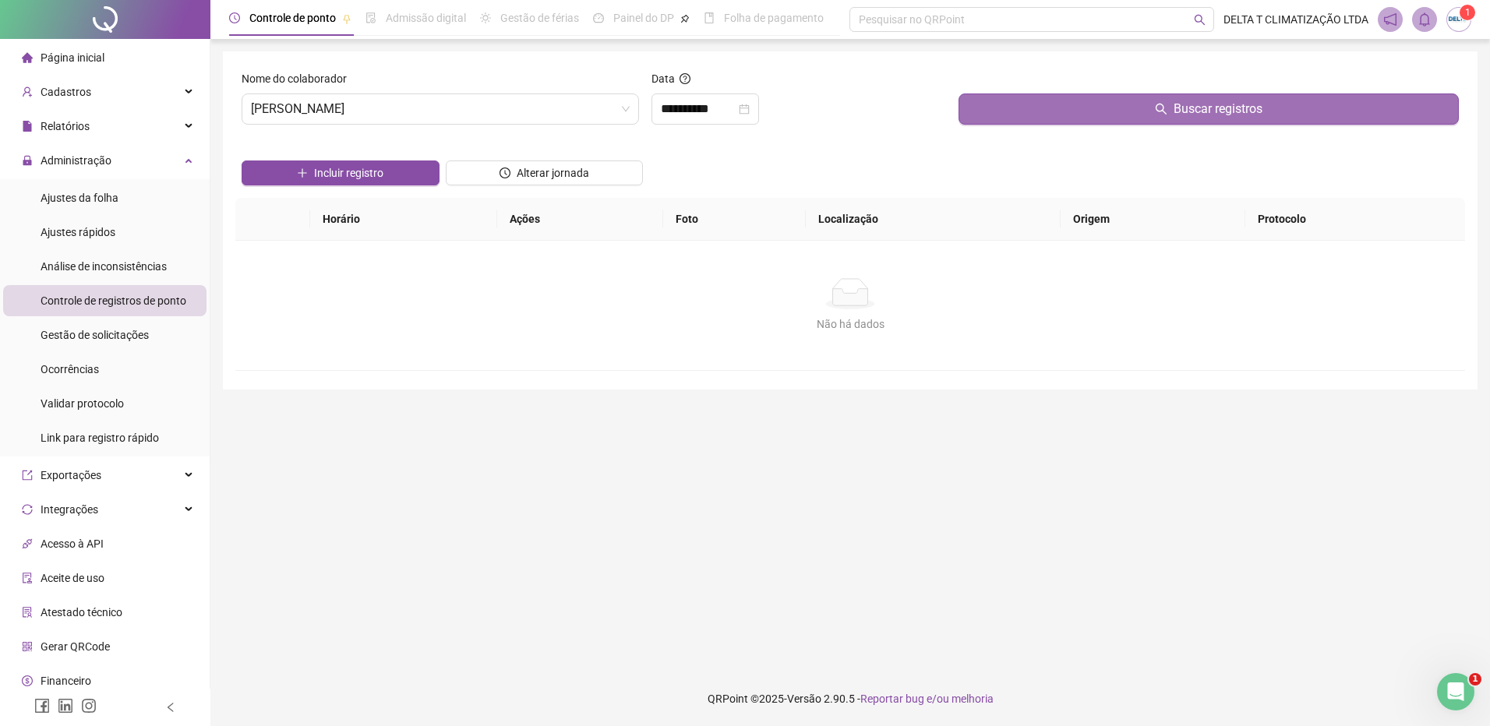
click at [988, 104] on button "Buscar registros" at bounding box center [1208, 109] width 500 height 31
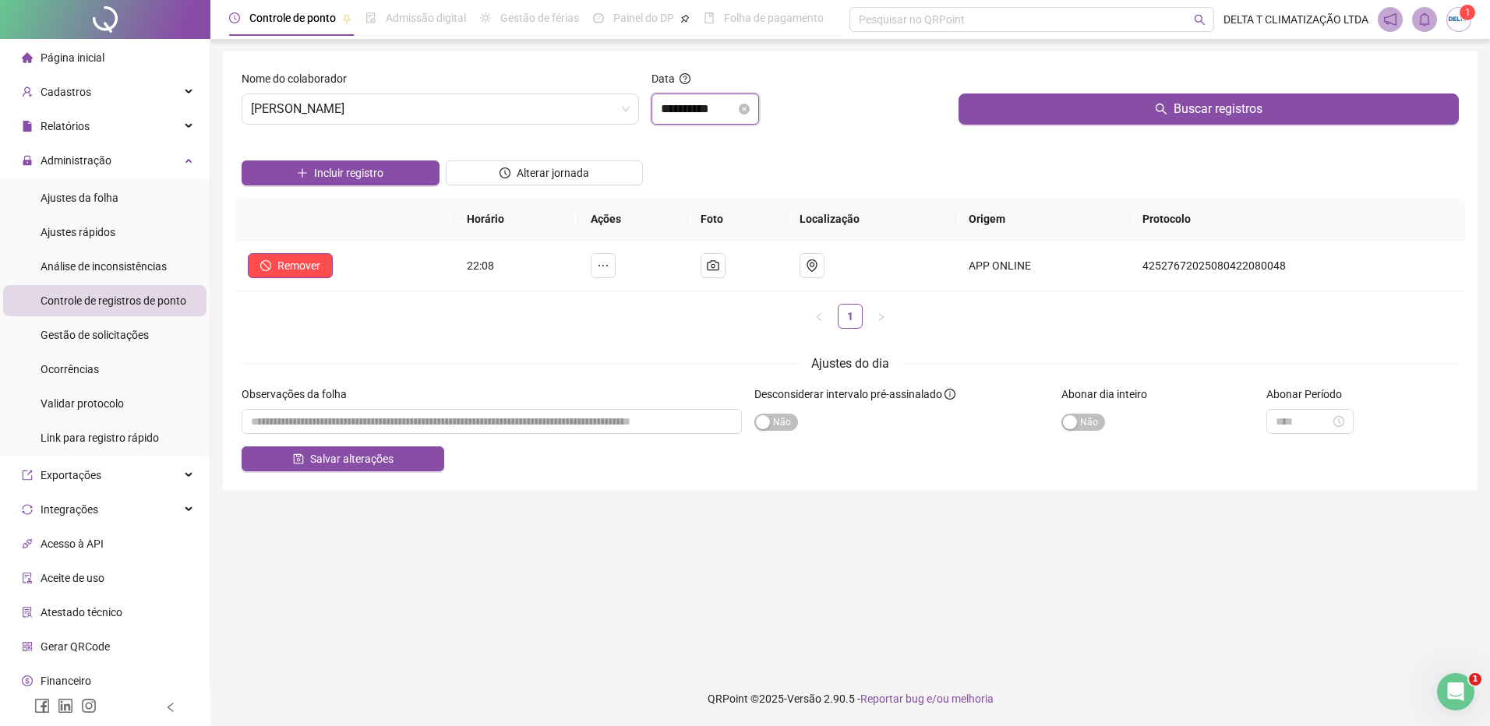
click at [692, 106] on input "**********" at bounding box center [698, 109] width 75 height 19
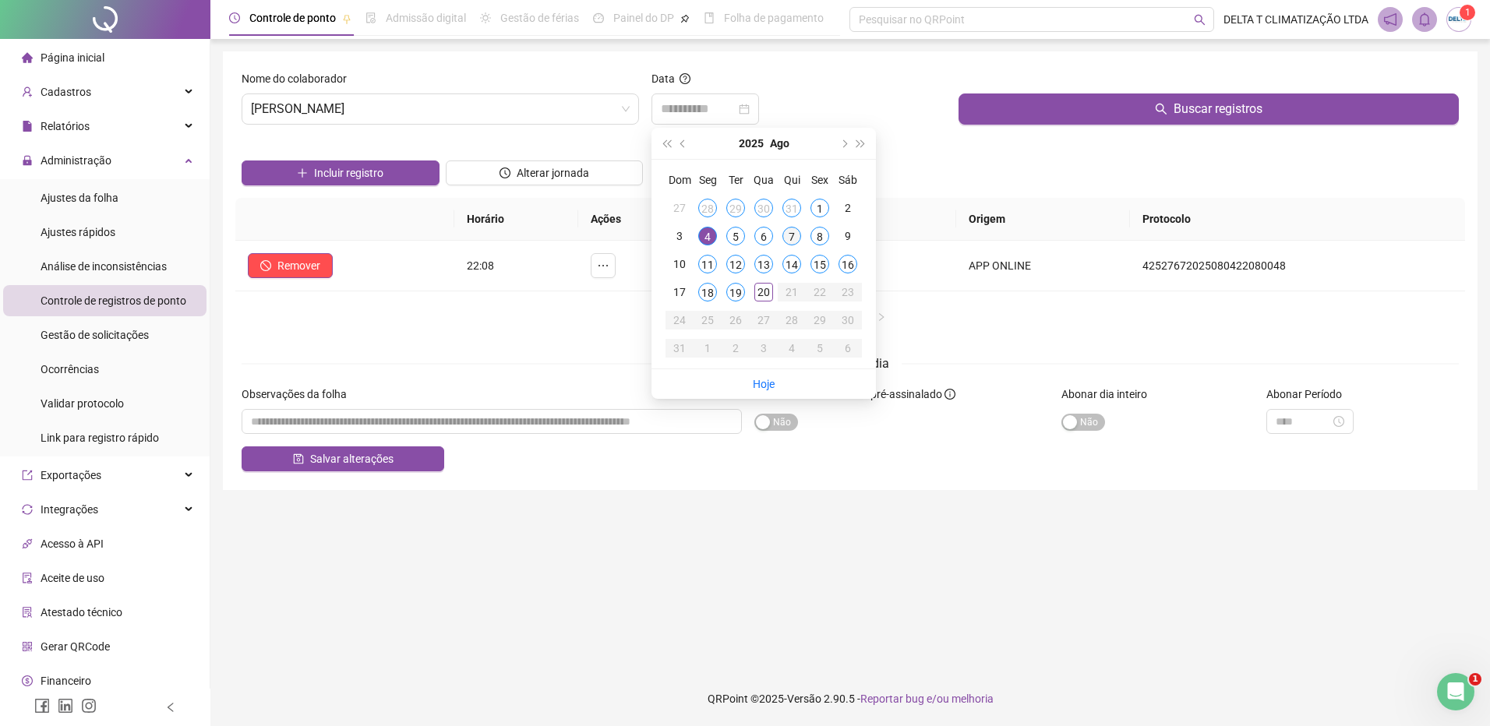
click at [791, 228] on div "7" at bounding box center [791, 236] width 19 height 19
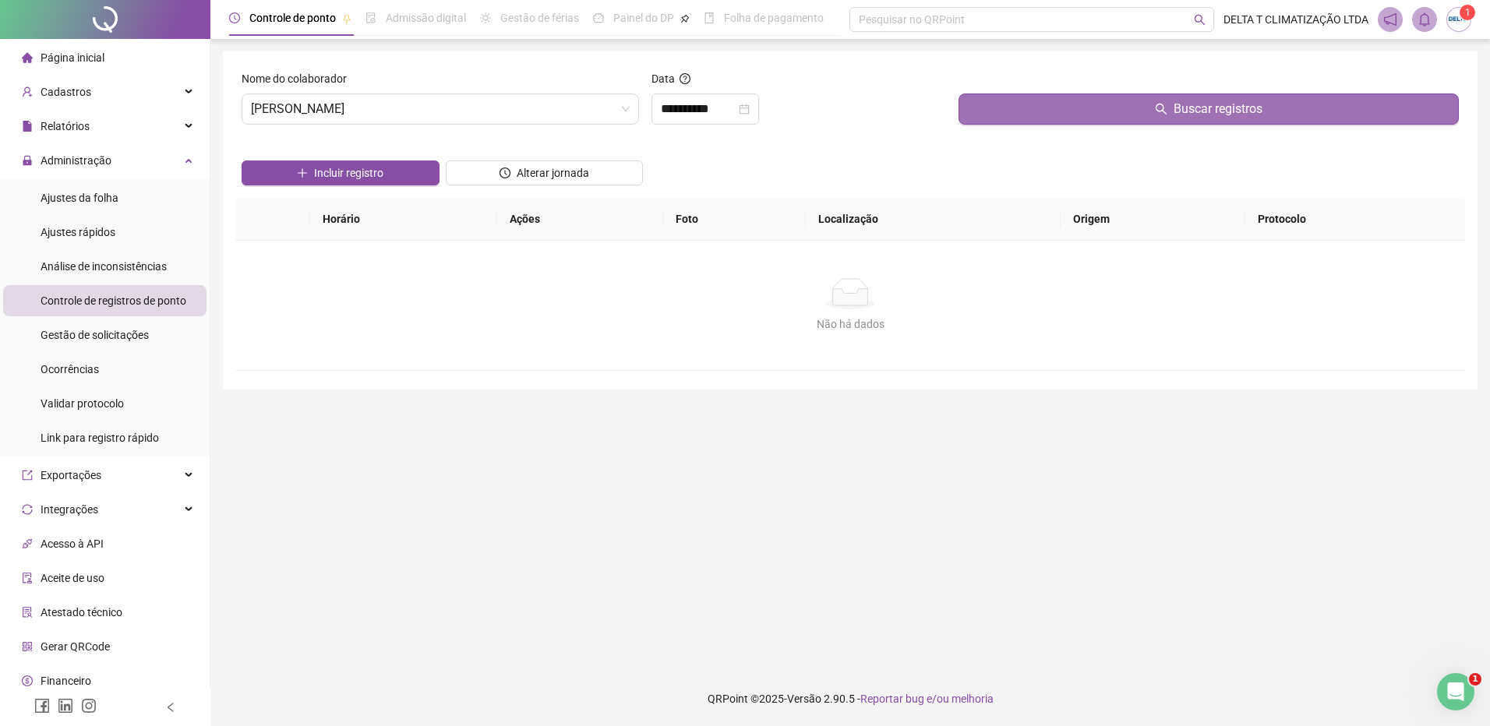
click at [1129, 104] on button "Buscar registros" at bounding box center [1208, 109] width 500 height 31
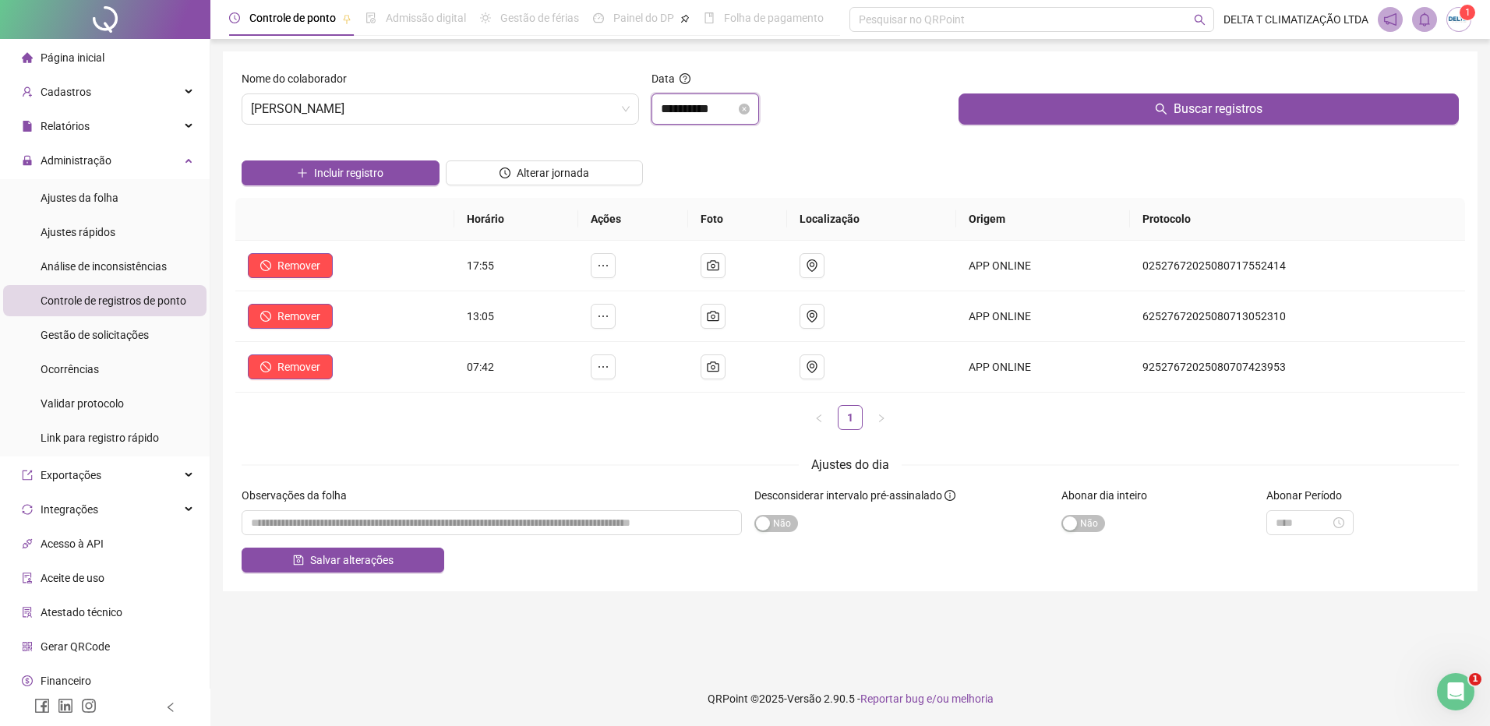
click at [718, 108] on input "**********" at bounding box center [698, 109] width 75 height 19
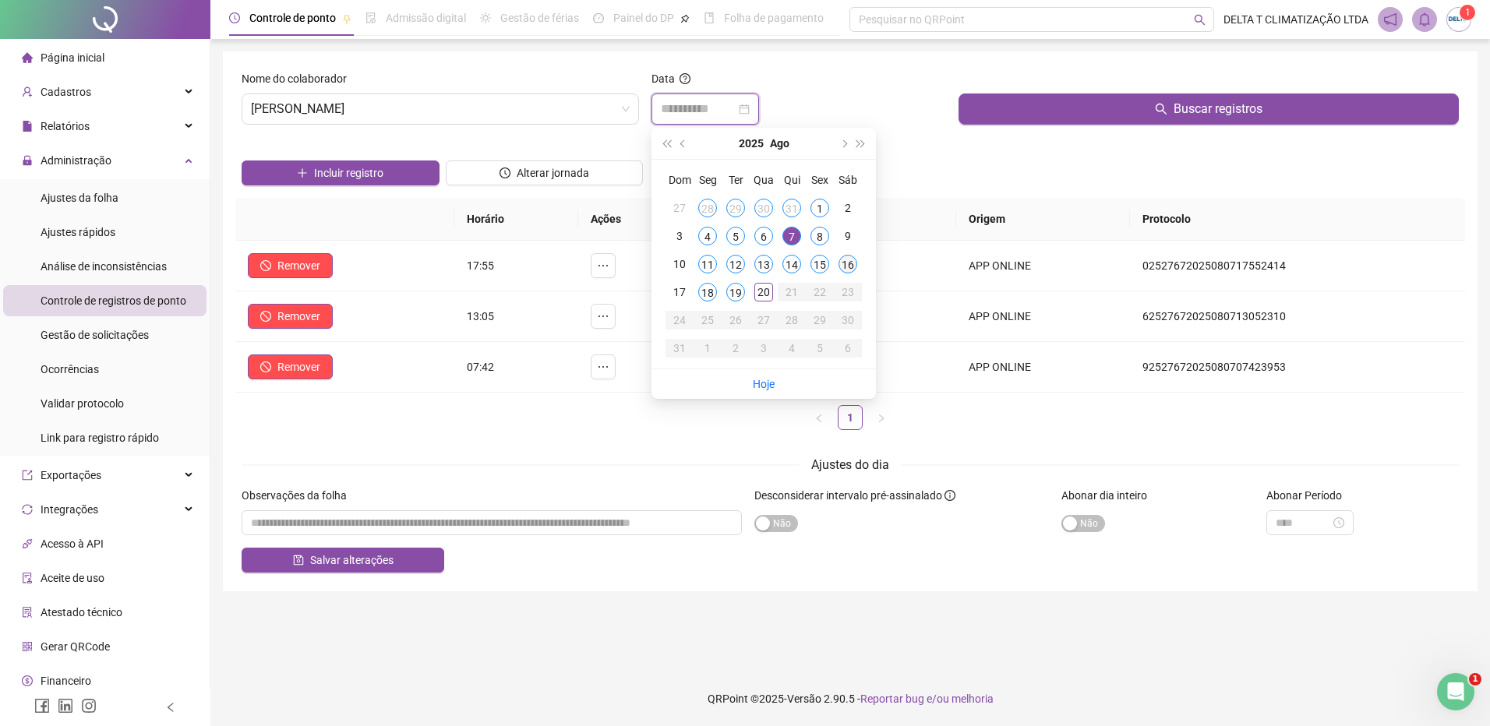
type input "**********"
click at [847, 261] on div "16" at bounding box center [847, 264] width 19 height 19
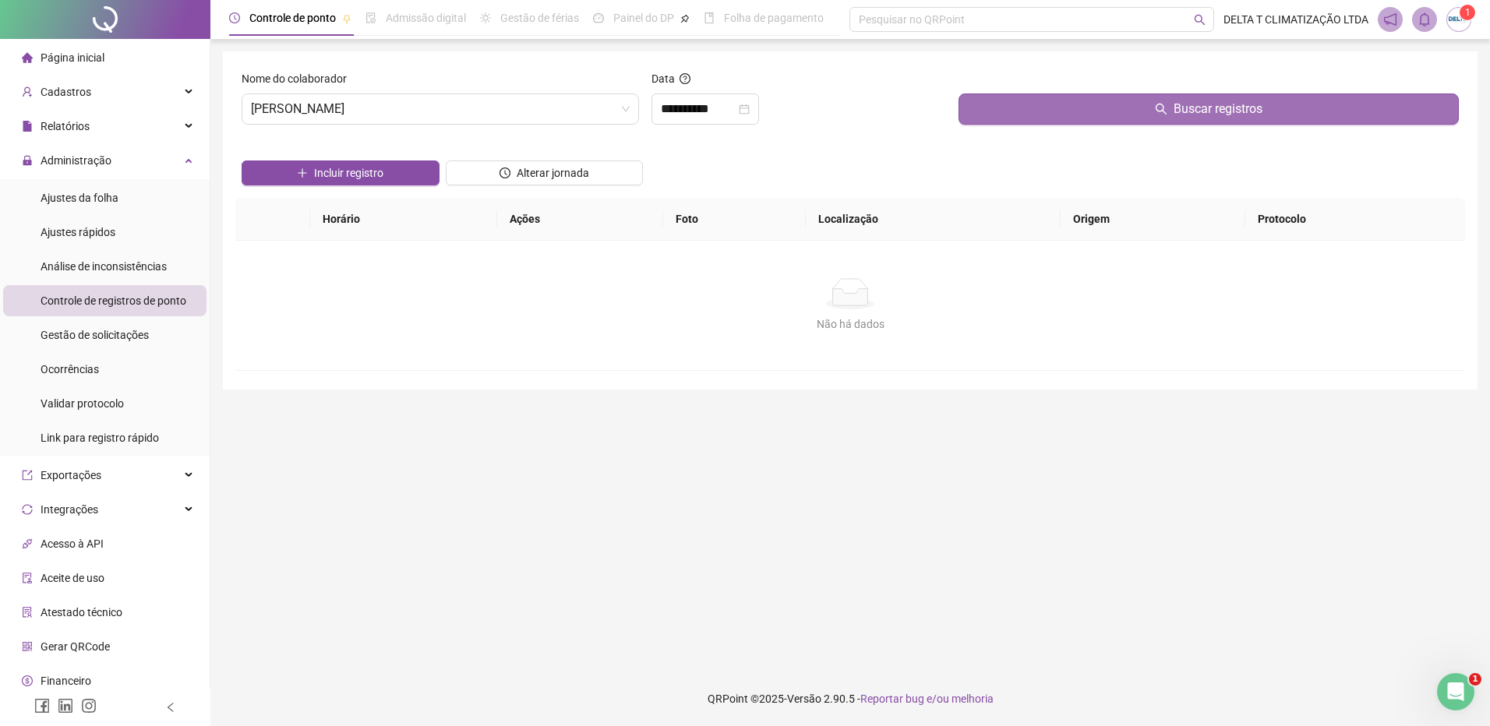
click at [997, 120] on button "Buscar registros" at bounding box center [1208, 109] width 500 height 31
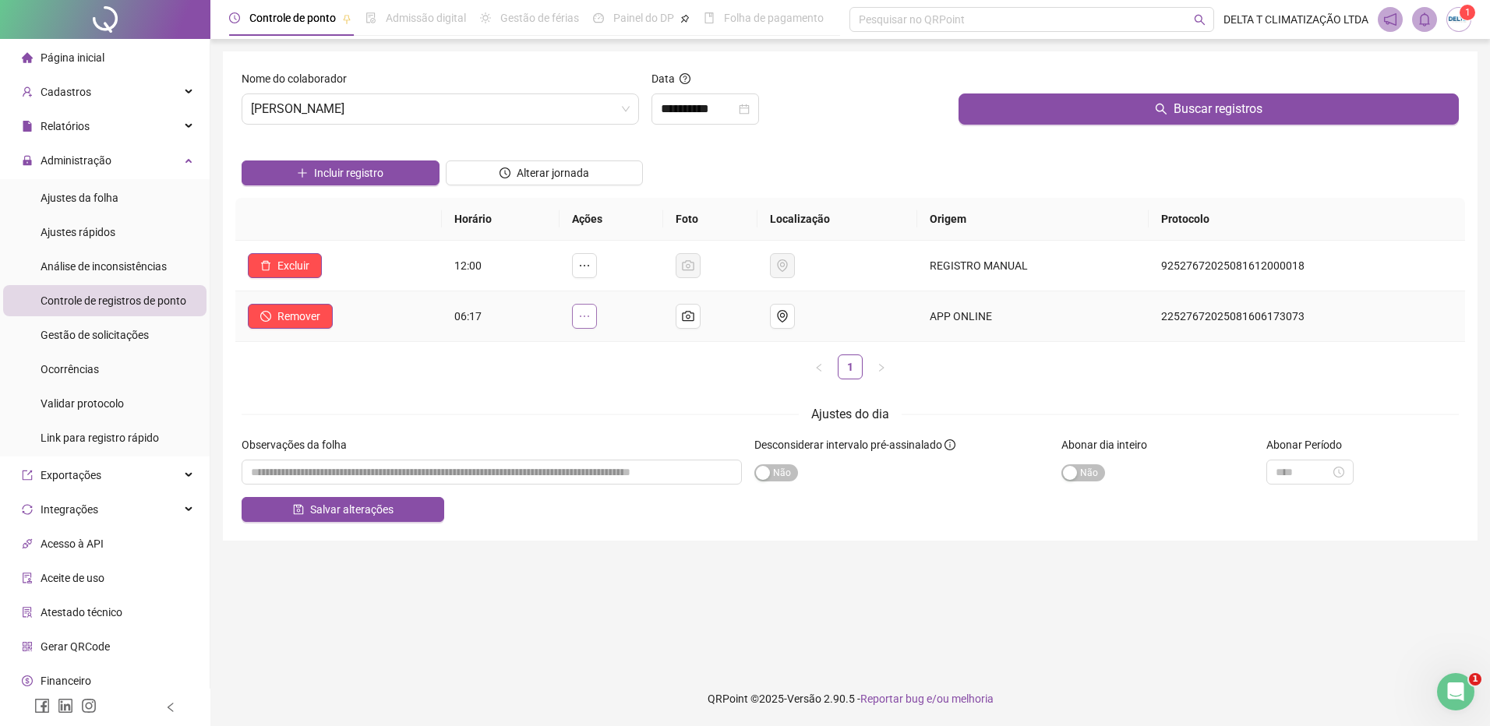
click at [587, 316] on icon "ellipsis" at bounding box center [584, 317] width 9 height 2
click at [508, 330] on span "Pertence à jornada atual" at bounding box center [475, 333] width 118 height 12
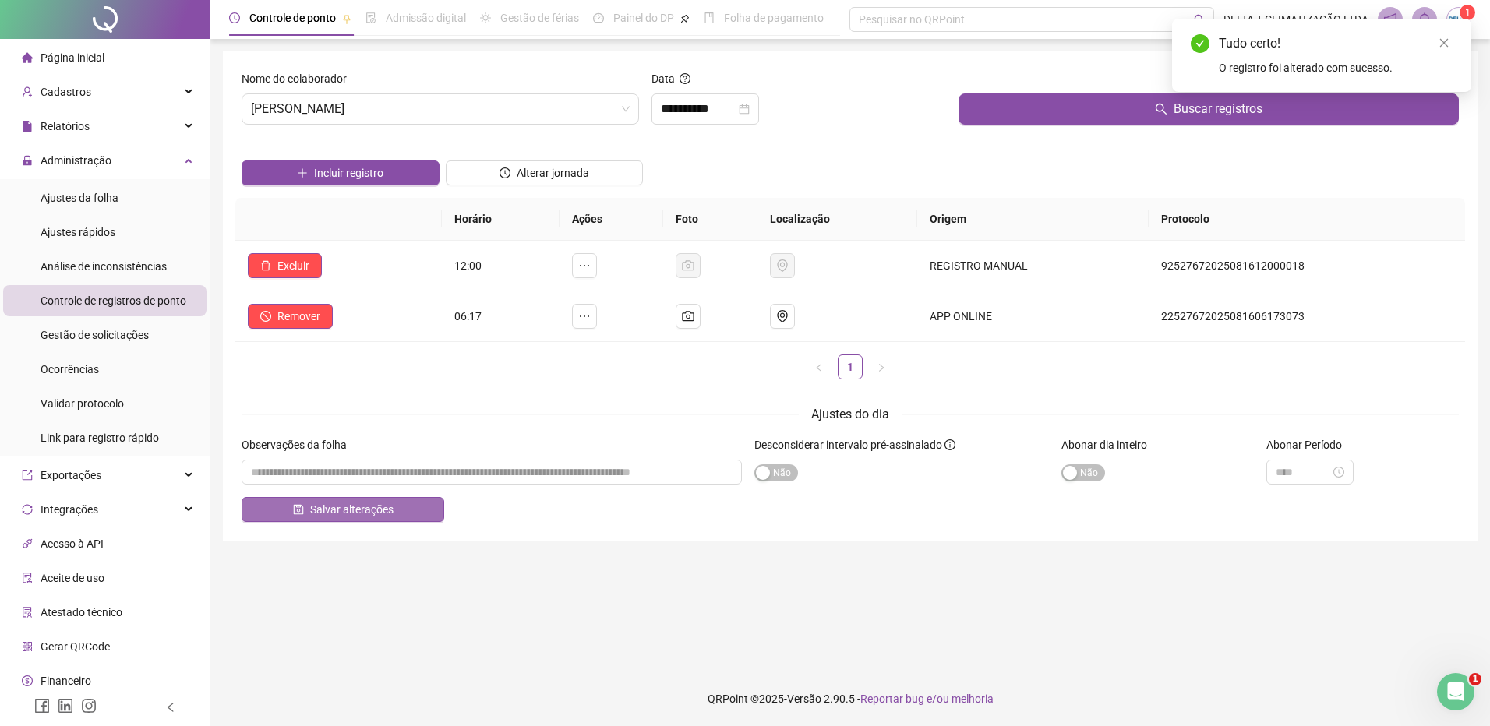
click at [403, 515] on button "Salvar alterações" at bounding box center [343, 509] width 203 height 25
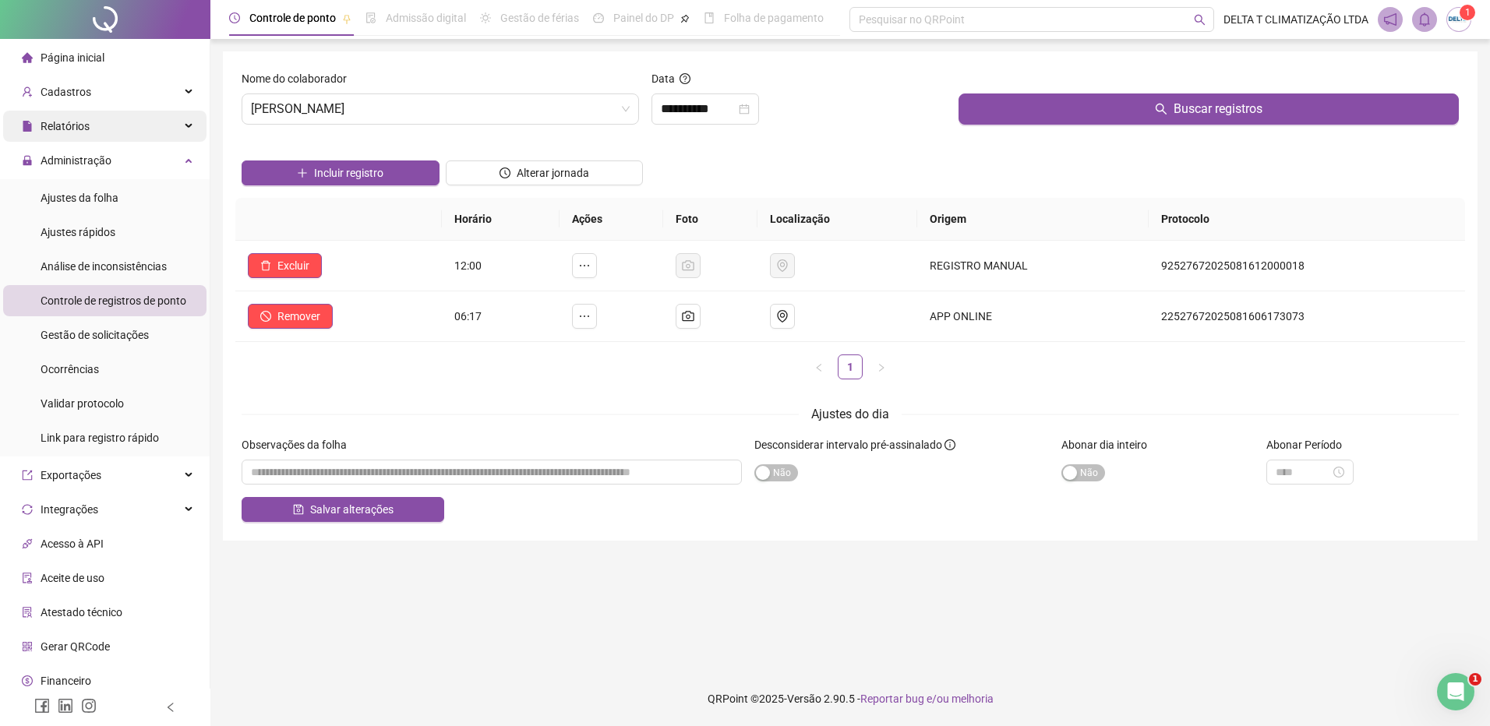
click at [137, 124] on div "Relatórios" at bounding box center [104, 126] width 203 height 31
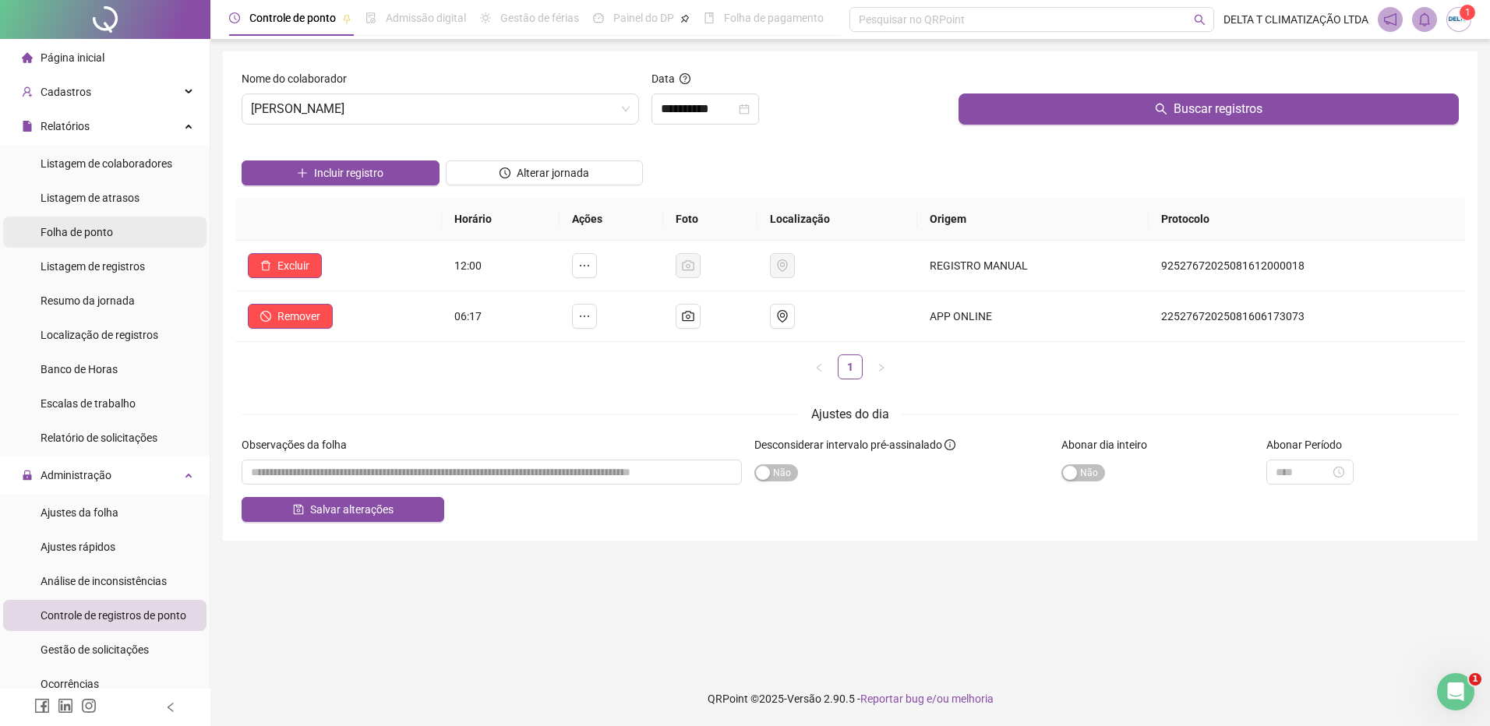
click at [115, 236] on li "Folha de ponto" at bounding box center [104, 232] width 203 height 31
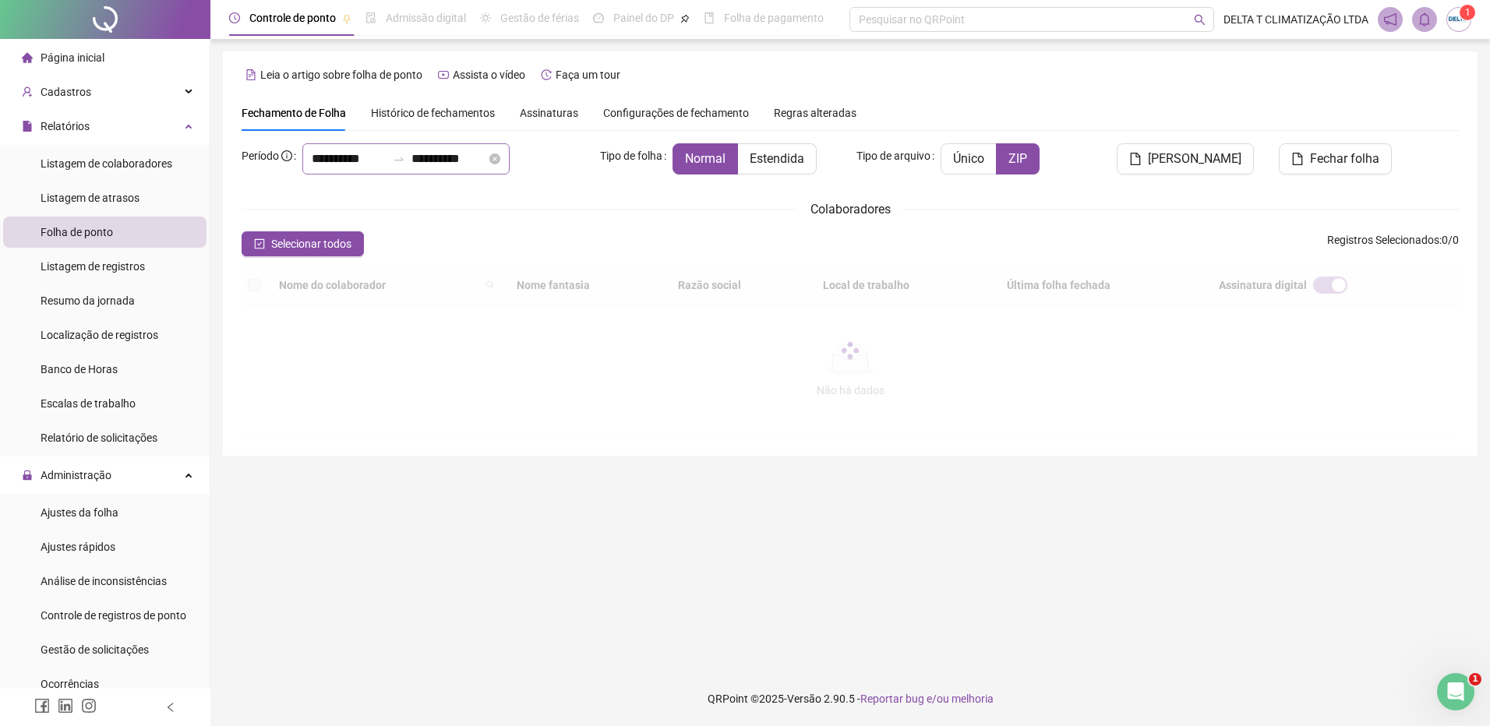
type input "**********"
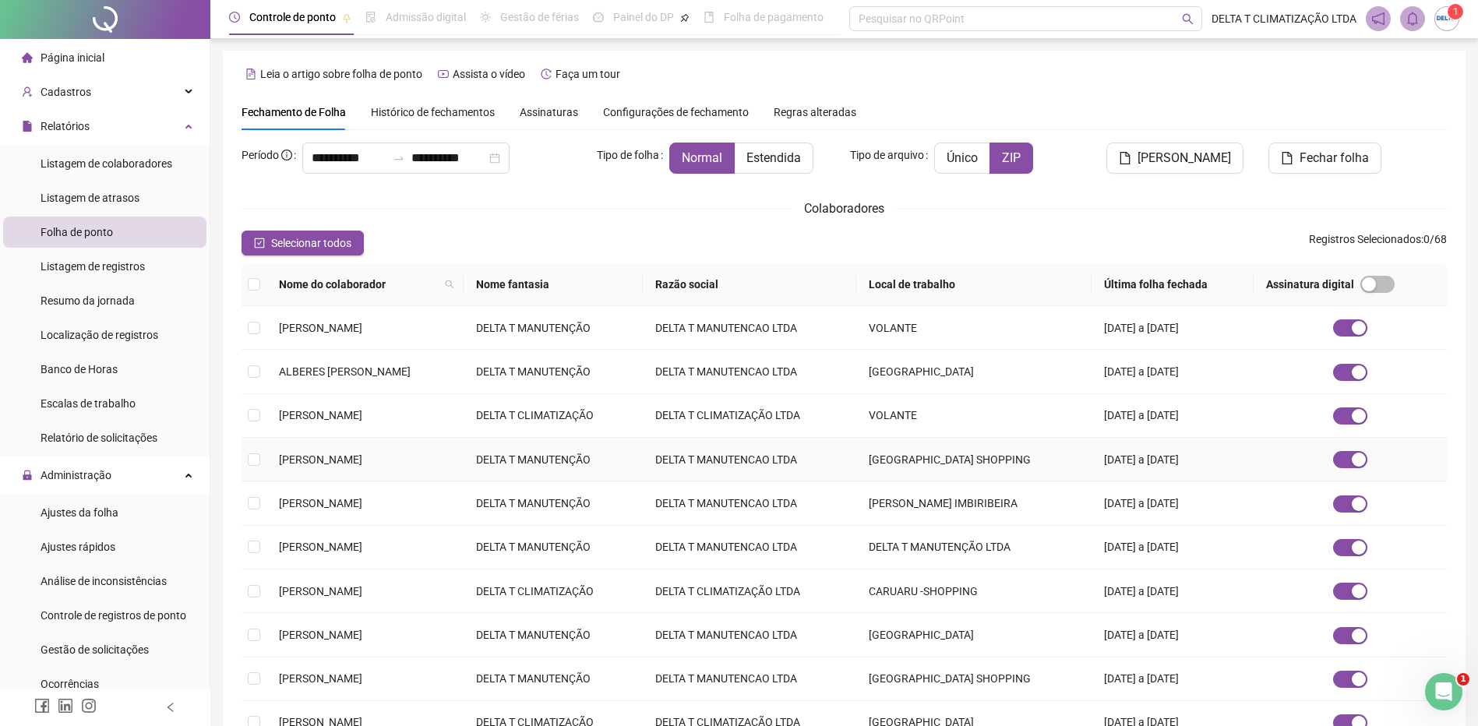
scroll to position [157, 0]
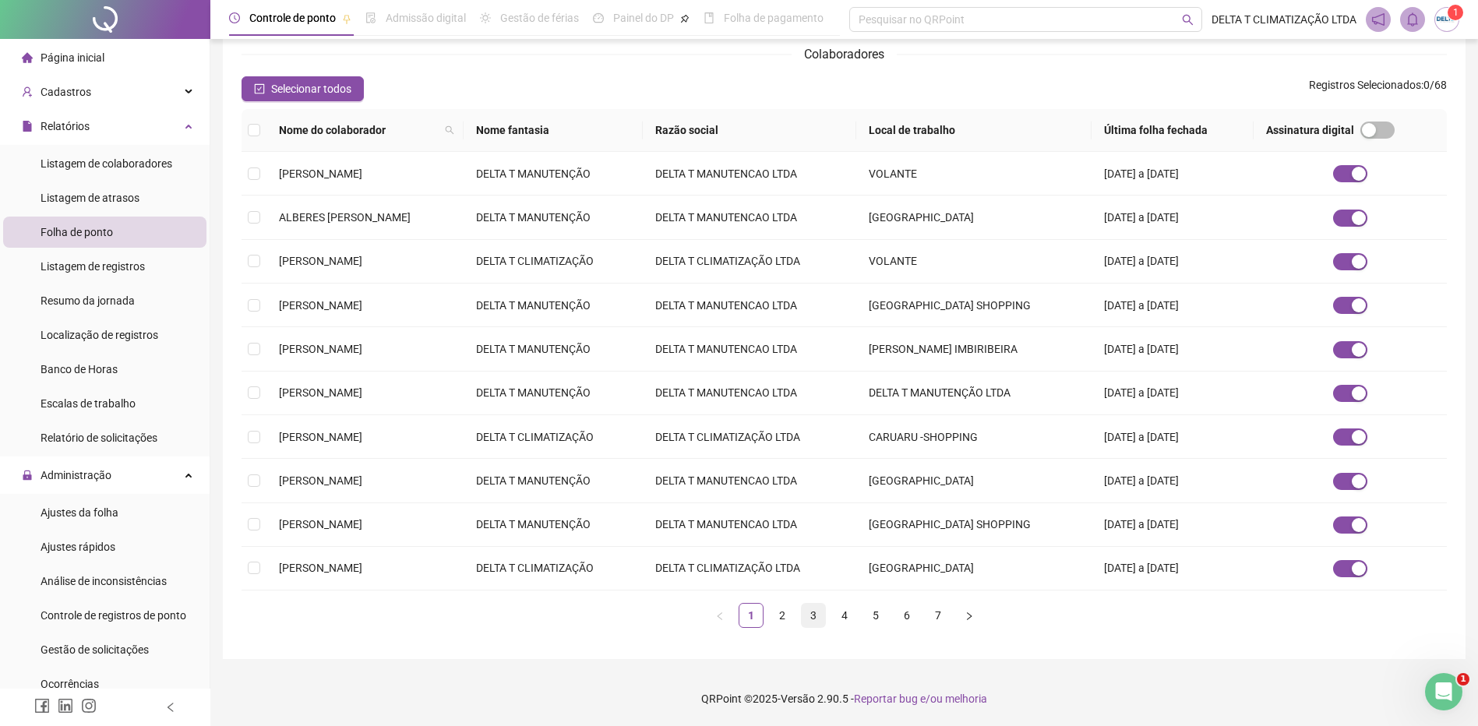
click at [820, 557] on link "3" at bounding box center [813, 615] width 23 height 23
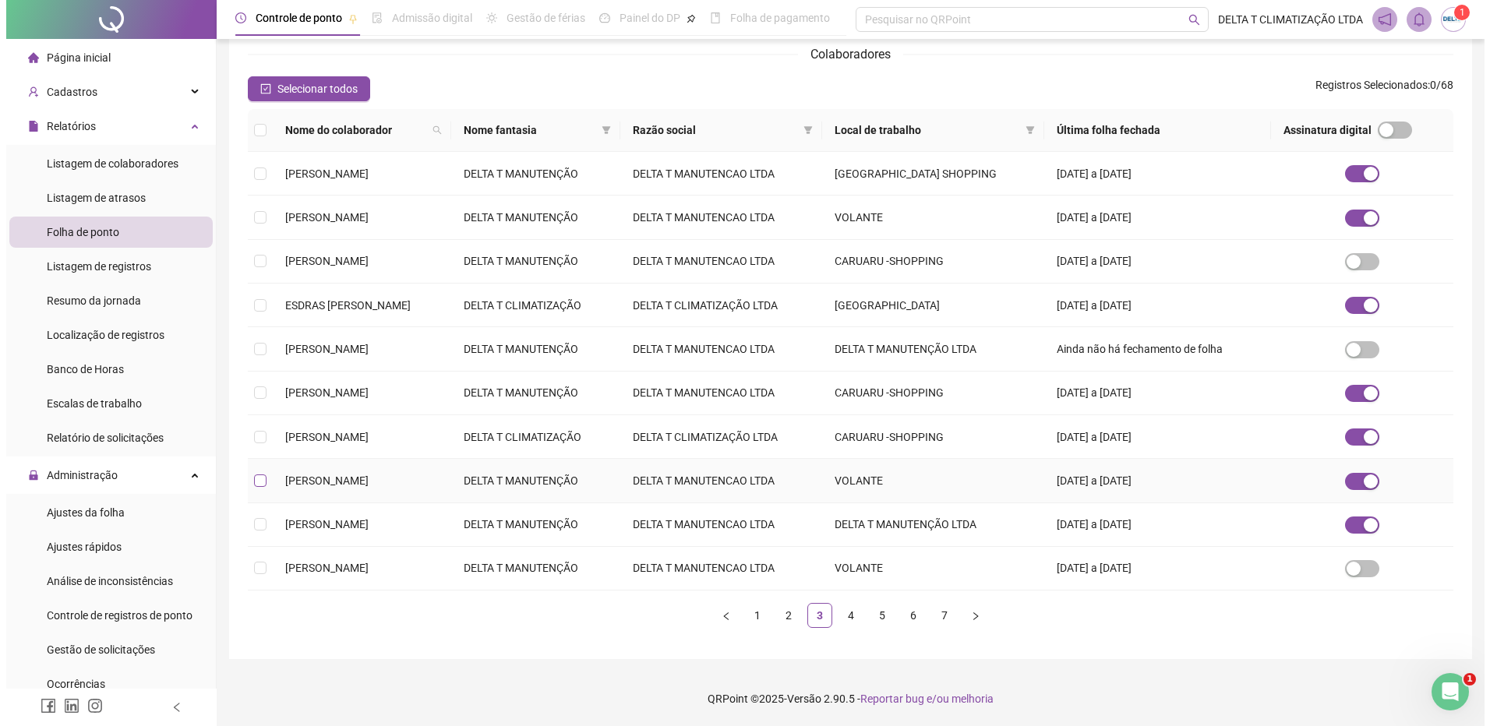
scroll to position [0, 0]
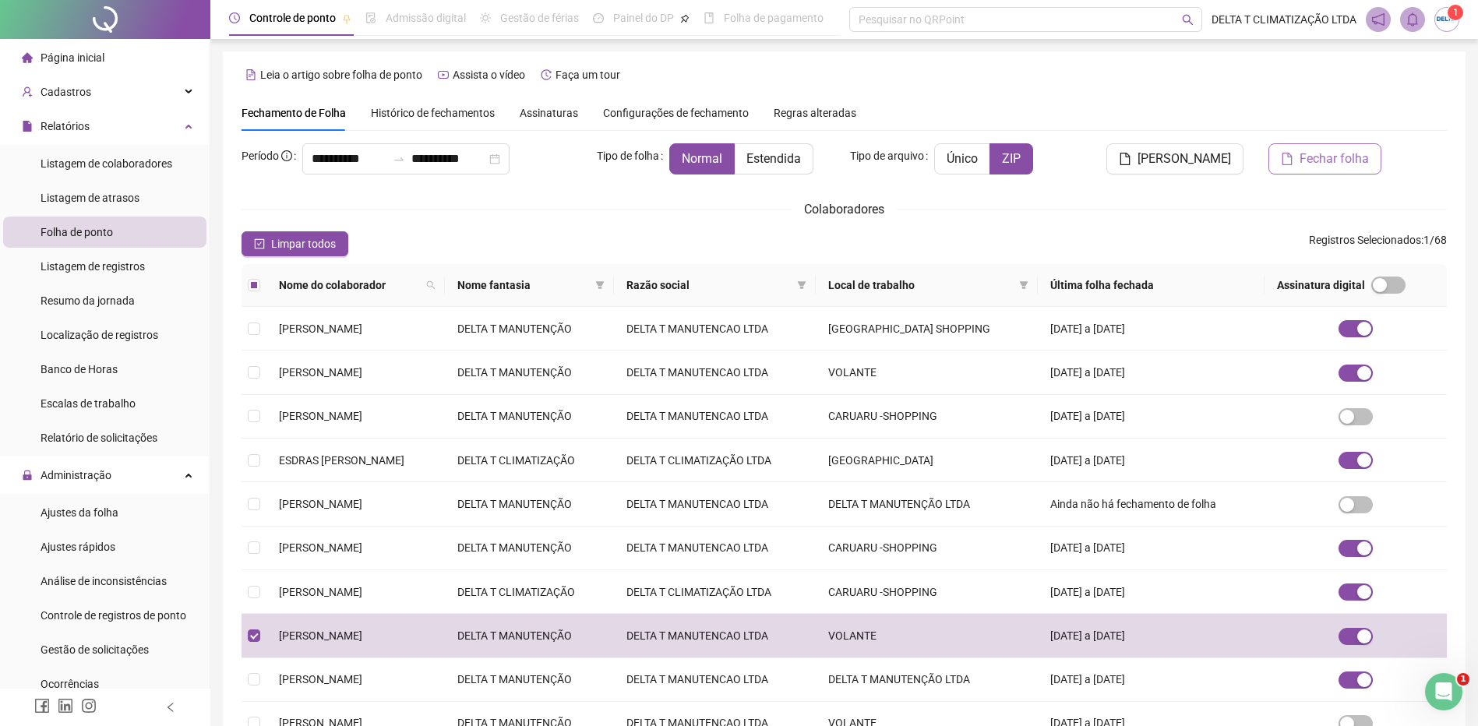
click at [1190, 157] on span "Fechar folha" at bounding box center [1334, 159] width 69 height 19
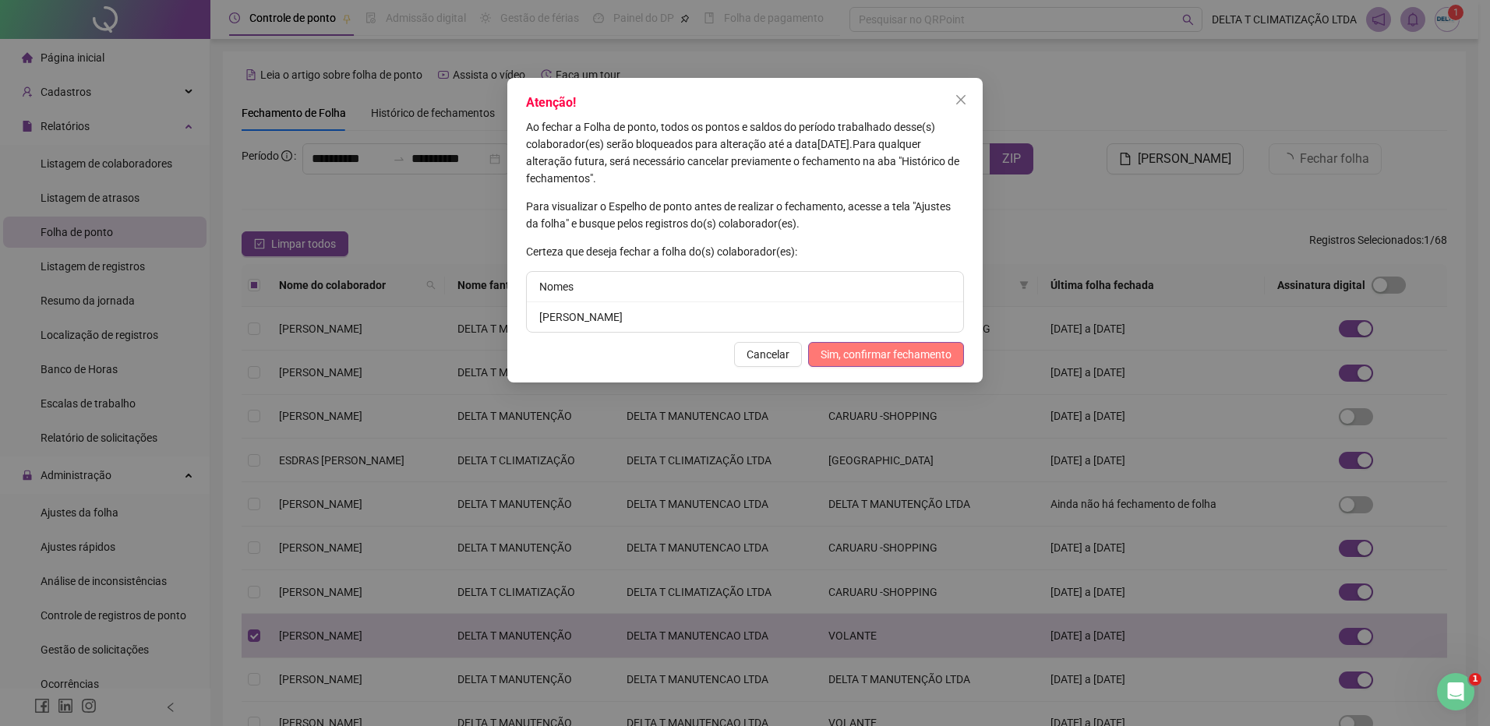
click at [858, 362] on span "Sim, confirmar fechamento" at bounding box center [885, 354] width 131 height 17
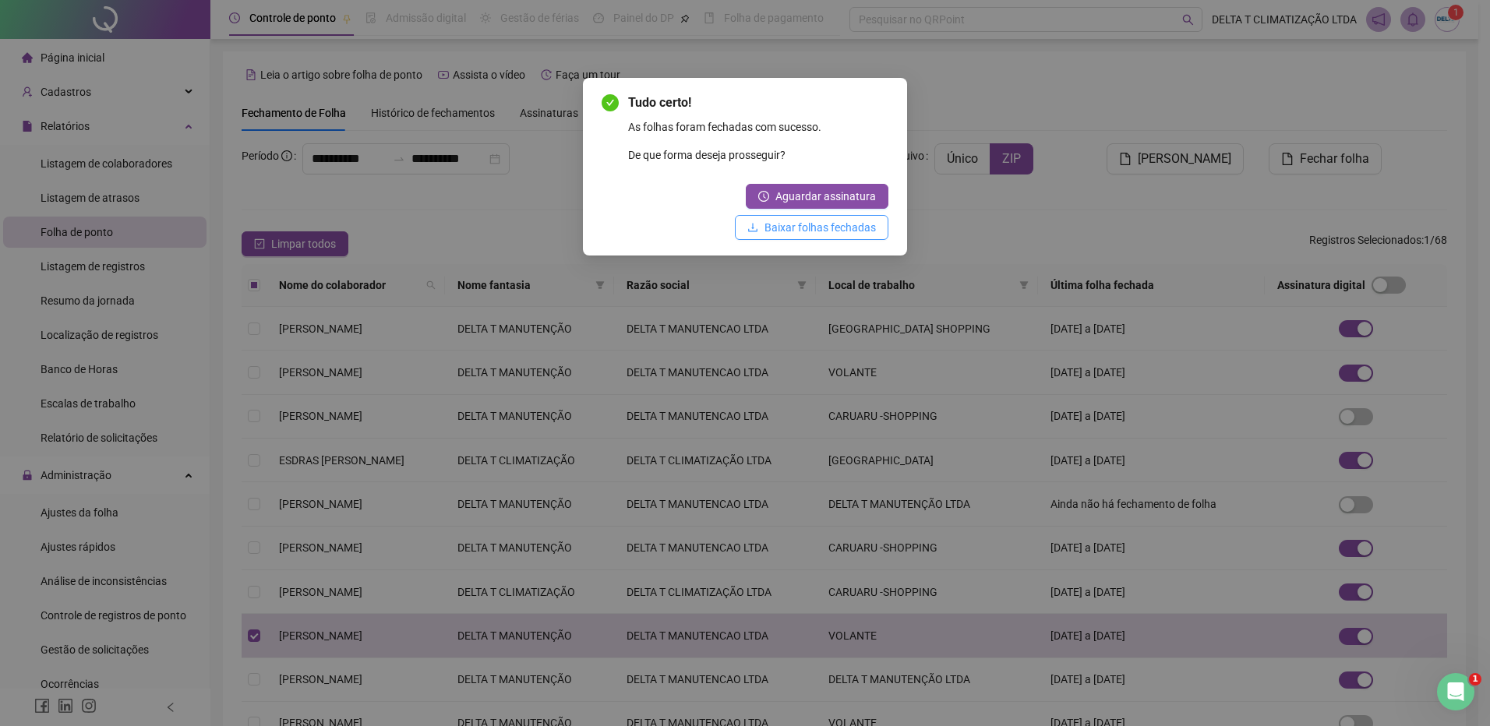
click at [851, 220] on span "Baixar folhas fechadas" at bounding box center [819, 227] width 111 height 17
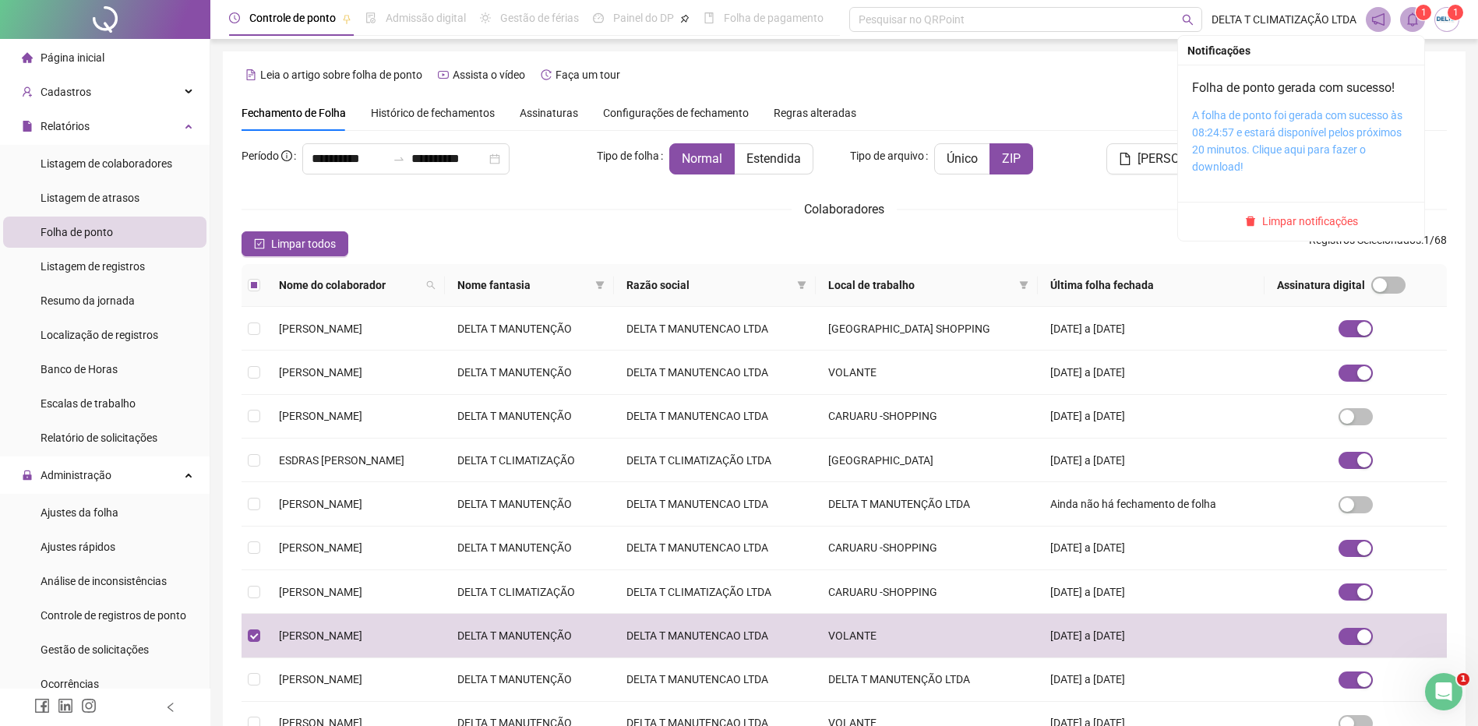
click at [1190, 114] on link "A folha de ponto foi gerada com sucesso às 08:24:57 e estará disponível pelos p…" at bounding box center [1297, 141] width 210 height 64
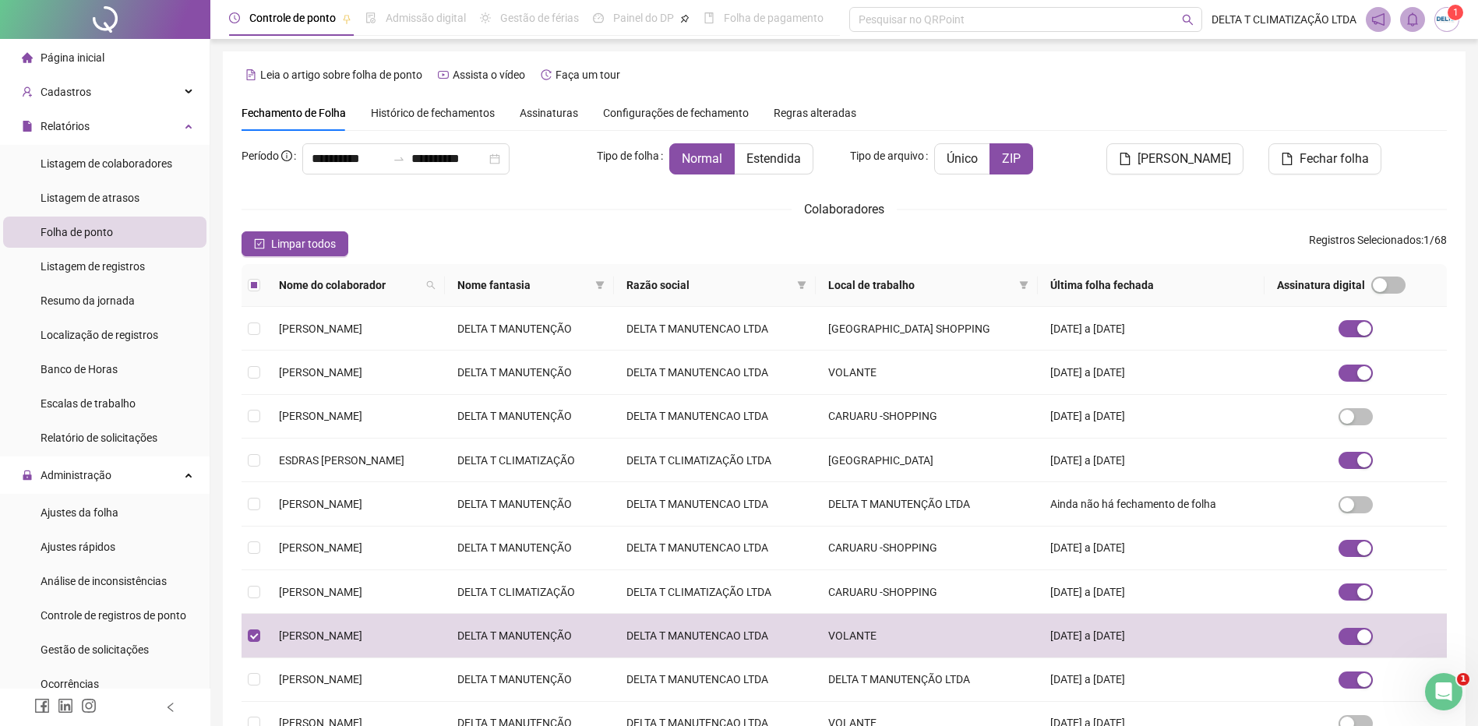
click at [238, 196] on div "**********" at bounding box center [844, 432] width 1243 height 763
click at [125, 520] on li "Ajustes da folha" at bounding box center [104, 512] width 203 height 31
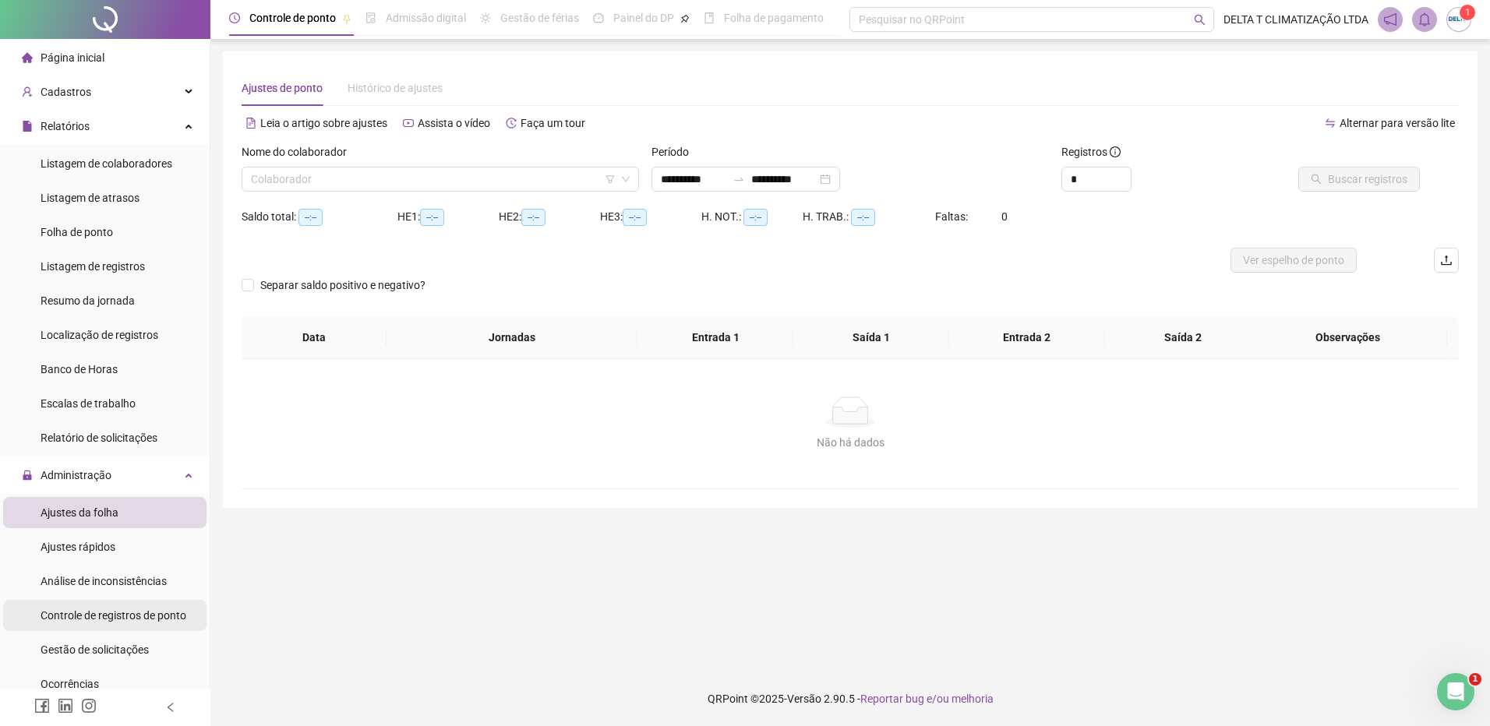
type input "**********"
click at [147, 557] on span "Controle de registros de ponto" at bounding box center [114, 615] width 146 height 12
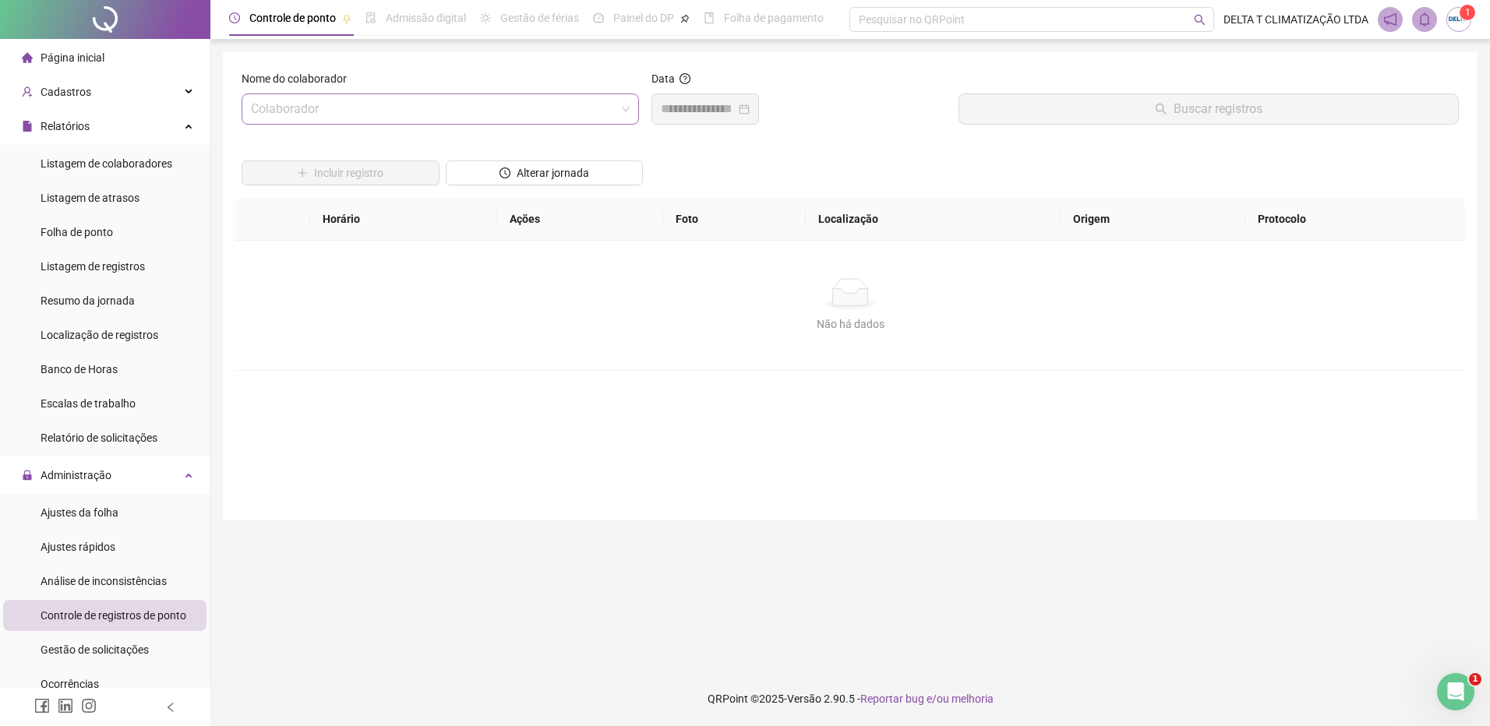
click at [413, 115] on input "search" at bounding box center [433, 109] width 365 height 30
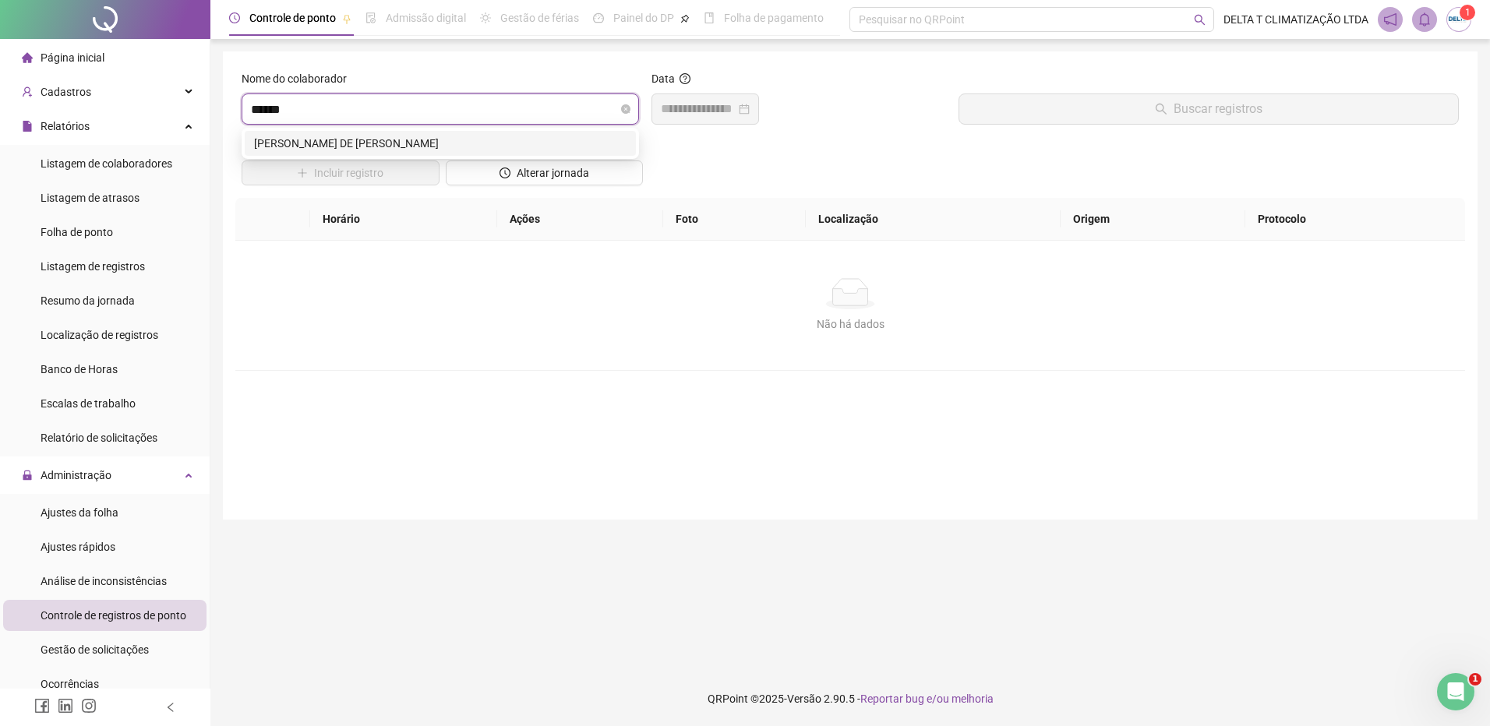
type input "*******"
click at [394, 148] on div "[PERSON_NAME] DE [PERSON_NAME]" at bounding box center [440, 143] width 372 height 17
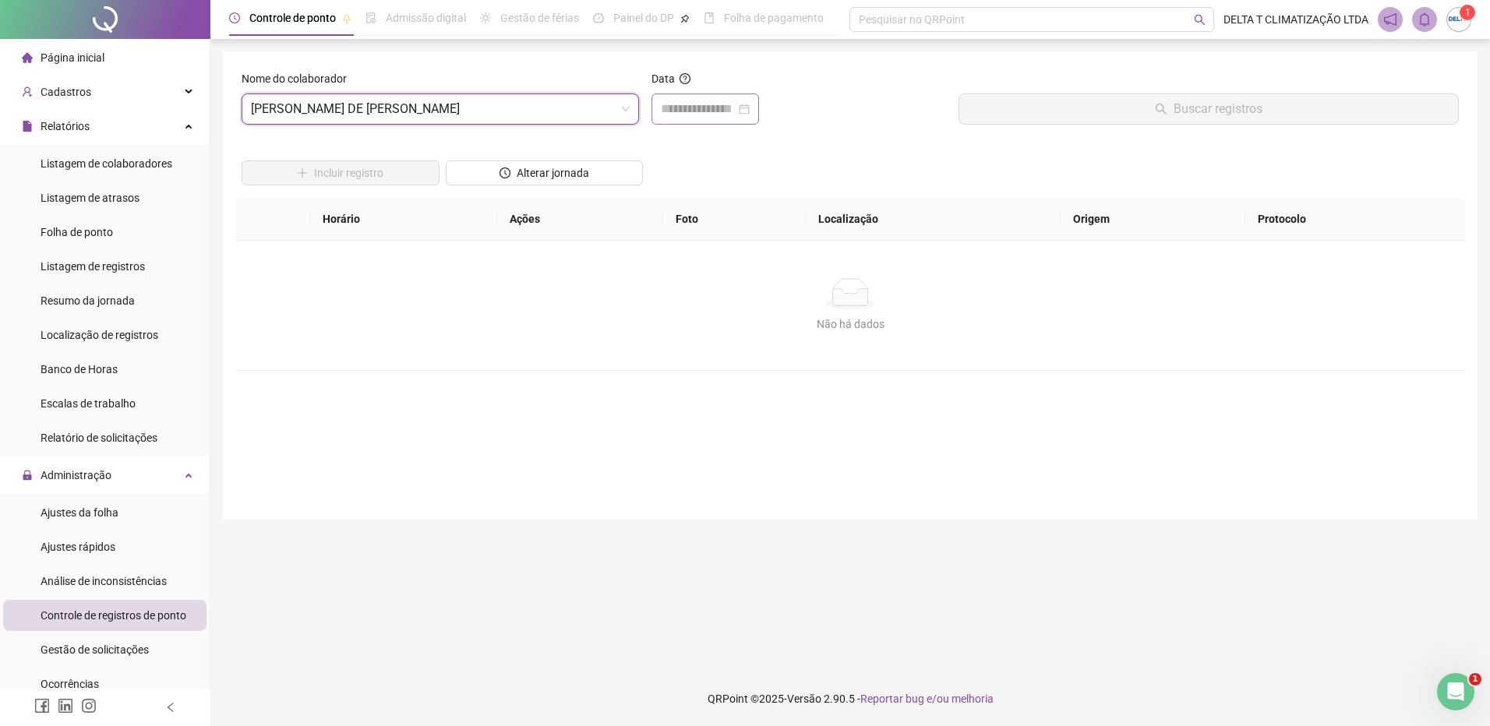
click at [700, 121] on div at bounding box center [705, 109] width 108 height 31
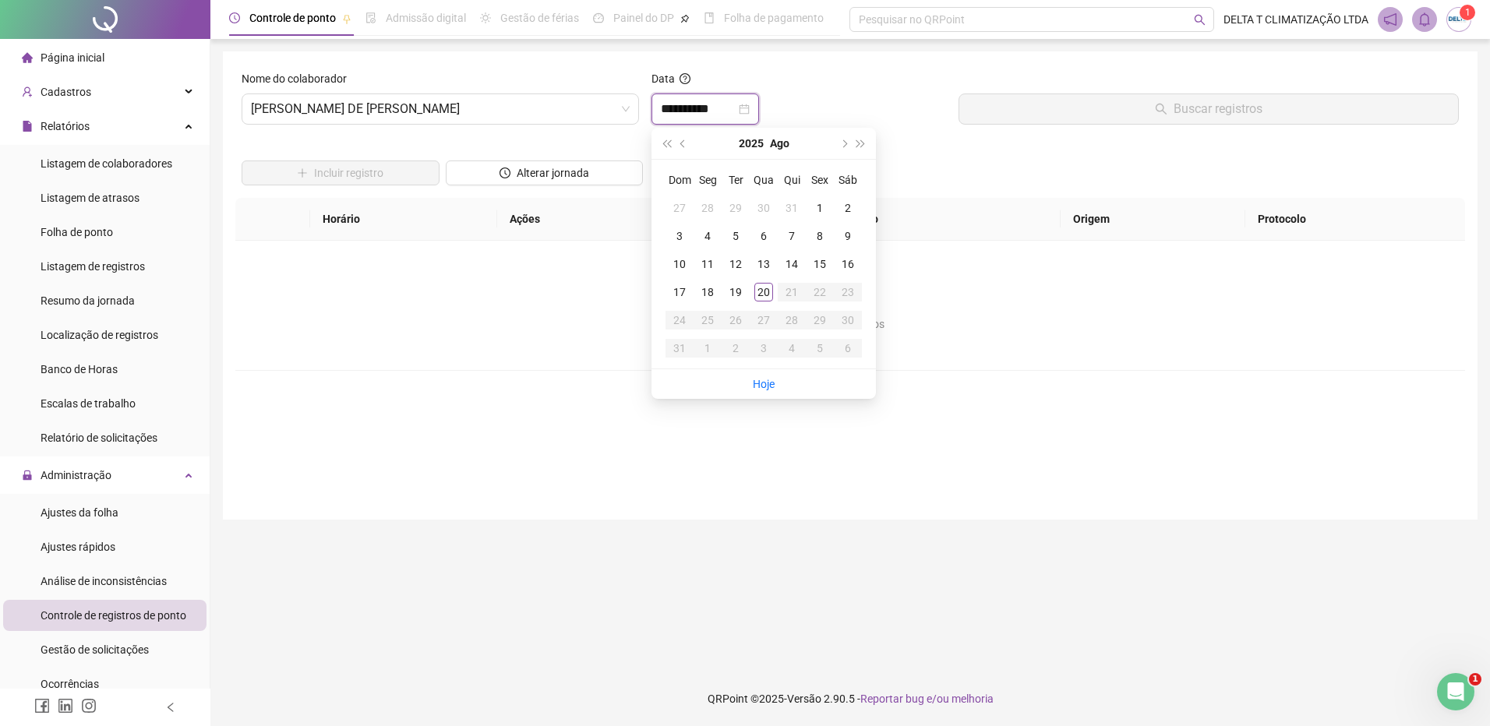
type input "**********"
click at [848, 264] on div "16" at bounding box center [847, 264] width 19 height 19
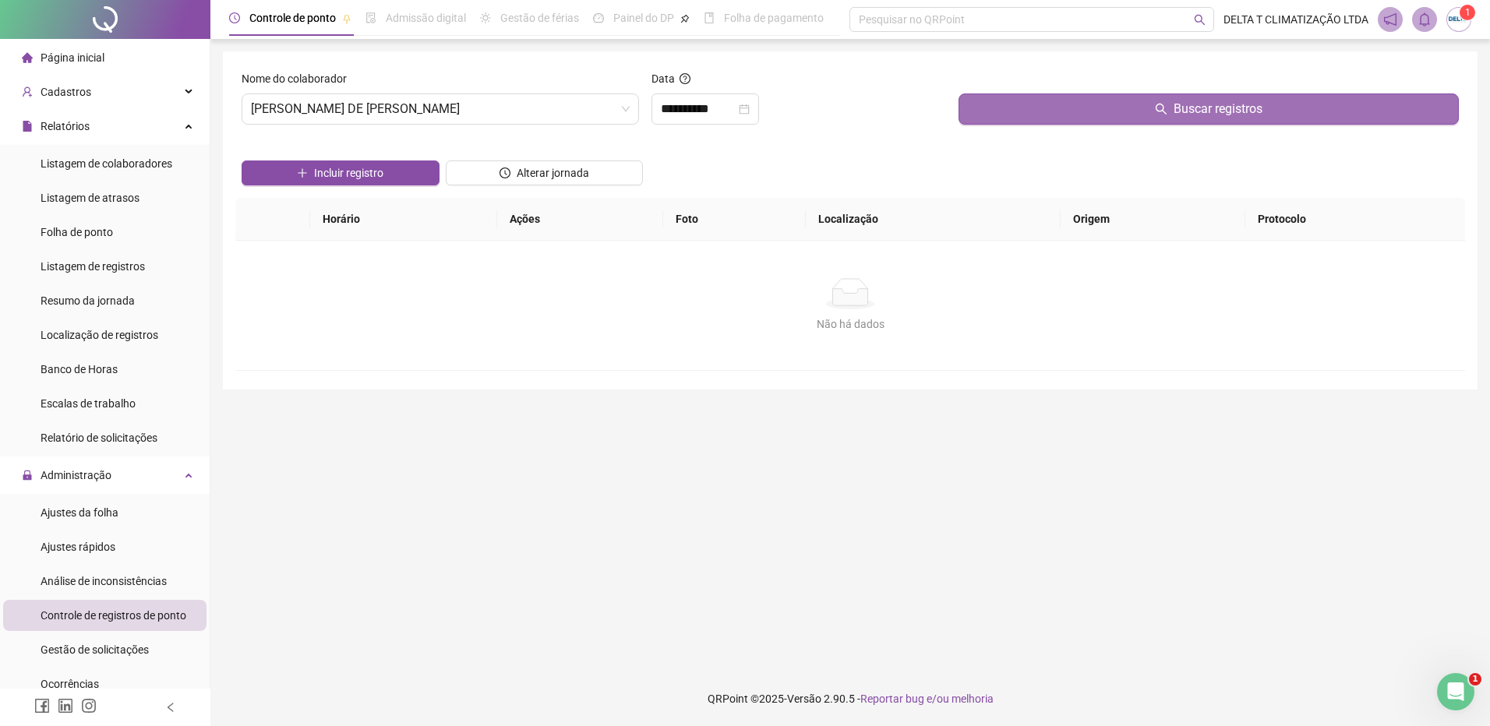
click at [1025, 119] on button "Buscar registros" at bounding box center [1208, 109] width 500 height 31
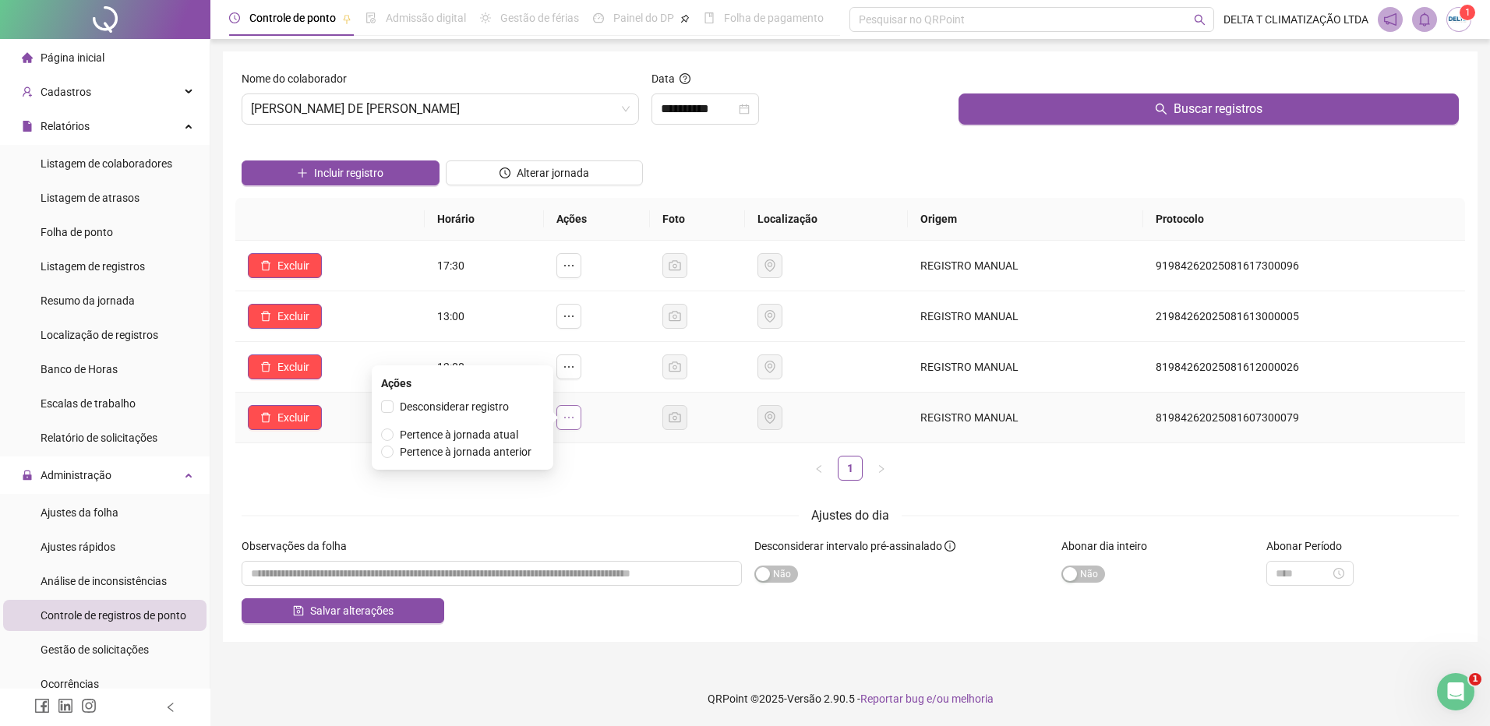
click at [569, 418] on icon "ellipsis" at bounding box center [569, 417] width 12 height 12
click at [468, 437] on span "Pertence à jornada atual" at bounding box center [459, 435] width 118 height 12
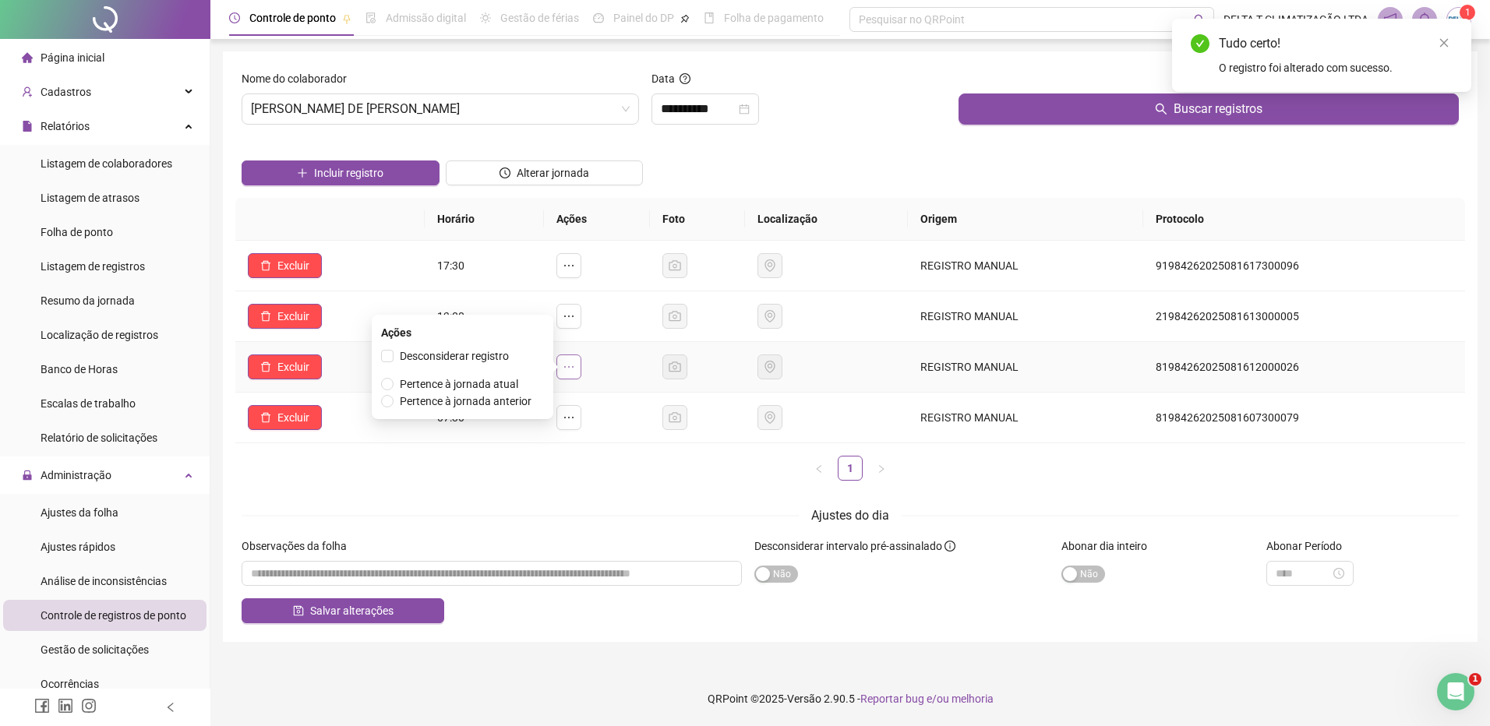
click at [573, 369] on icon "ellipsis" at bounding box center [569, 367] width 12 height 12
click at [455, 385] on span "Pertence à jornada atual" at bounding box center [459, 384] width 118 height 12
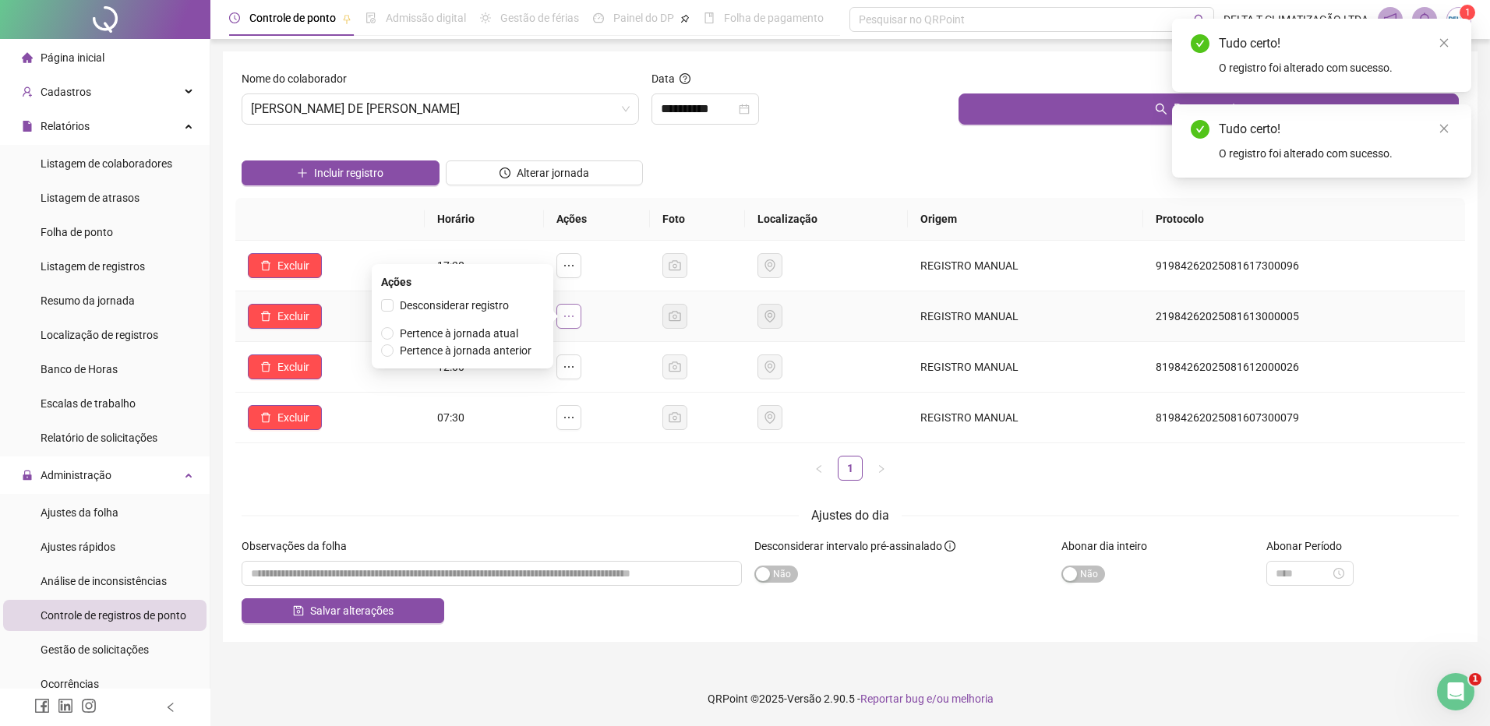
click at [575, 319] on icon "ellipsis" at bounding box center [569, 316] width 12 height 12
click at [482, 327] on span "Pertence à jornada atual" at bounding box center [459, 333] width 118 height 12
drag, startPoint x: 482, startPoint y: 326, endPoint x: 473, endPoint y: 337, distance: 14.4
click at [473, 337] on td "13:00" at bounding box center [484, 316] width 119 height 51
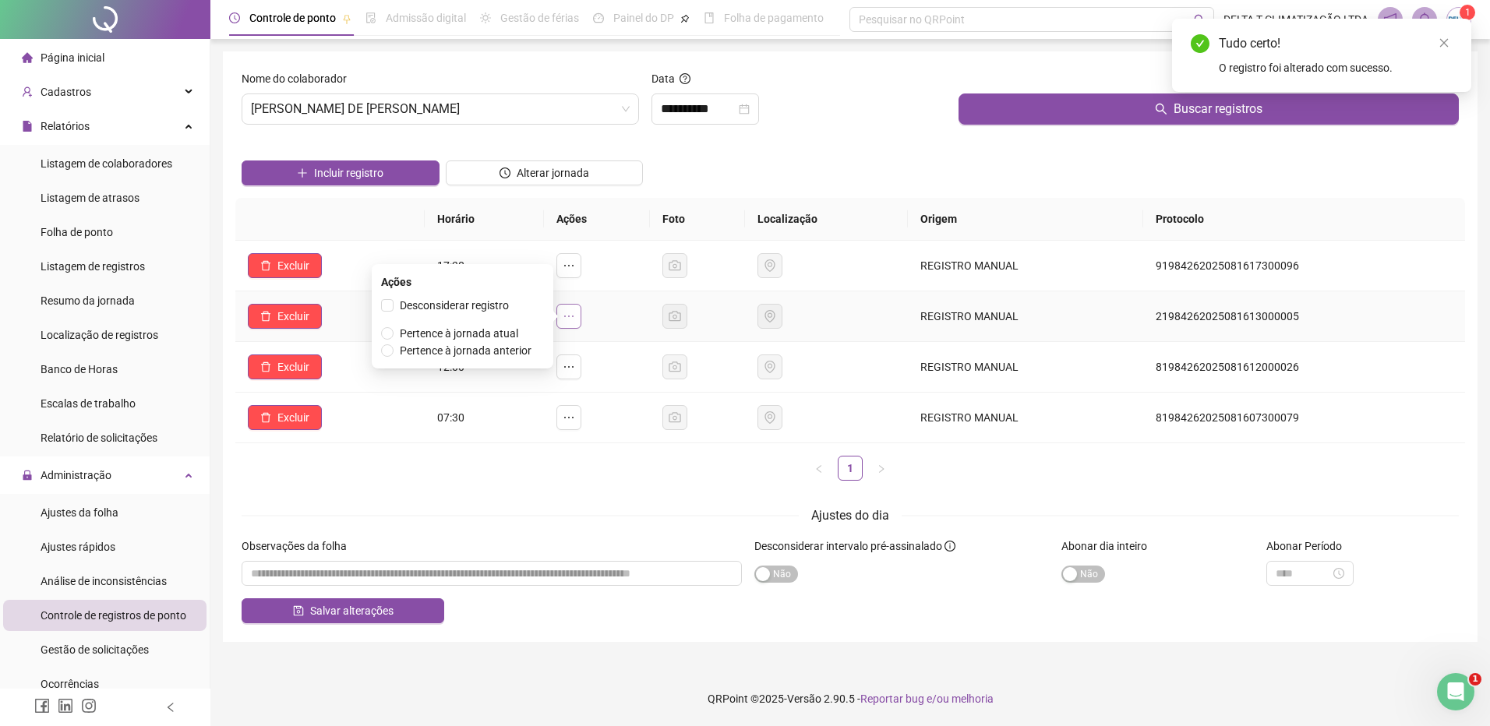
click at [575, 316] on icon "ellipsis" at bounding box center [569, 316] width 12 height 12
click at [454, 331] on span "Pertence à jornada atual" at bounding box center [459, 333] width 118 height 12
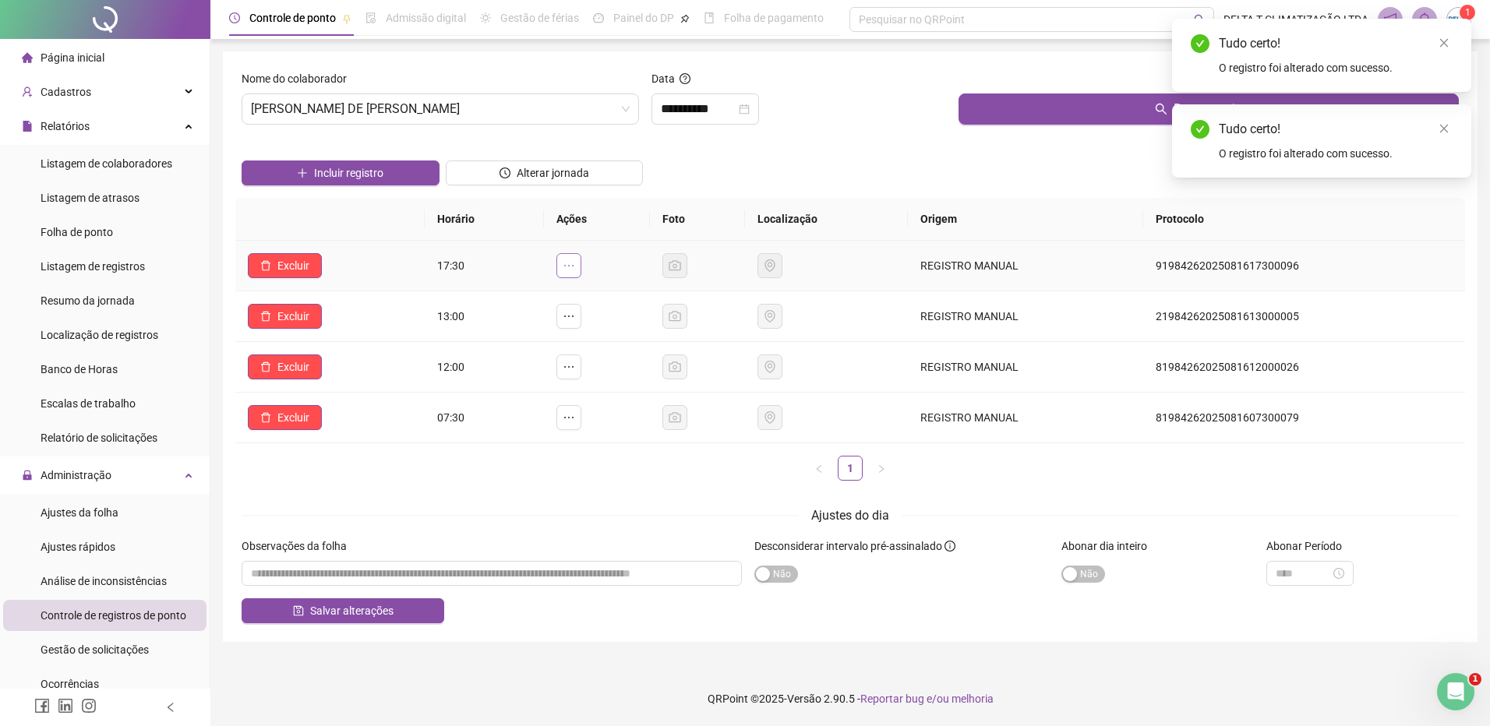
click at [575, 270] on icon "ellipsis" at bounding box center [569, 265] width 12 height 12
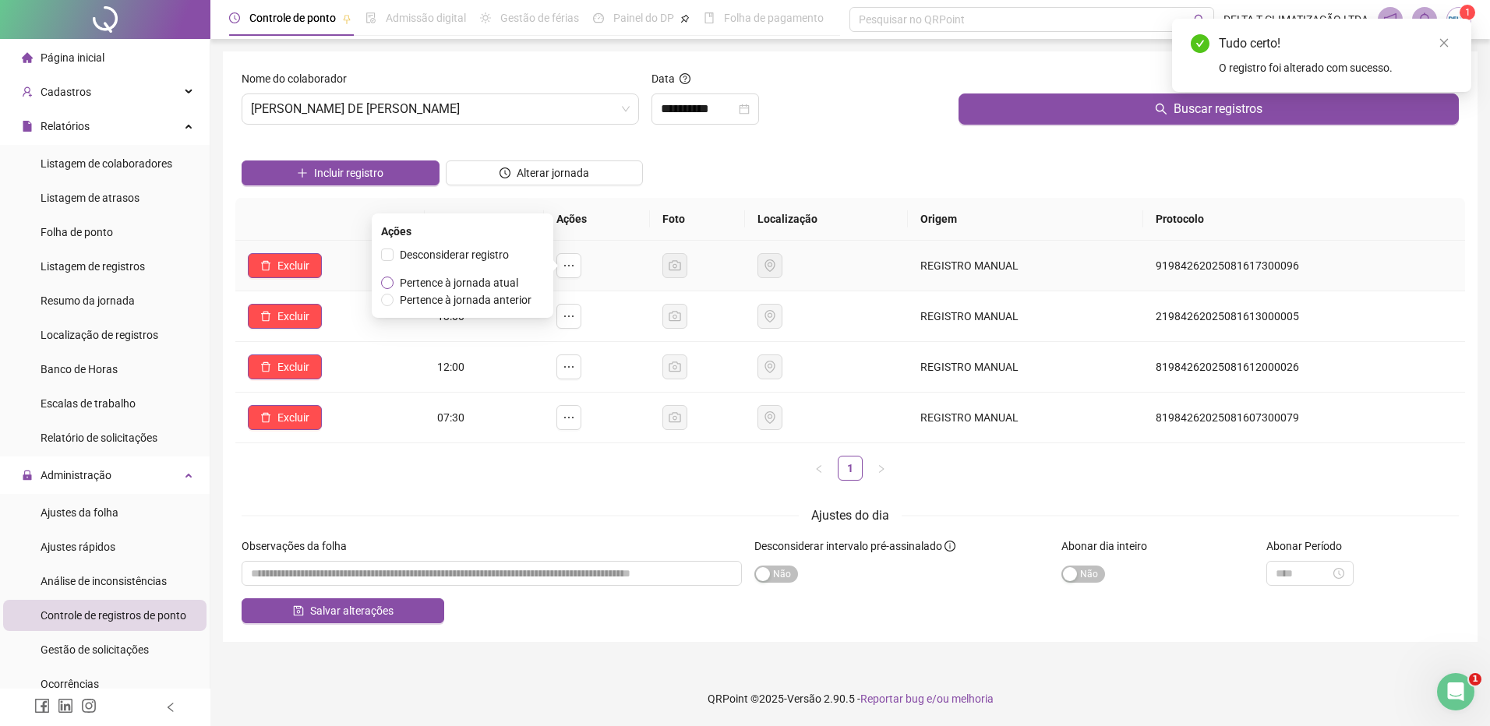
click at [475, 288] on span "Pertence à jornada atual" at bounding box center [459, 283] width 118 height 12
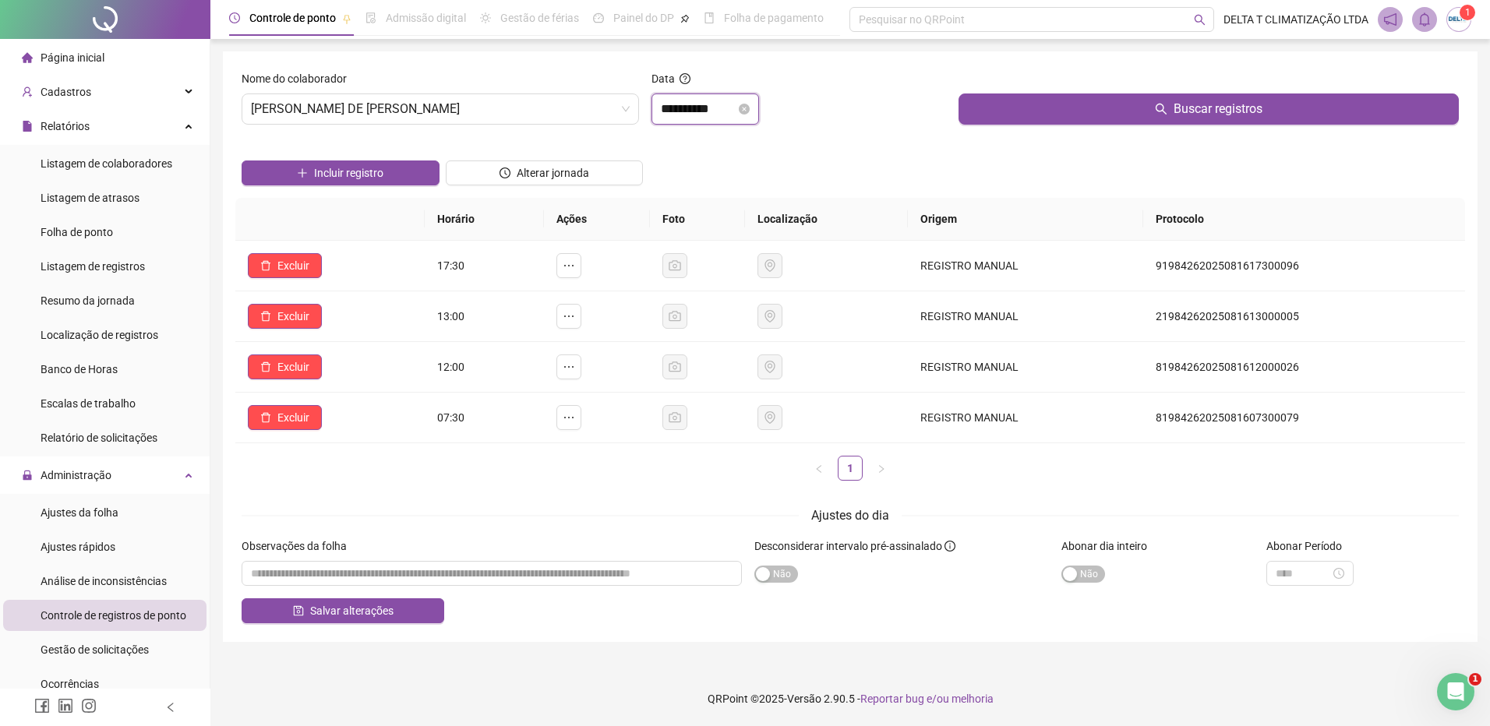
click at [690, 113] on input "**********" at bounding box center [698, 109] width 75 height 19
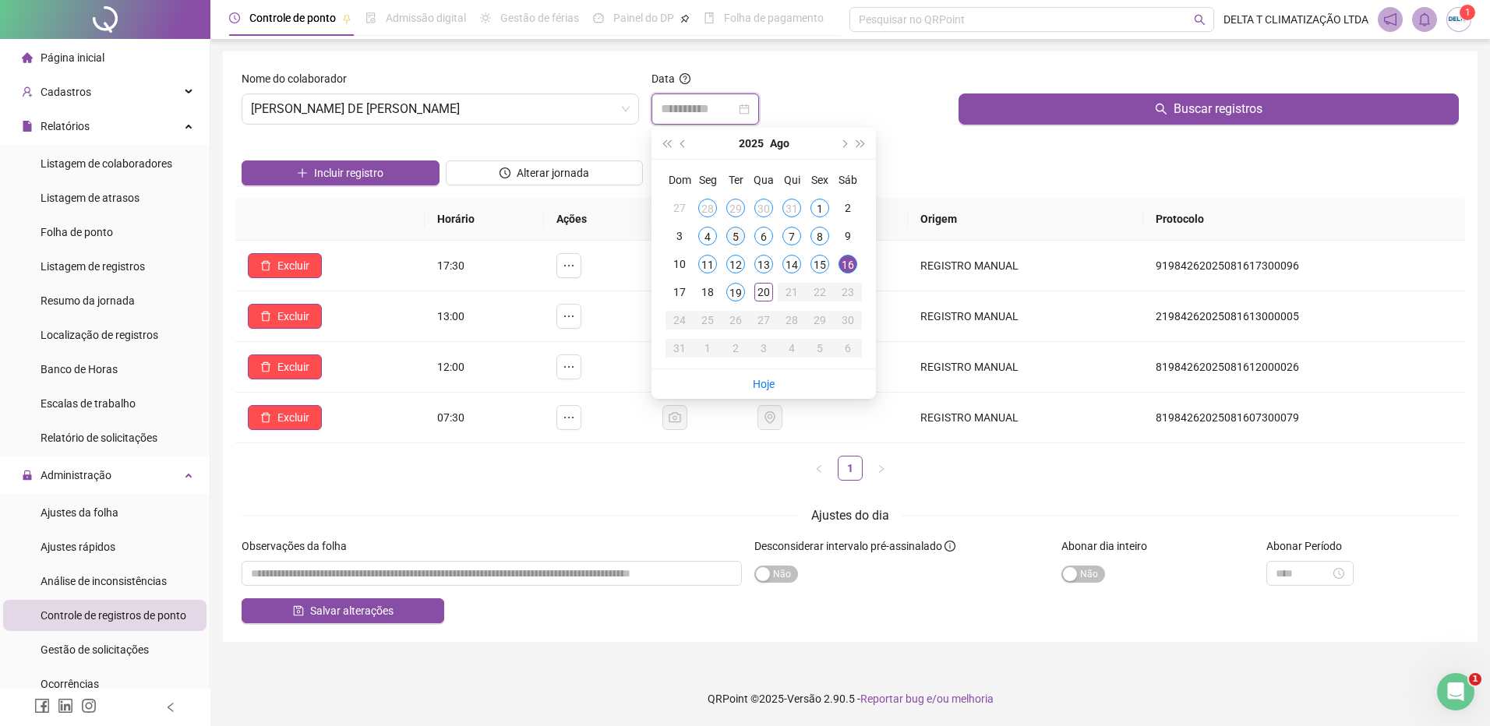
type input "**********"
click at [730, 234] on div "5" at bounding box center [735, 236] width 19 height 19
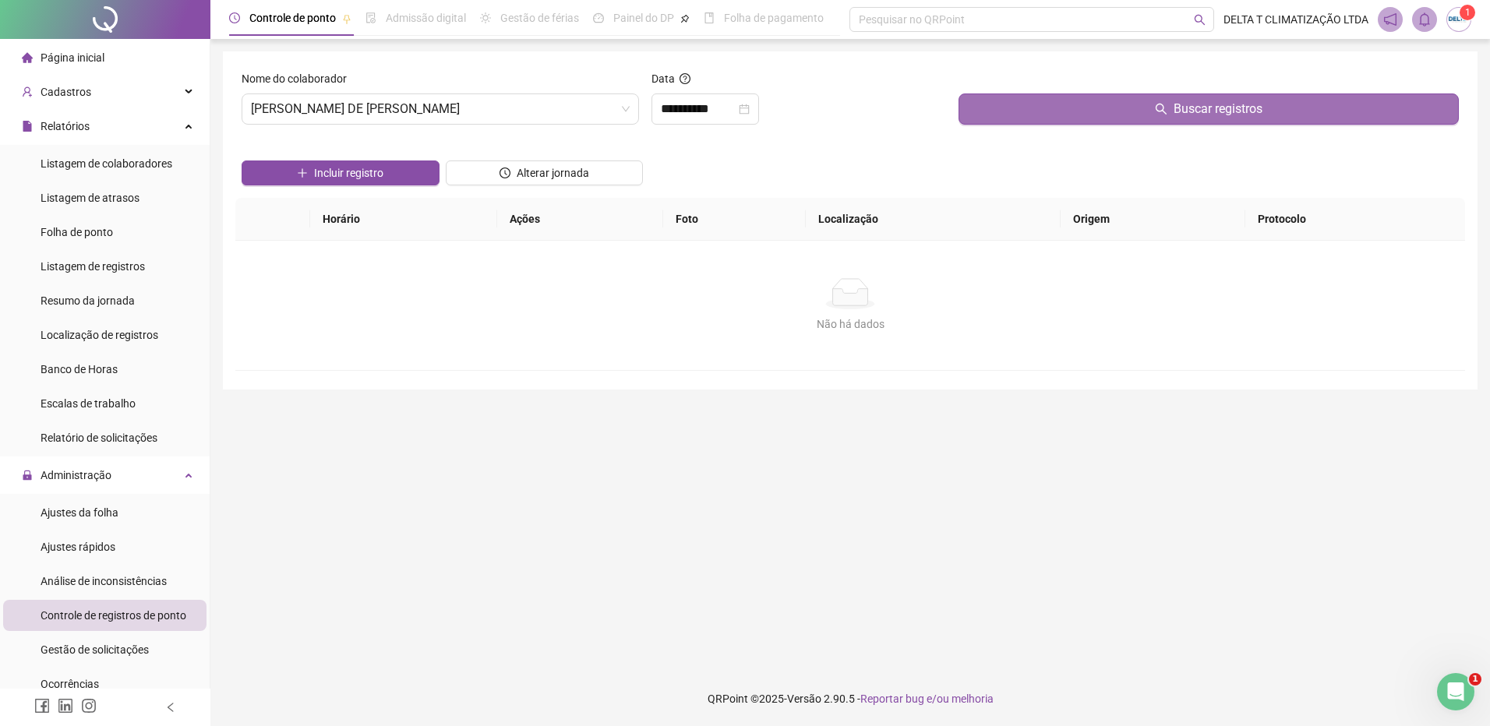
click at [1043, 120] on button "Buscar registros" at bounding box center [1208, 109] width 500 height 31
